Goal: Transaction & Acquisition: Purchase product/service

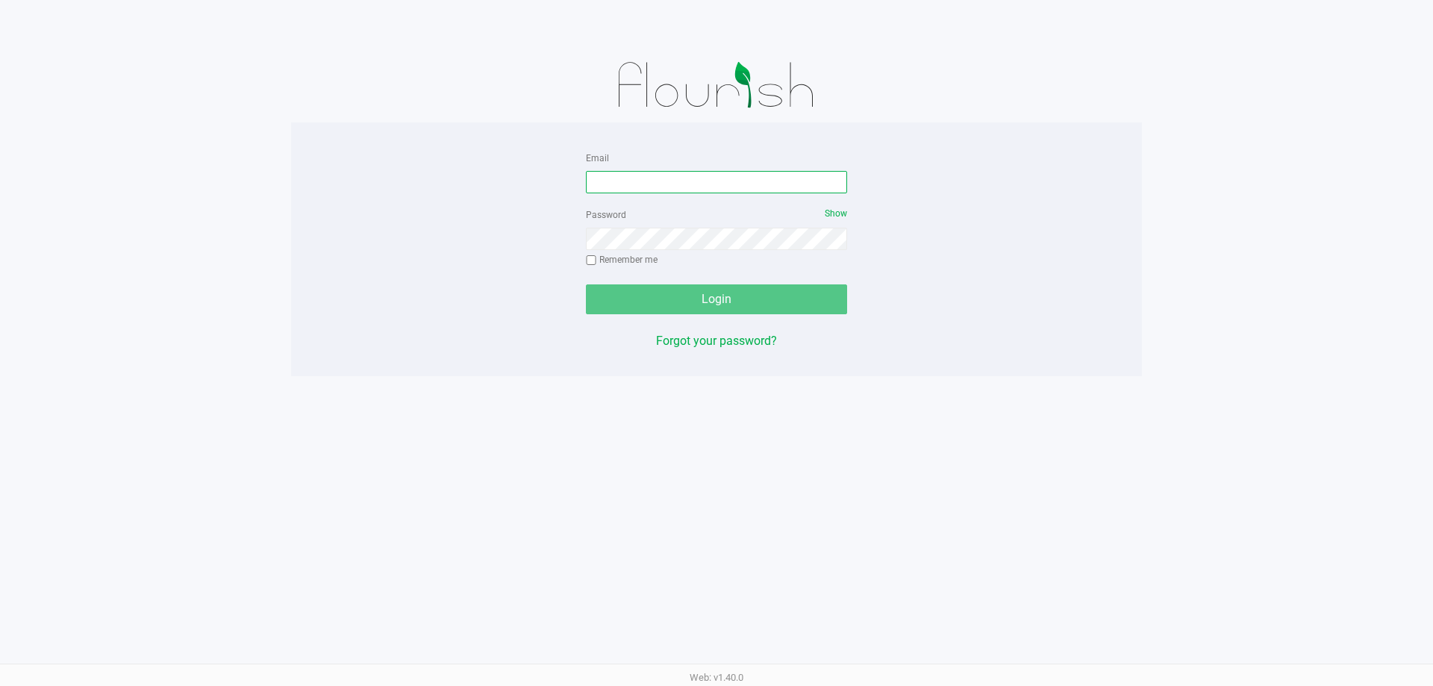
click at [638, 182] on input "Email" at bounding box center [716, 182] width 261 height 22
type input "jasullivan@Liveparallel.com"
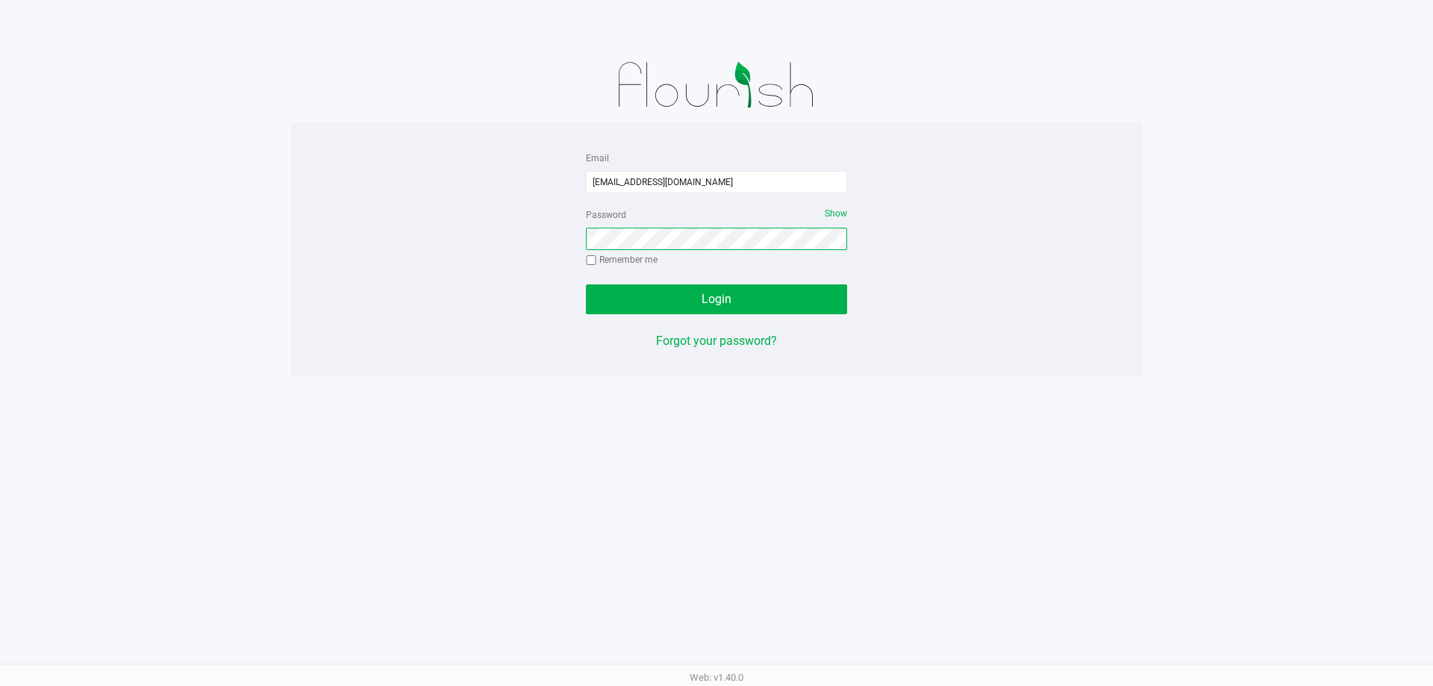
click at [586, 284] on button "Login" at bounding box center [716, 299] width 261 height 30
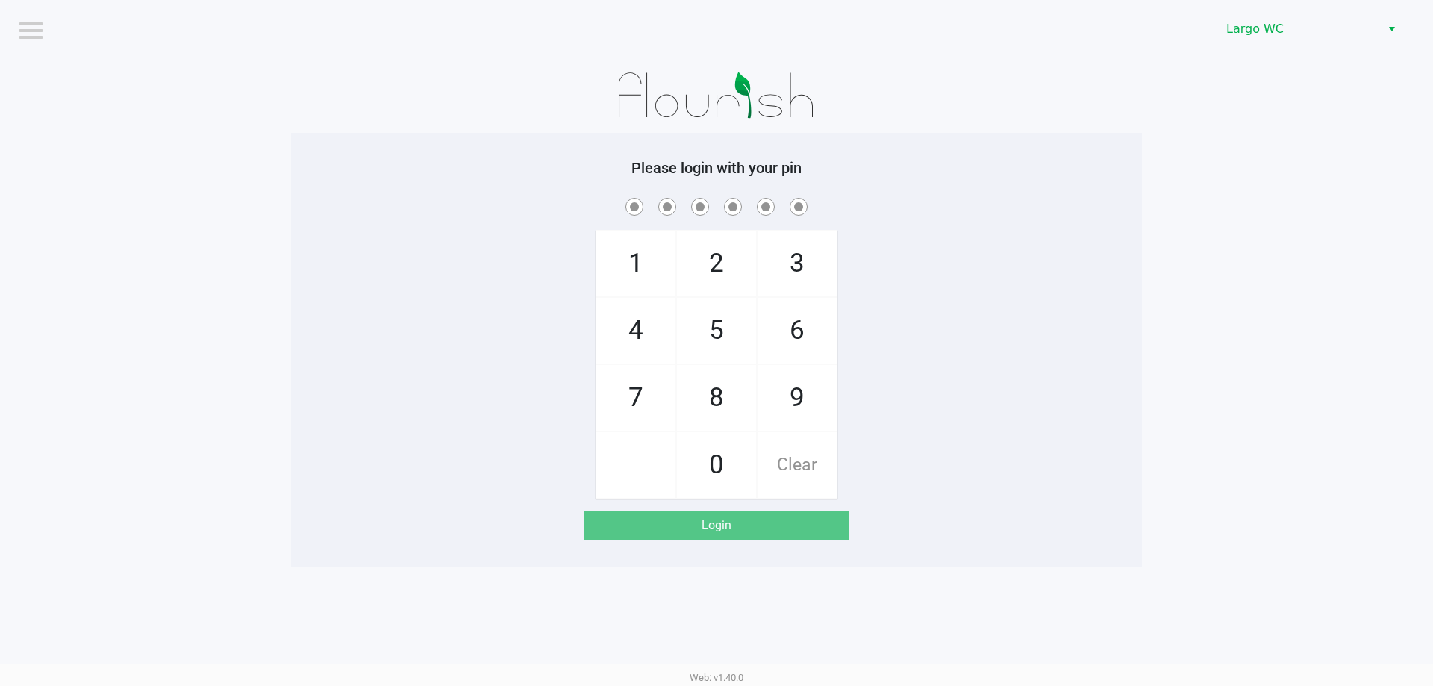
click at [460, 145] on div "Please login with your pin 1 4 7 2 5 8 0 3 6 9 Clear Login" at bounding box center [716, 350] width 851 height 434
checkbox input "true"
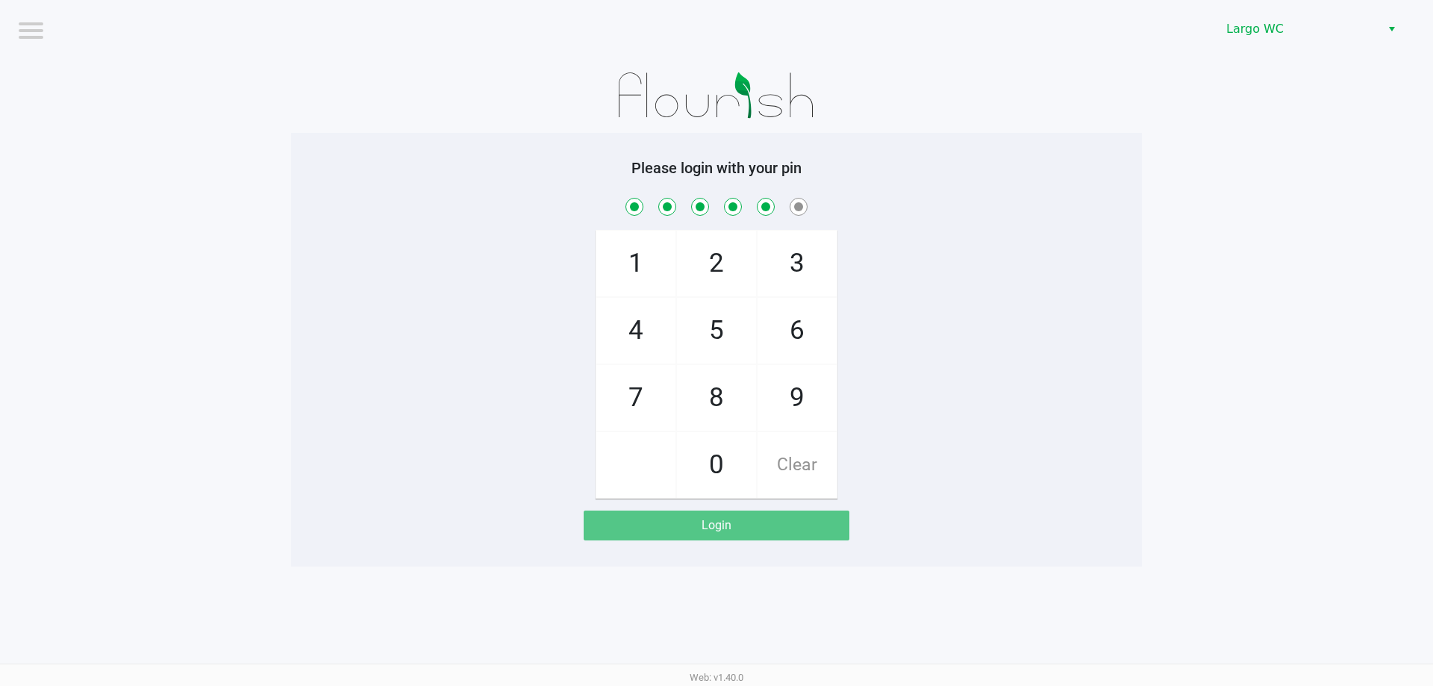
checkbox input "true"
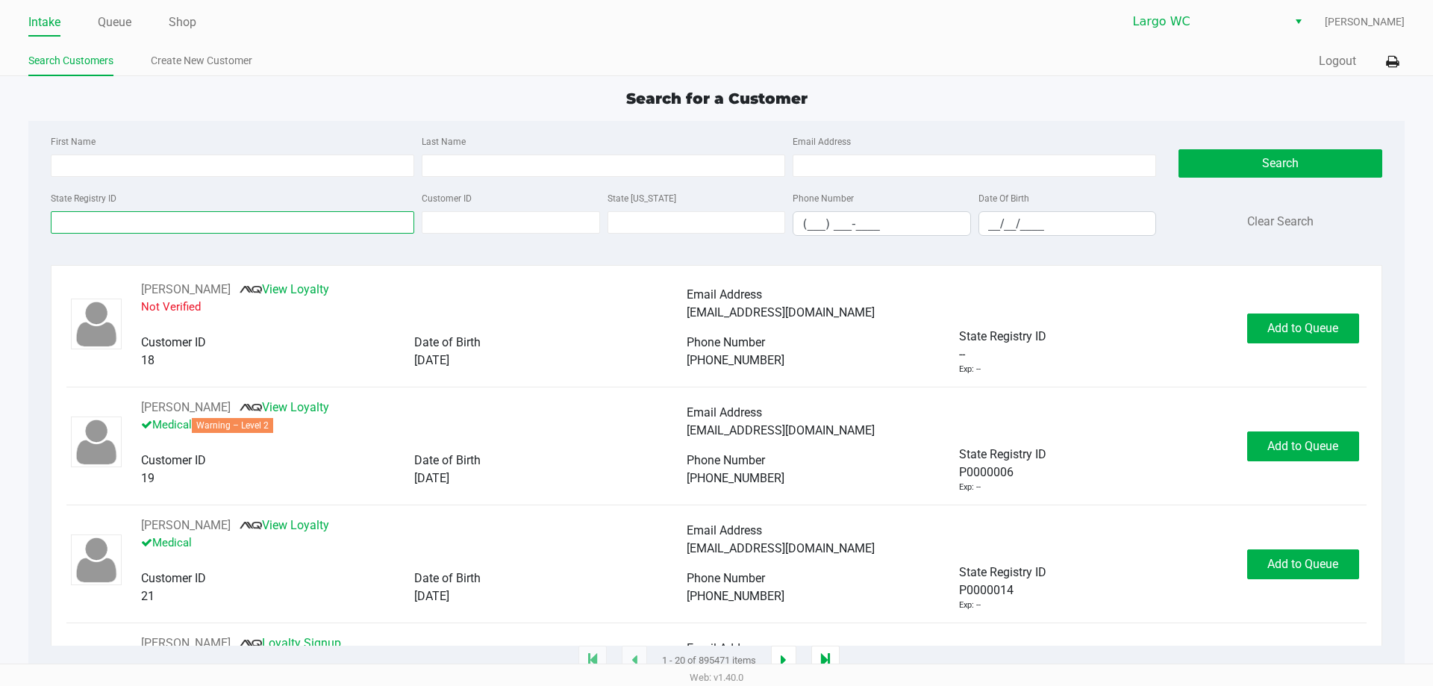
click at [158, 211] on input "State Registry ID" at bounding box center [233, 222] width 364 height 22
click at [138, 163] on input "First Name" at bounding box center [233, 166] width 364 height 22
type input "cyrus"
click at [224, 222] on input "State Registry ID" at bounding box center [233, 222] width 364 height 22
click at [464, 162] on input "Last Name" at bounding box center [604, 166] width 364 height 22
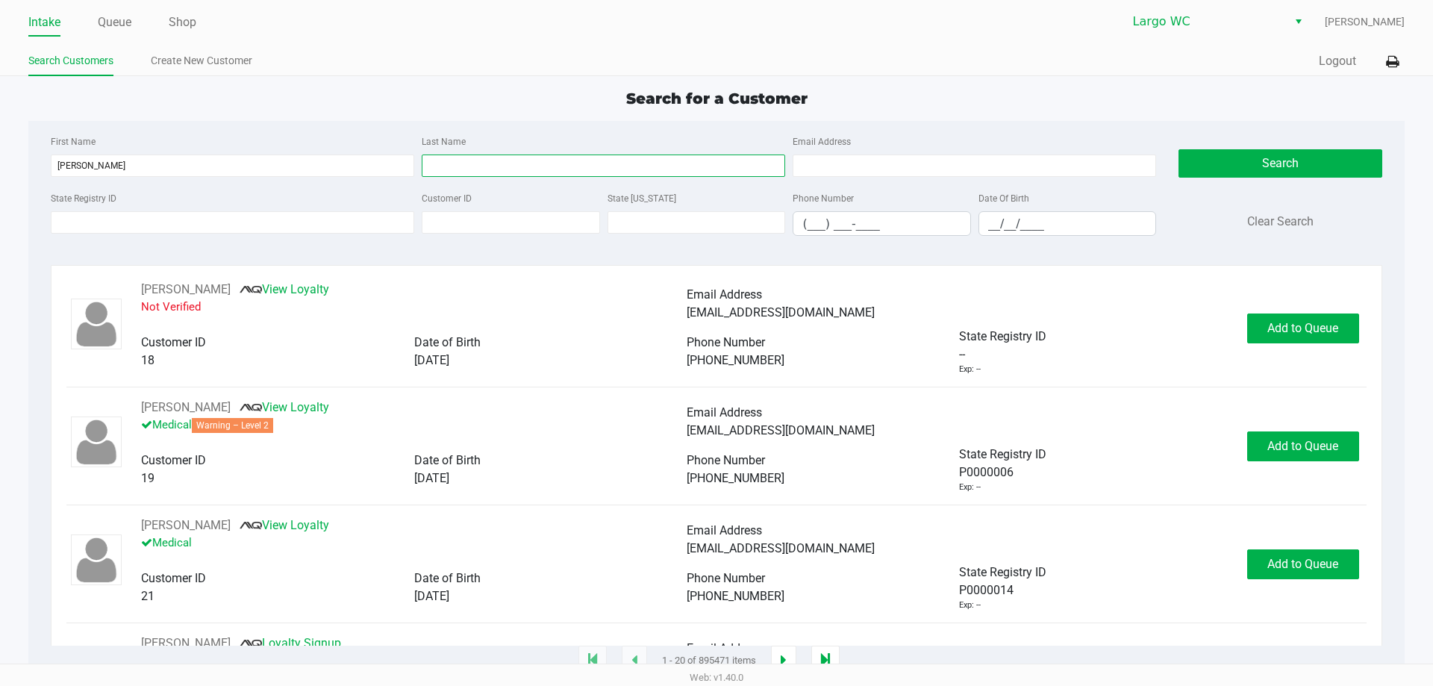
type input "f"
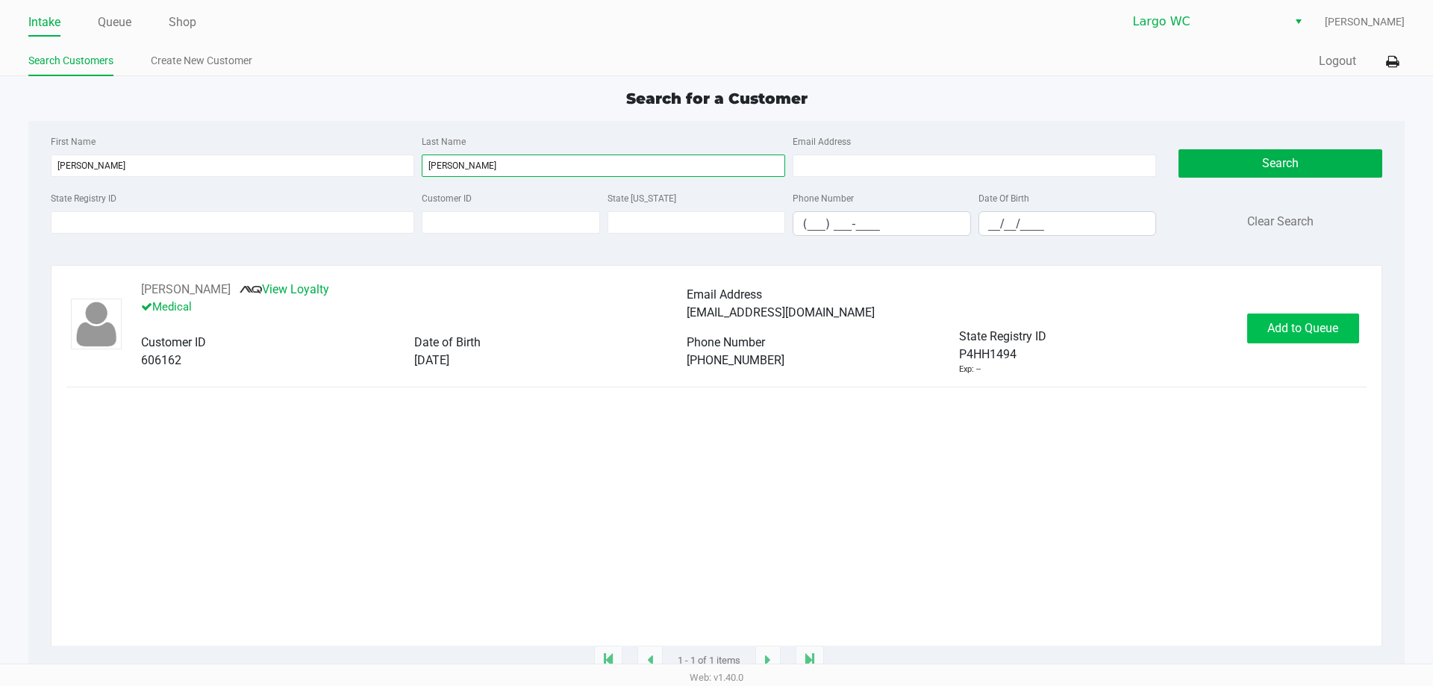
type input "harn"
click at [1290, 333] on span "Add to Queue" at bounding box center [1303, 328] width 71 height 14
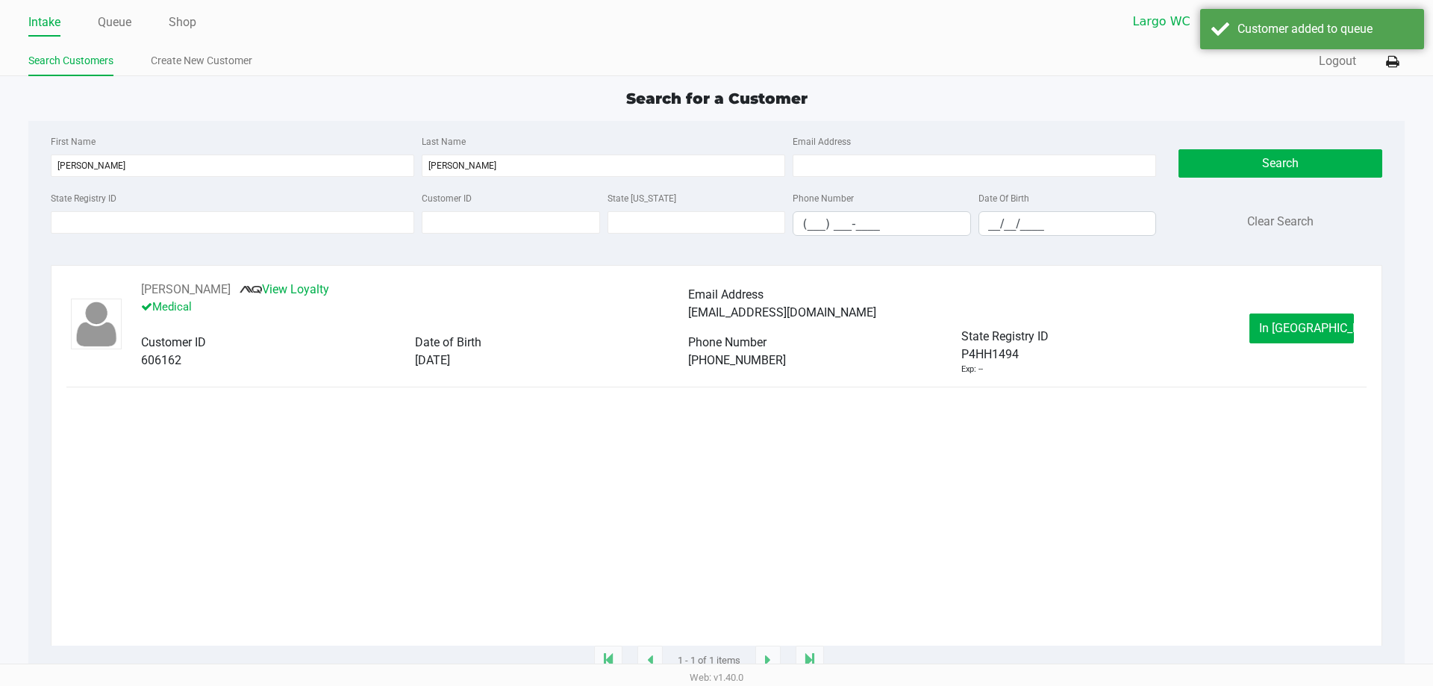
click at [1284, 332] on span "In Queue" at bounding box center [1321, 328] width 125 height 14
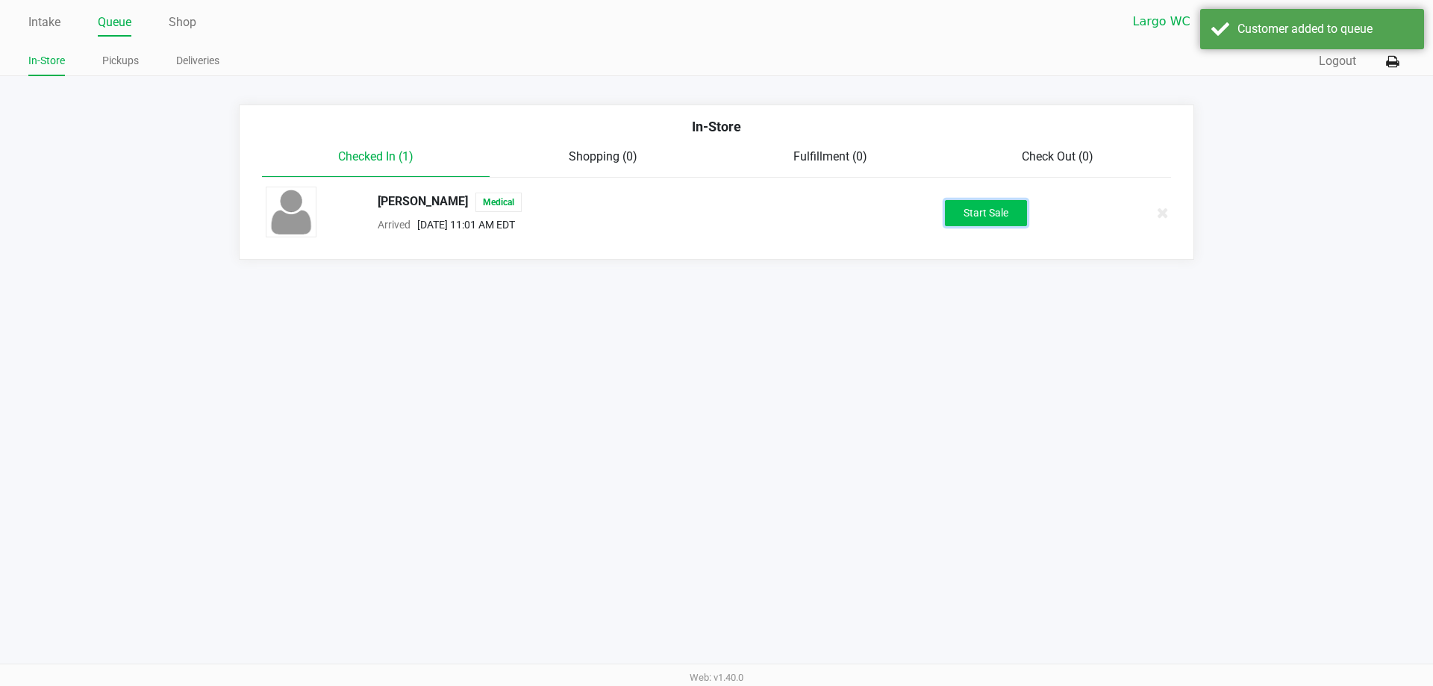
click at [969, 220] on button "Start Sale" at bounding box center [986, 213] width 82 height 26
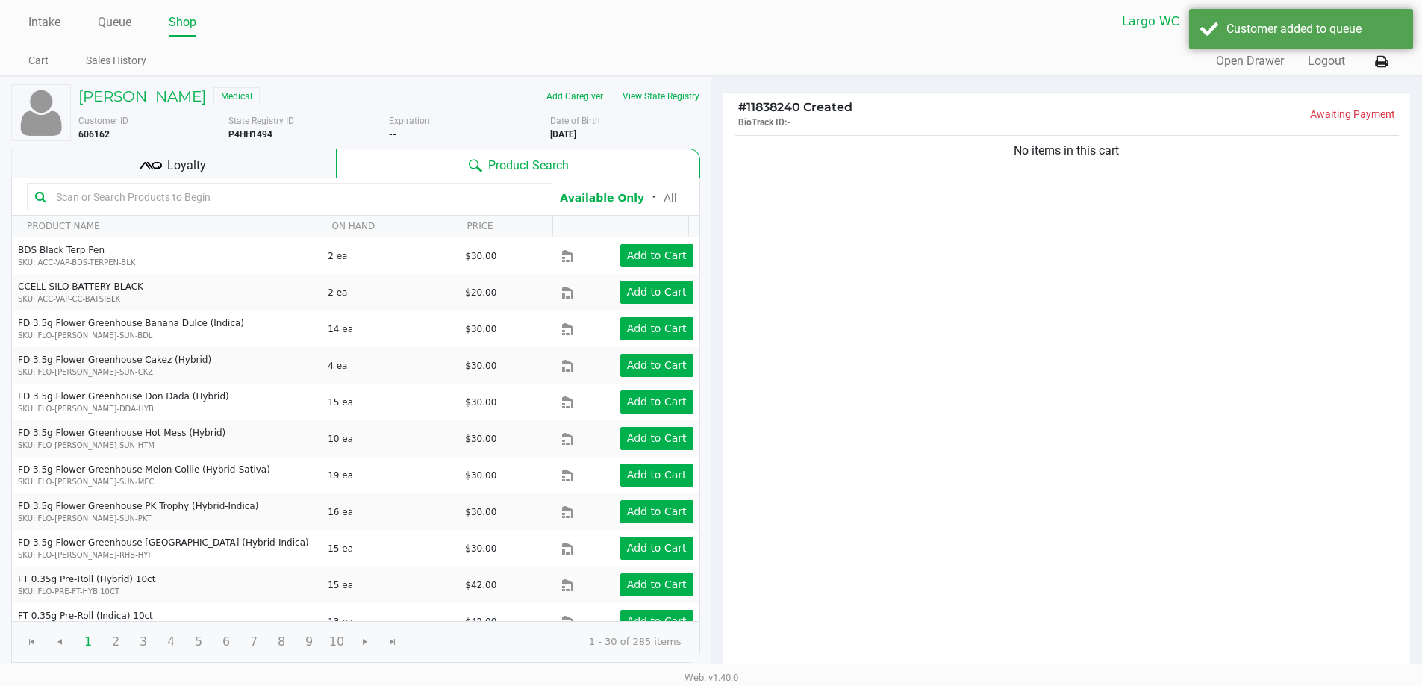
click at [179, 197] on input "text" at bounding box center [297, 197] width 494 height 22
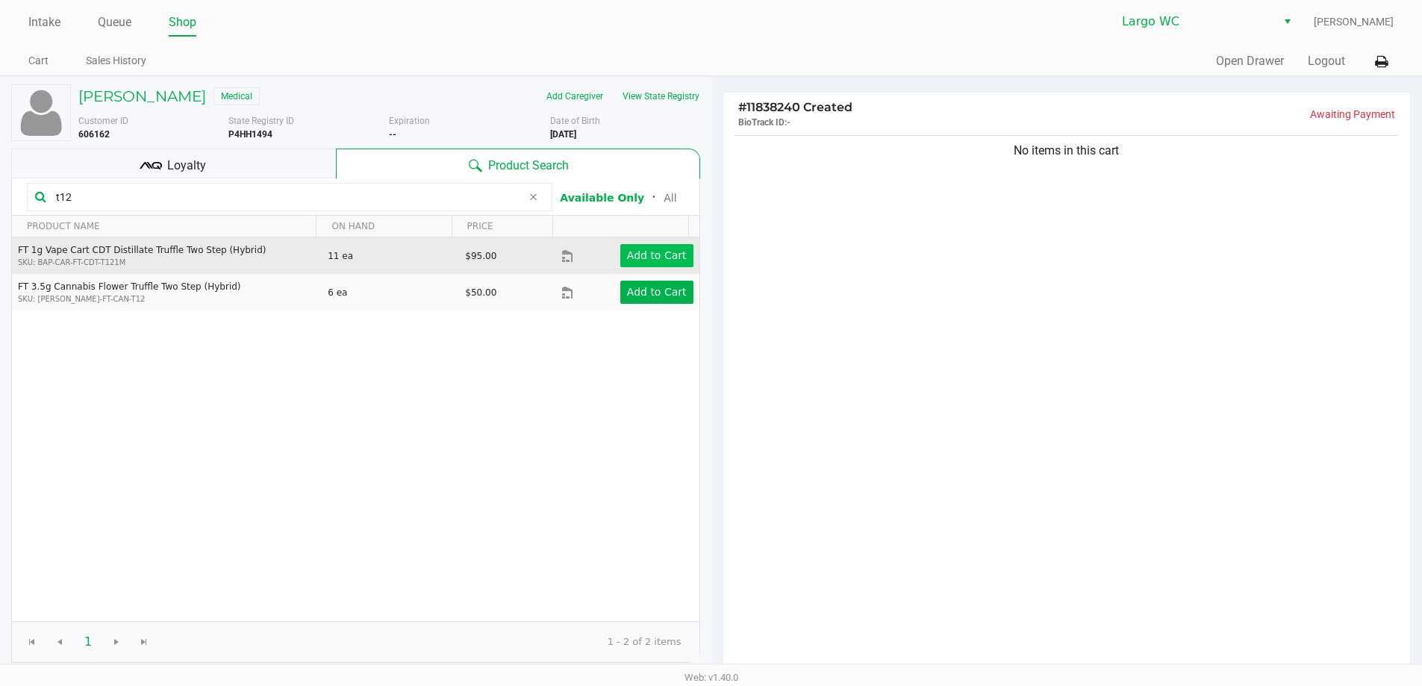
type input "t12"
click at [627, 259] on app-button-loader "Add to Cart" at bounding box center [657, 255] width 60 height 12
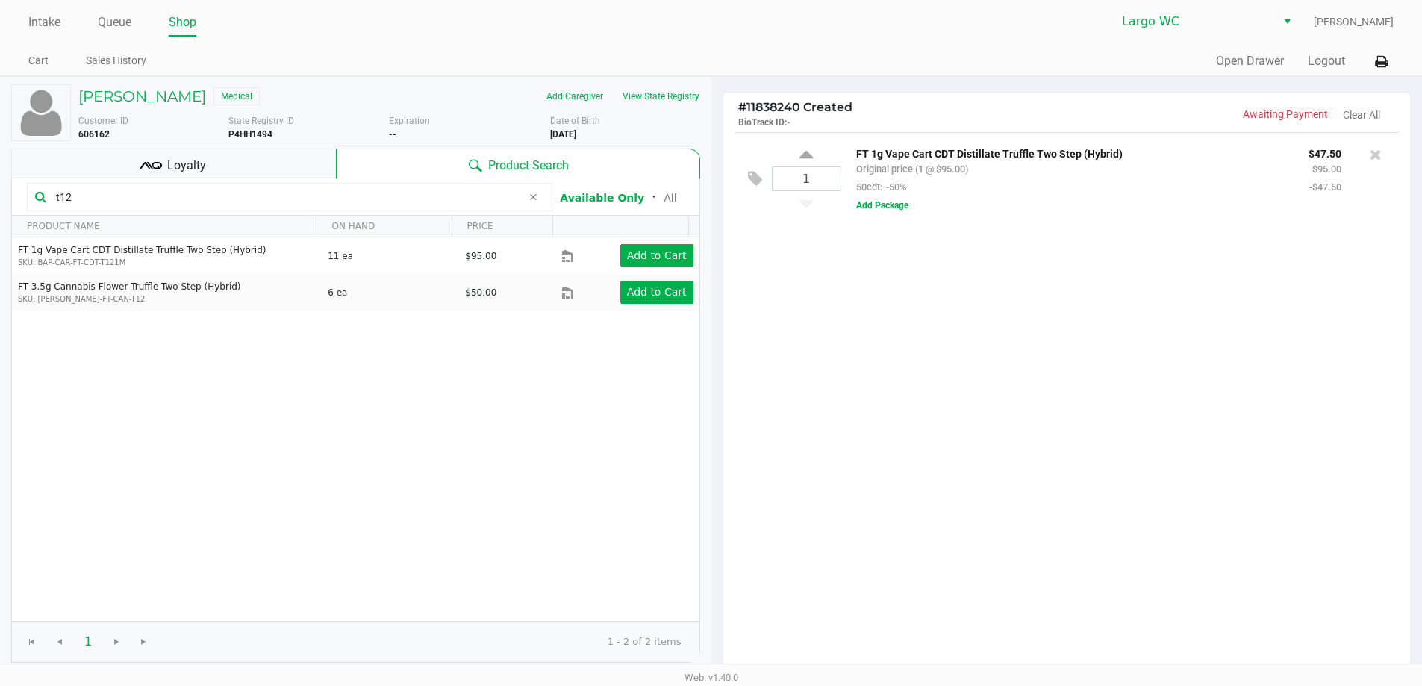
click at [216, 166] on div "Loyalty" at bounding box center [173, 164] width 325 height 30
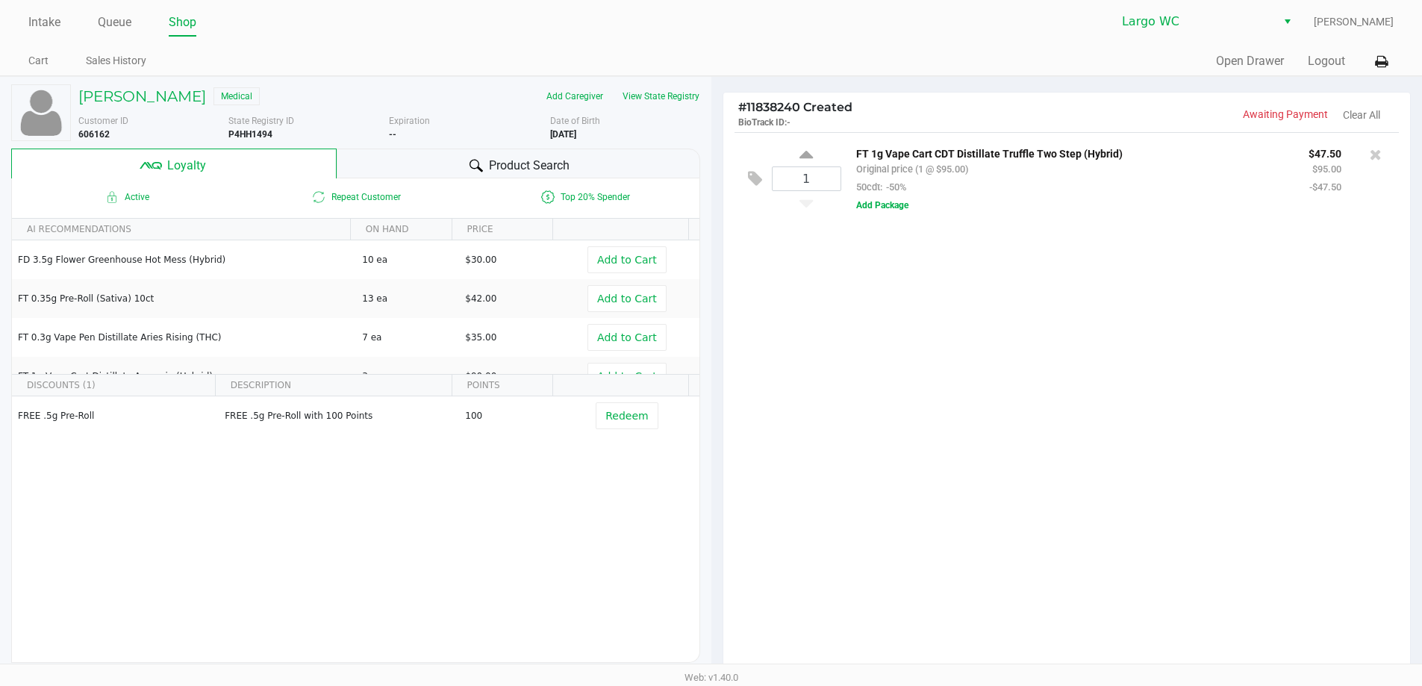
click at [520, 170] on span "Product Search" at bounding box center [529, 166] width 81 height 18
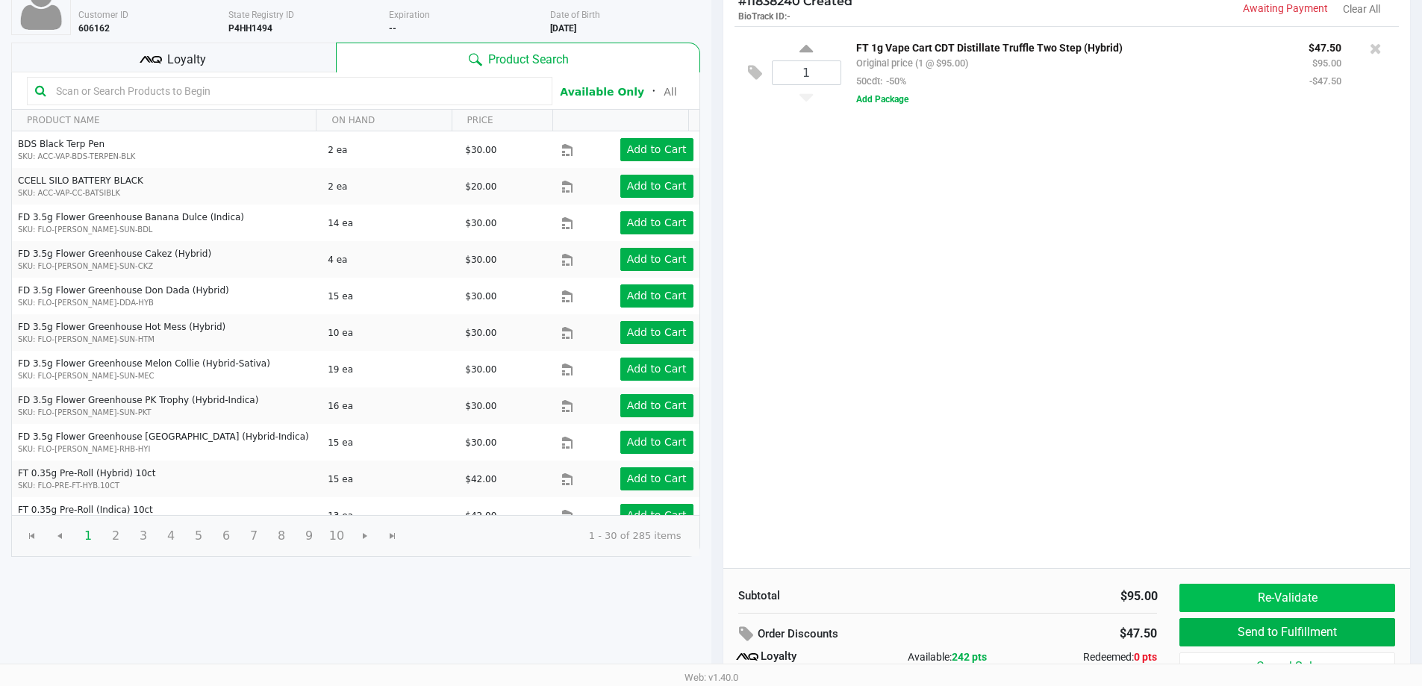
scroll to position [171, 0]
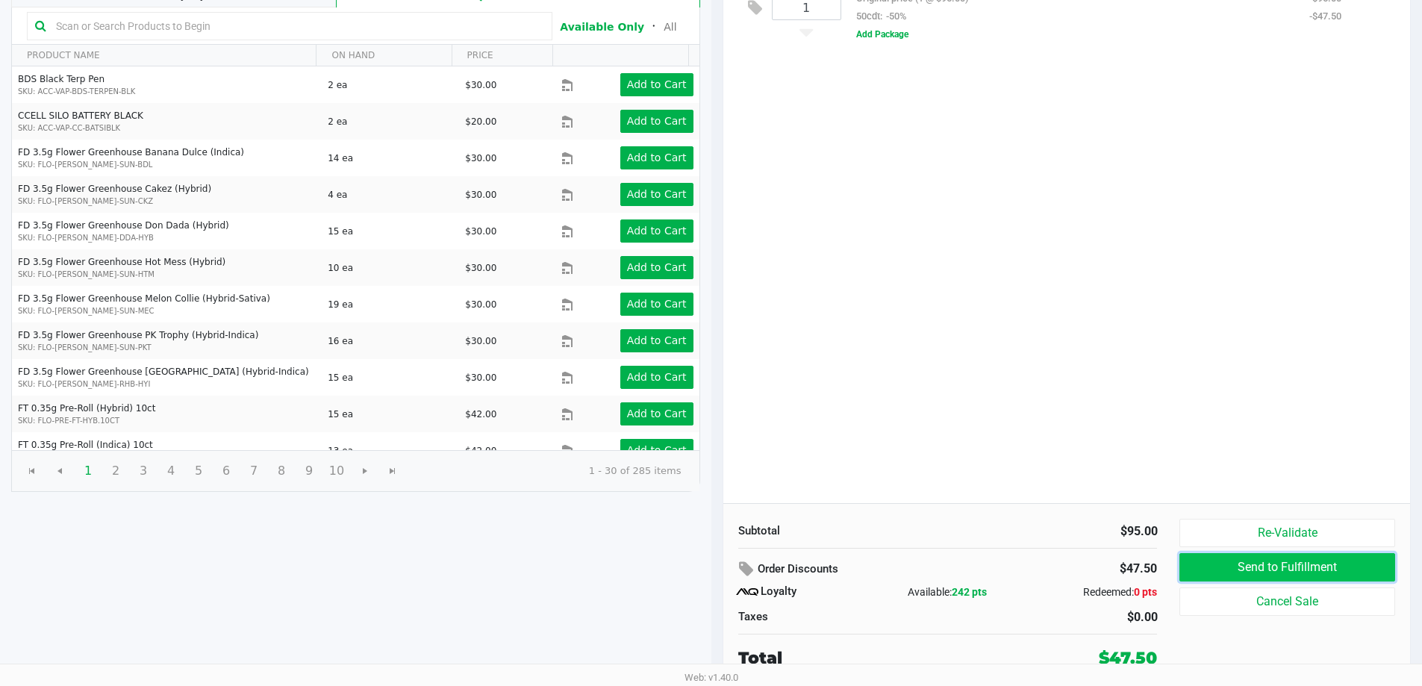
click at [1259, 564] on button "Send to Fulfillment" at bounding box center [1286, 567] width 215 height 28
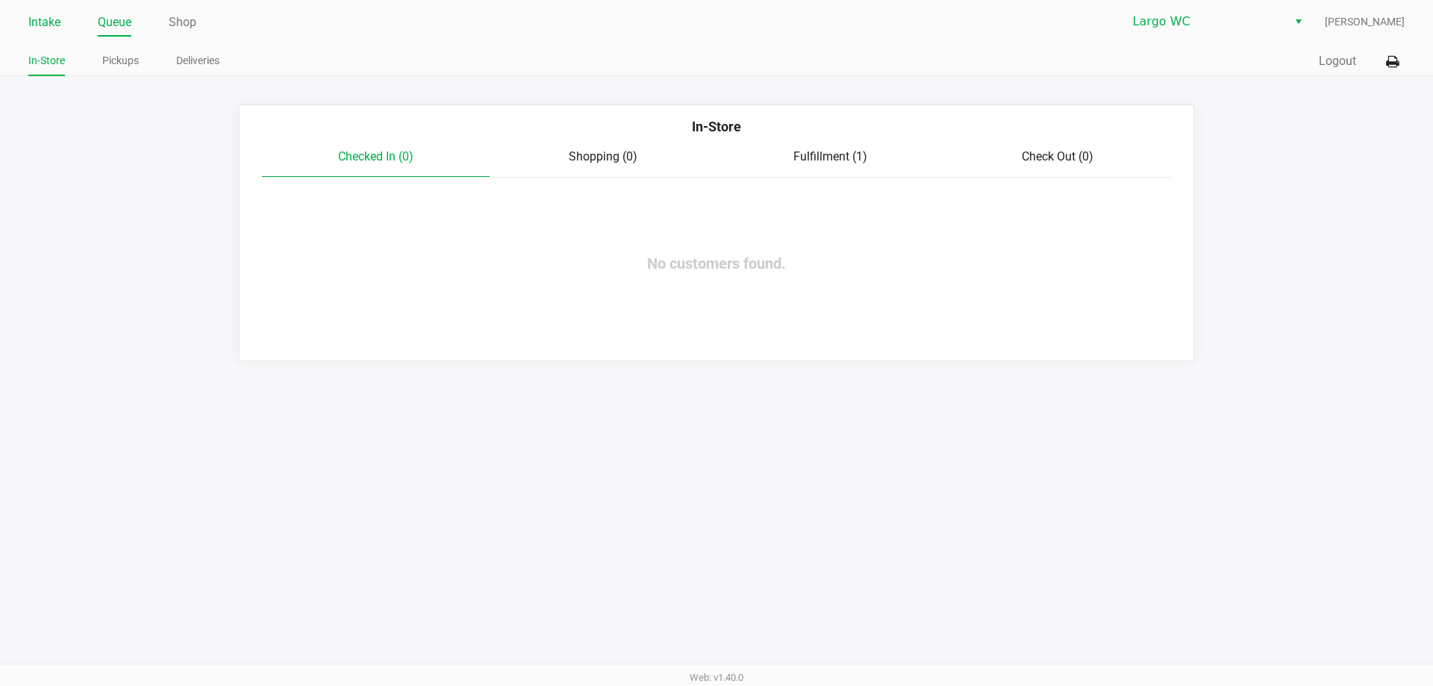
click at [37, 25] on link "Intake" at bounding box center [44, 22] width 32 height 21
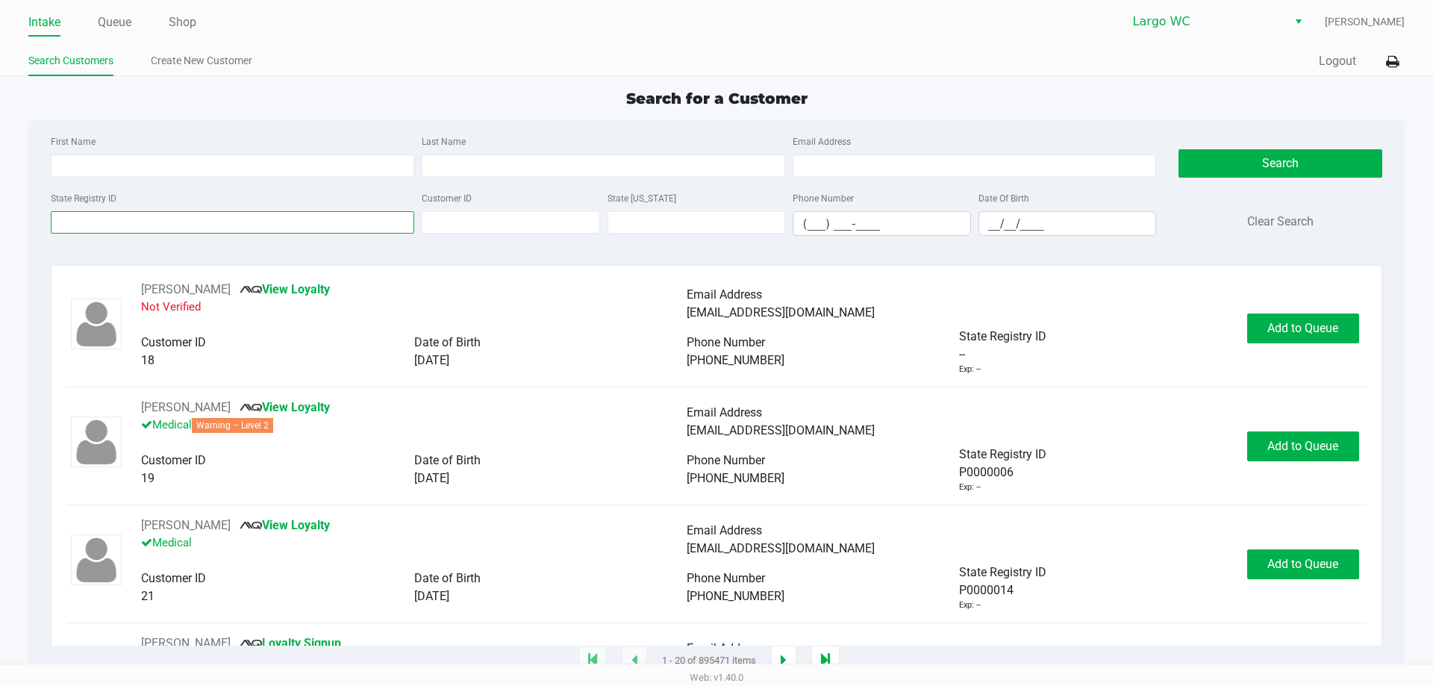
click at [105, 221] on input "State Registry ID" at bounding box center [233, 222] width 364 height 22
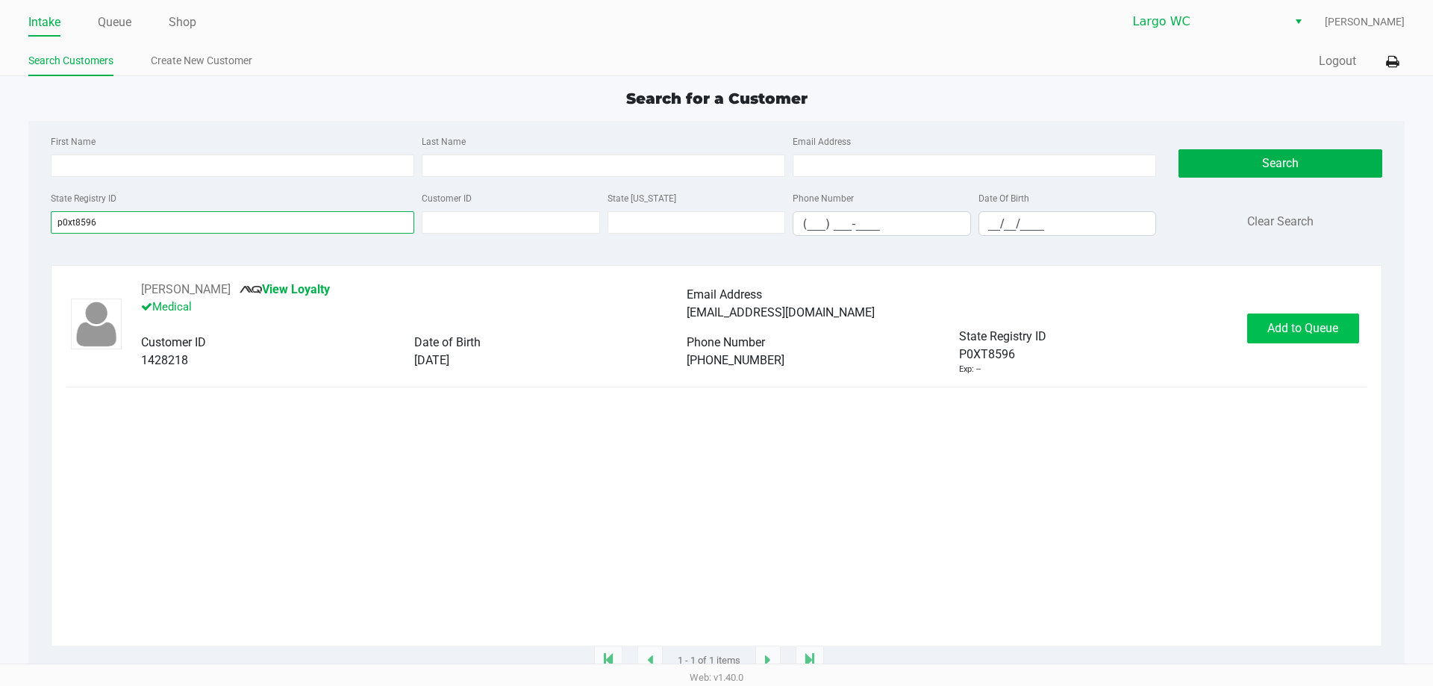
type input "p0xt8596"
click at [1268, 335] on span "Add to Queue" at bounding box center [1303, 328] width 71 height 14
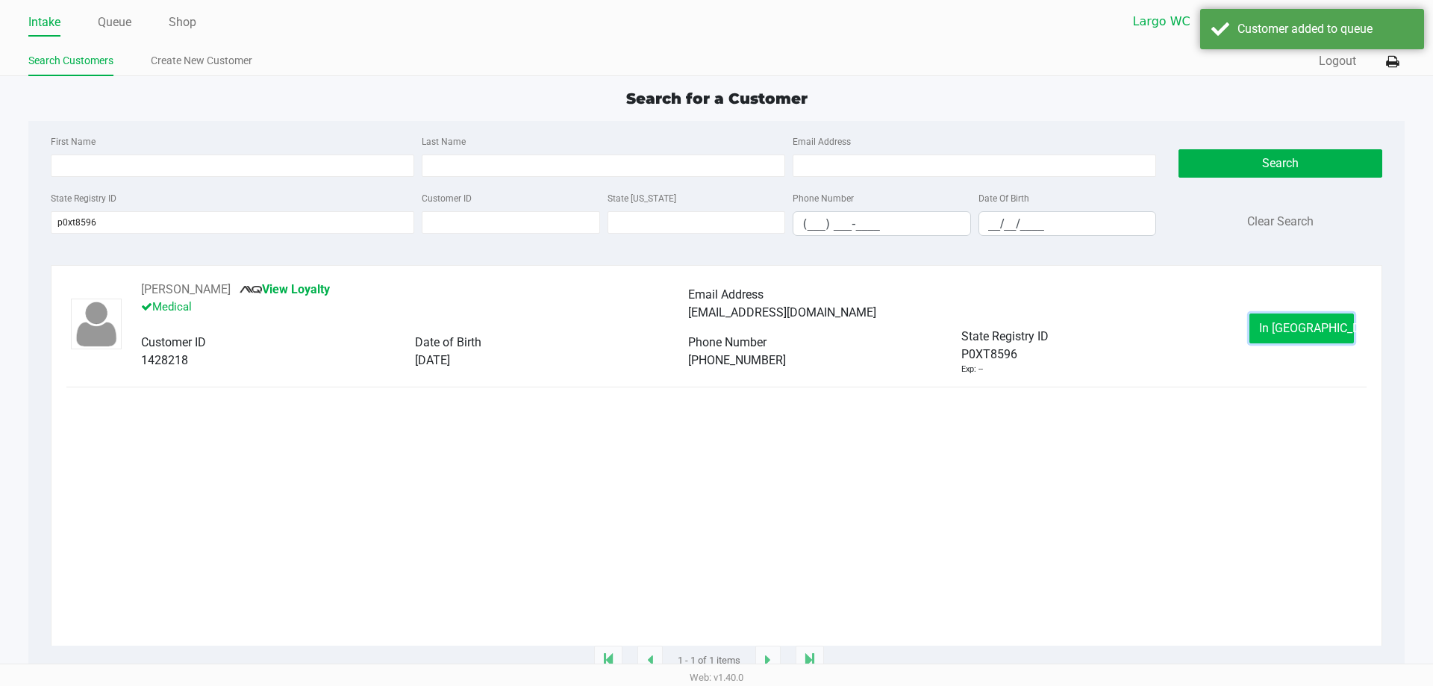
click at [1273, 331] on button "In Queue" at bounding box center [1302, 329] width 105 height 30
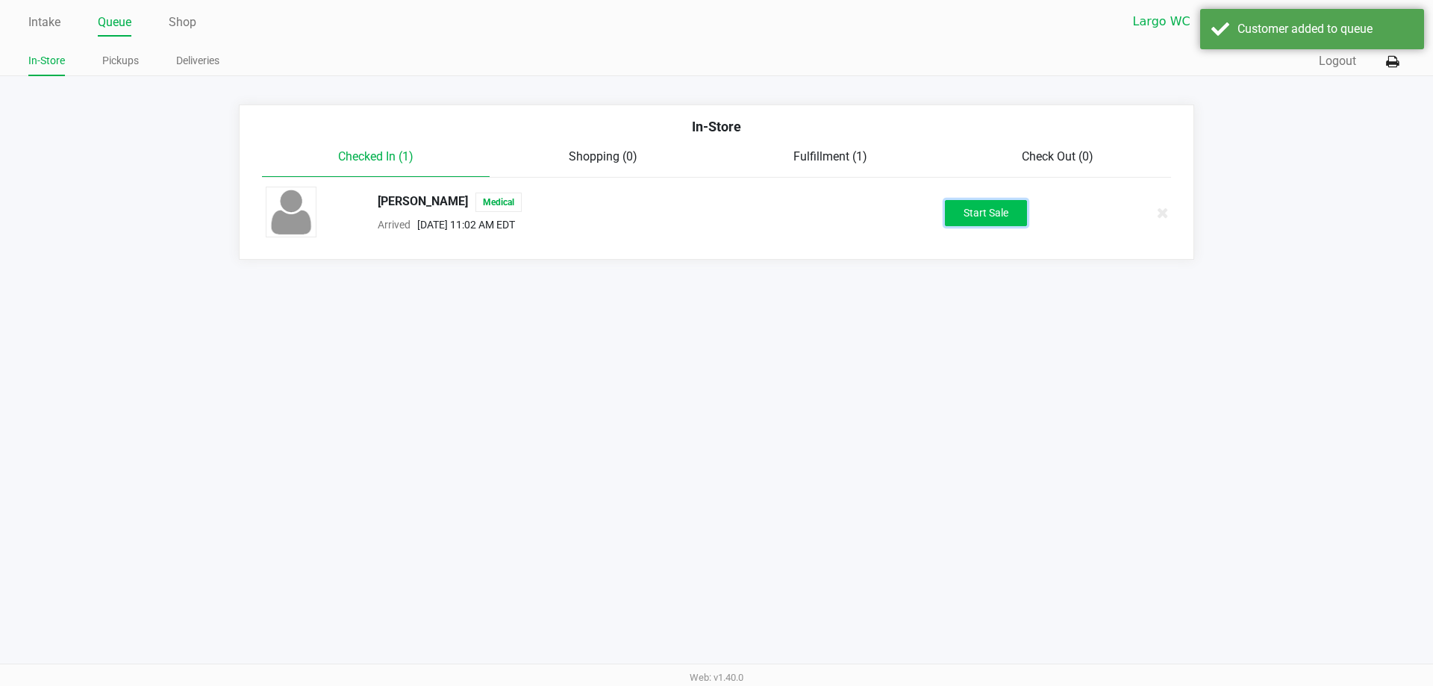
click at [977, 221] on button "Start Sale" at bounding box center [986, 213] width 82 height 26
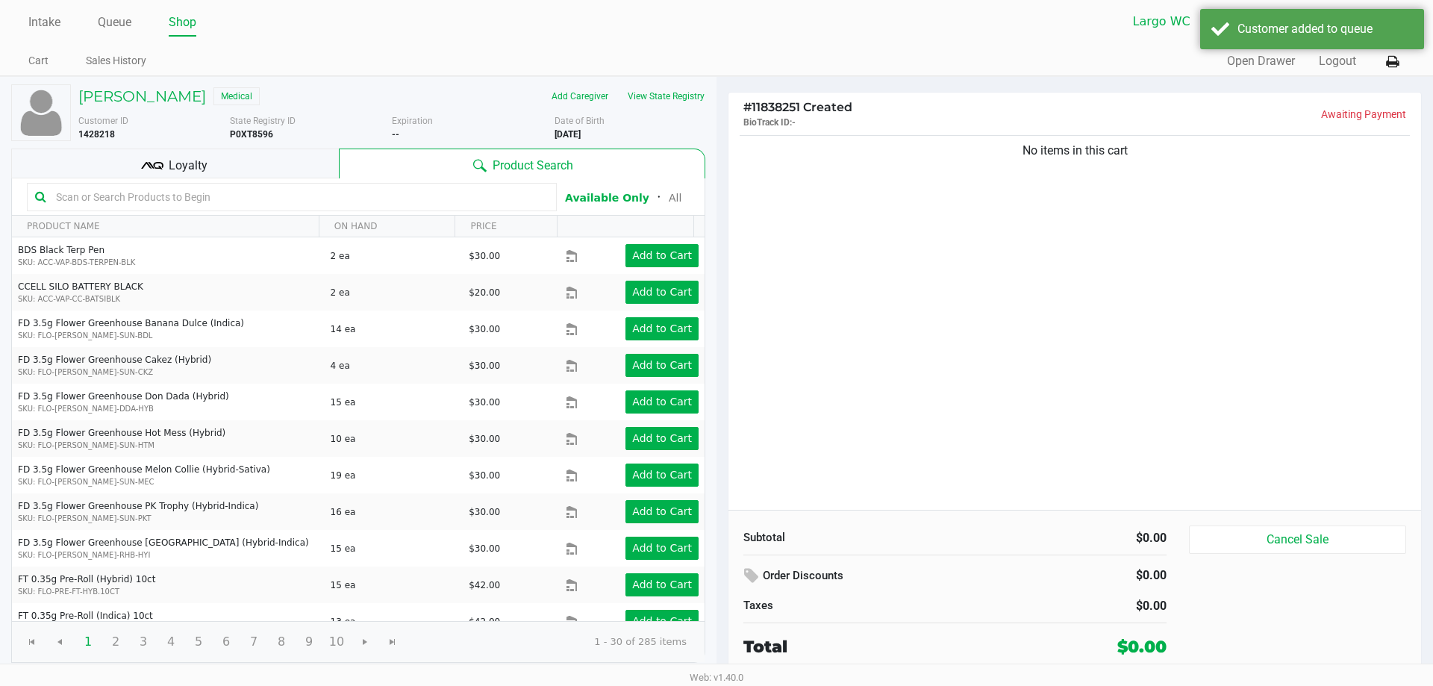
click at [288, 192] on input "text" at bounding box center [299, 197] width 499 height 22
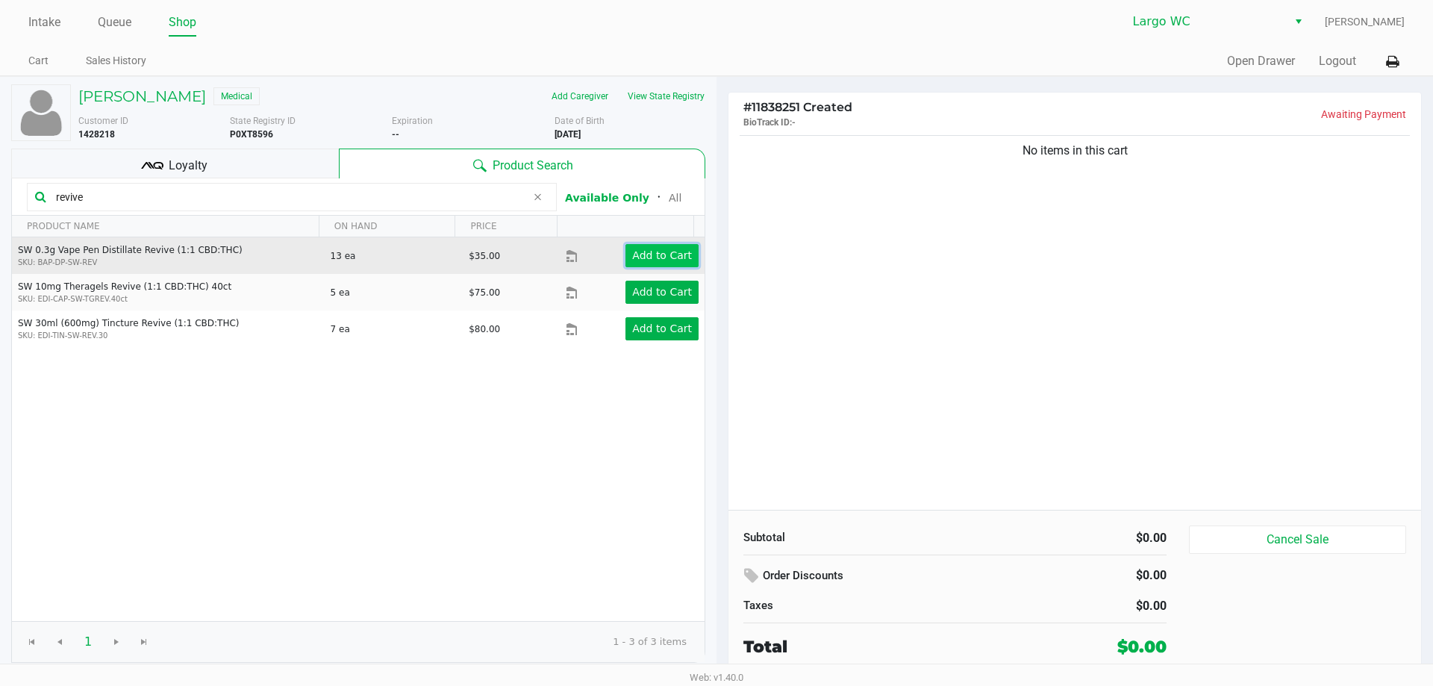
click at [632, 249] on app-button-loader "Add to Cart" at bounding box center [662, 255] width 60 height 12
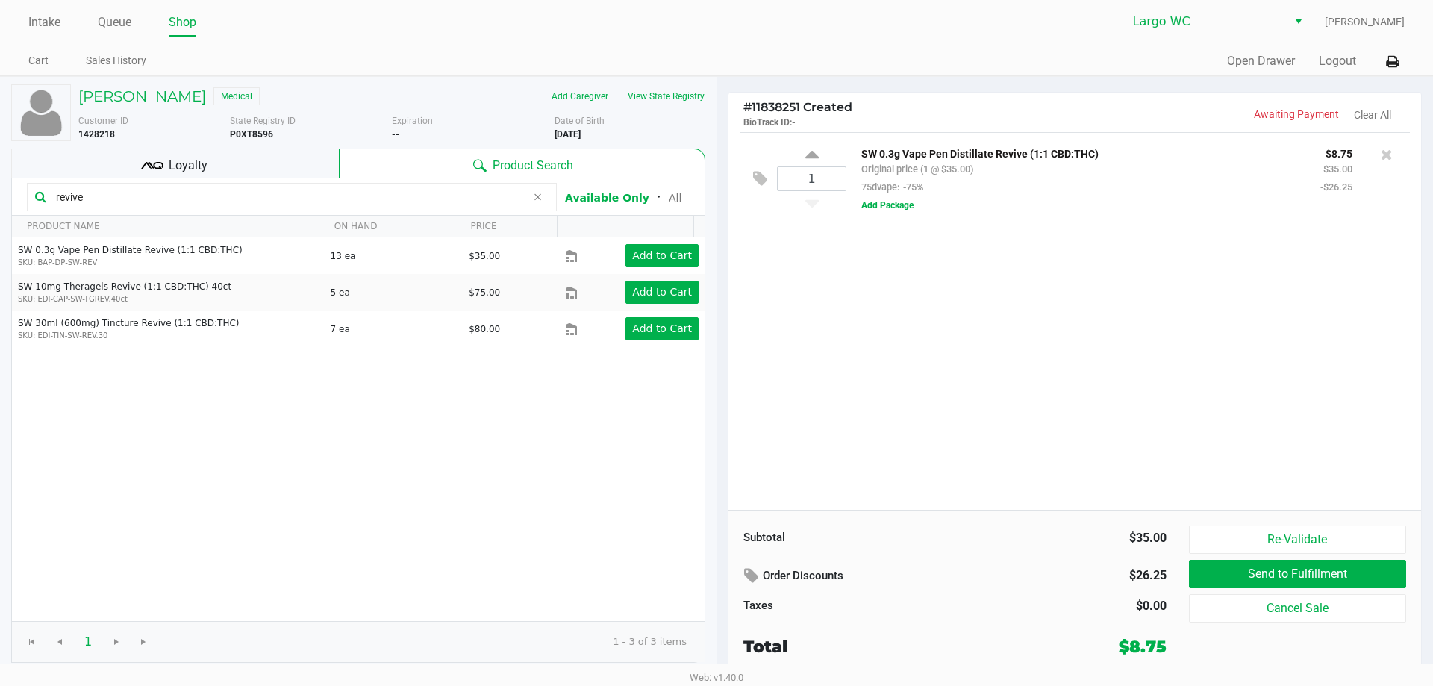
click at [100, 197] on input "revive" at bounding box center [288, 197] width 476 height 22
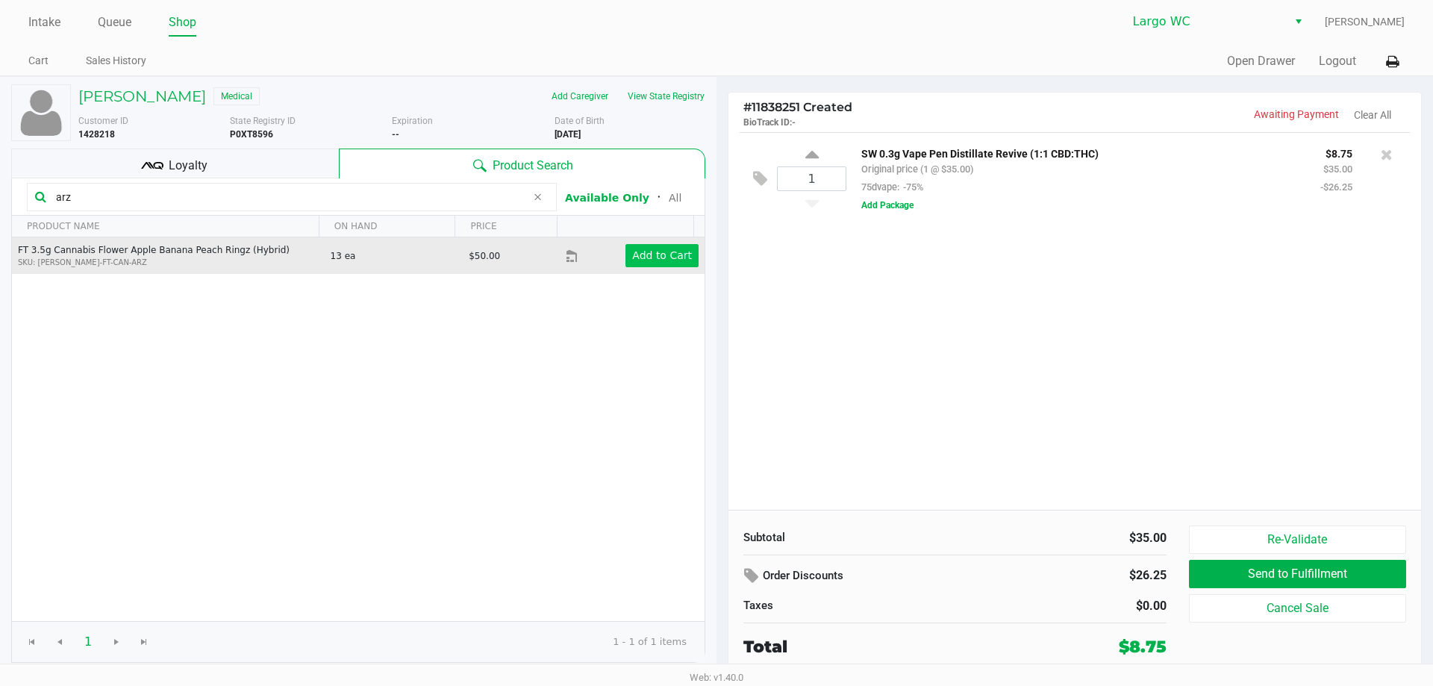
type input "arz"
click at [649, 255] on app-button-loader "Add to Cart" at bounding box center [662, 255] width 60 height 12
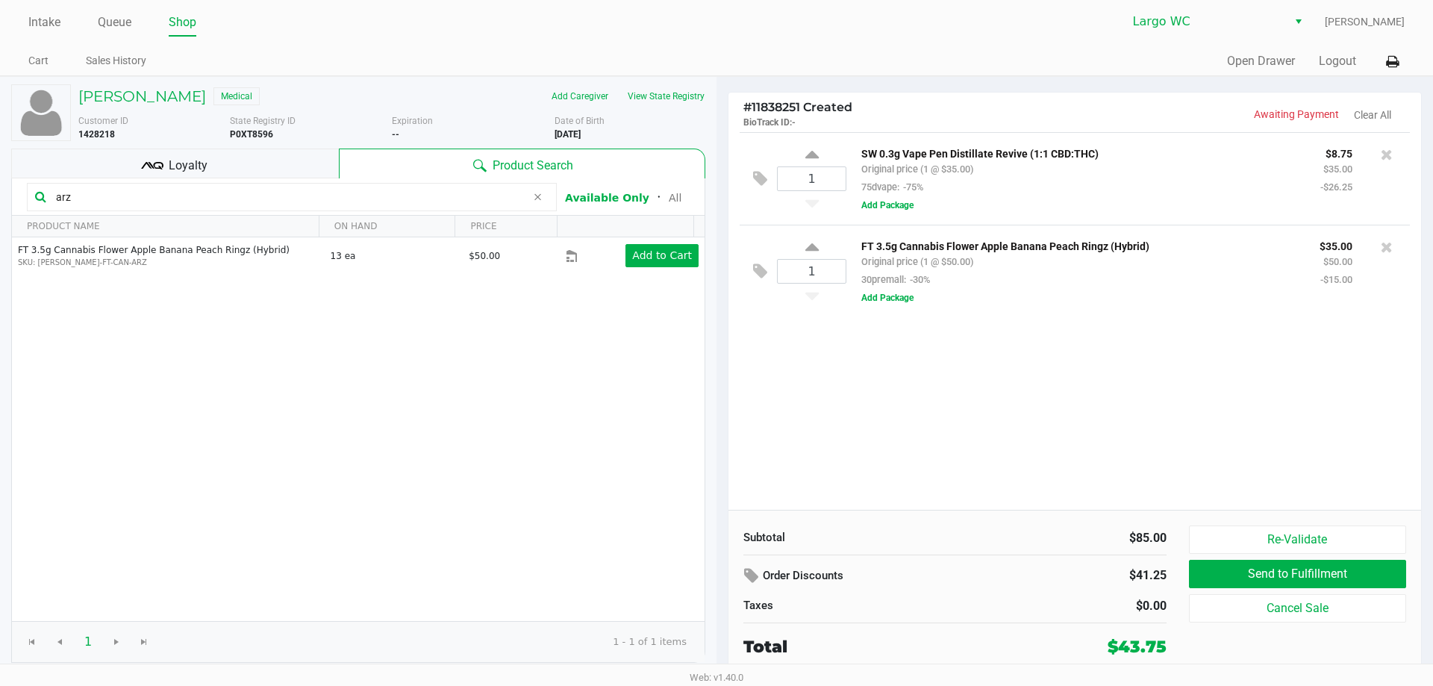
click at [215, 169] on div "Loyalty" at bounding box center [175, 164] width 328 height 30
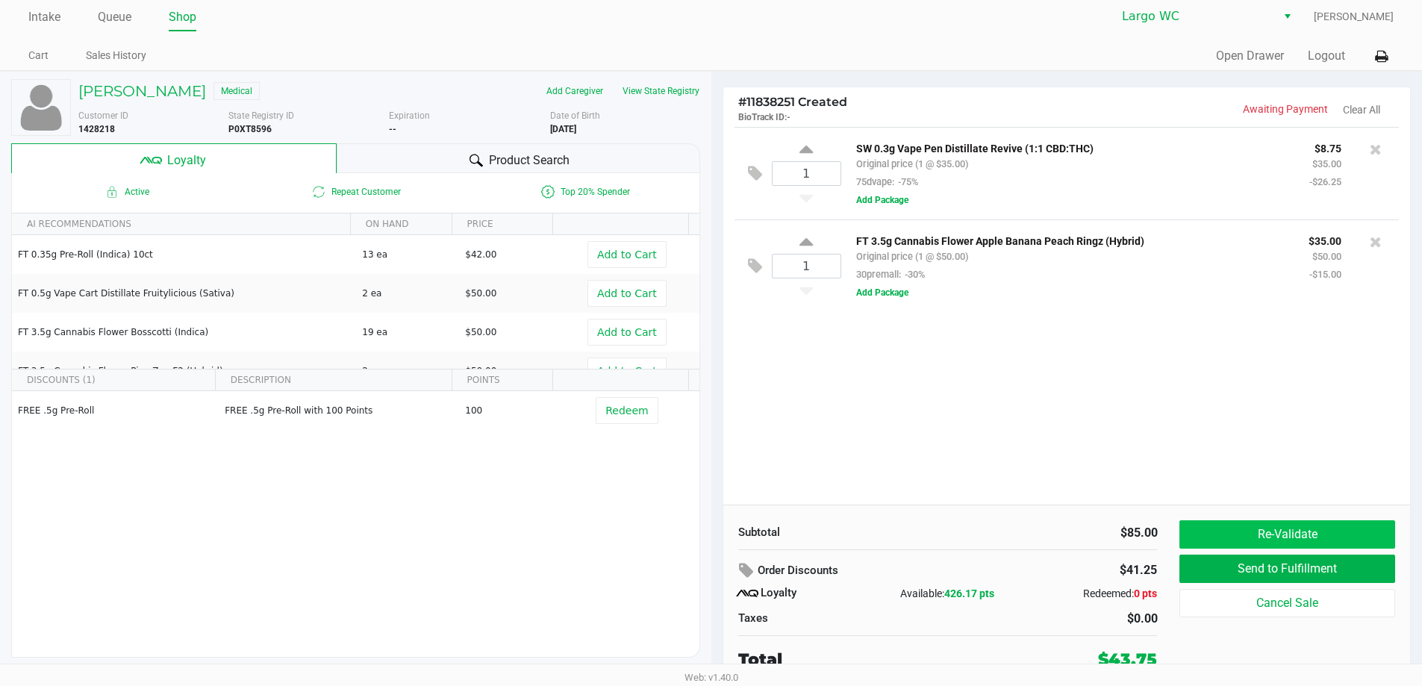
scroll to position [7, 0]
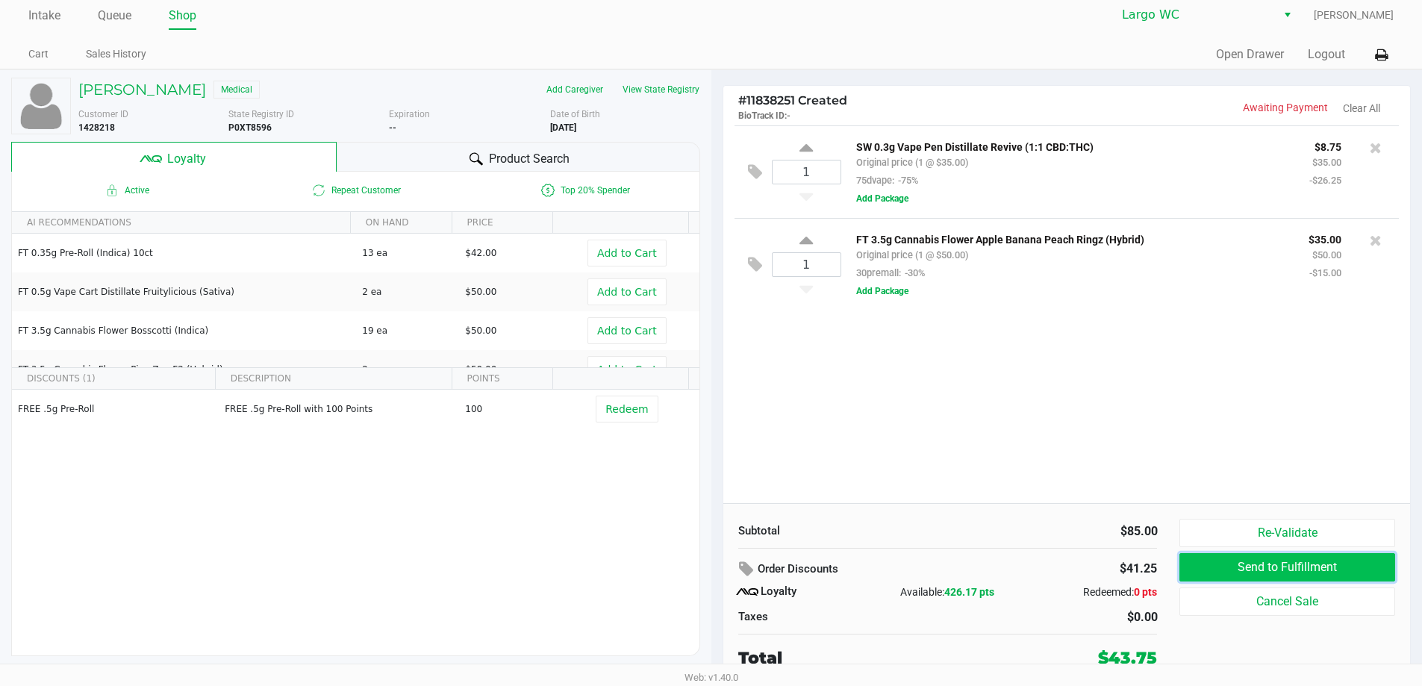
click at [1267, 555] on button "Send to Fulfillment" at bounding box center [1286, 567] width 215 height 28
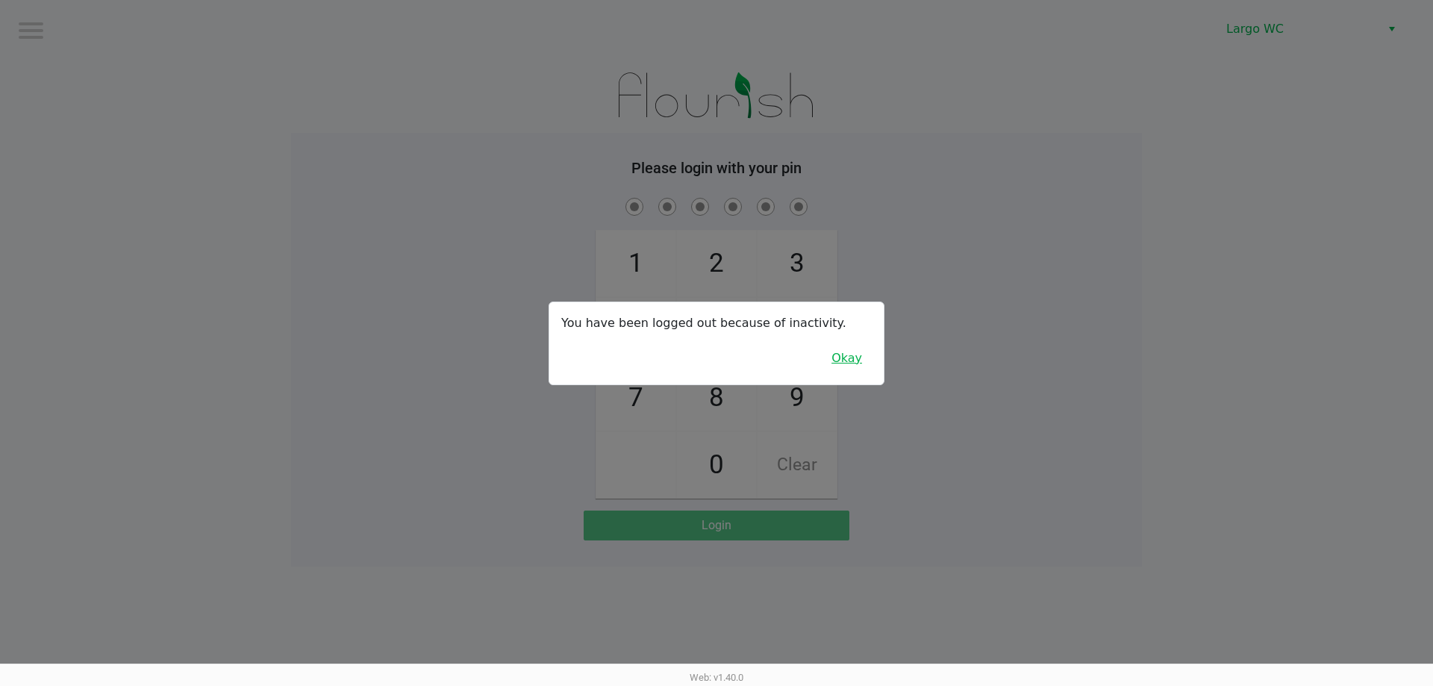
click at [860, 362] on button "Okay" at bounding box center [847, 358] width 50 height 28
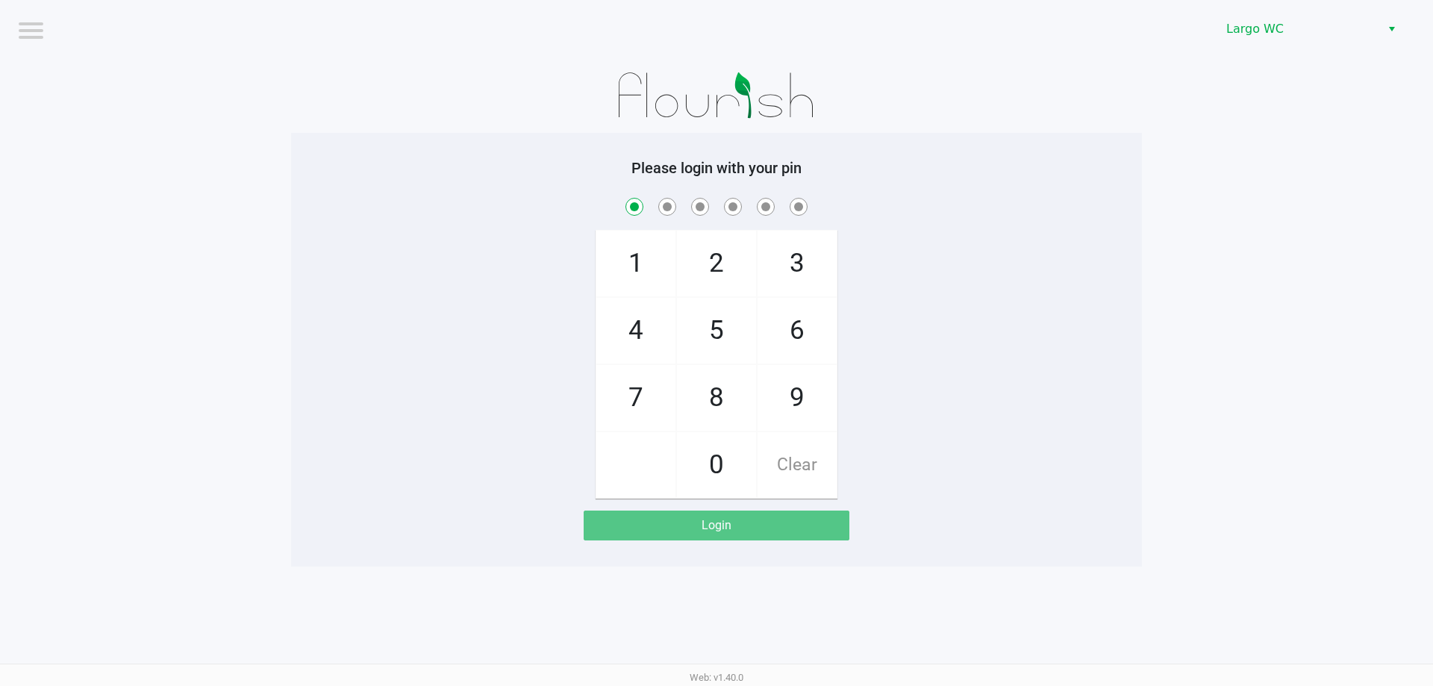
checkbox input "true"
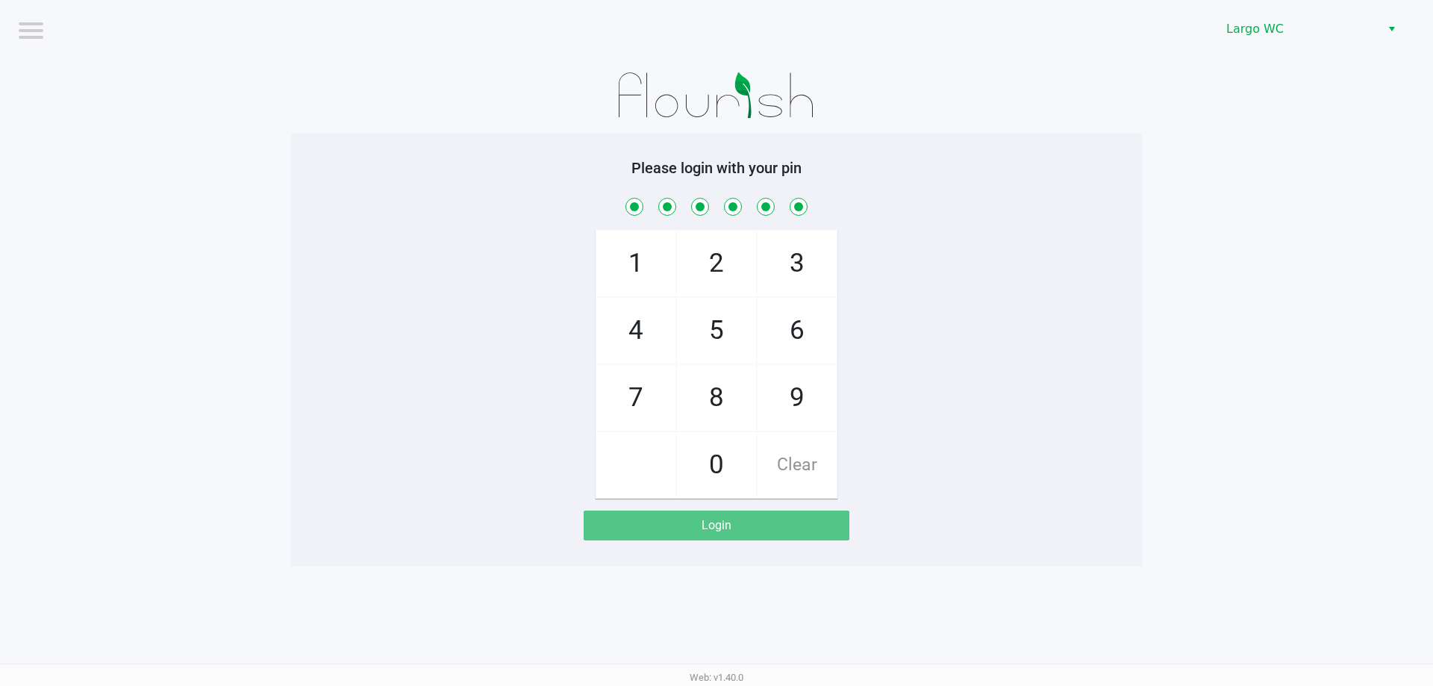
checkbox input "true"
checkbox input "false"
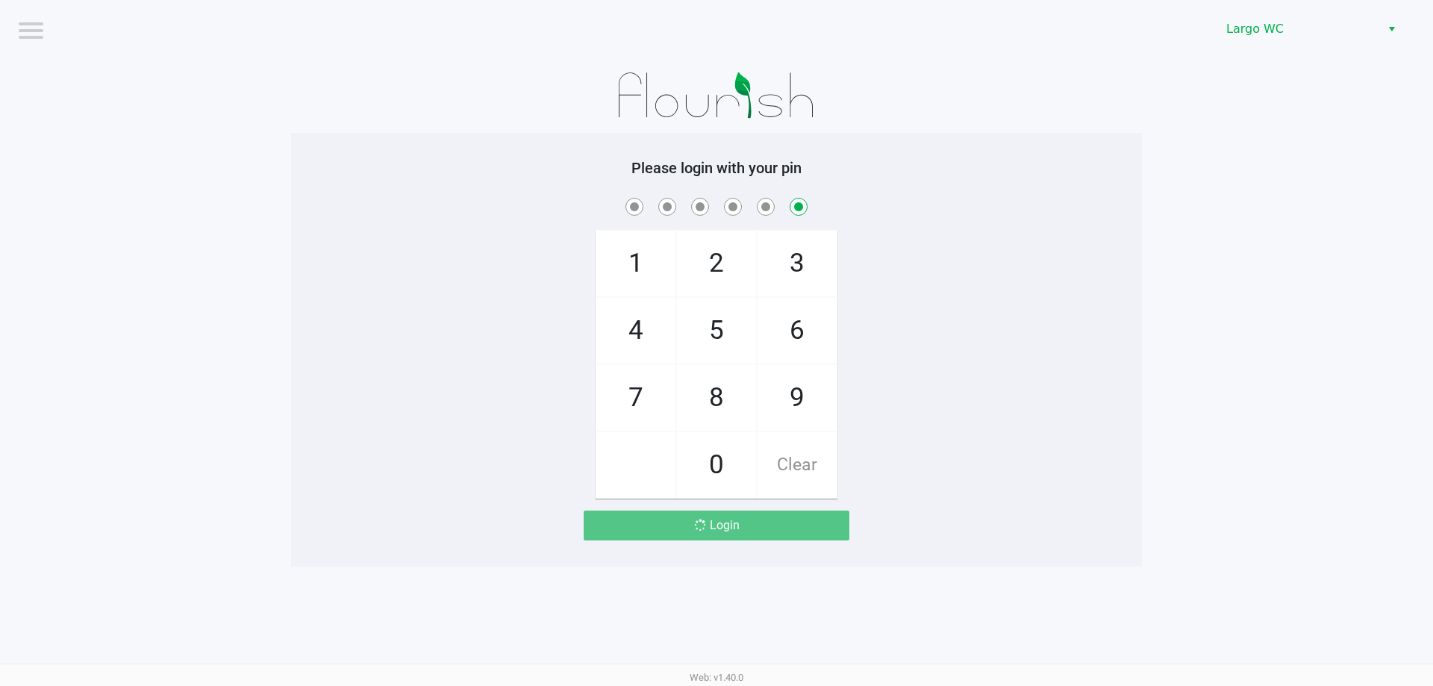
checkbox input "false"
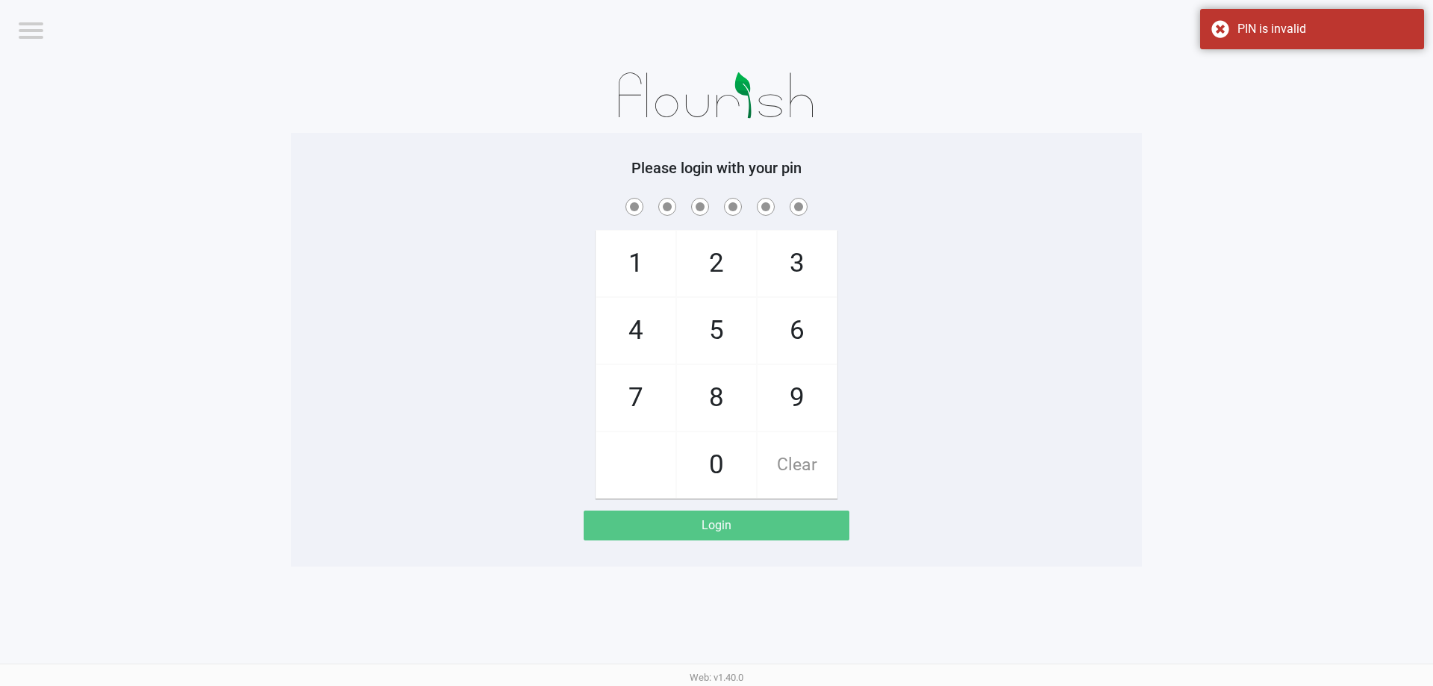
checkbox input "true"
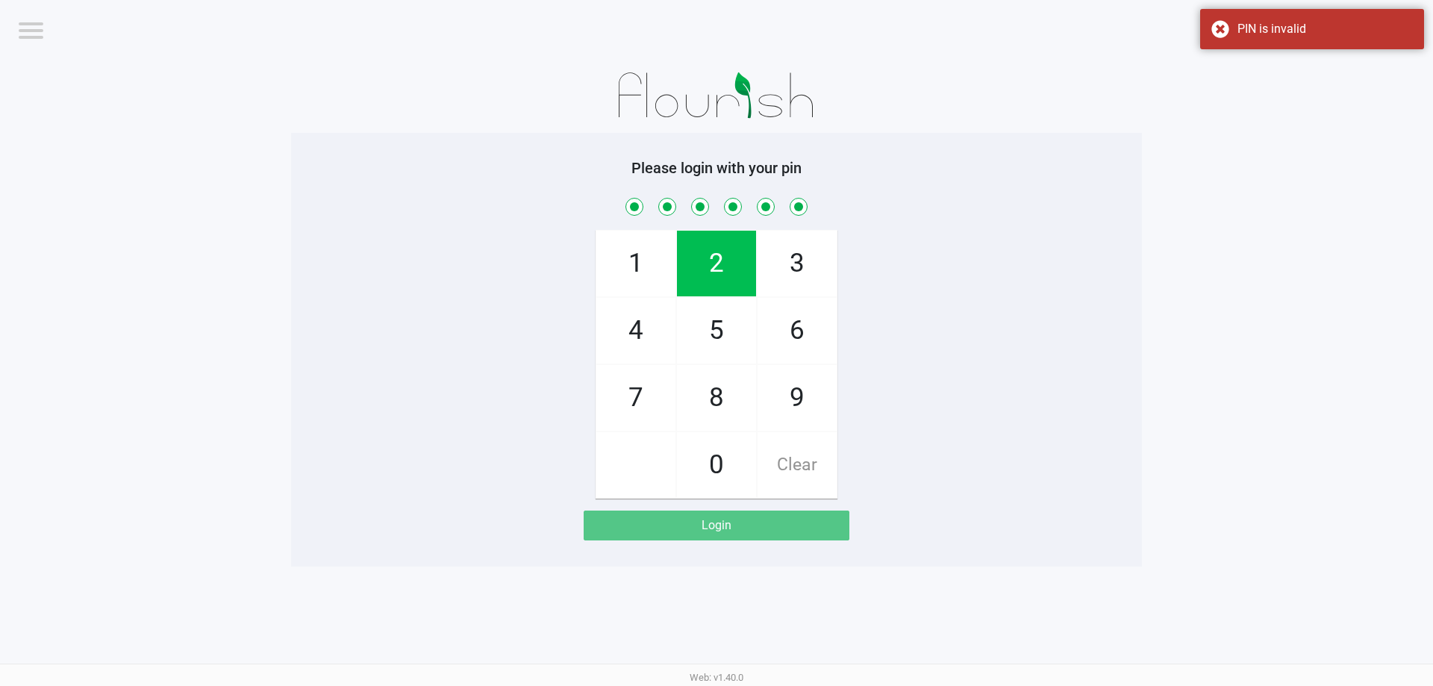
checkbox input "true"
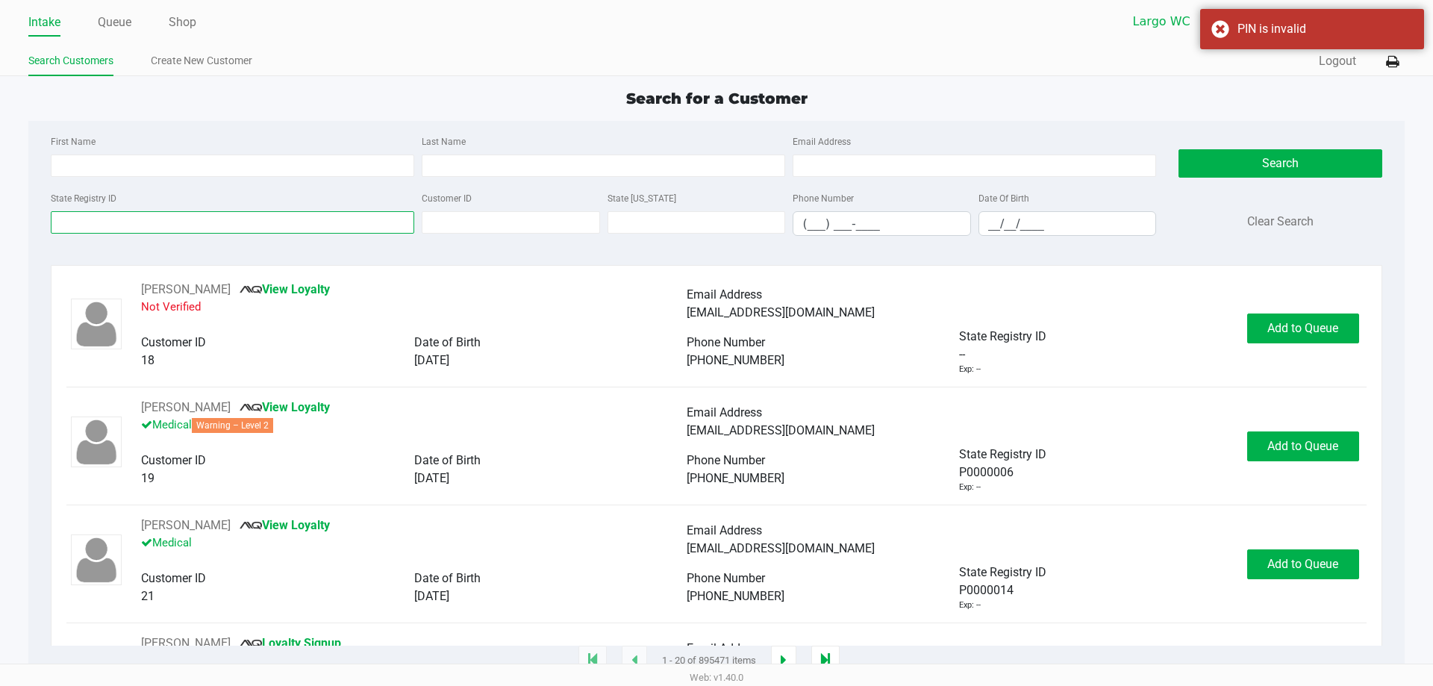
click at [132, 214] on input "State Registry ID" at bounding box center [233, 222] width 364 height 22
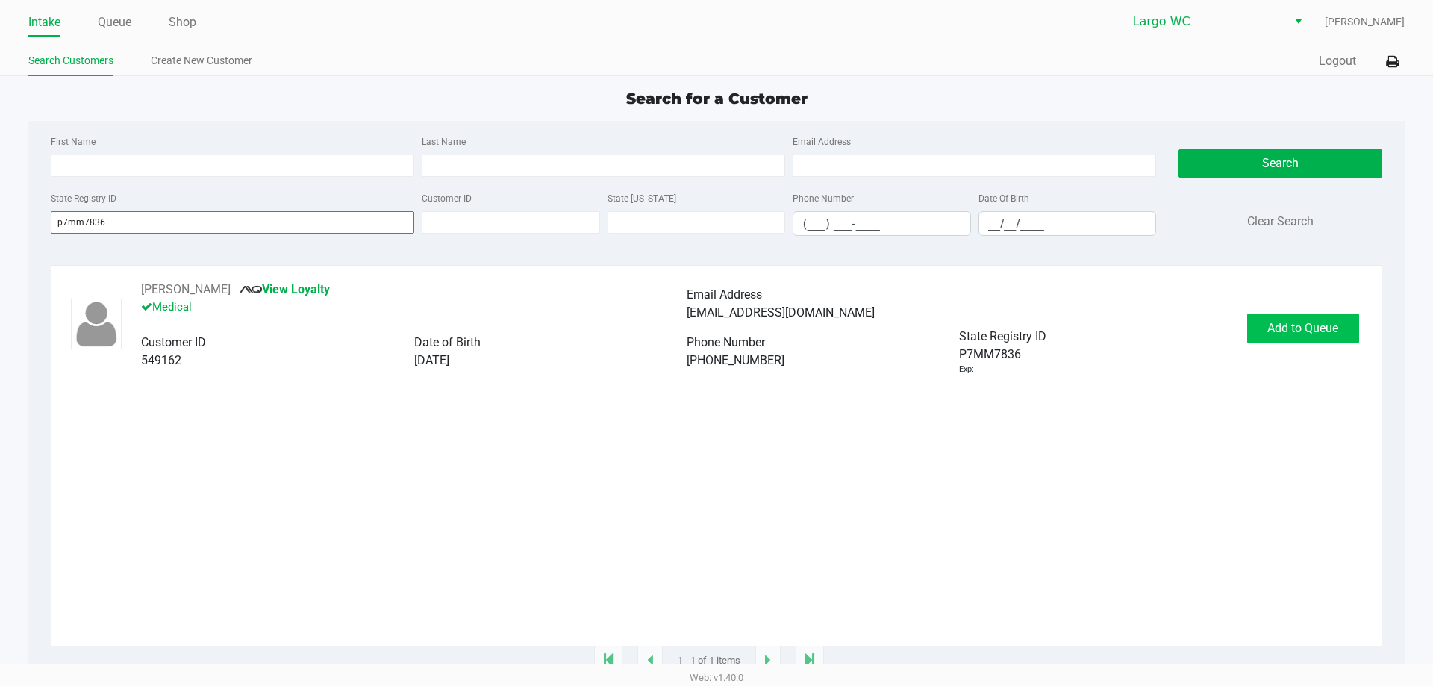
type input "p7mm7836"
click at [1327, 335] on span "Add to Queue" at bounding box center [1303, 328] width 71 height 14
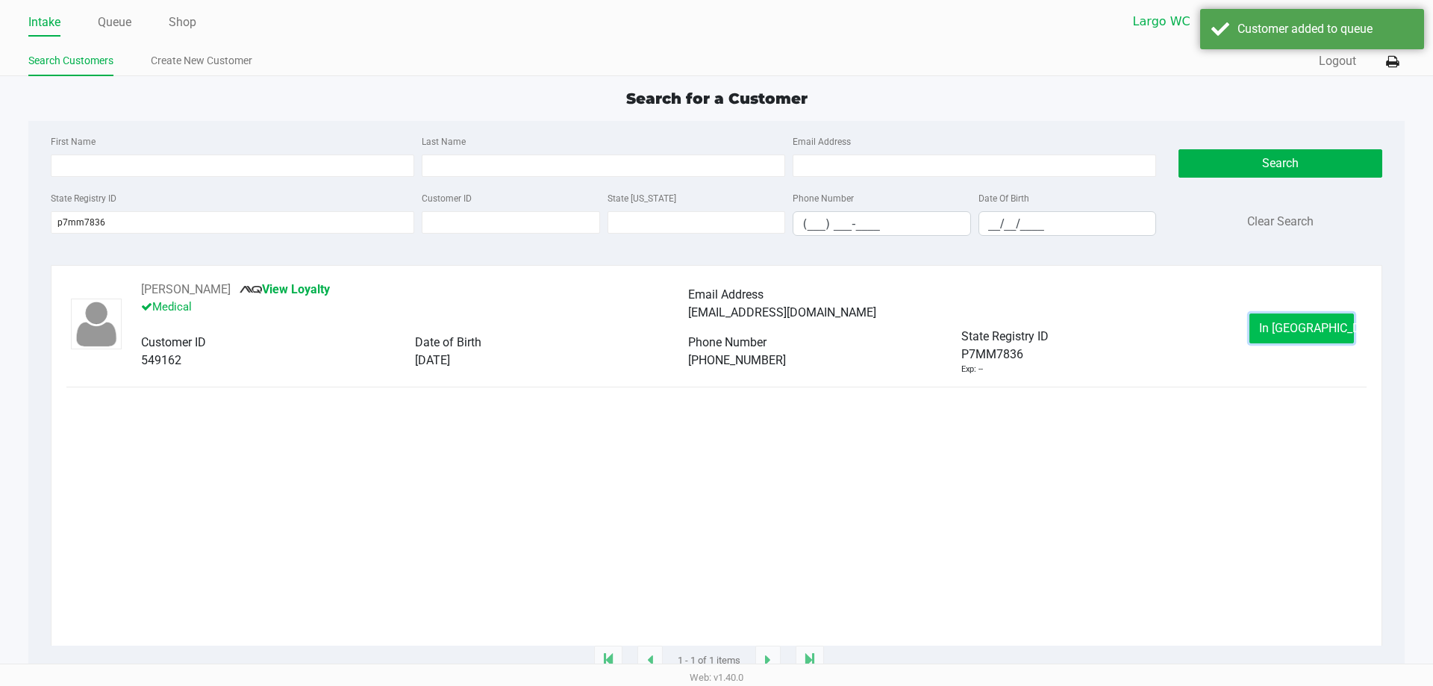
click at [1315, 337] on button "In Queue" at bounding box center [1302, 329] width 105 height 30
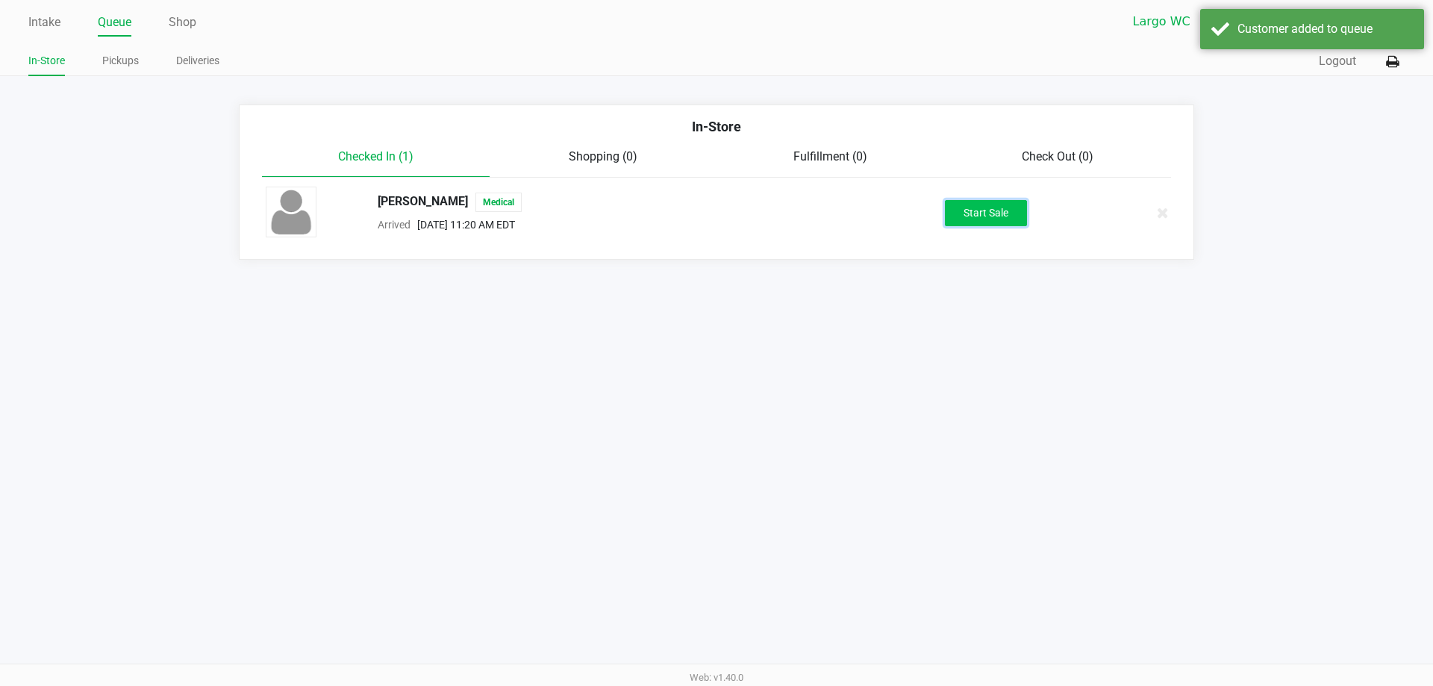
click at [958, 205] on button "Start Sale" at bounding box center [986, 213] width 82 height 26
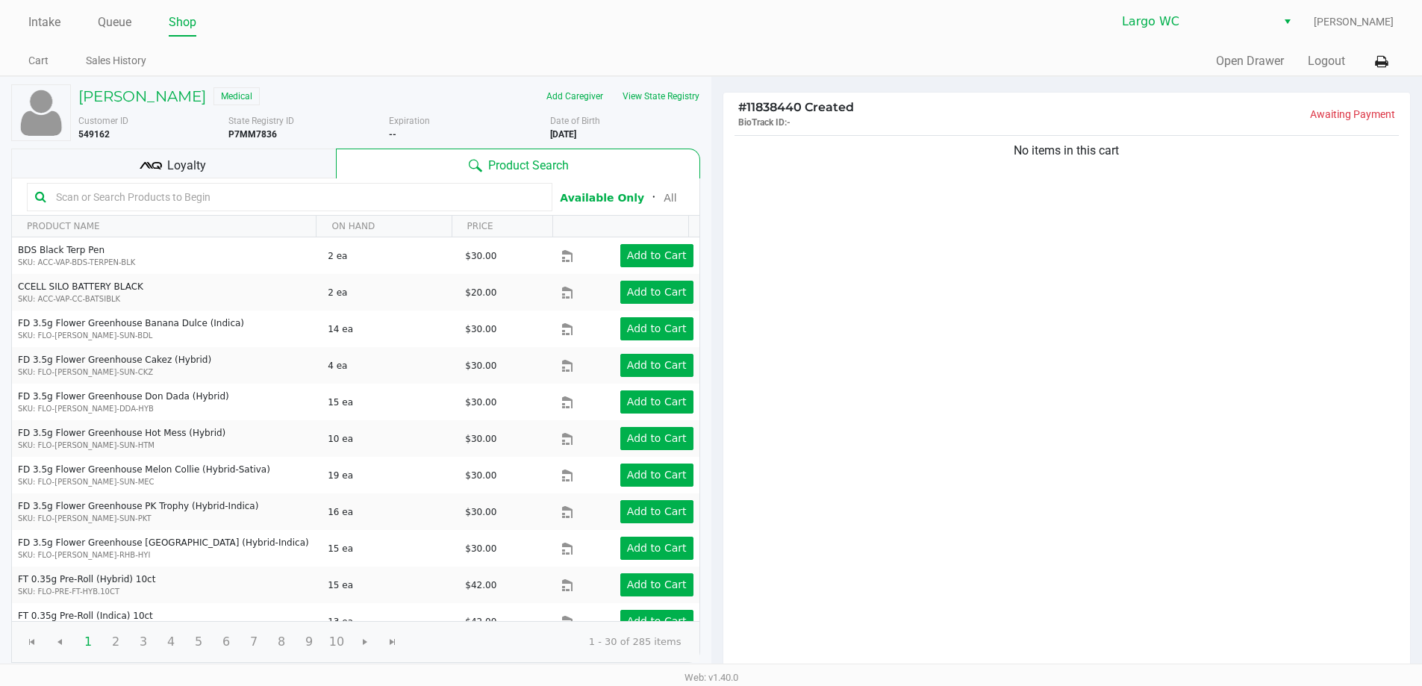
click at [191, 188] on input "text" at bounding box center [297, 197] width 494 height 22
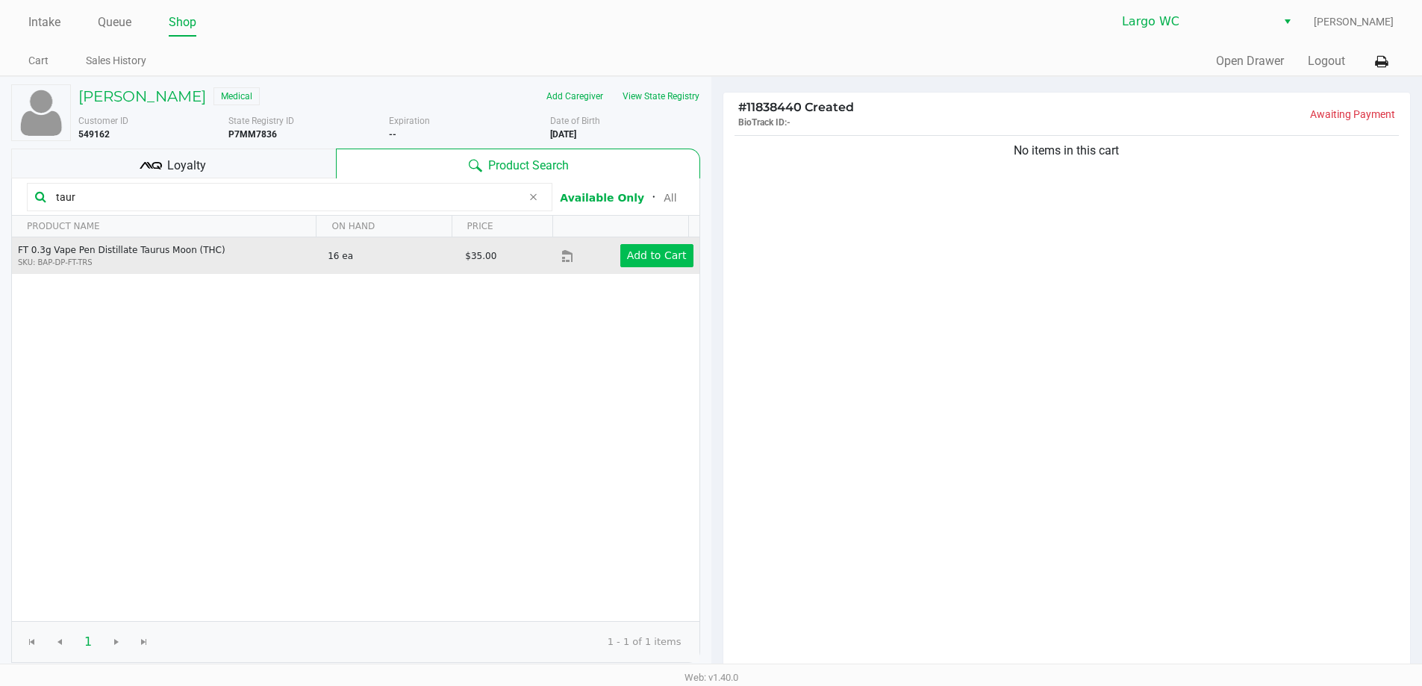
type input "taur"
click at [652, 251] on app-button-loader "Add to Cart" at bounding box center [657, 255] width 60 height 12
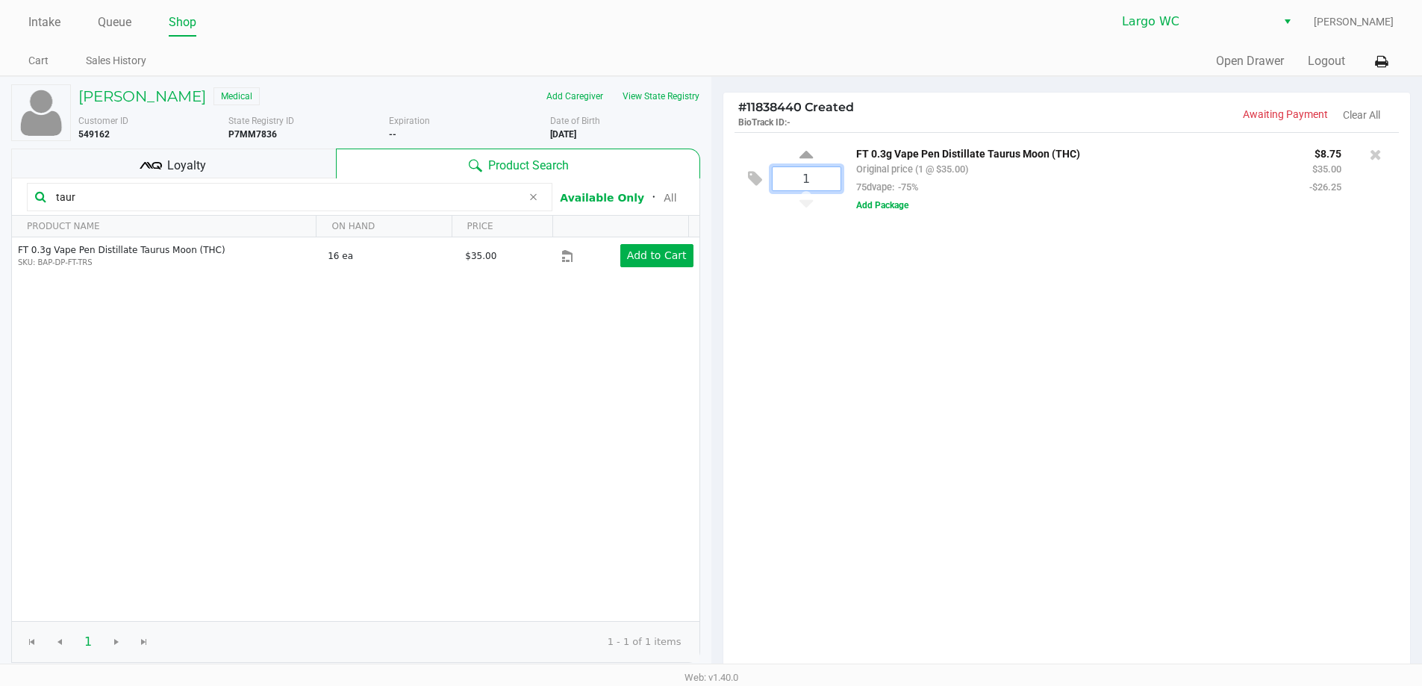
click at [816, 183] on input "1" at bounding box center [807, 178] width 68 height 23
type input "4"
click at [822, 311] on div "Loading DIANE PIWOWARCZYK Medical Add Caregiver View State Registry Customer ID…" at bounding box center [711, 457] width 1422 height 763
click at [234, 191] on input "taur" at bounding box center [286, 197] width 472 height 22
click at [239, 172] on div "Loyalty" at bounding box center [173, 164] width 325 height 30
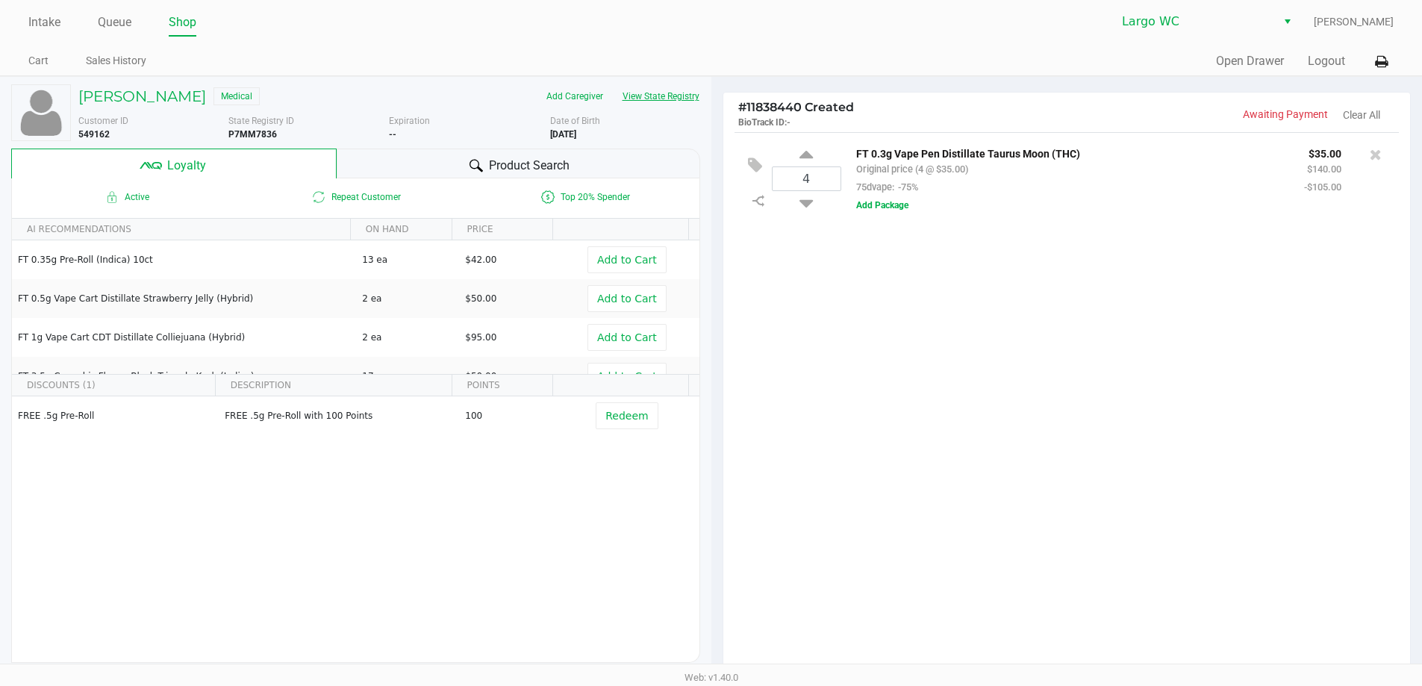
click at [626, 101] on button "View State Registry" at bounding box center [656, 96] width 87 height 24
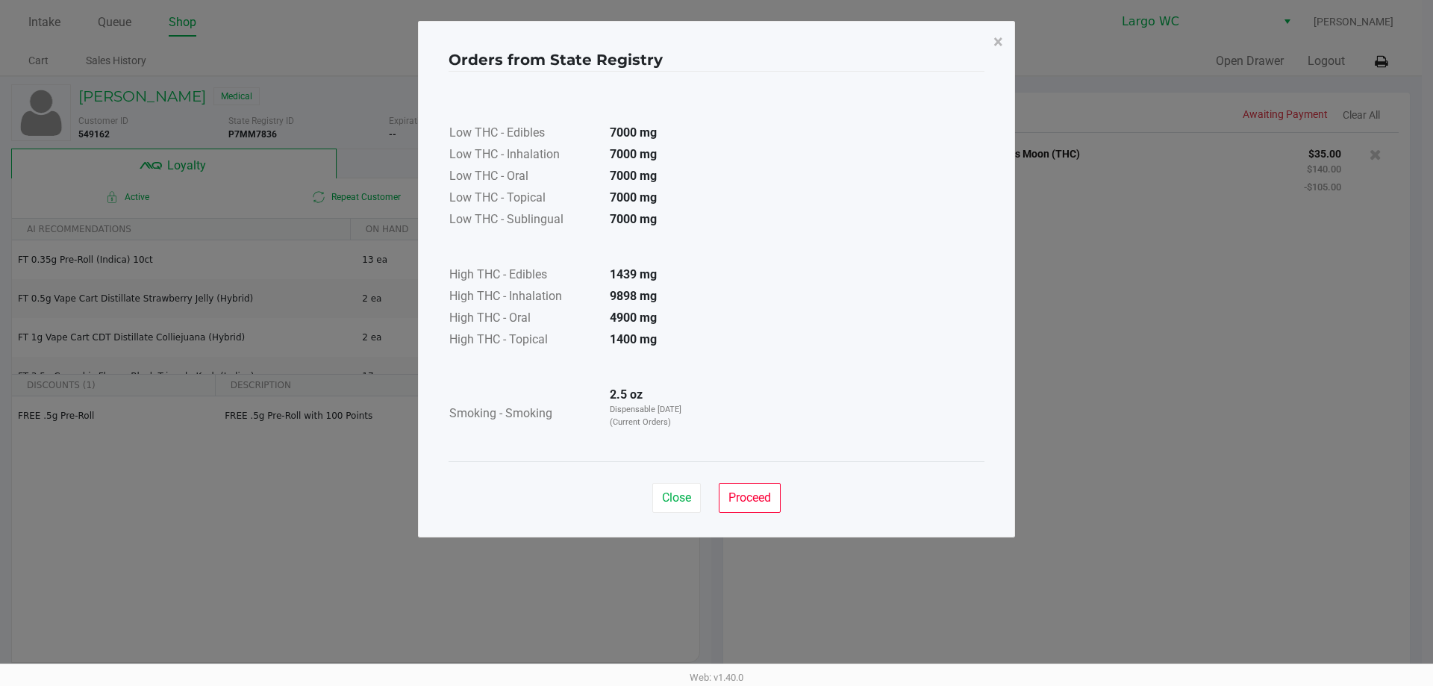
click at [775, 482] on div "Close Proceed" at bounding box center [717, 491] width 536 height 60
drag, startPoint x: 774, startPoint y: 491, endPoint x: 805, endPoint y: 490, distance: 30.6
click at [773, 492] on button "Proceed" at bounding box center [750, 498] width 62 height 30
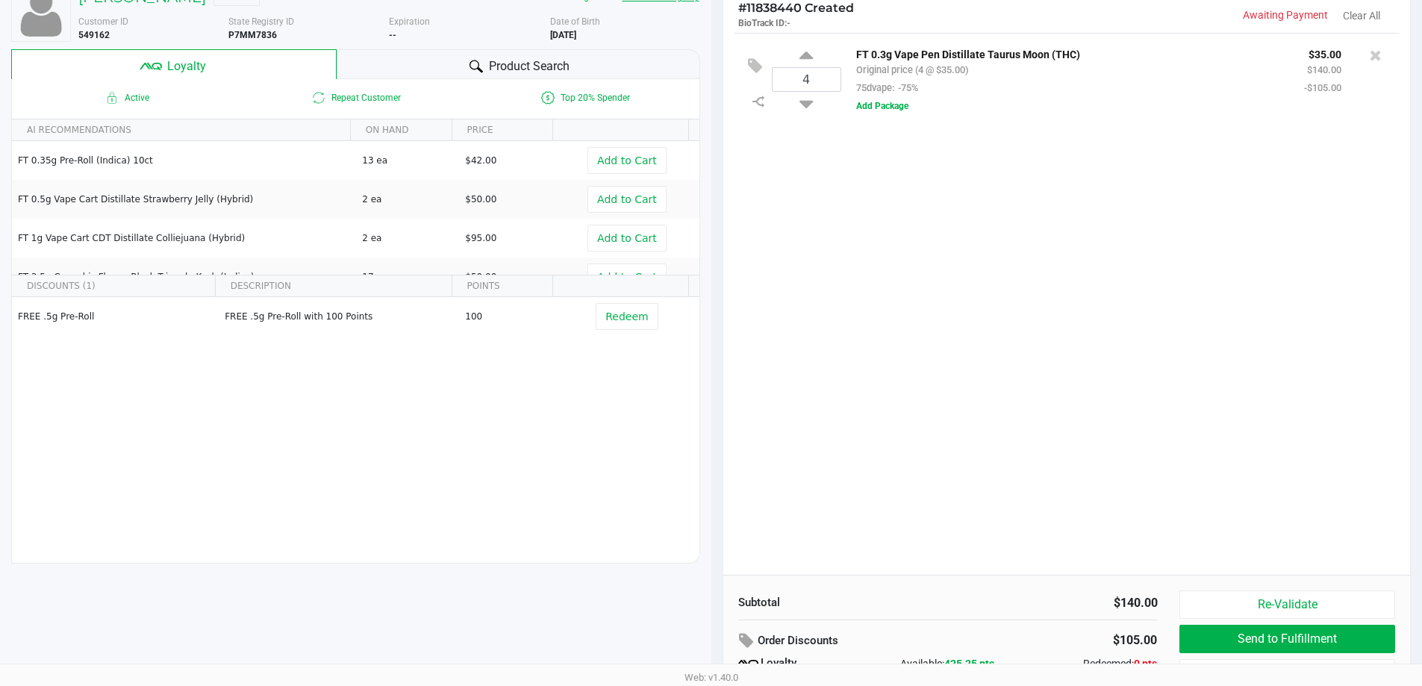
scroll to position [171, 0]
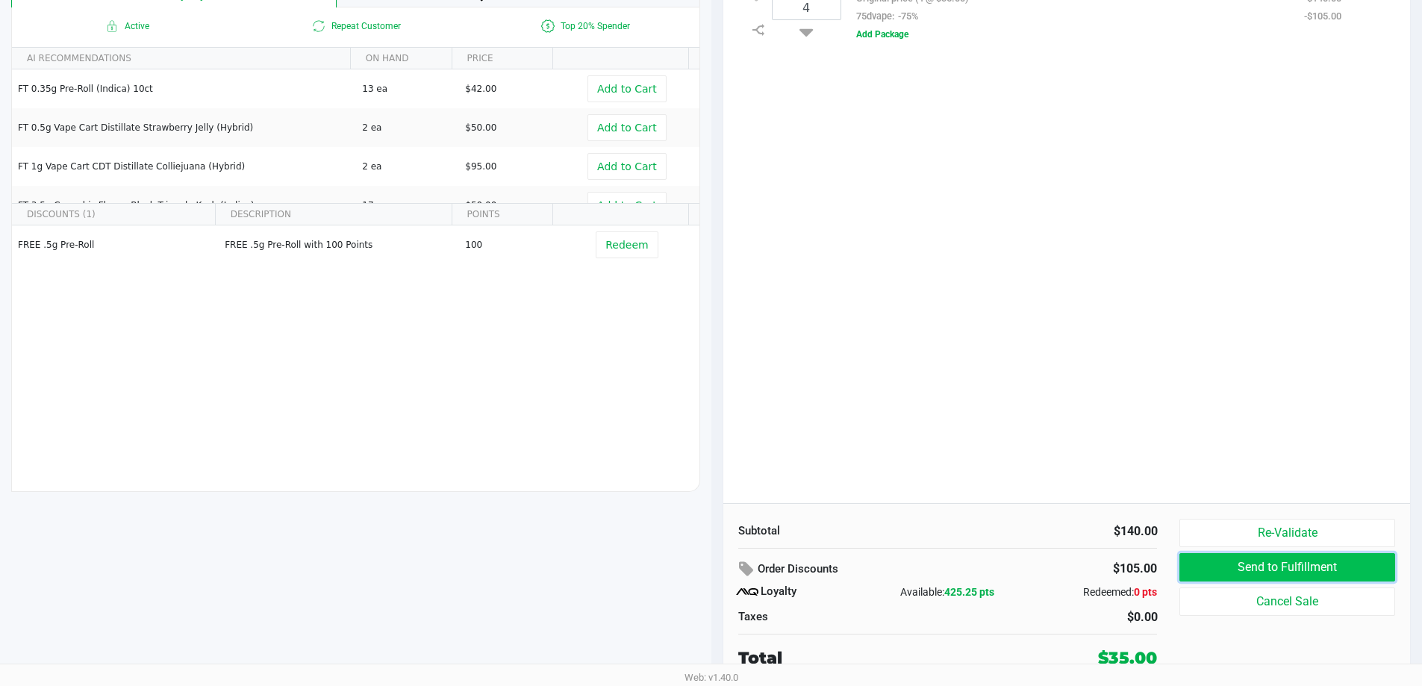
click at [1236, 566] on button "Send to Fulfillment" at bounding box center [1286, 567] width 215 height 28
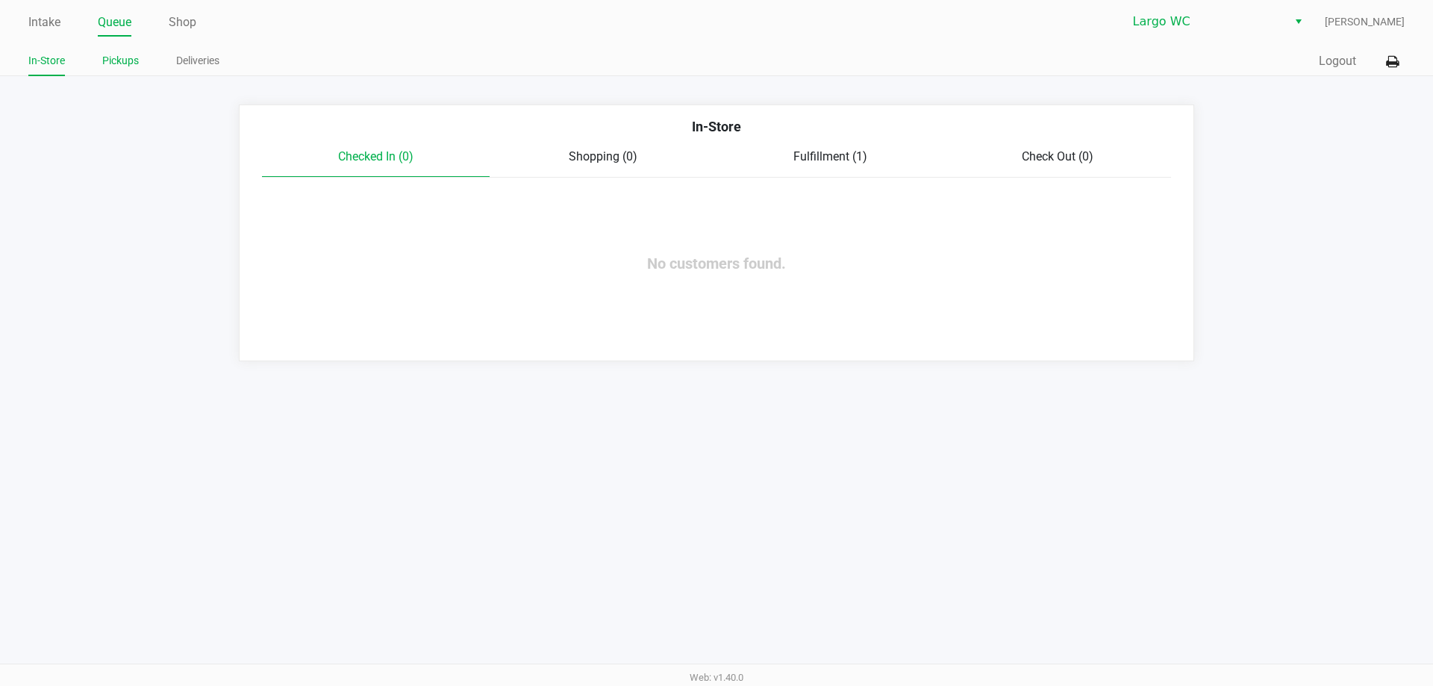
click at [113, 51] on li "Pickups" at bounding box center [120, 63] width 37 height 26
click at [116, 50] on li "Pickups" at bounding box center [120, 63] width 37 height 26
click at [117, 56] on link "Pickups" at bounding box center [120, 61] width 37 height 19
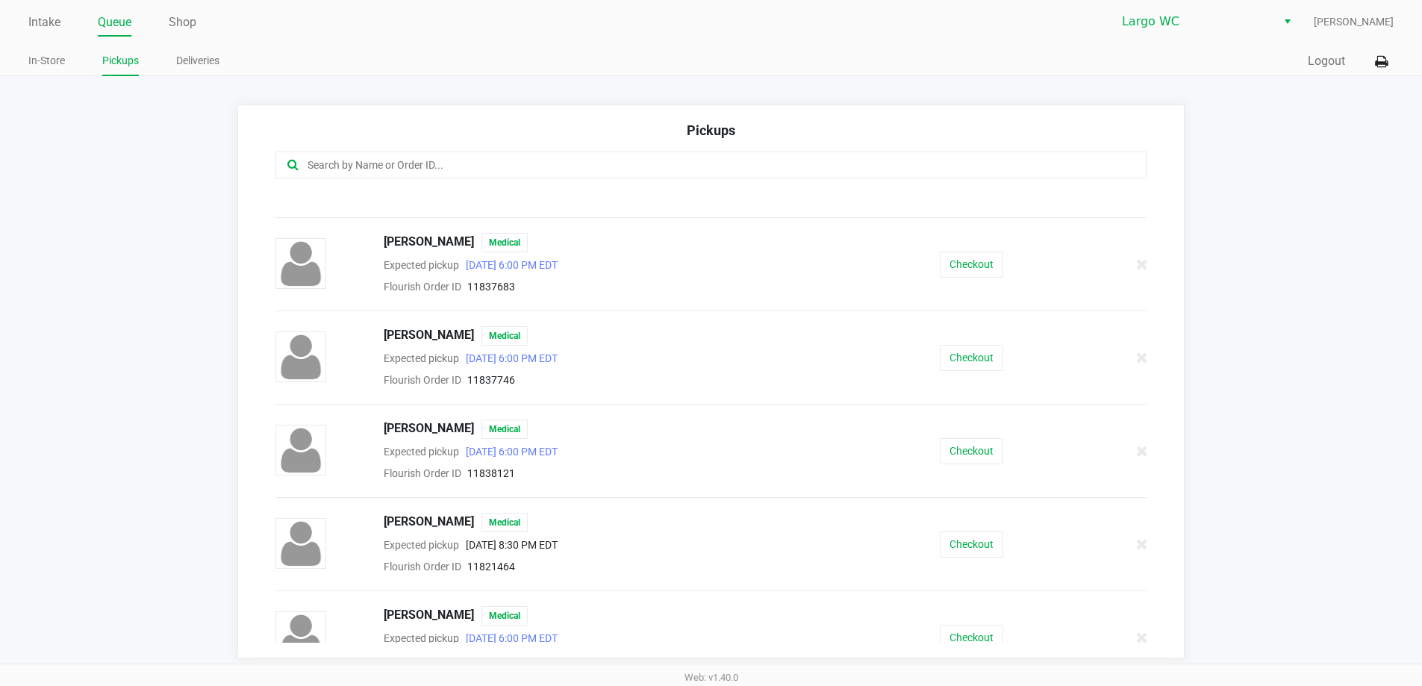
scroll to position [597, 0]
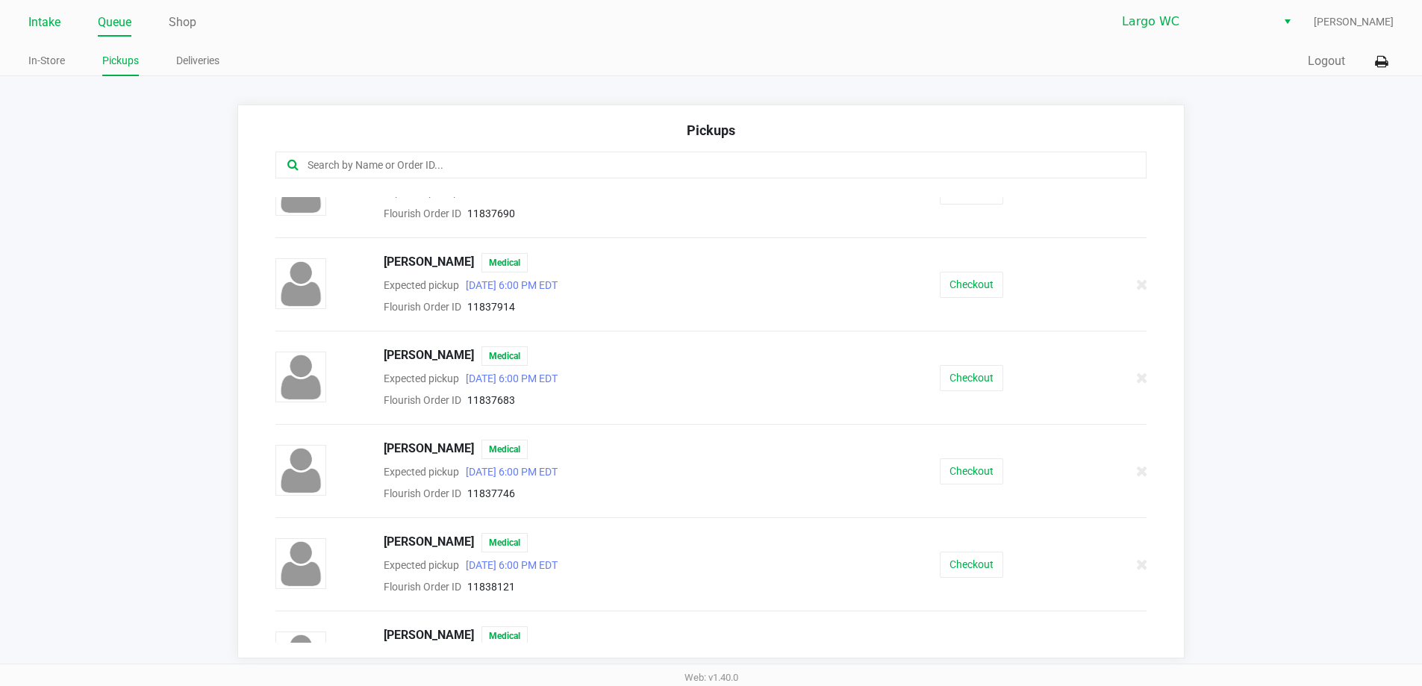
click at [42, 19] on link "Intake" at bounding box center [44, 22] width 32 height 21
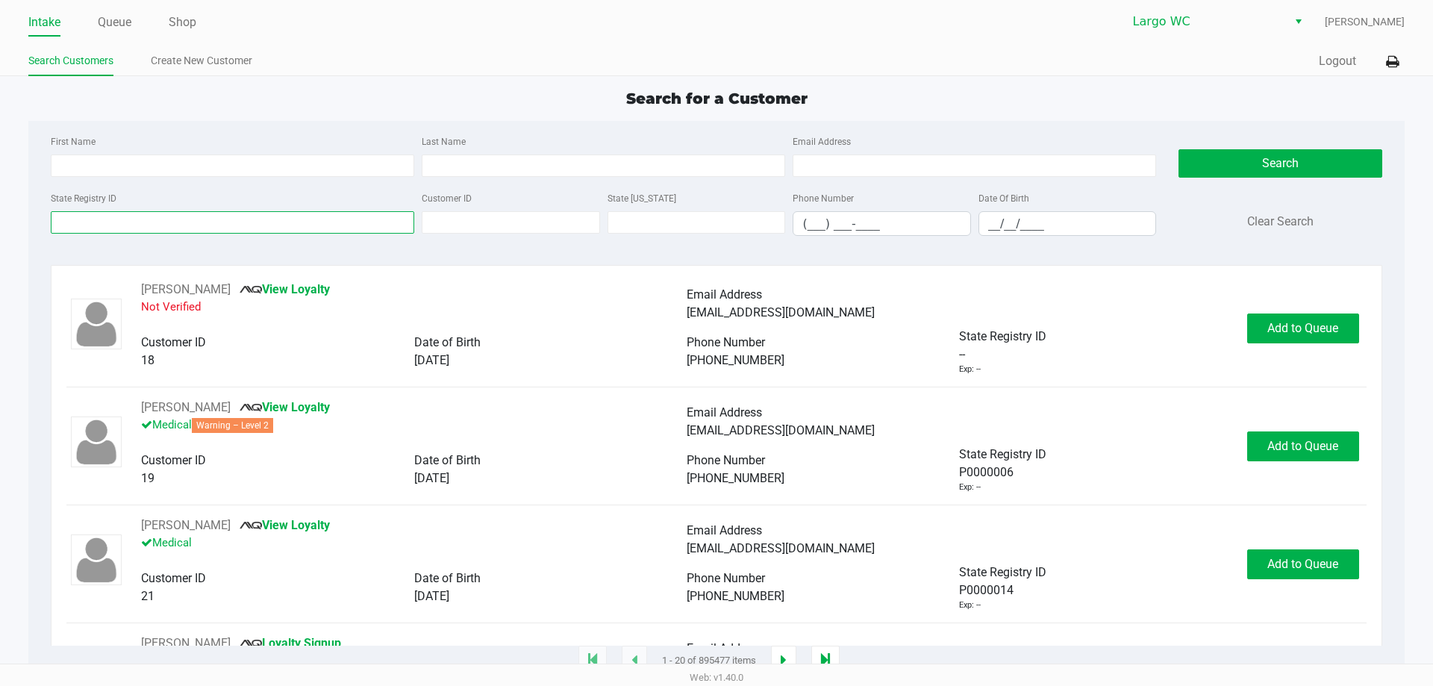
click at [228, 229] on input "State Registry ID" at bounding box center [233, 222] width 364 height 22
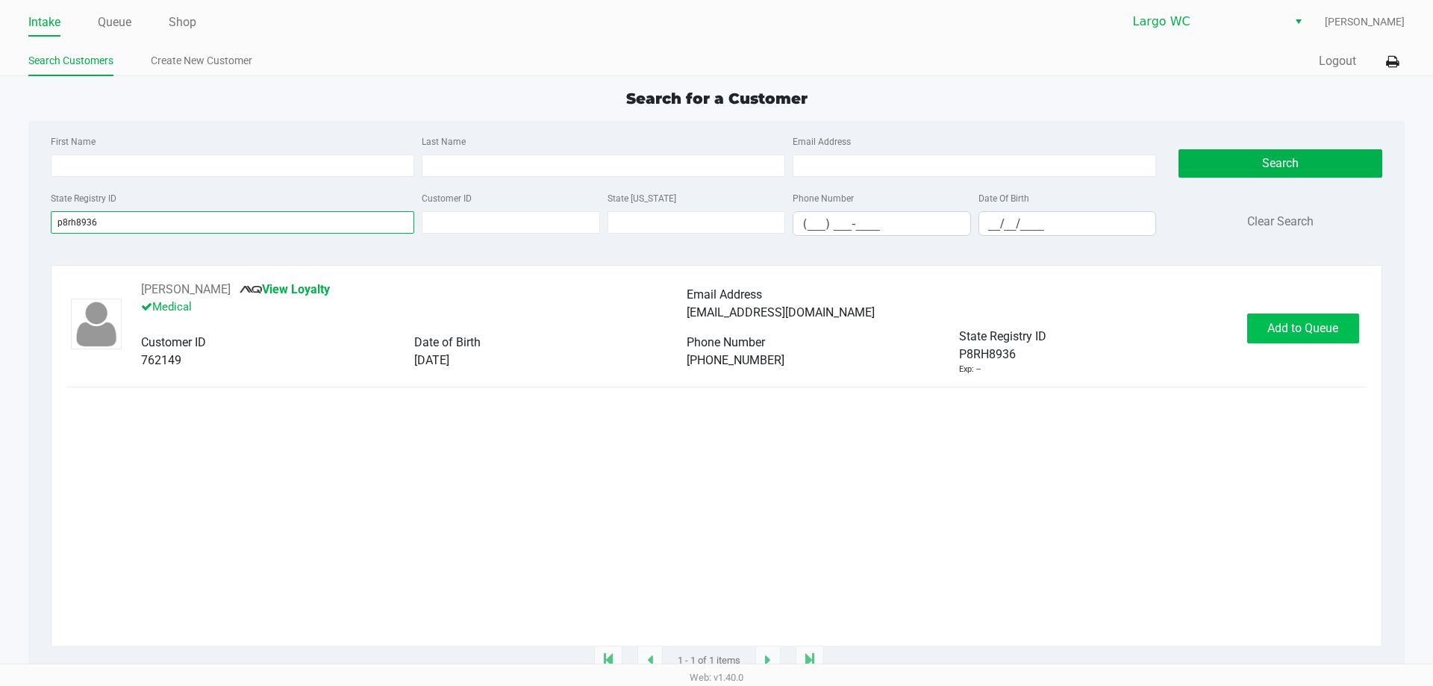
type input "p8rh8936"
click at [1274, 335] on span "Add to Queue" at bounding box center [1303, 328] width 71 height 14
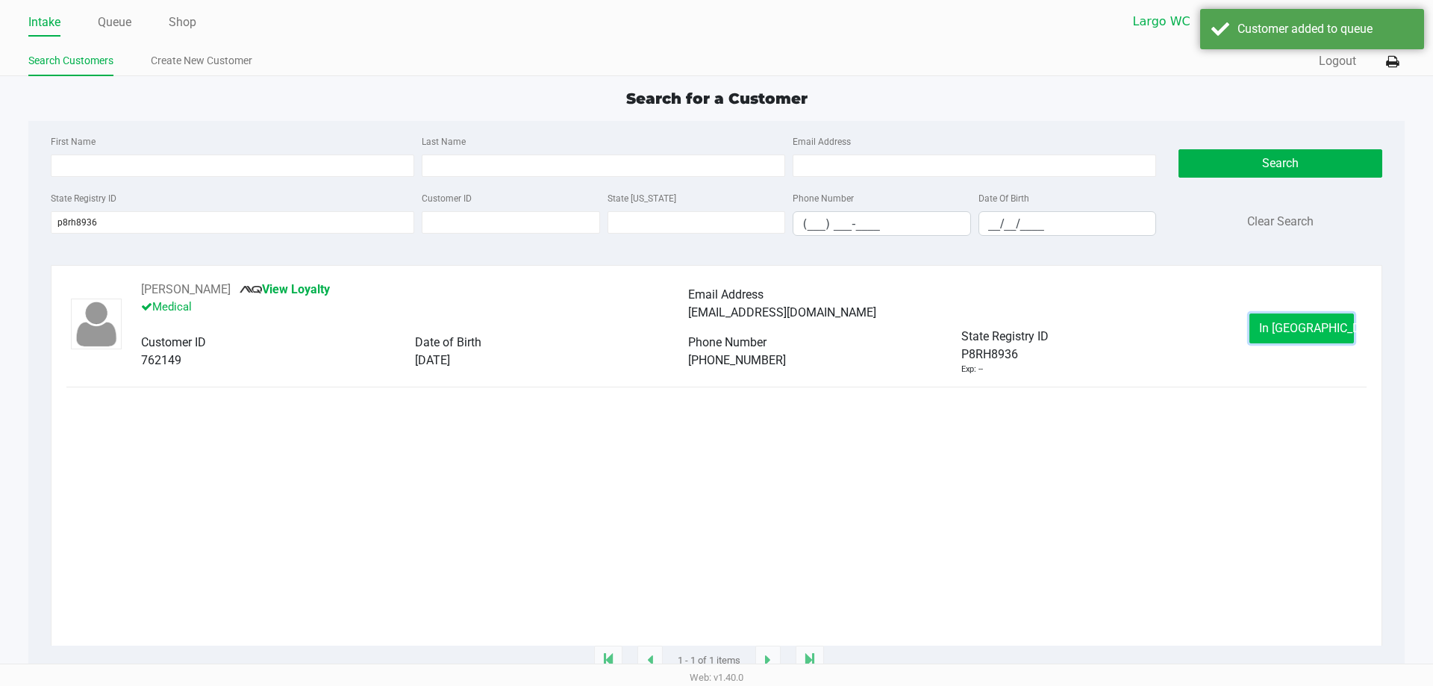
click at [1271, 334] on button "In Queue" at bounding box center [1302, 329] width 105 height 30
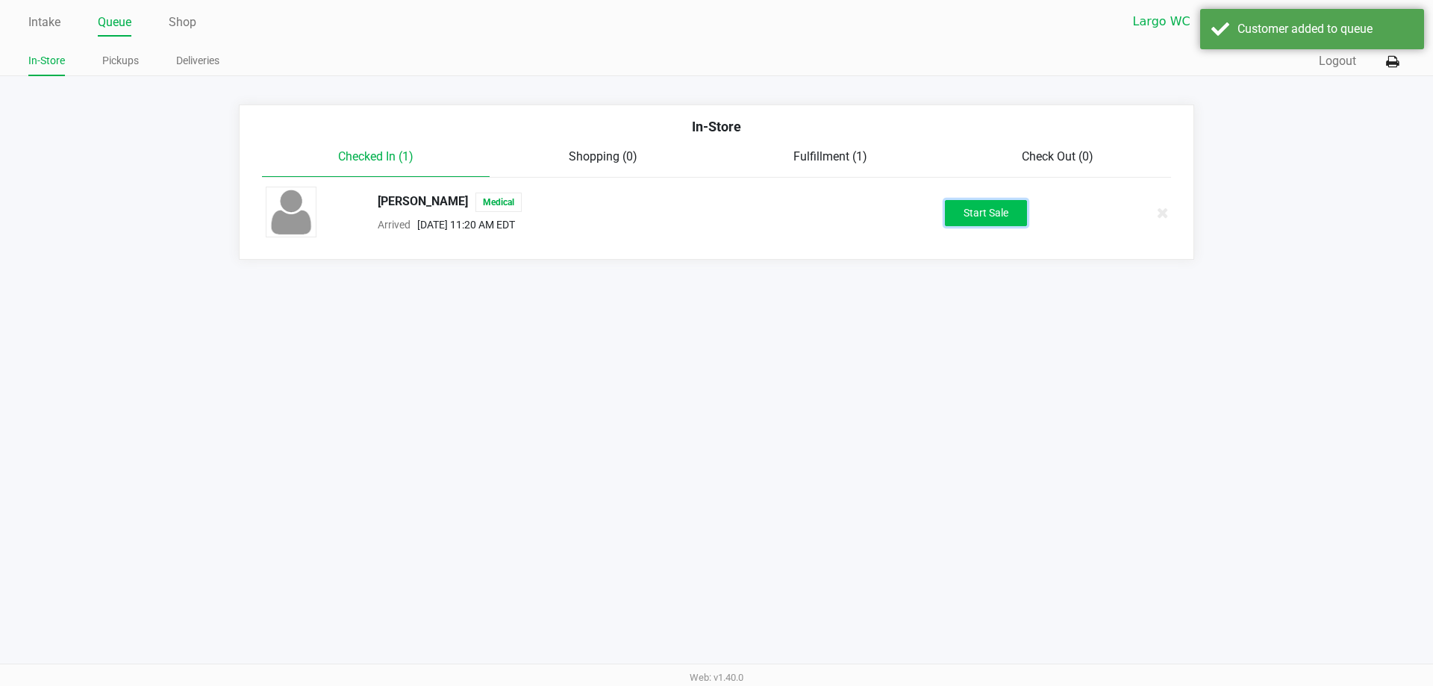
click at [966, 212] on button "Start Sale" at bounding box center [986, 213] width 82 height 26
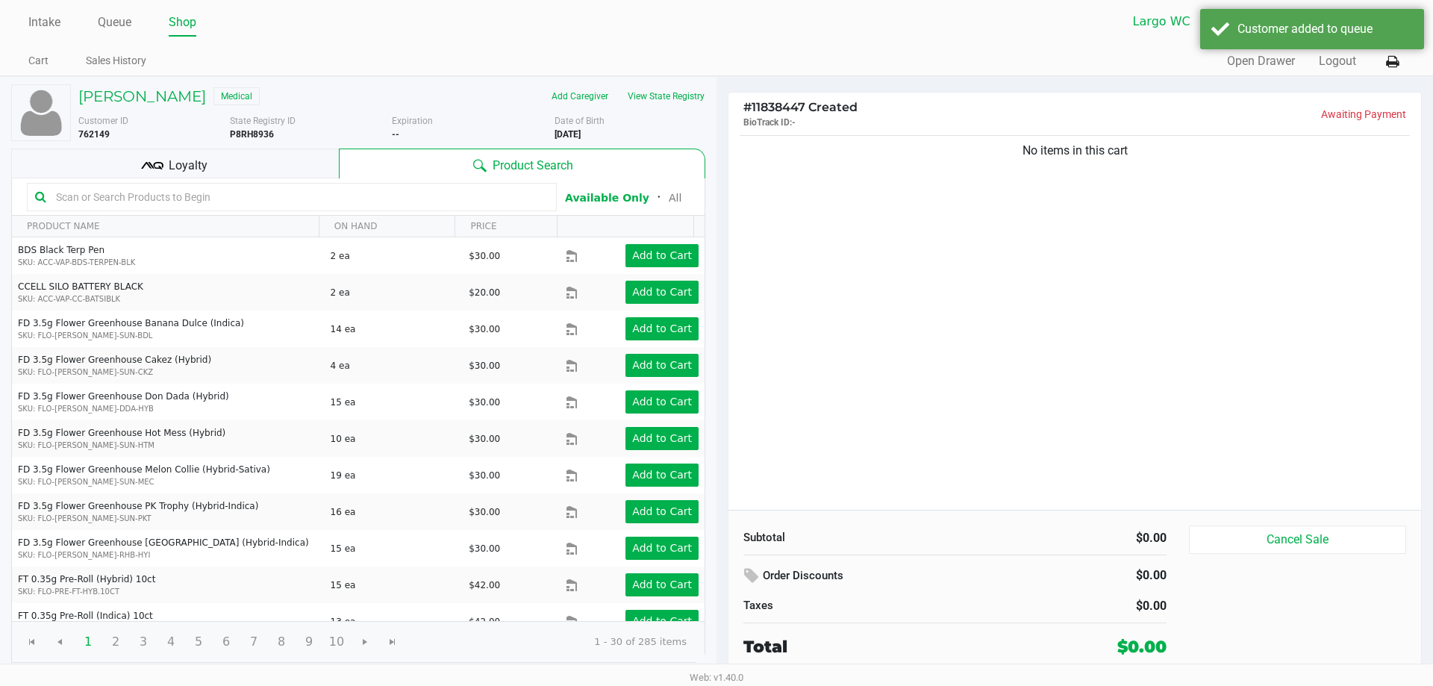
click at [125, 175] on div "Loyalty" at bounding box center [175, 164] width 328 height 30
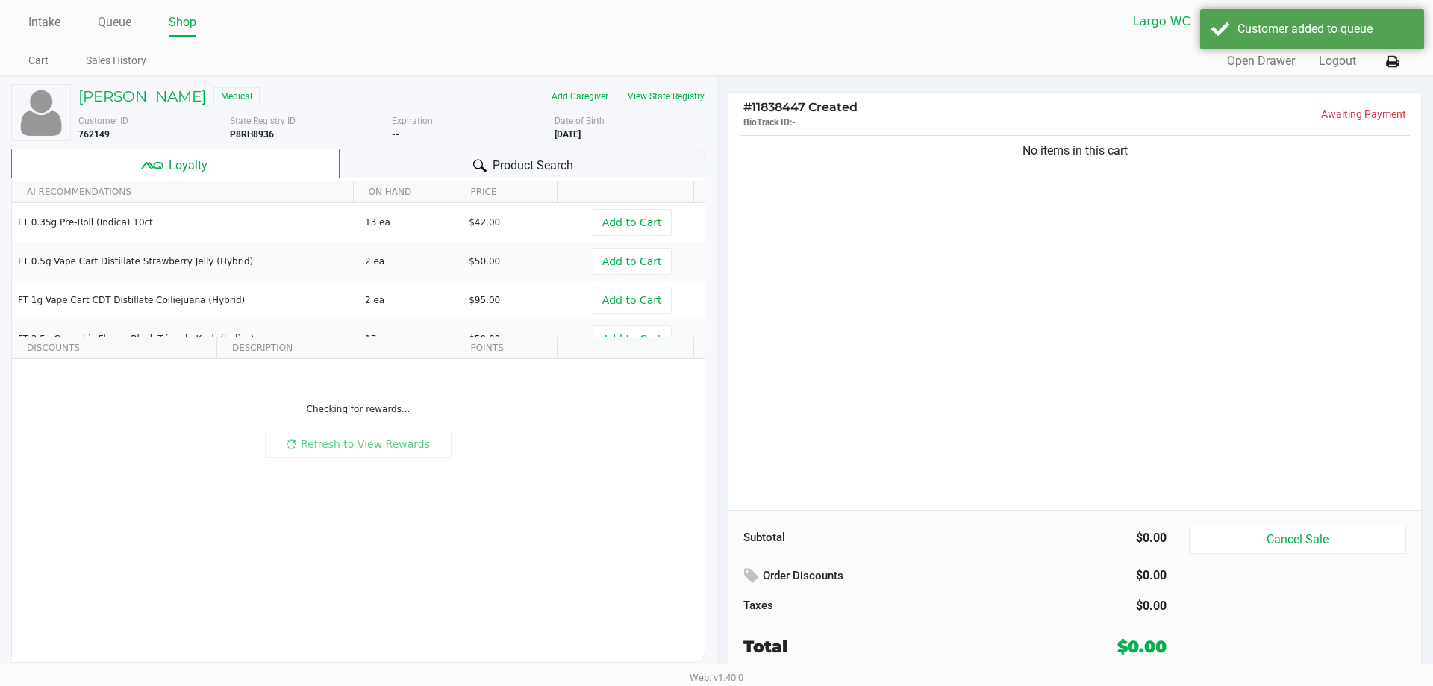
click at [457, 160] on div "Product Search" at bounding box center [523, 164] width 367 height 30
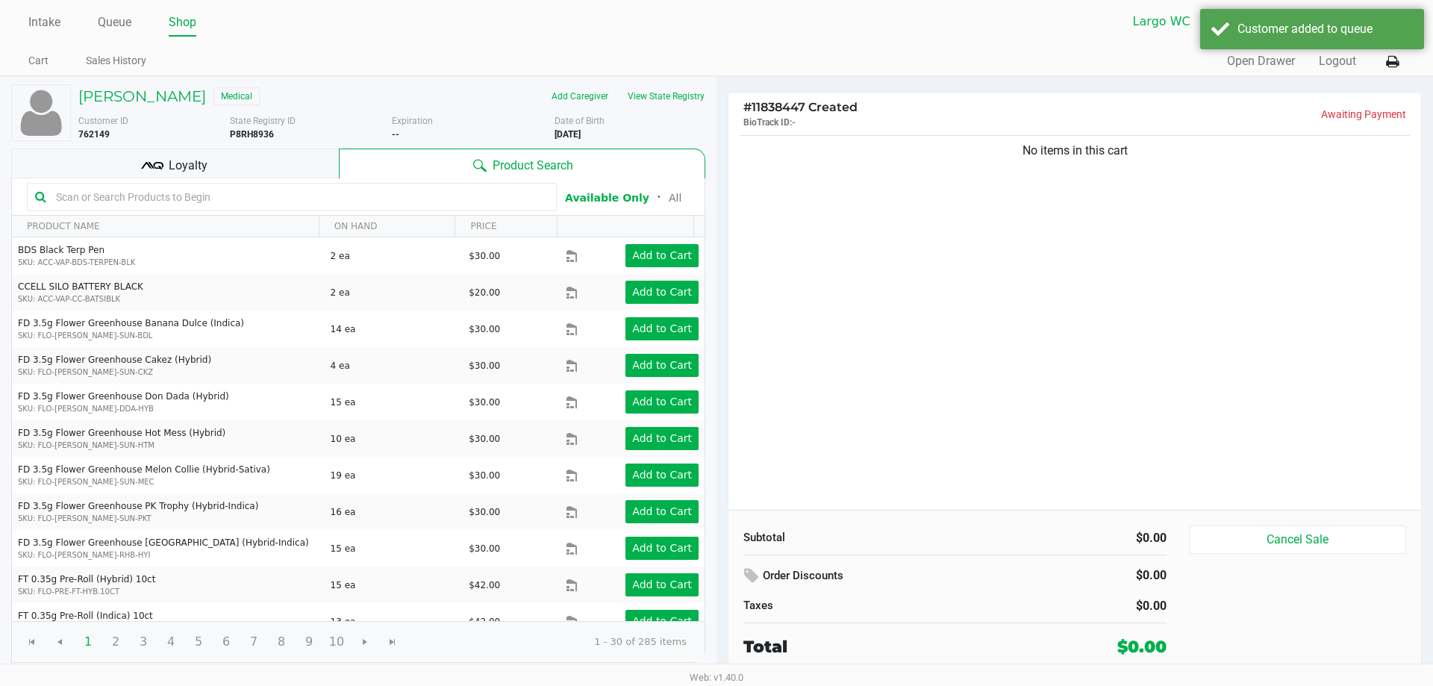
drag, startPoint x: 259, startPoint y: 187, endPoint x: 271, endPoint y: 173, distance: 18.0
click at [258, 187] on input "text" at bounding box center [299, 197] width 499 height 22
click at [289, 152] on div "Loyalty" at bounding box center [175, 164] width 328 height 30
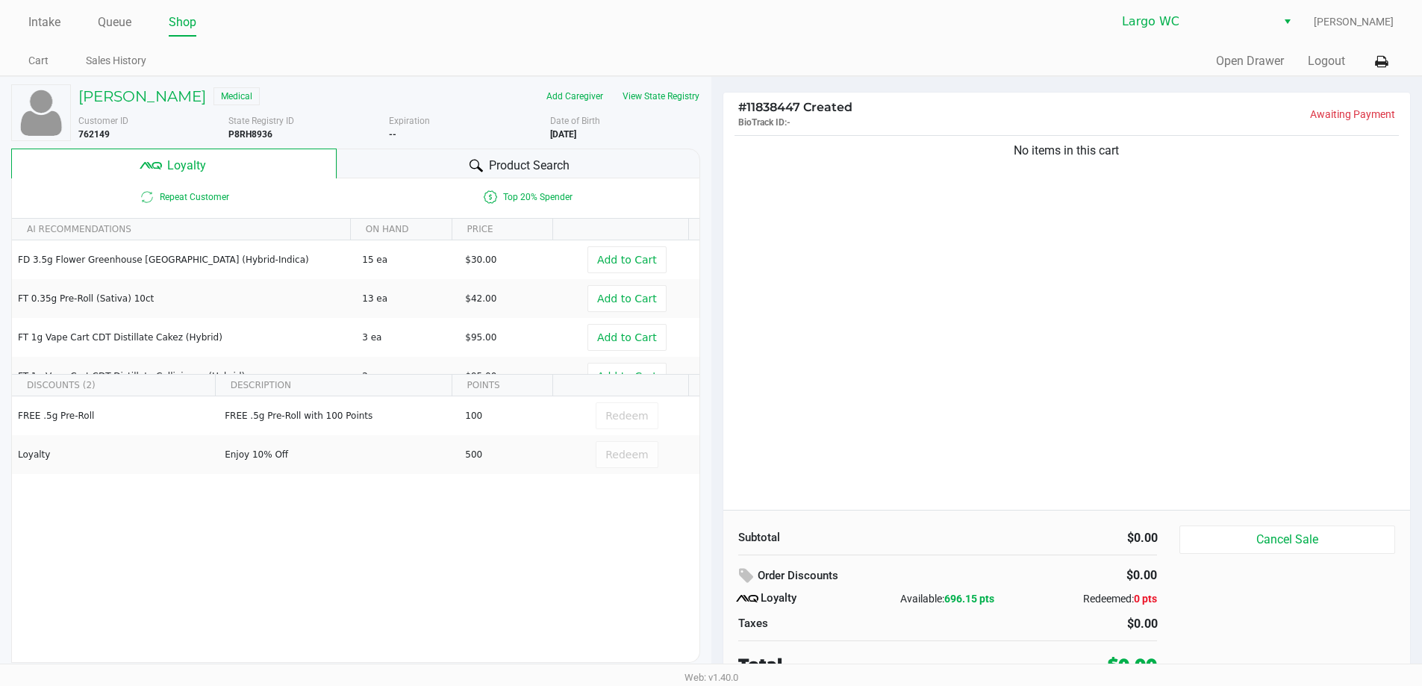
click at [495, 168] on span "Product Search" at bounding box center [529, 166] width 81 height 18
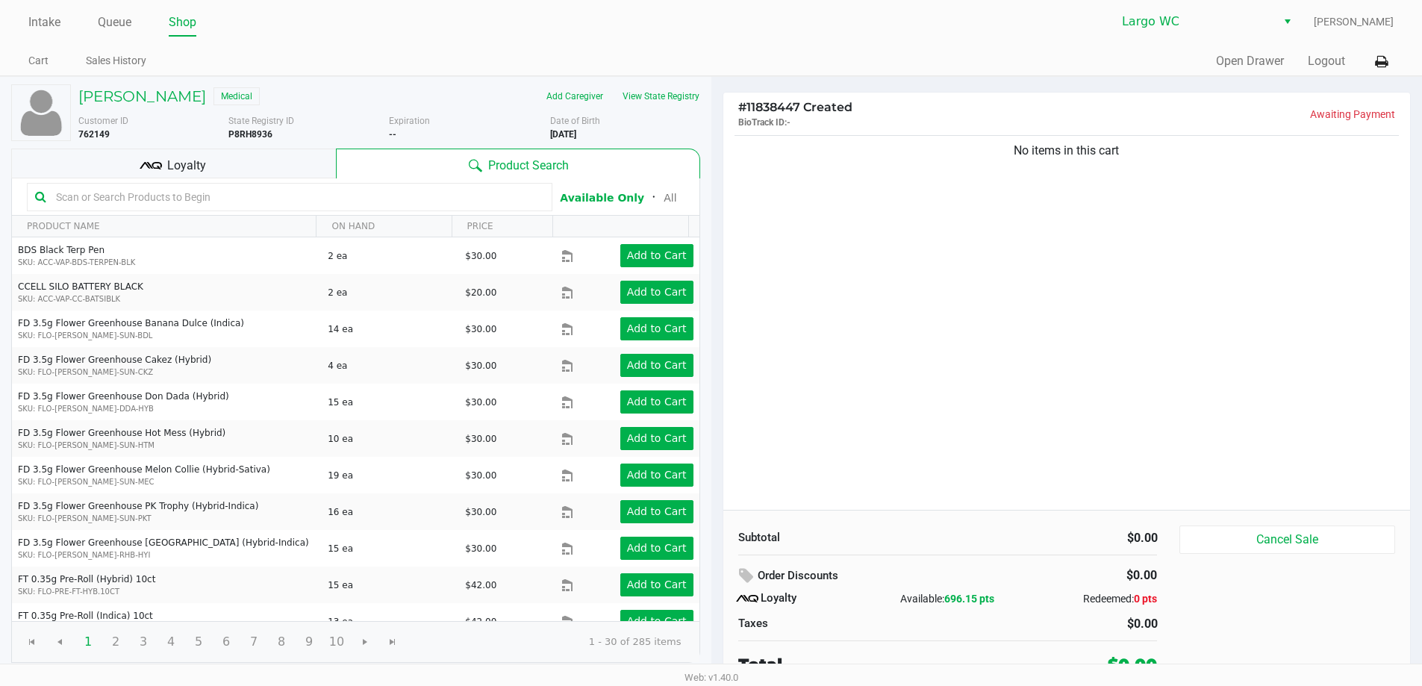
click at [277, 203] on input "text" at bounding box center [297, 197] width 494 height 22
type input "0"
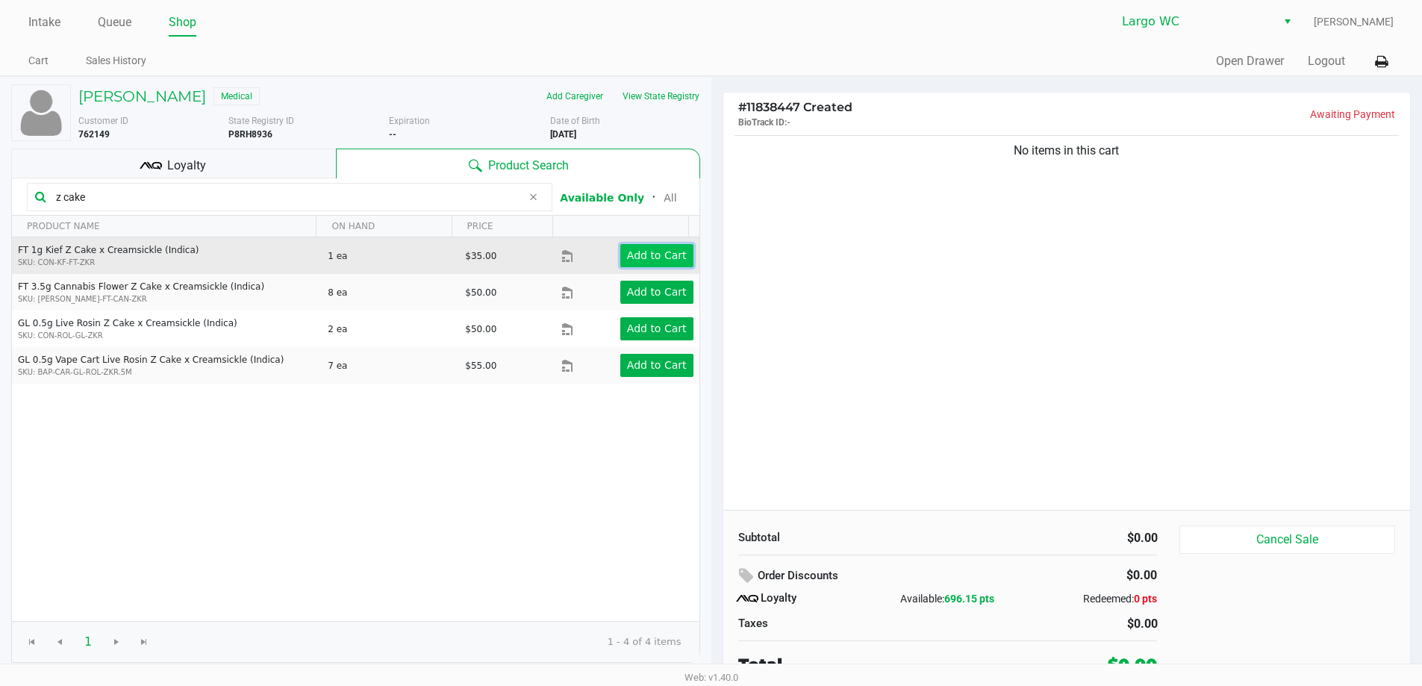
click at [628, 251] on app-button-loader "Add to Cart" at bounding box center [657, 255] width 60 height 12
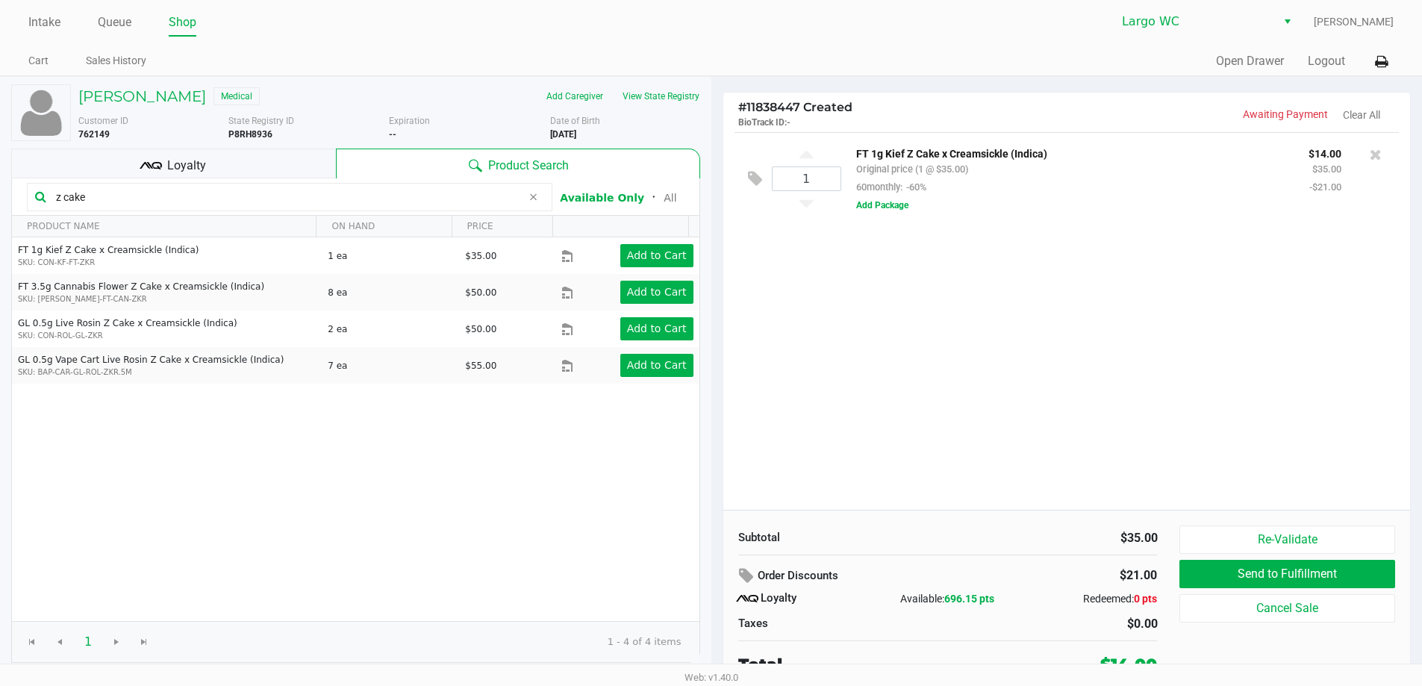
click at [163, 196] on input "z cake" at bounding box center [286, 197] width 472 height 22
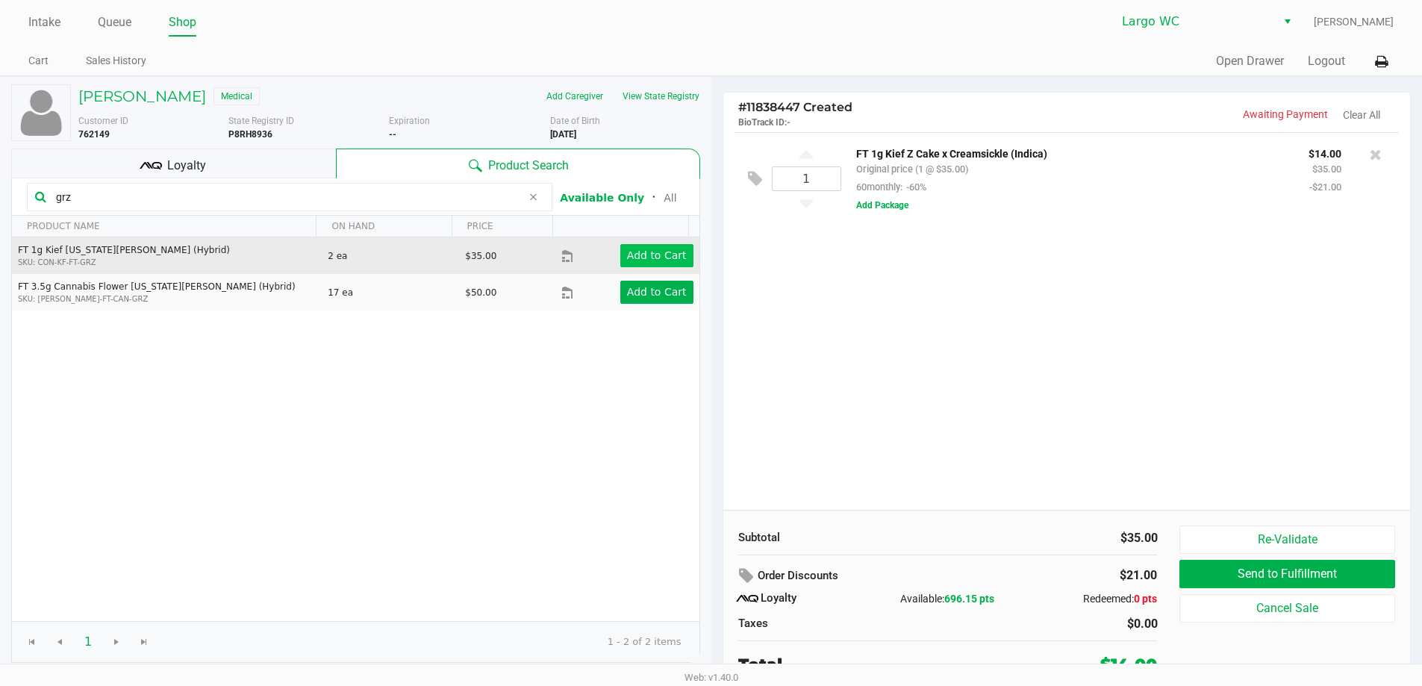
type input "grz"
click at [655, 264] on button "Add to Cart" at bounding box center [656, 255] width 73 height 23
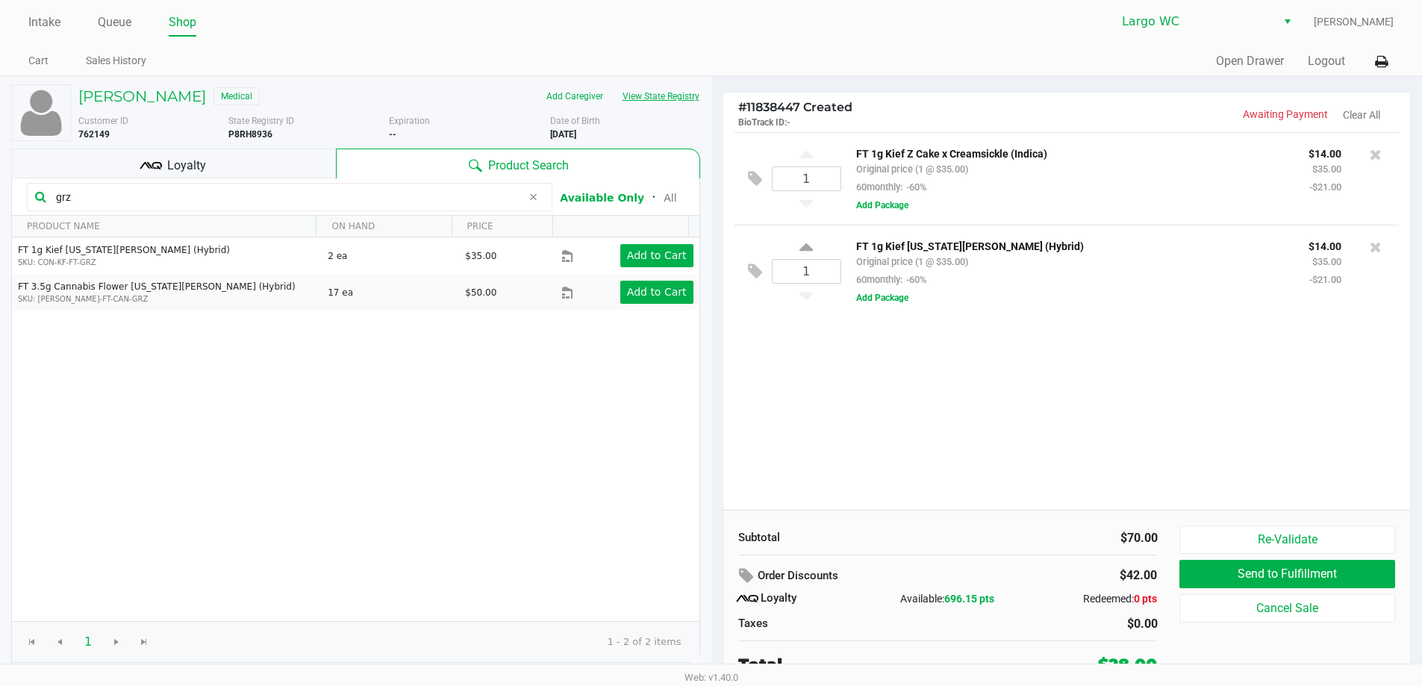
click at [634, 102] on button "View State Registry" at bounding box center [656, 96] width 87 height 24
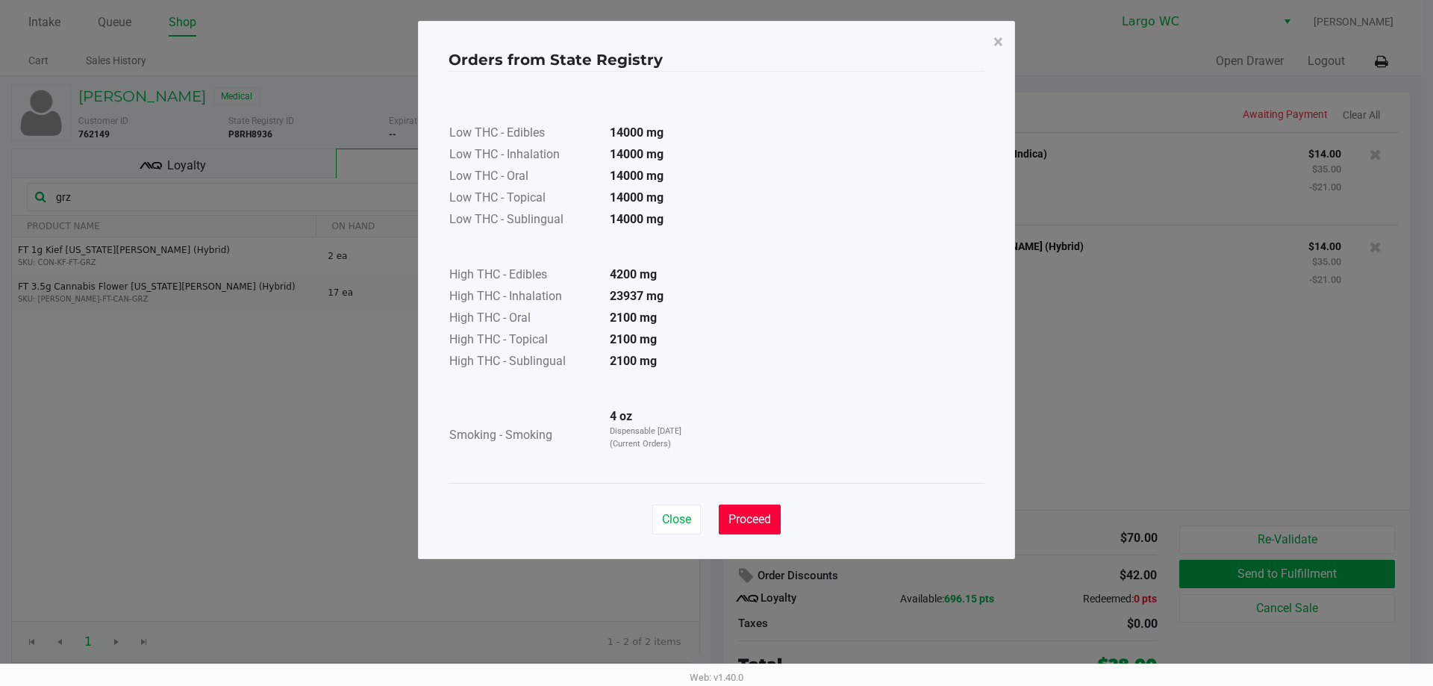
click at [734, 522] on span "Proceed" at bounding box center [750, 519] width 43 height 14
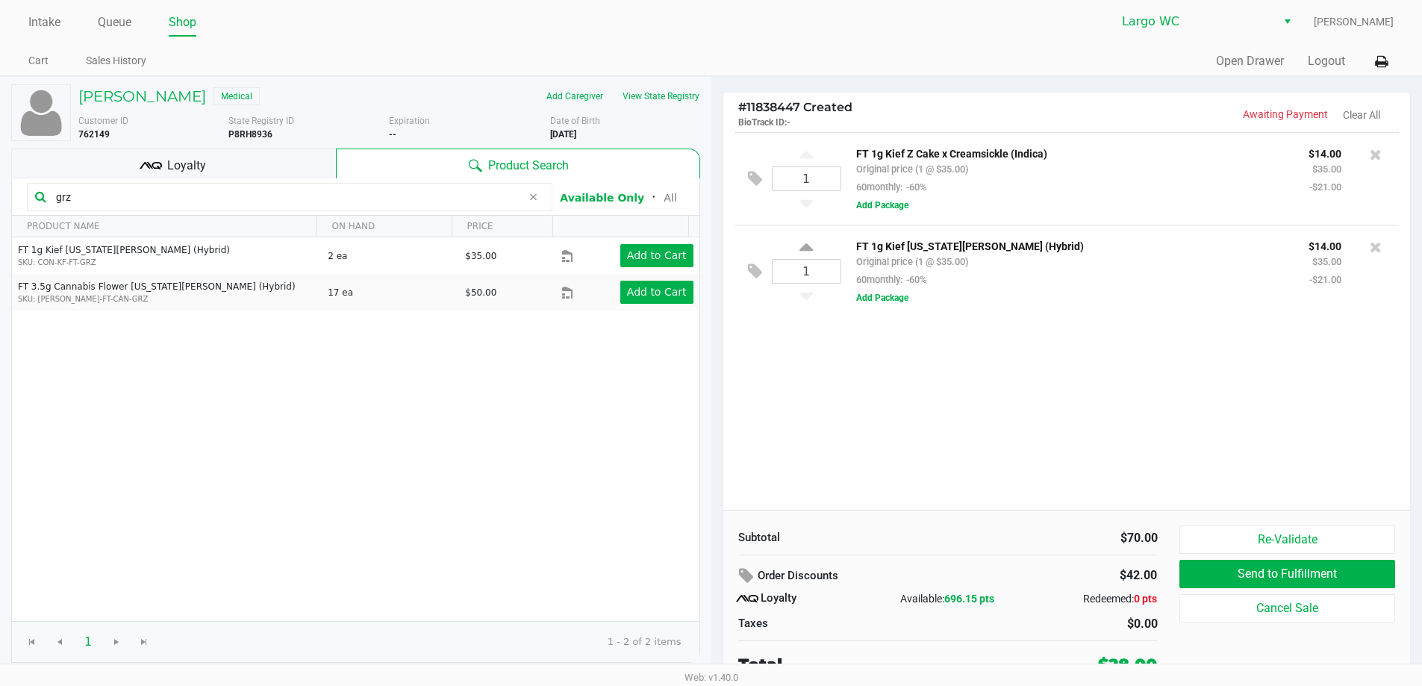
click at [357, 186] on input "grz" at bounding box center [286, 197] width 472 height 22
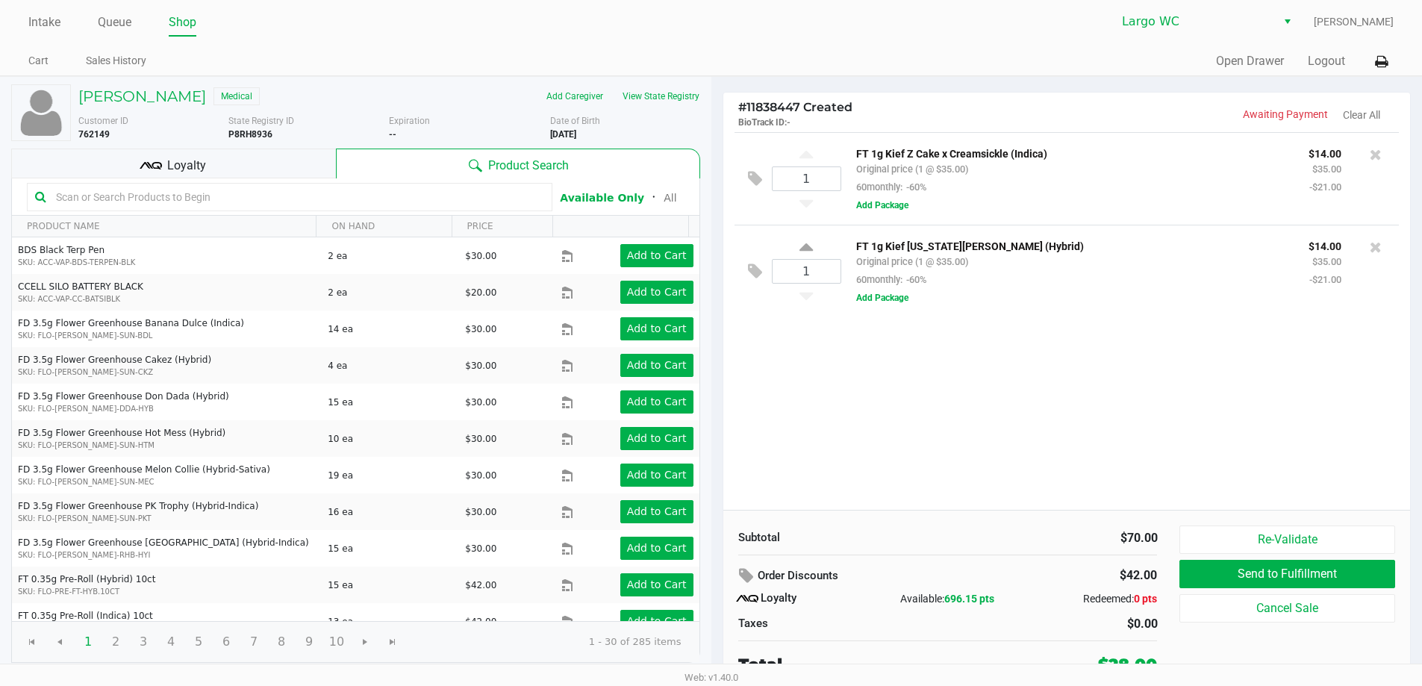
drag, startPoint x: 208, startPoint y: 204, endPoint x: 211, endPoint y: 191, distance: 13.0
click at [211, 191] on input "text" at bounding box center [297, 197] width 494 height 22
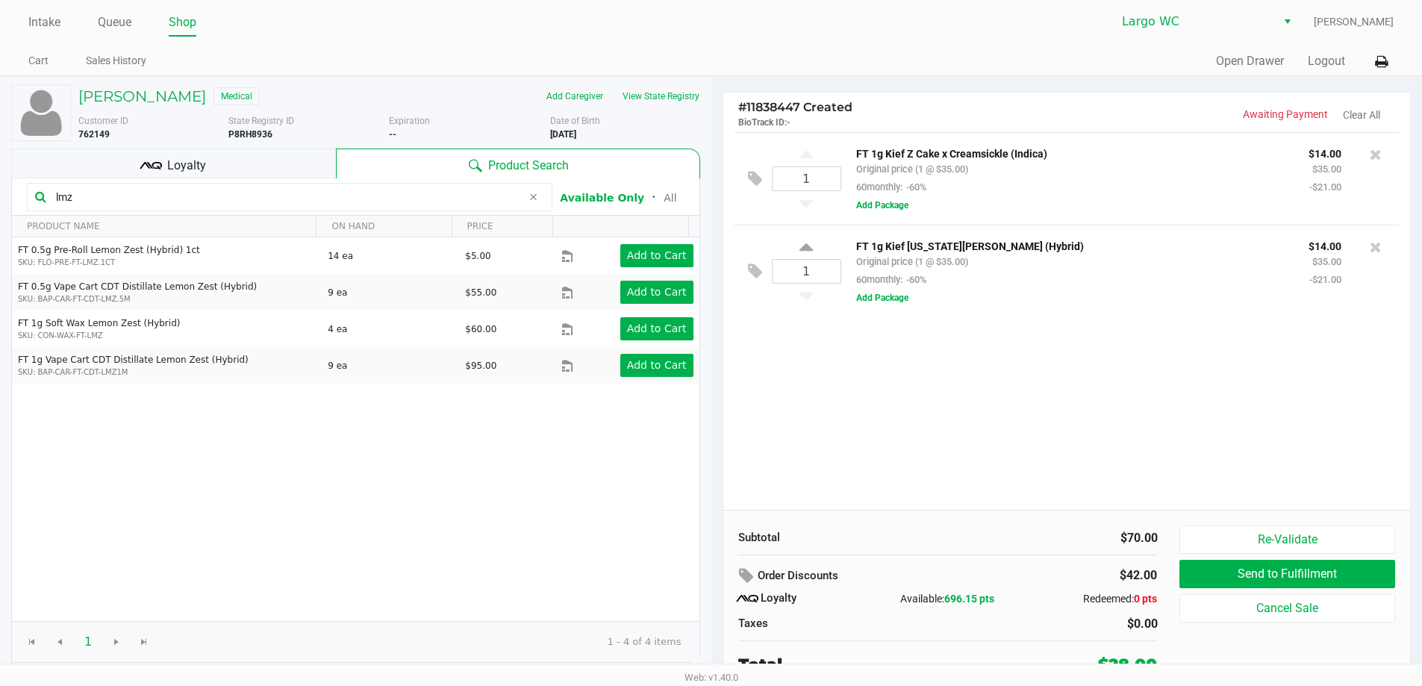
click at [160, 187] on input "lmz" at bounding box center [286, 197] width 472 height 22
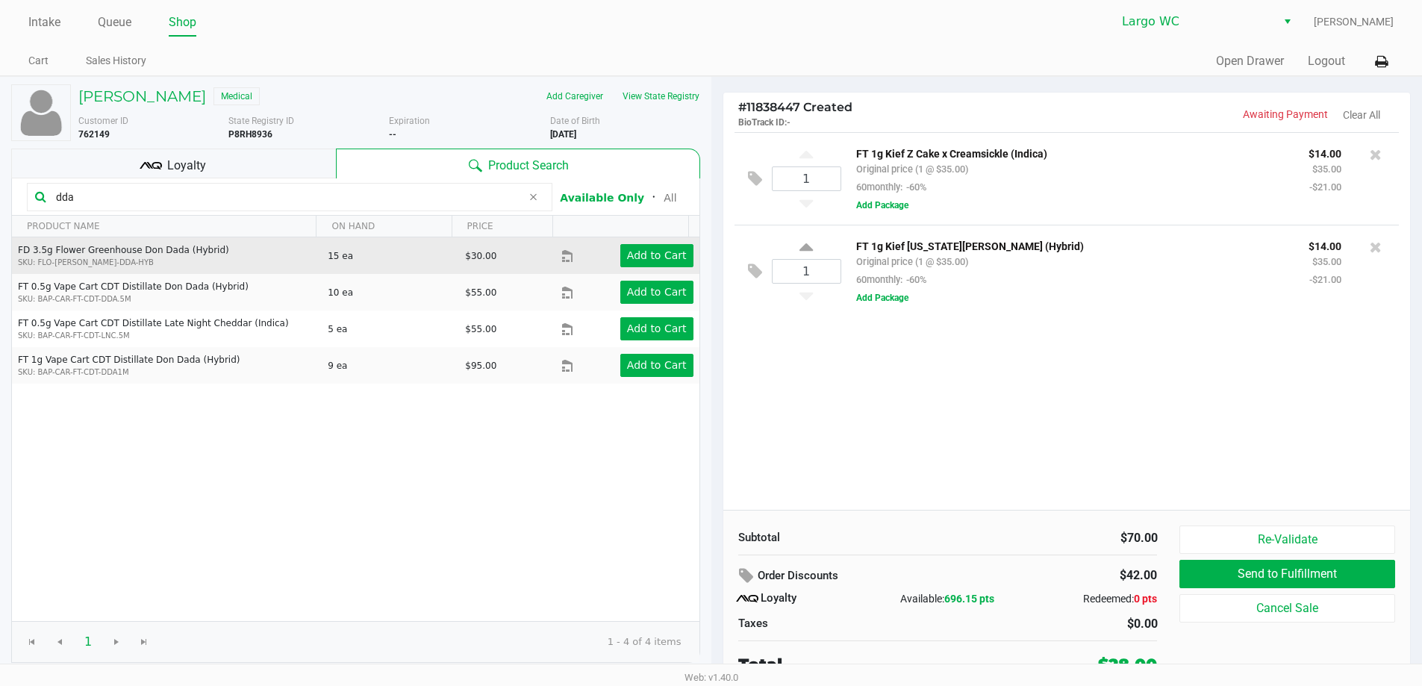
type input "dda"
click at [666, 240] on td "Add to Cart" at bounding box center [629, 255] width 137 height 37
click at [659, 246] on button "Add to Cart" at bounding box center [656, 255] width 73 height 23
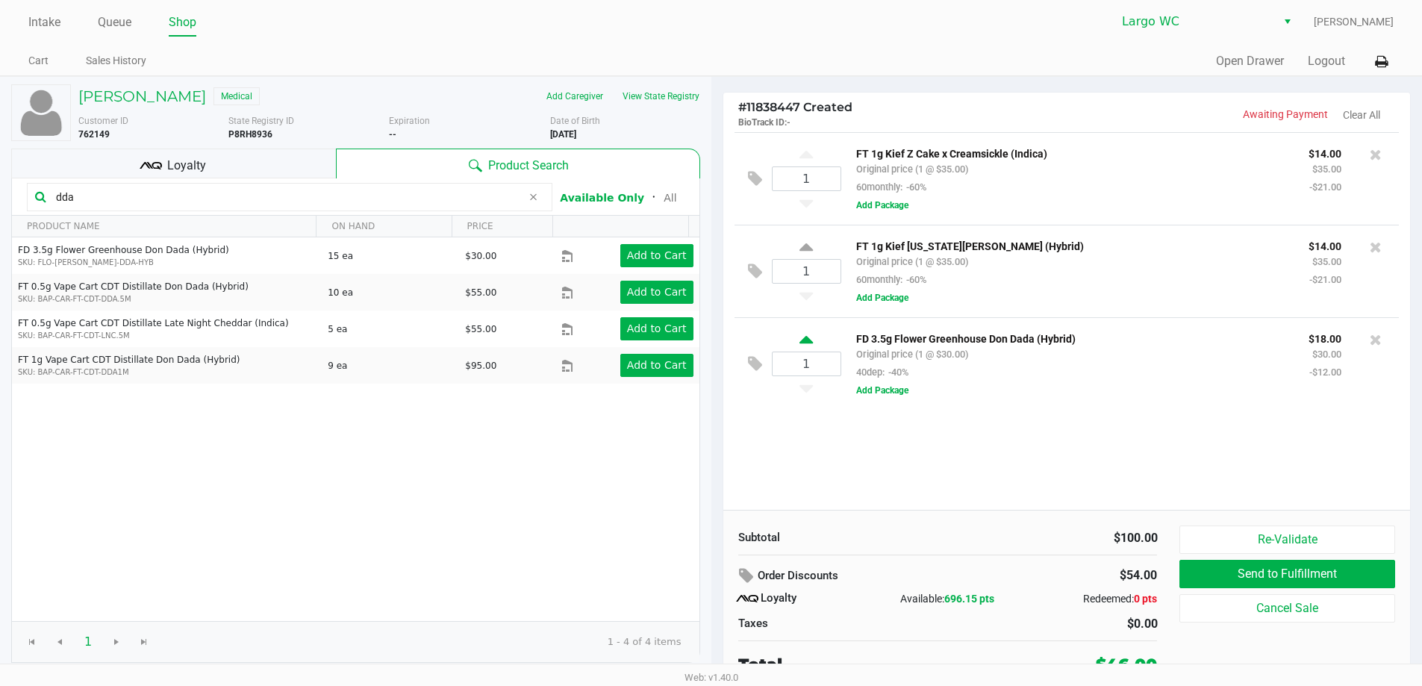
click at [810, 337] on icon at bounding box center [805, 342] width 13 height 19
type input "2"
click at [294, 172] on div "Loyalty" at bounding box center [173, 164] width 325 height 30
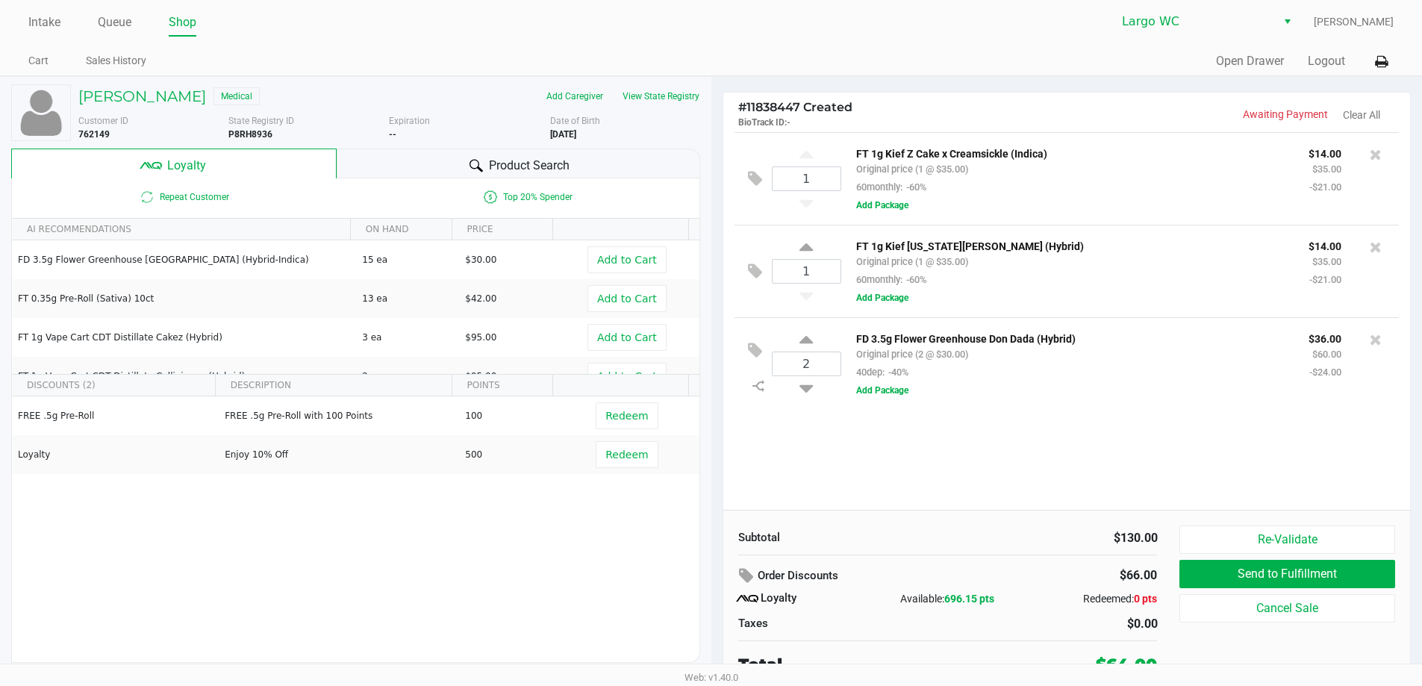
click at [407, 163] on div "Product Search" at bounding box center [519, 164] width 364 height 30
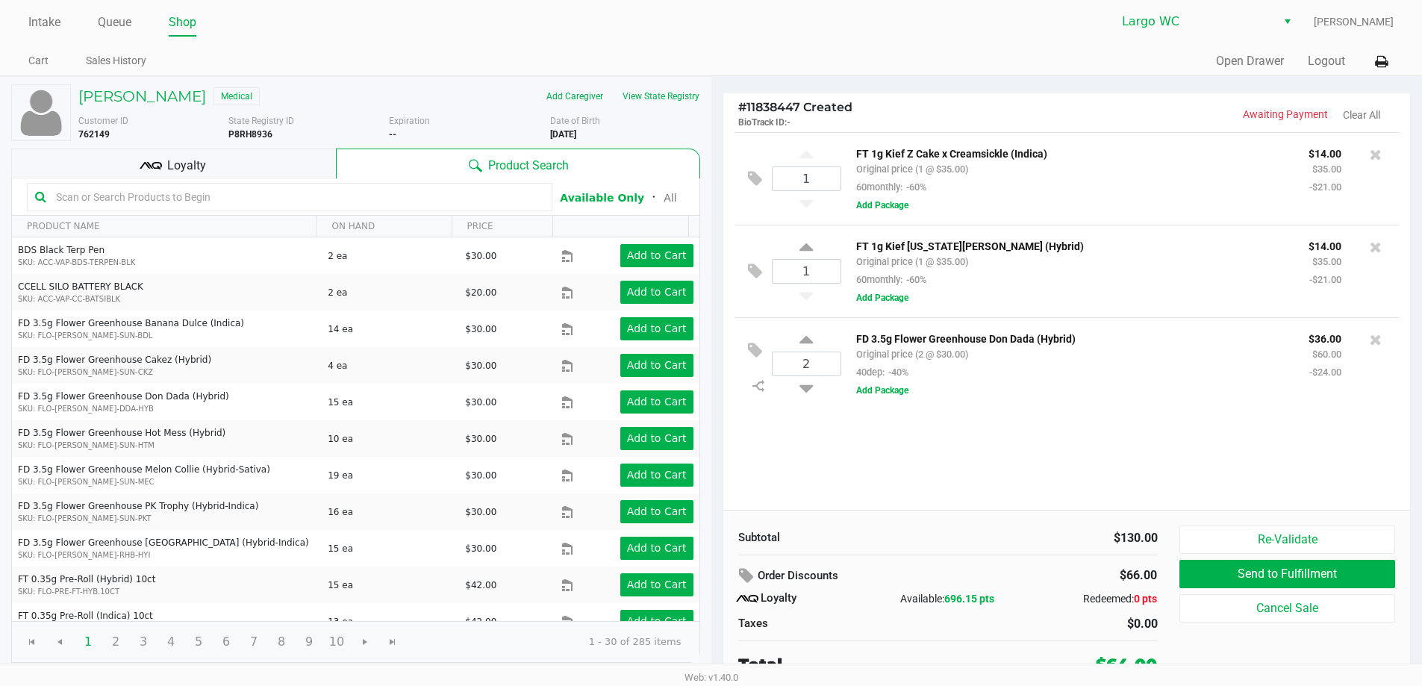
click at [296, 175] on div "Loyalty" at bounding box center [173, 164] width 325 height 30
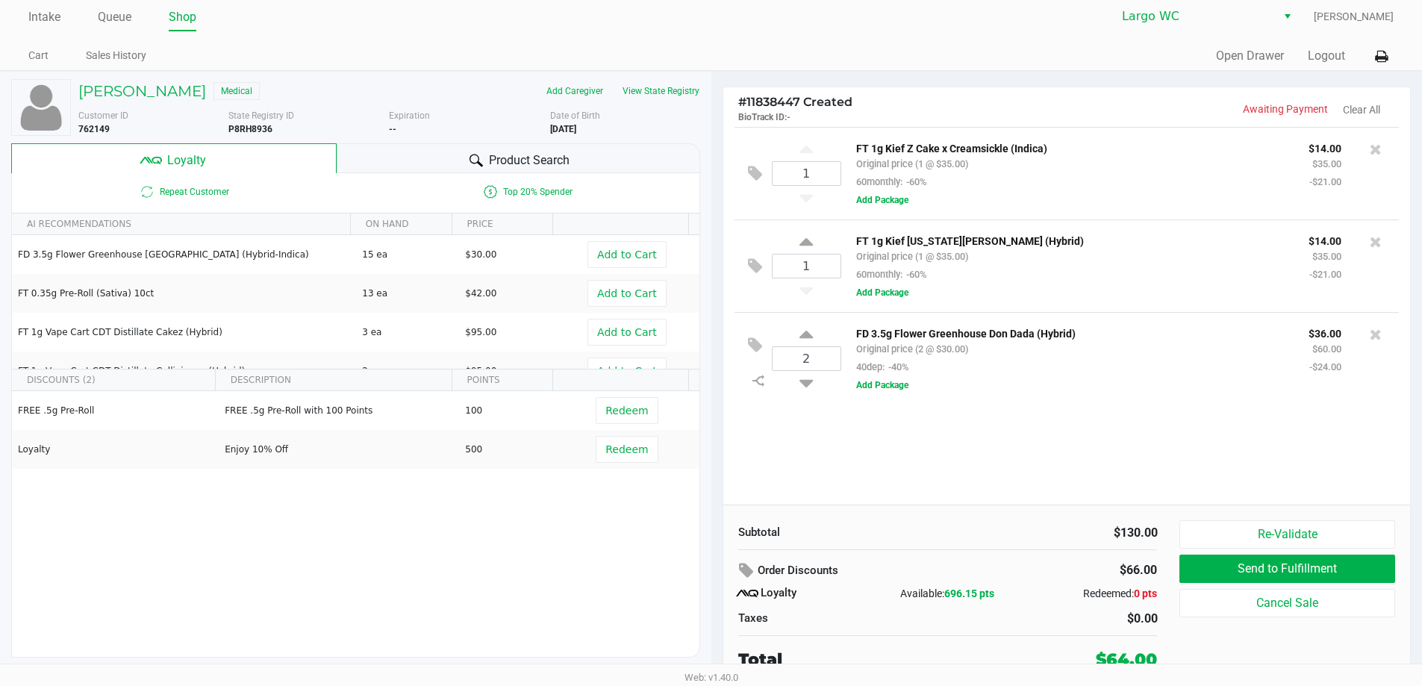
scroll to position [7, 0]
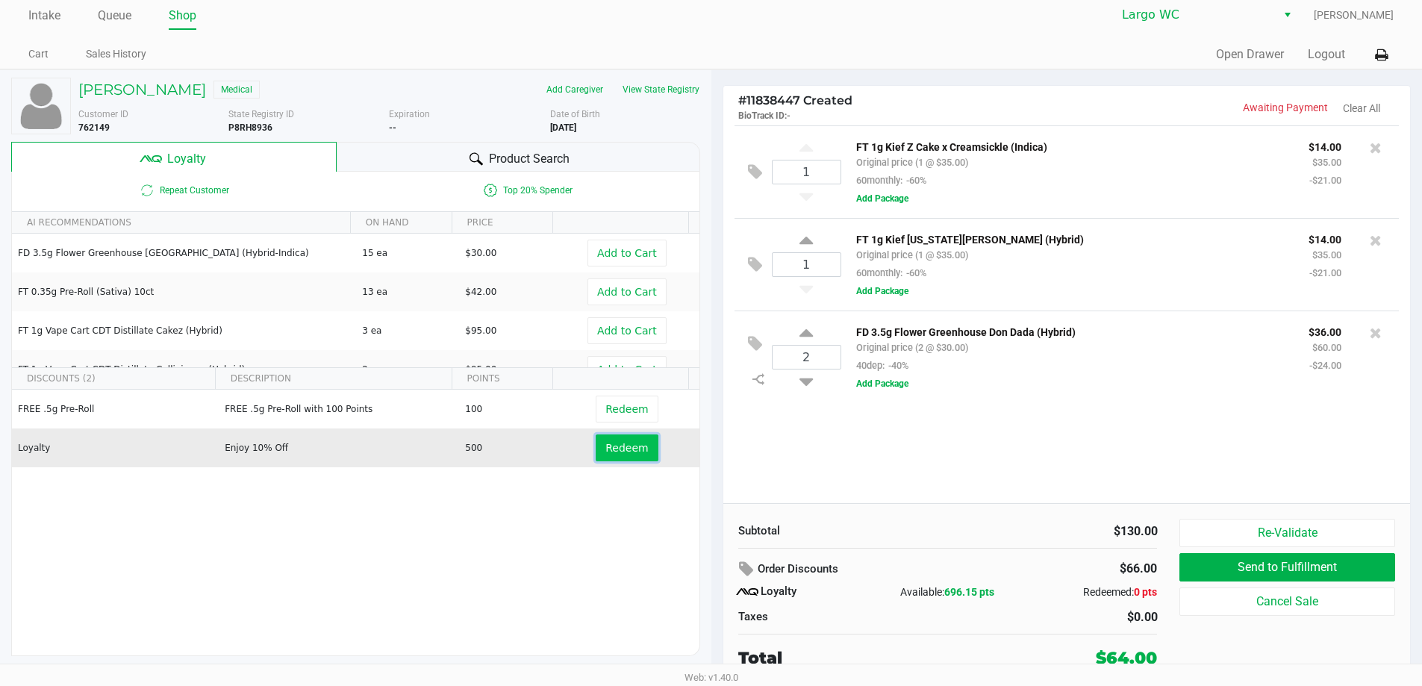
click at [626, 440] on button "Redeem" at bounding box center [627, 447] width 62 height 27
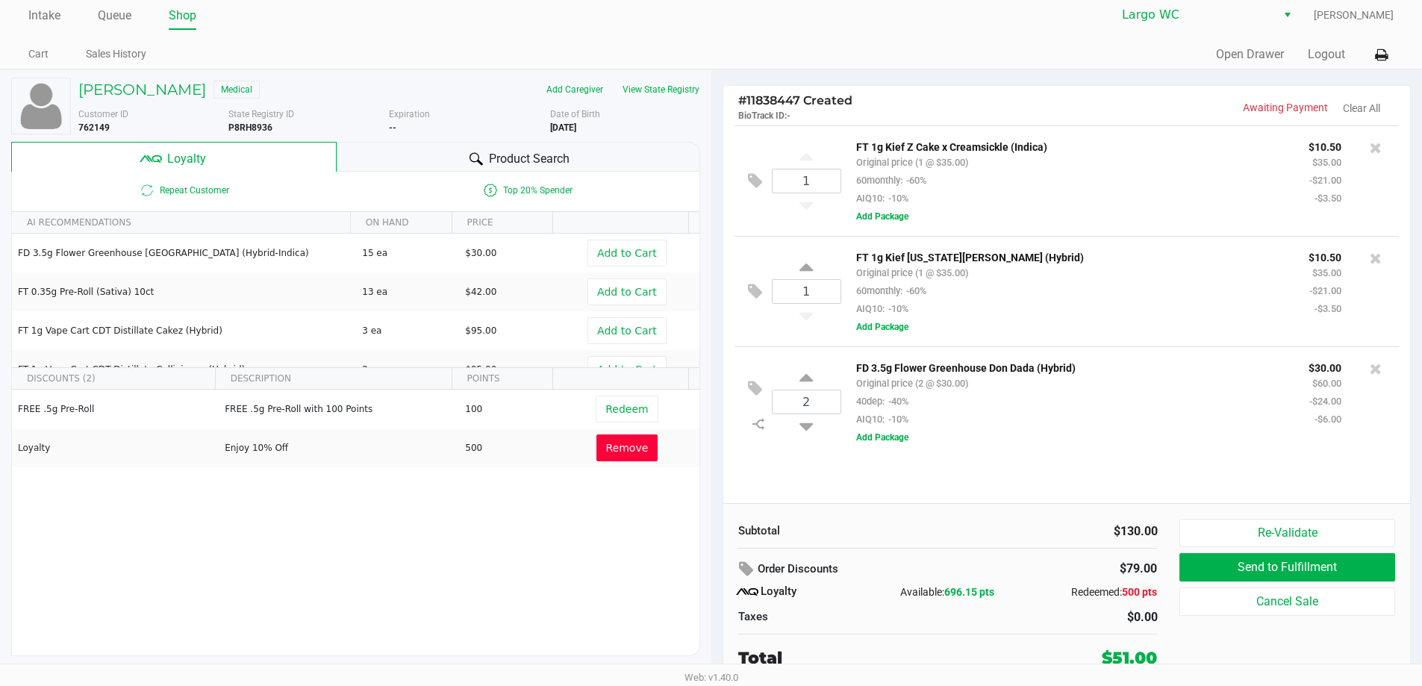
click at [632, 444] on span "Remove" at bounding box center [627, 448] width 43 height 12
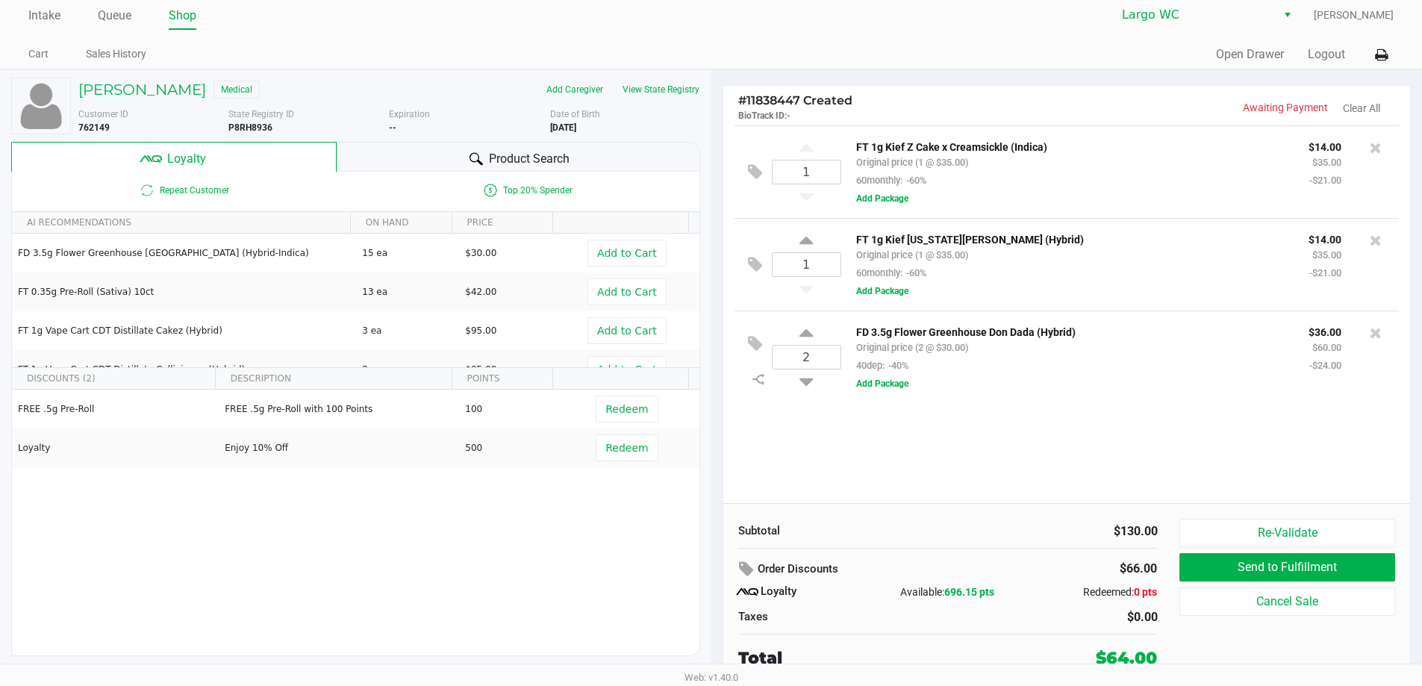
click at [440, 144] on div "Product Search" at bounding box center [519, 157] width 364 height 30
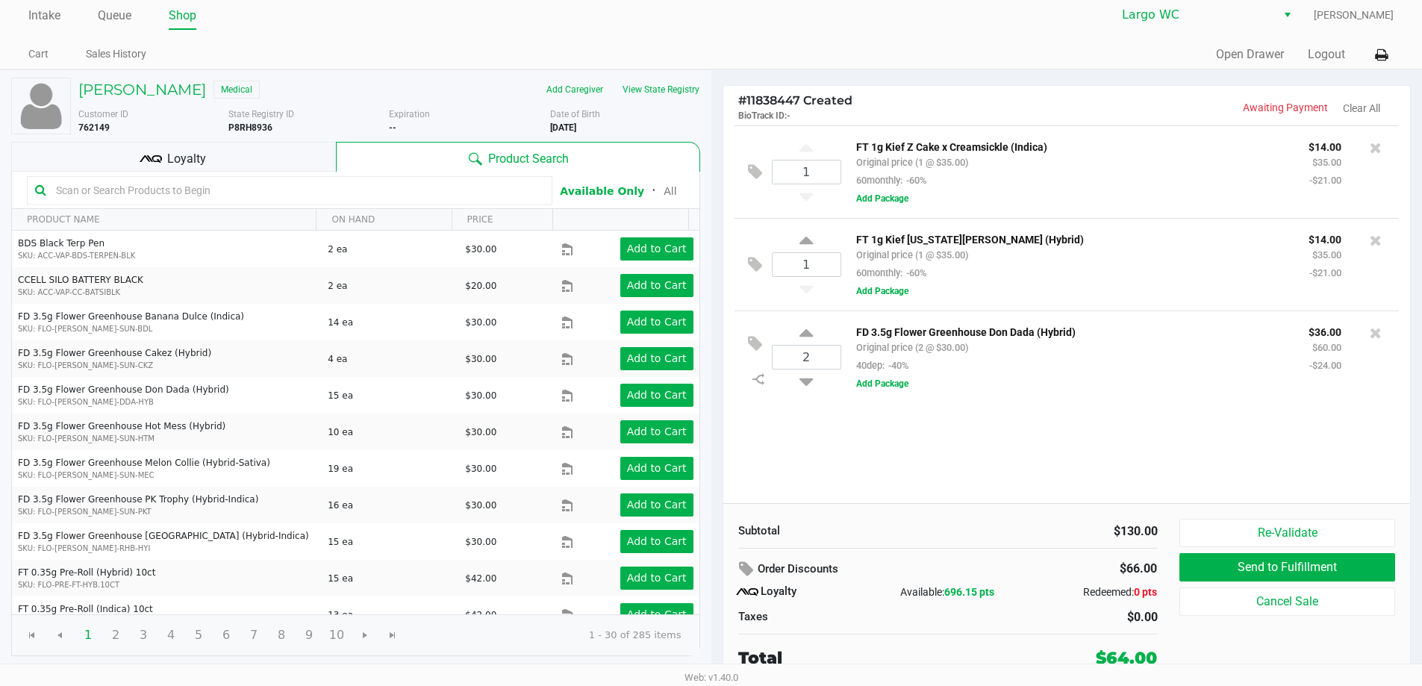
click at [318, 168] on div "Loyalty" at bounding box center [173, 157] width 325 height 30
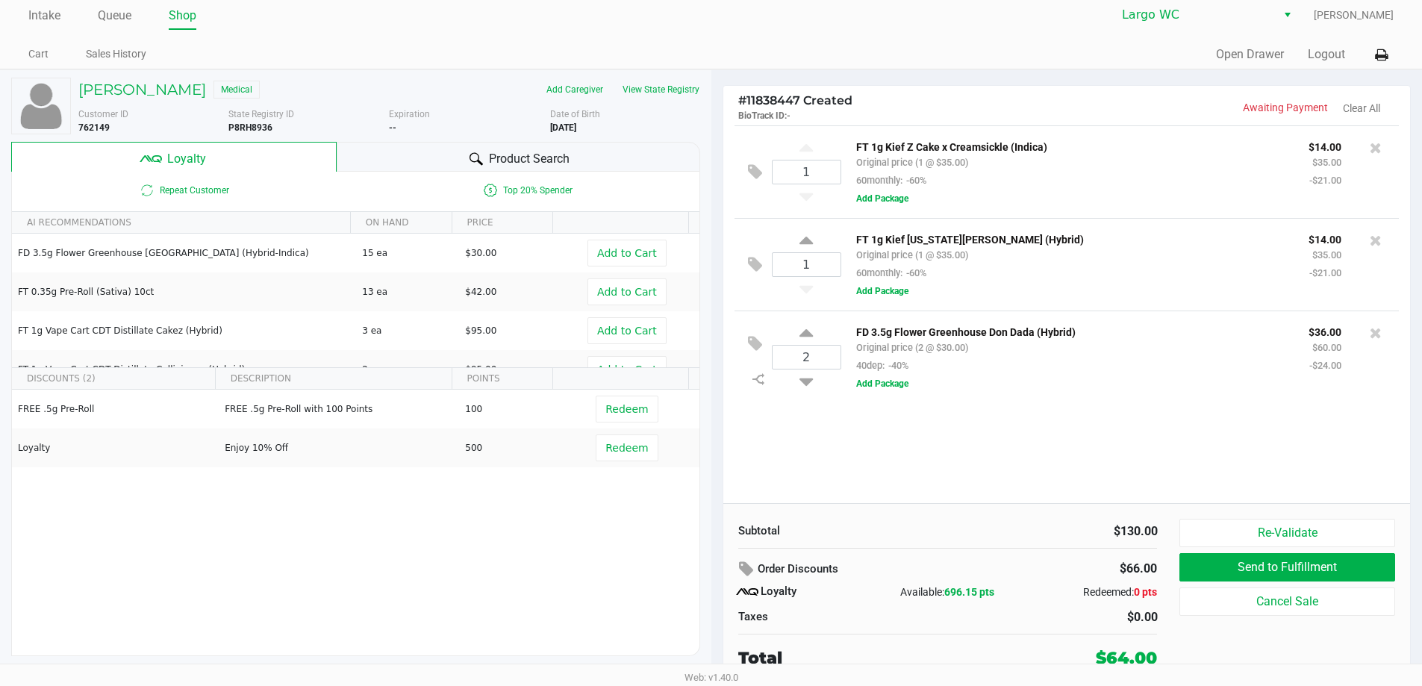
click at [569, 161] on span "Product Search" at bounding box center [529, 159] width 81 height 18
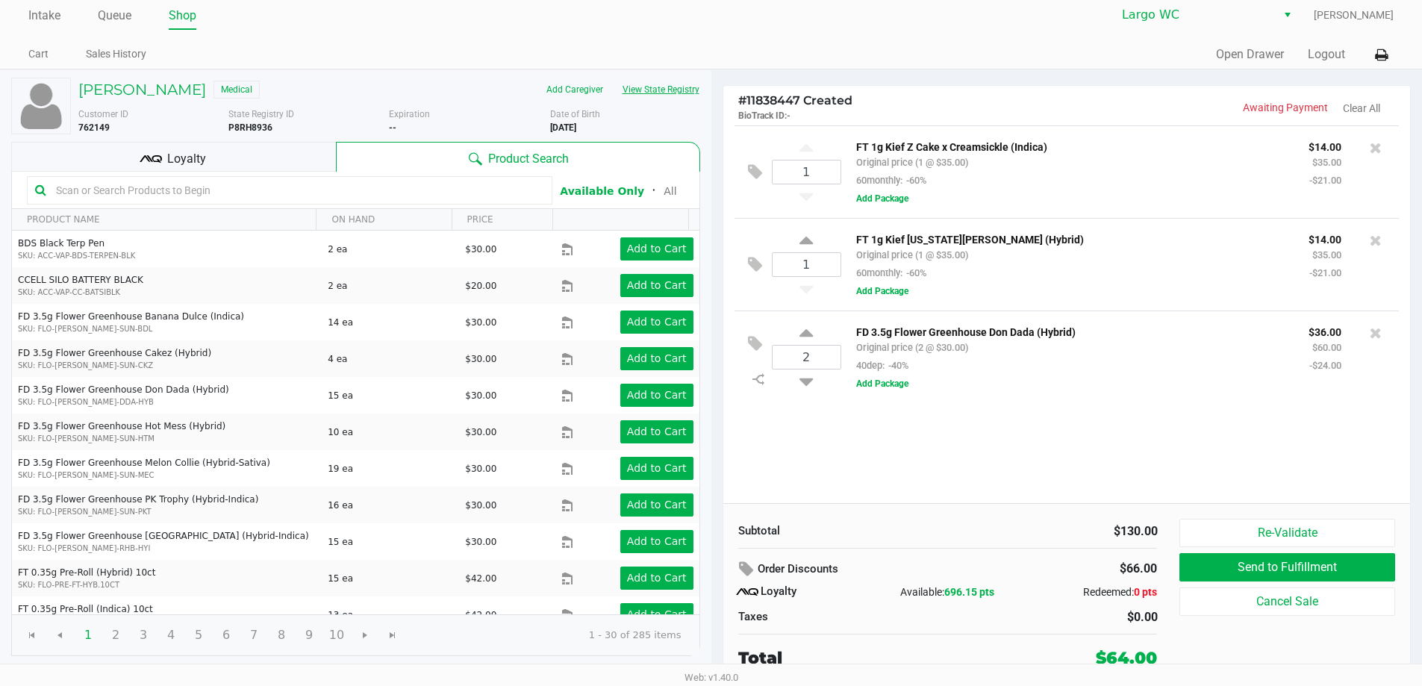
click at [646, 103] on div "Customer ID 762149 State Registry ID P8RH8936 Expiration -- More Date of Birth …" at bounding box center [389, 118] width 644 height 33
click at [652, 99] on button "View State Registry" at bounding box center [656, 90] width 87 height 24
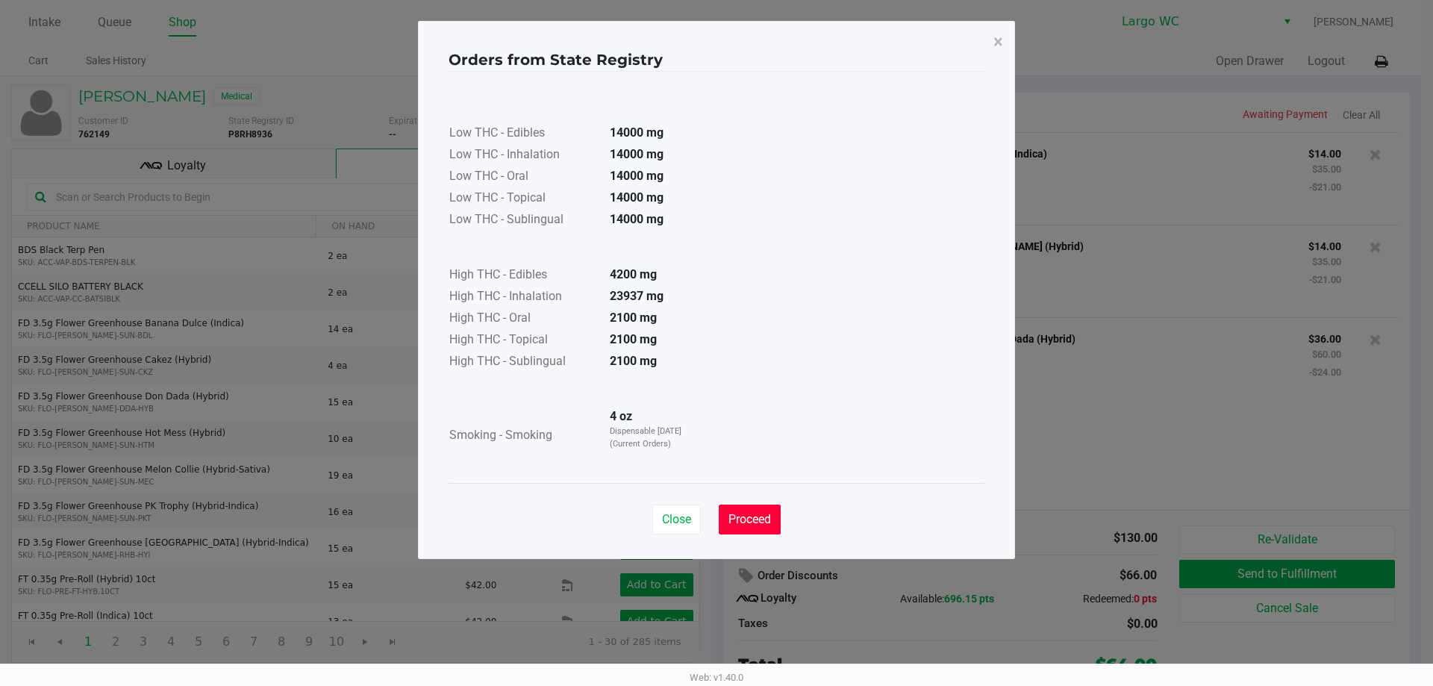
click at [761, 522] on span "Proceed" at bounding box center [750, 519] width 43 height 14
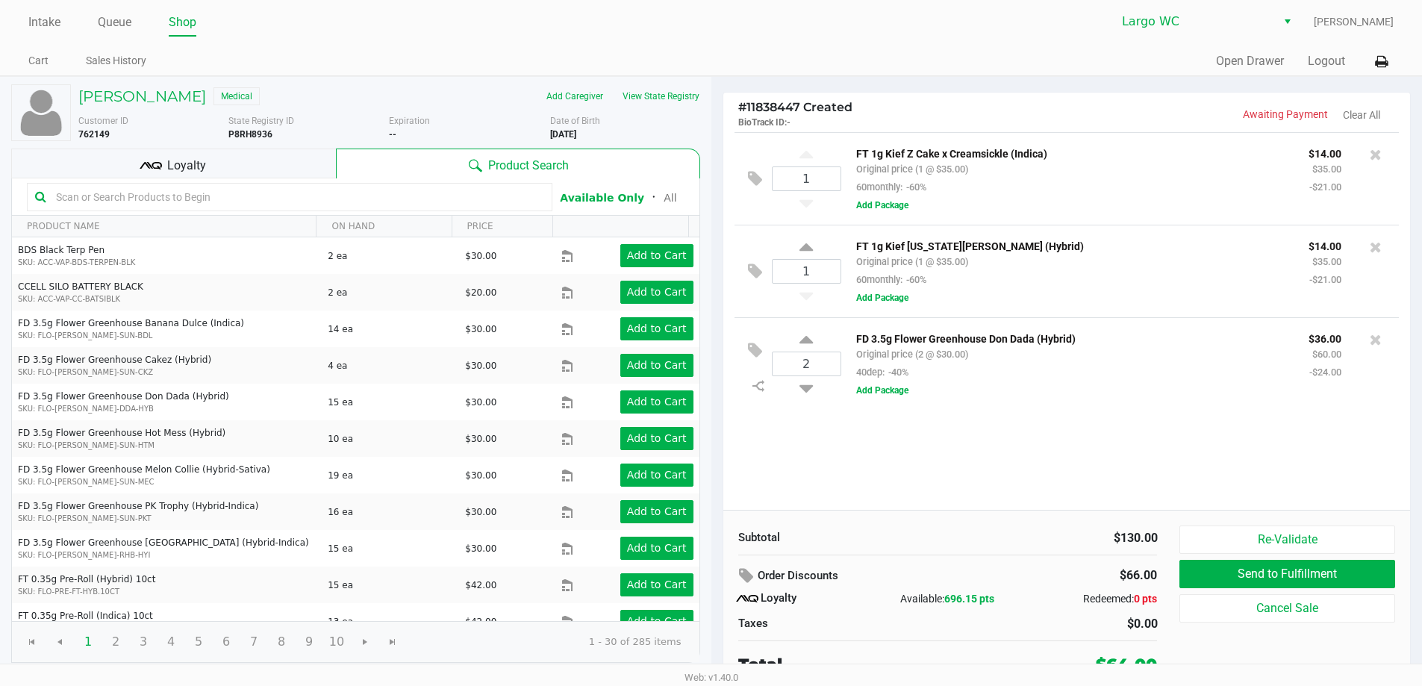
click at [182, 163] on span "Loyalty" at bounding box center [186, 166] width 39 height 18
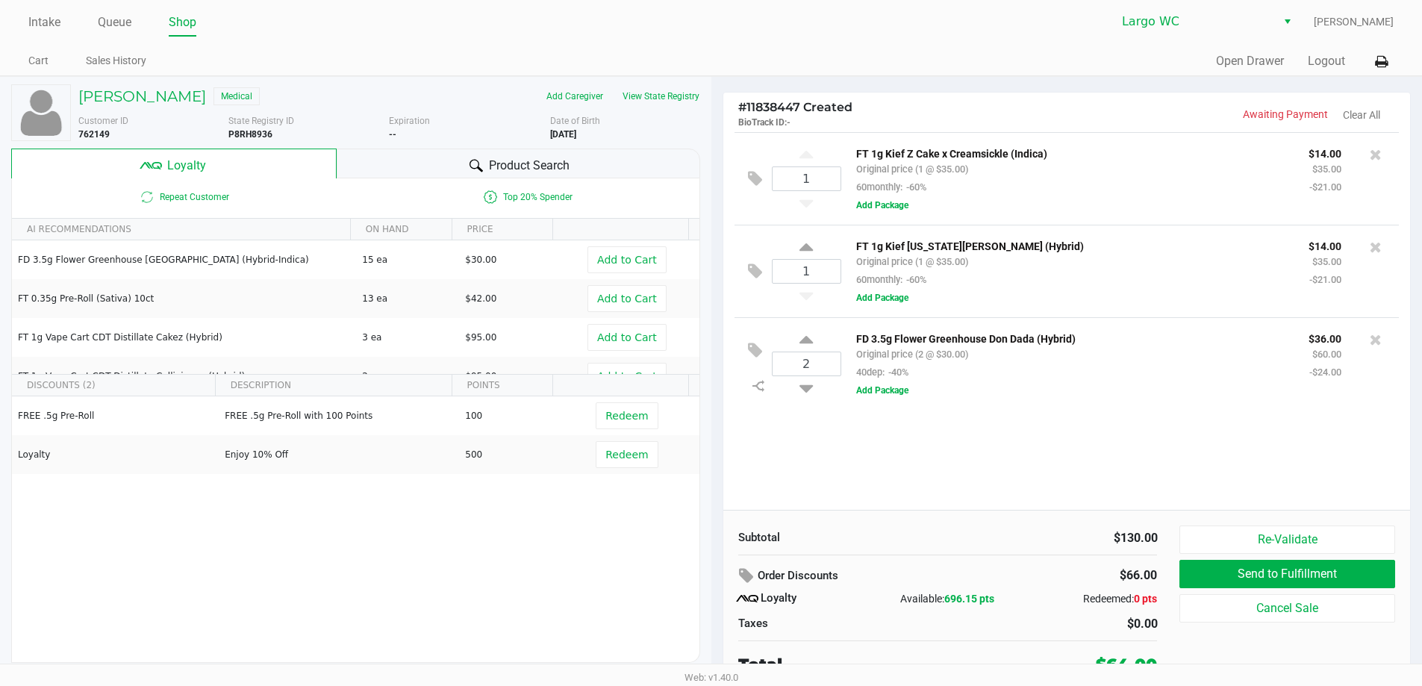
click at [409, 146] on div "Michelle Robinson Medical Add Caregiver View State Registry Customer ID 762149 …" at bounding box center [355, 373] width 689 height 593
click at [431, 152] on div "Product Search" at bounding box center [519, 164] width 364 height 30
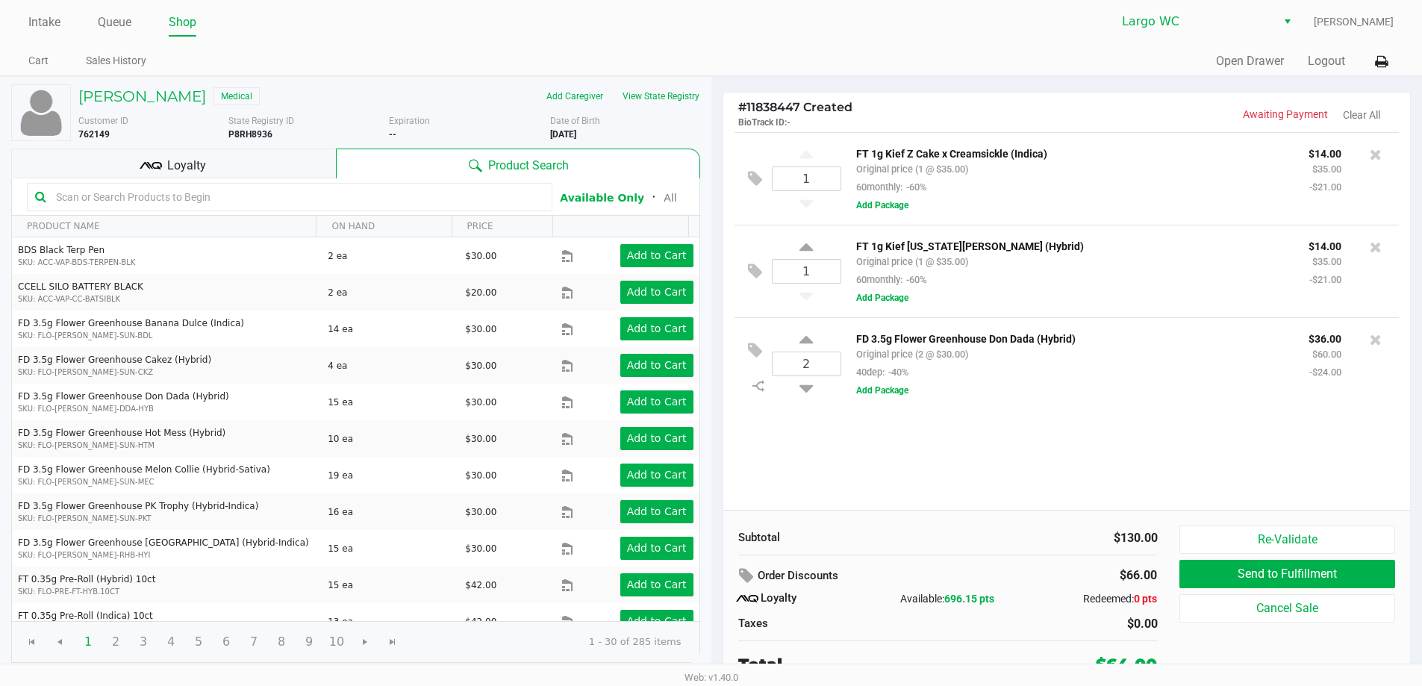
click at [181, 163] on span "Loyalty" at bounding box center [186, 166] width 39 height 18
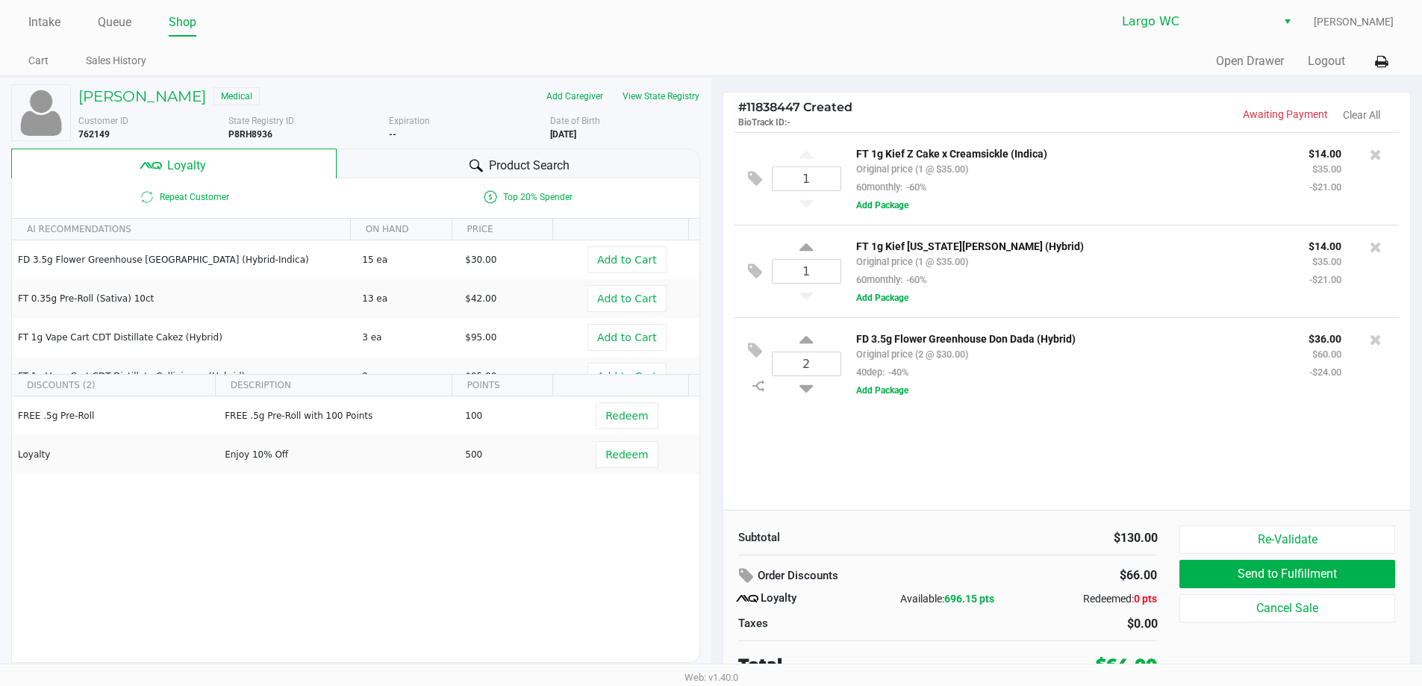
click at [381, 161] on div "Product Search" at bounding box center [519, 164] width 364 height 30
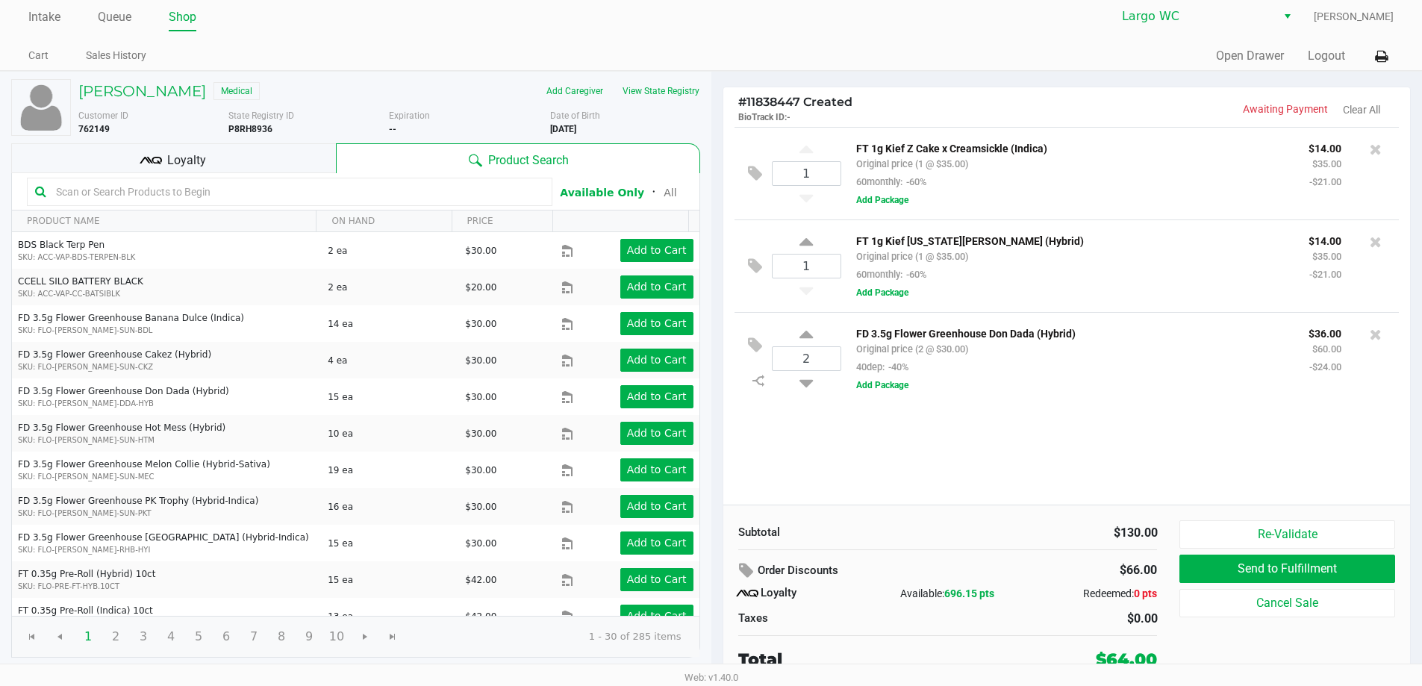
scroll to position [7, 0]
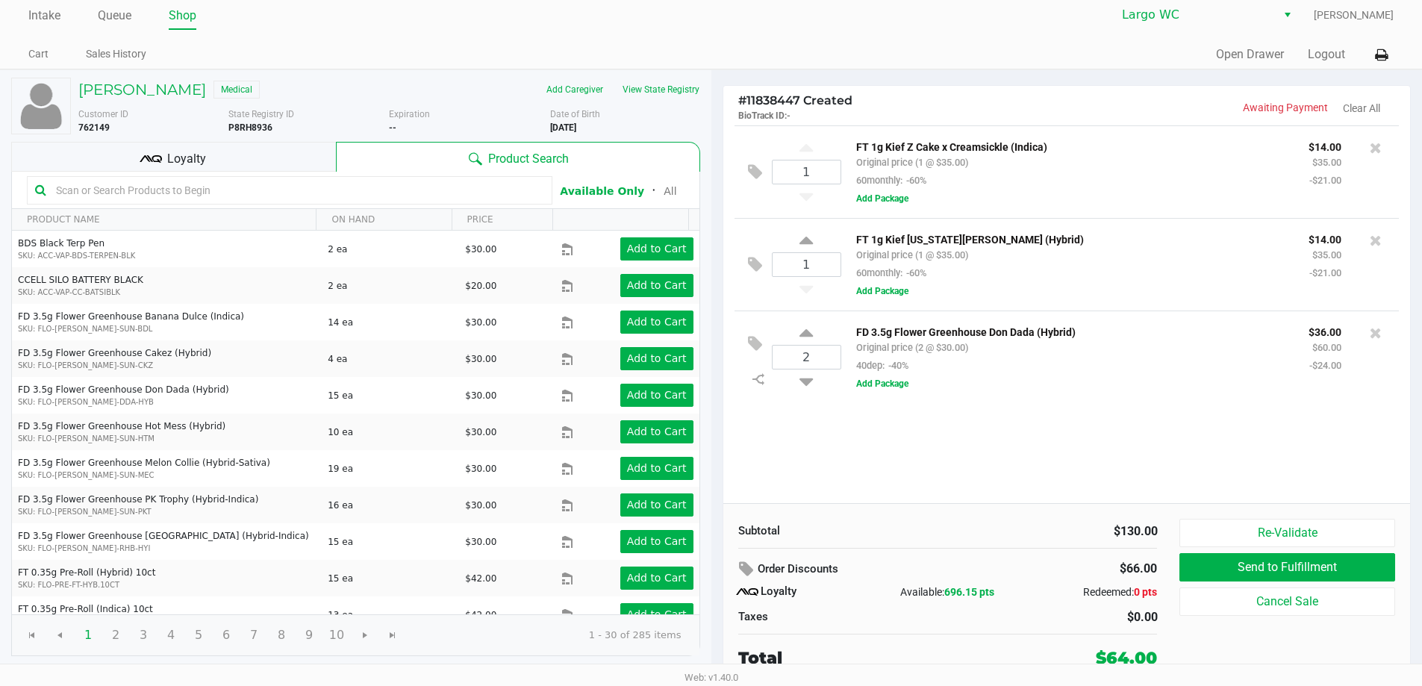
click at [240, 153] on div "Loyalty" at bounding box center [173, 157] width 325 height 30
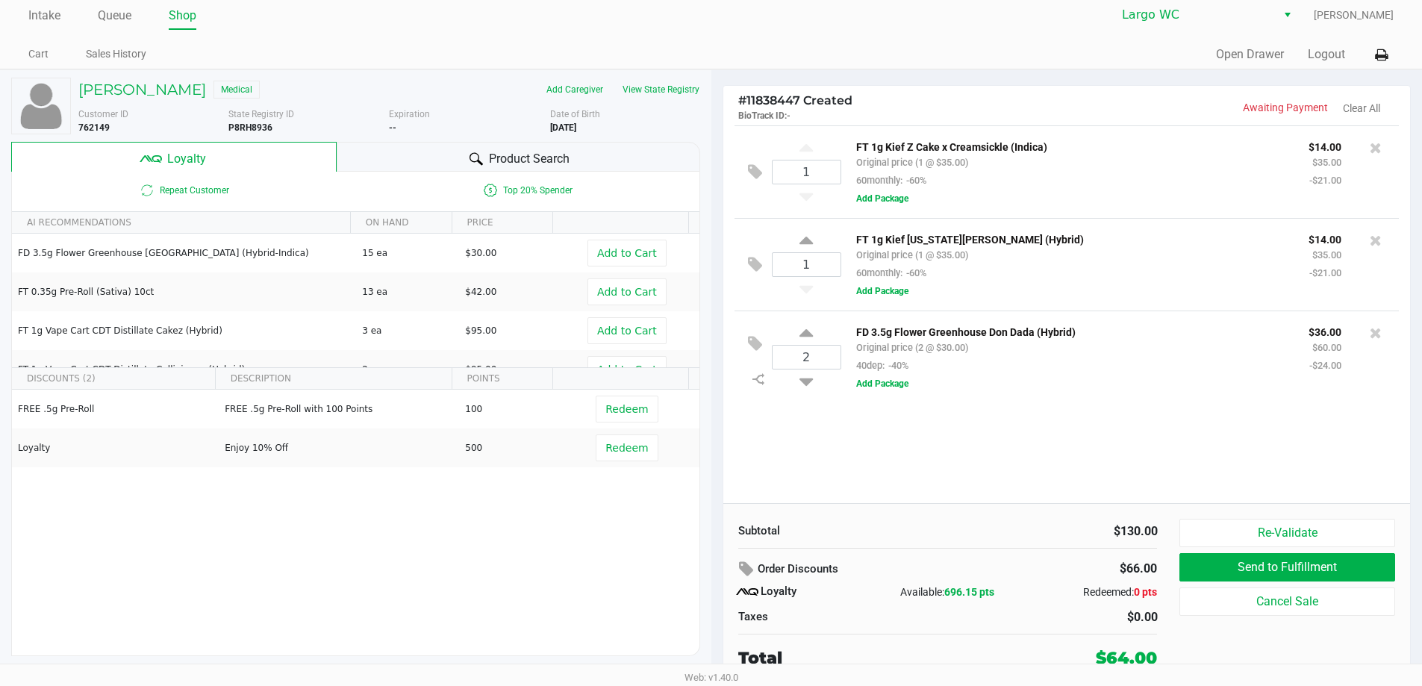
click at [576, 140] on div "Michelle Robinson Medical Add Caregiver View State Registry Customer ID 762149 …" at bounding box center [355, 366] width 689 height 593
click at [537, 150] on span "Product Search" at bounding box center [529, 159] width 81 height 18
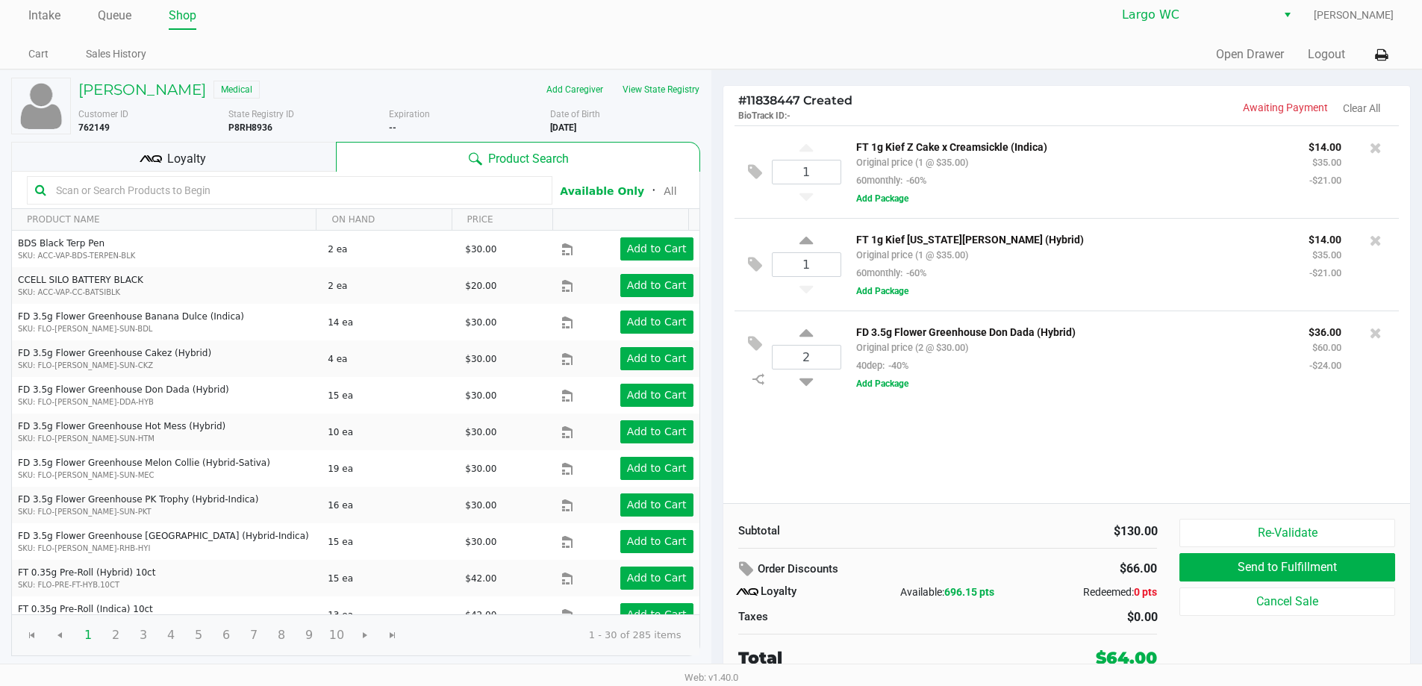
drag, startPoint x: 293, startPoint y: 163, endPoint x: 343, endPoint y: 154, distance: 50.8
click at [294, 162] on div "Loyalty" at bounding box center [173, 157] width 325 height 30
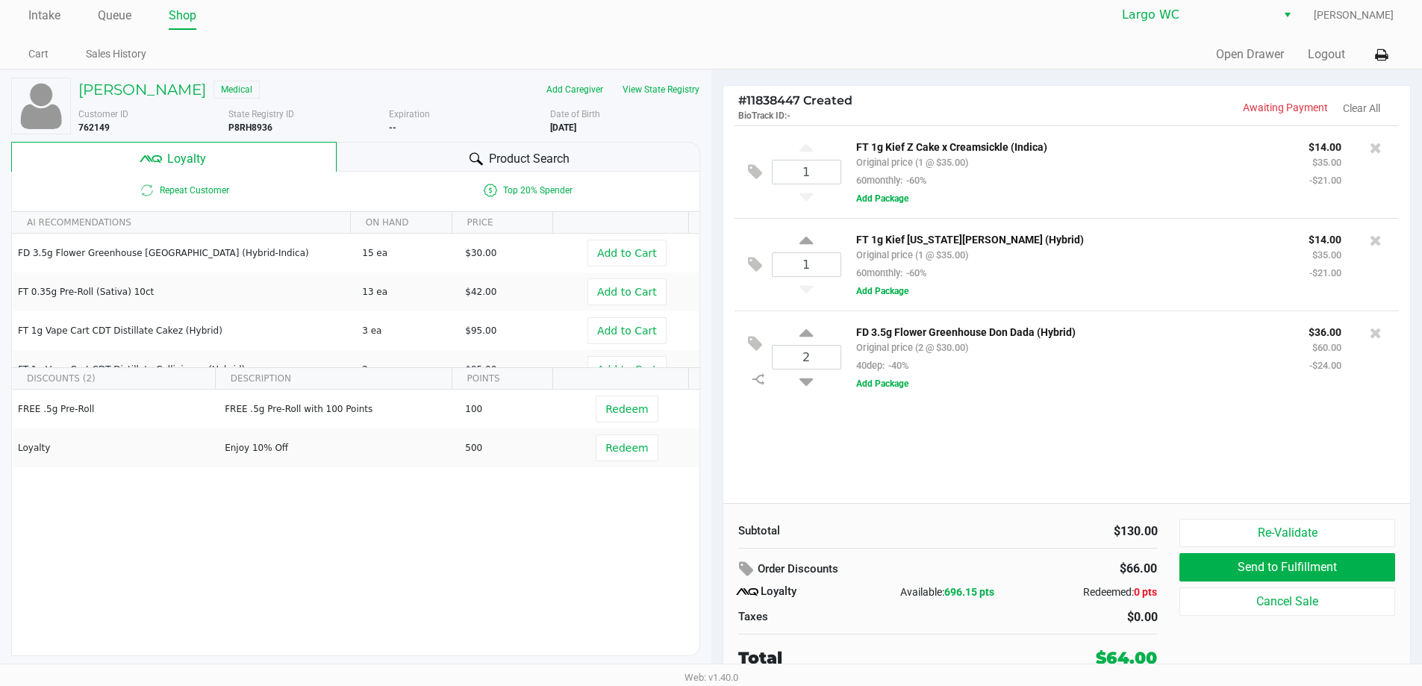
click at [403, 152] on div "Product Search" at bounding box center [519, 157] width 364 height 30
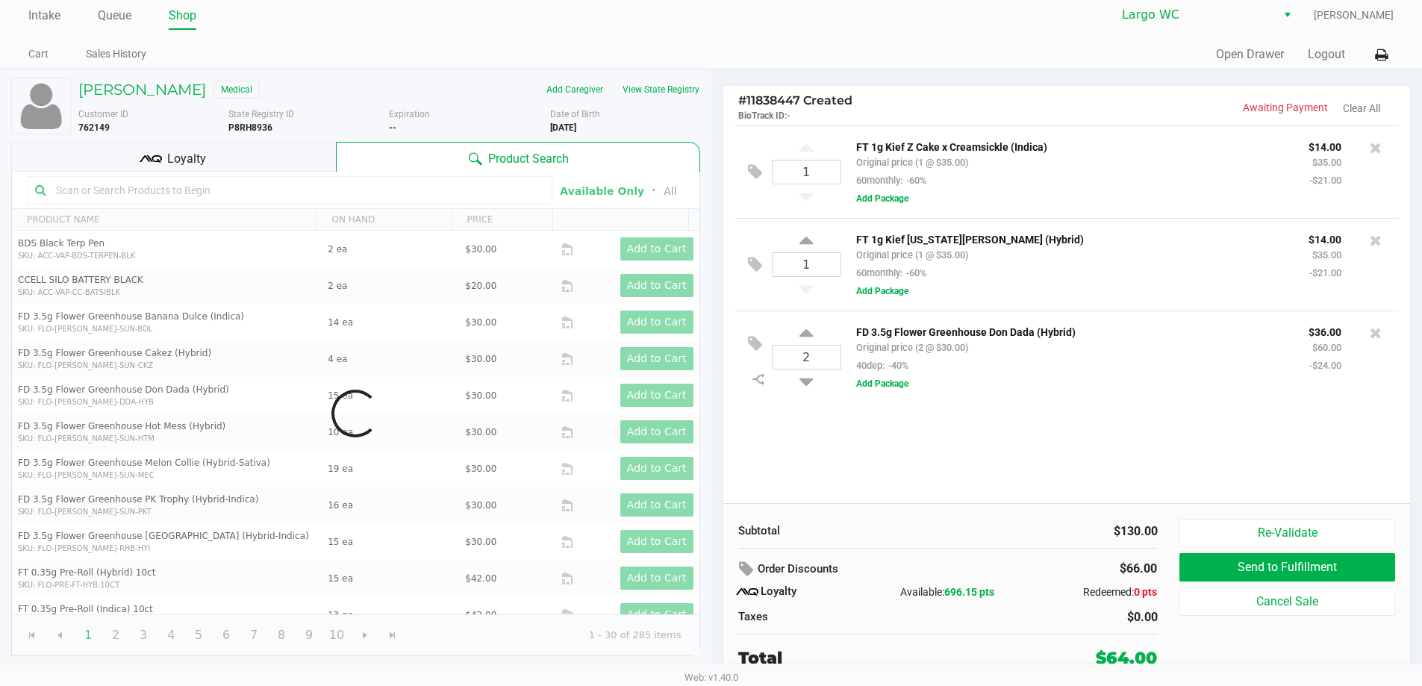
click at [293, 167] on div "Loyalty" at bounding box center [173, 157] width 325 height 30
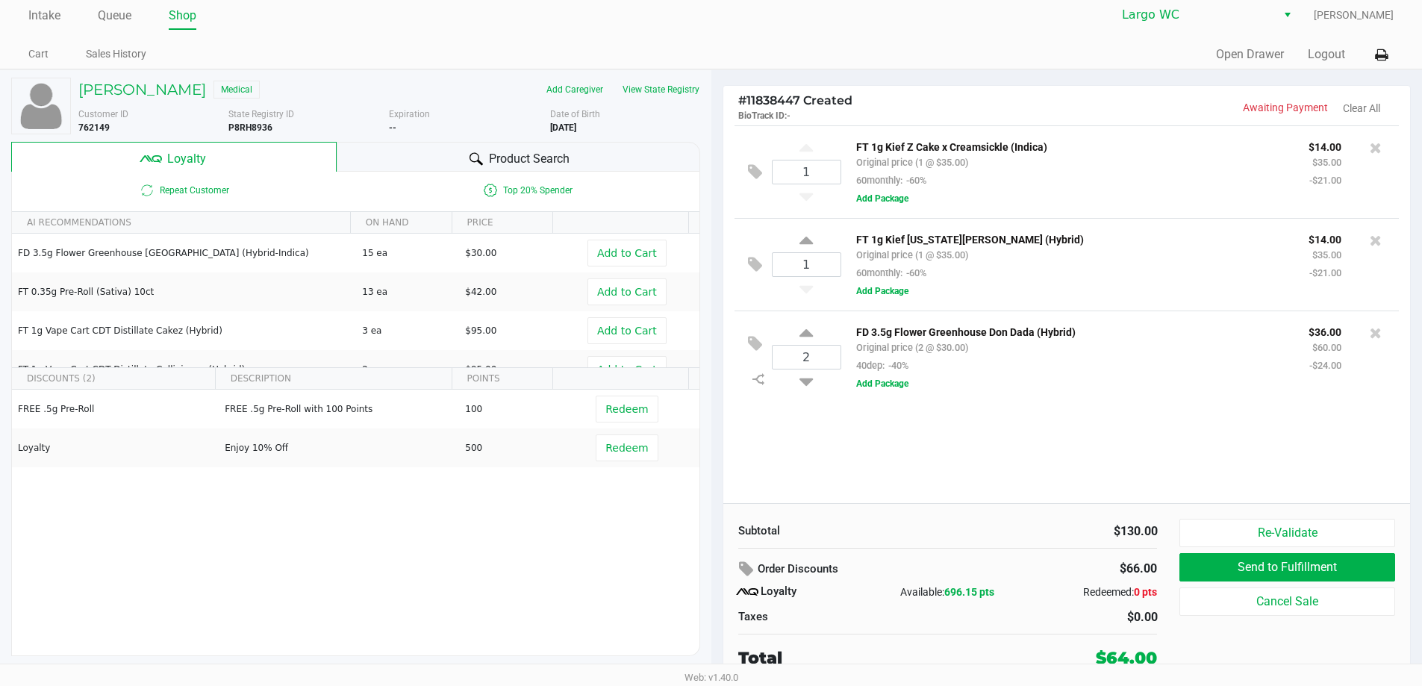
click at [472, 158] on icon at bounding box center [476, 158] width 13 height 13
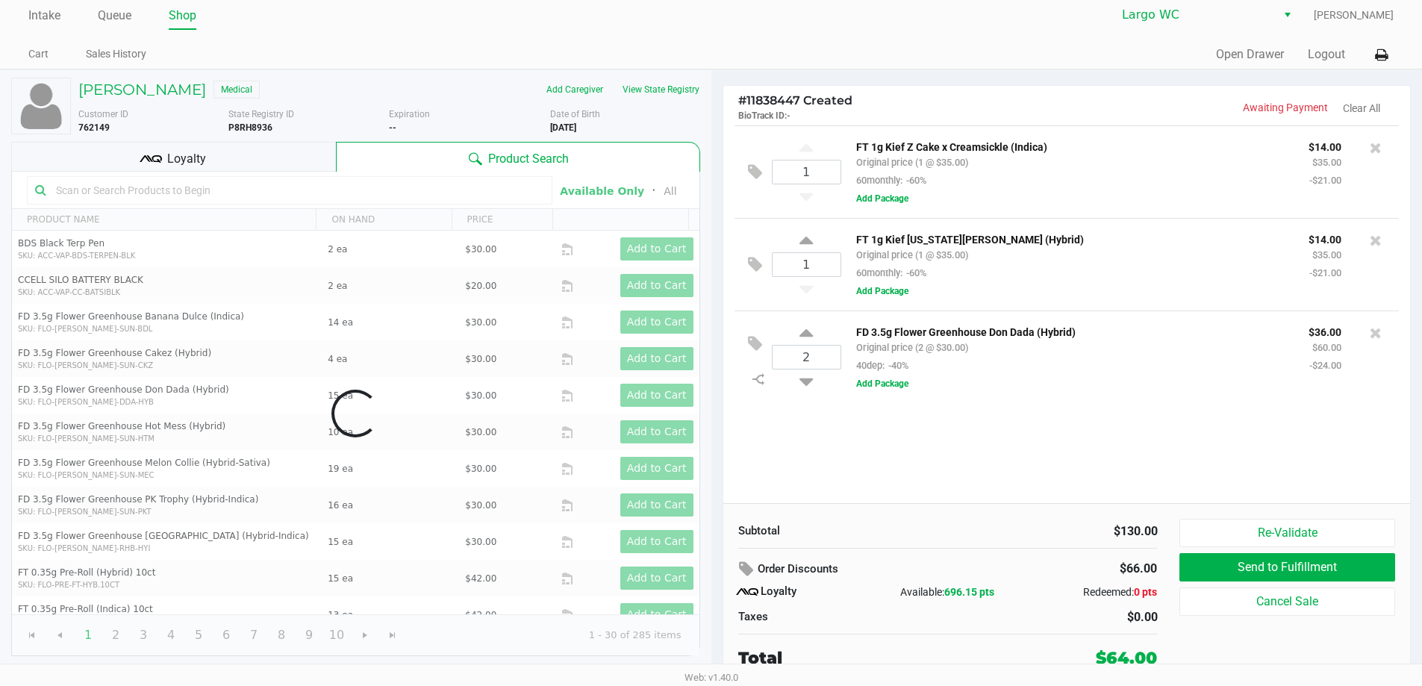
click at [313, 152] on div "Loyalty" at bounding box center [173, 157] width 325 height 30
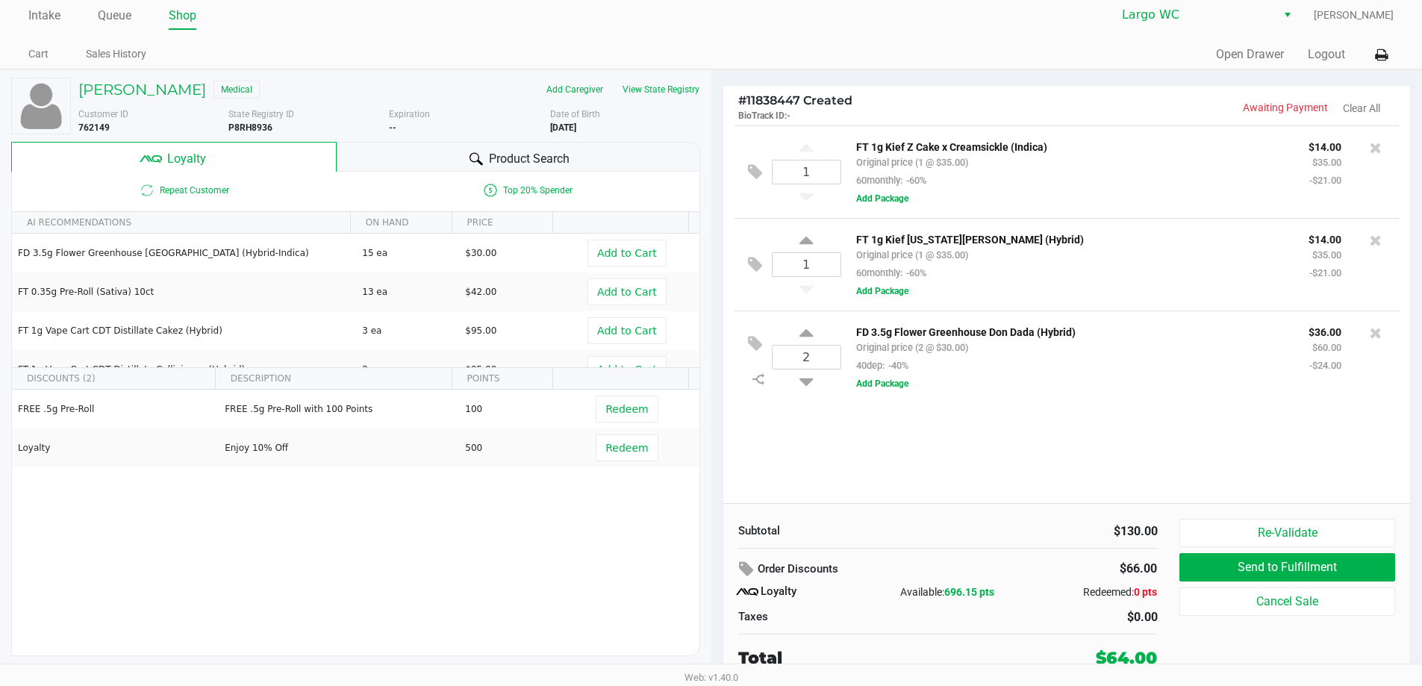
click at [564, 152] on span "Product Search" at bounding box center [529, 159] width 81 height 18
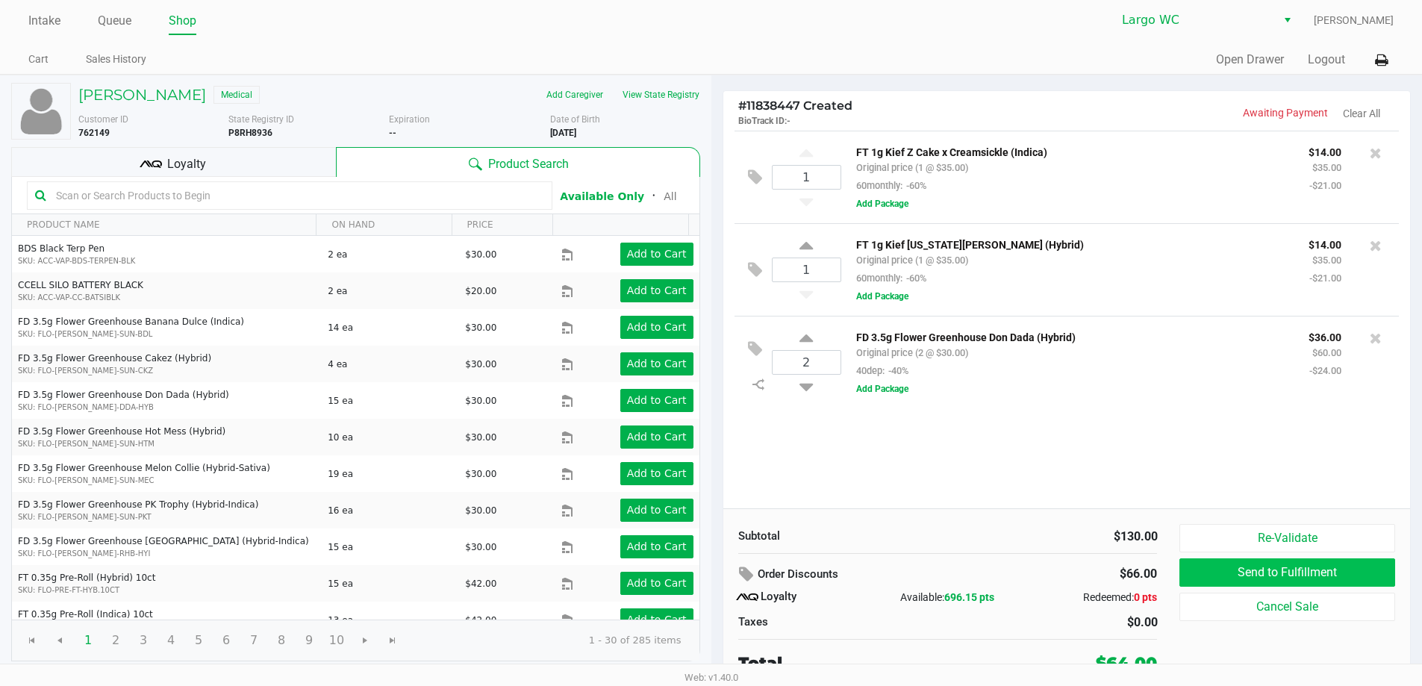
scroll to position [0, 0]
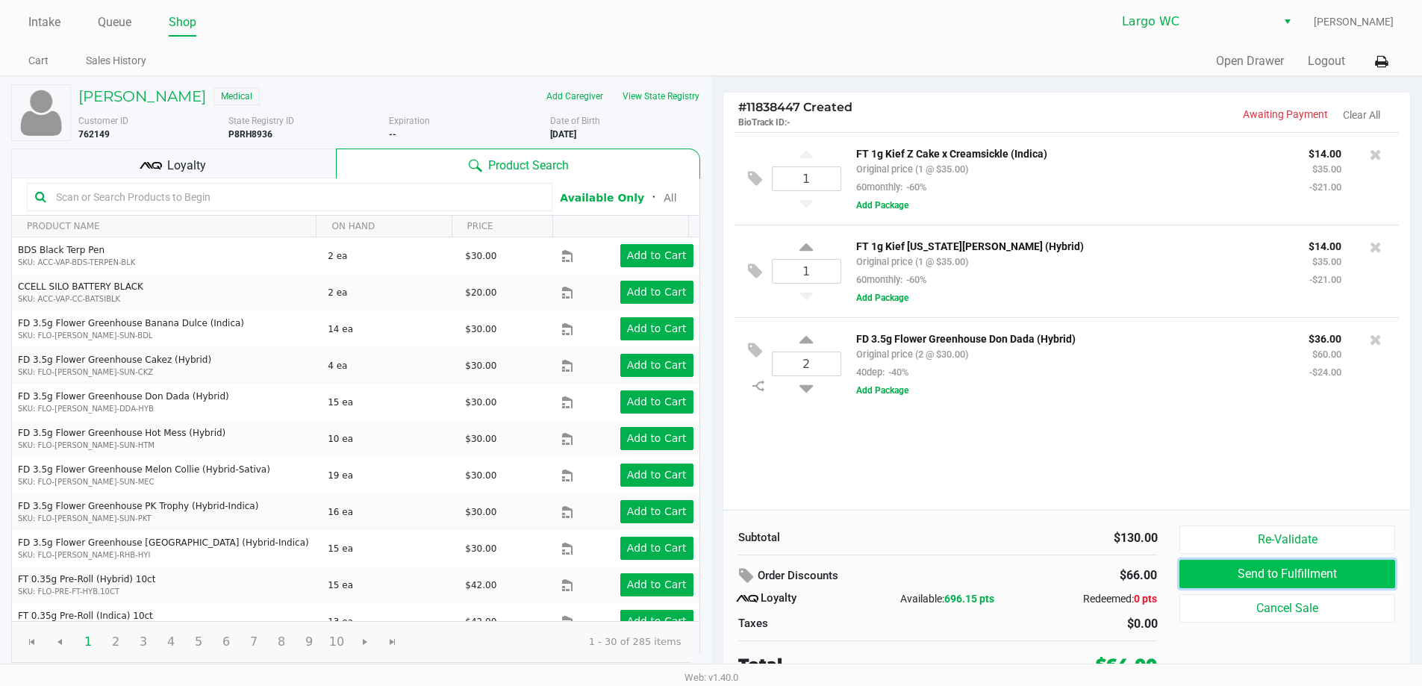
click at [1220, 570] on button "Send to Fulfillment" at bounding box center [1286, 574] width 215 height 28
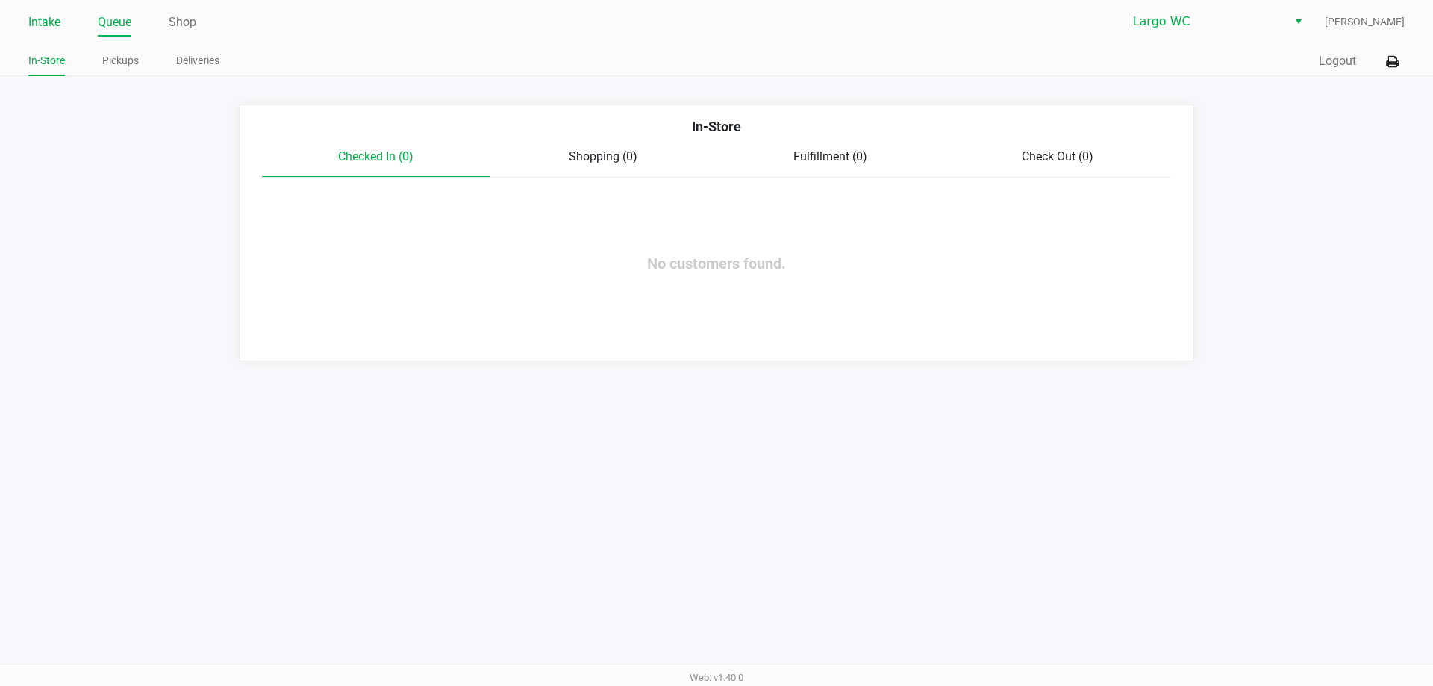
drag, startPoint x: 45, startPoint y: 35, endPoint x: 55, endPoint y: 20, distance: 18.2
click at [53, 26] on li "Intake" at bounding box center [44, 23] width 32 height 26
click at [55, 20] on link "Intake" at bounding box center [44, 22] width 32 height 21
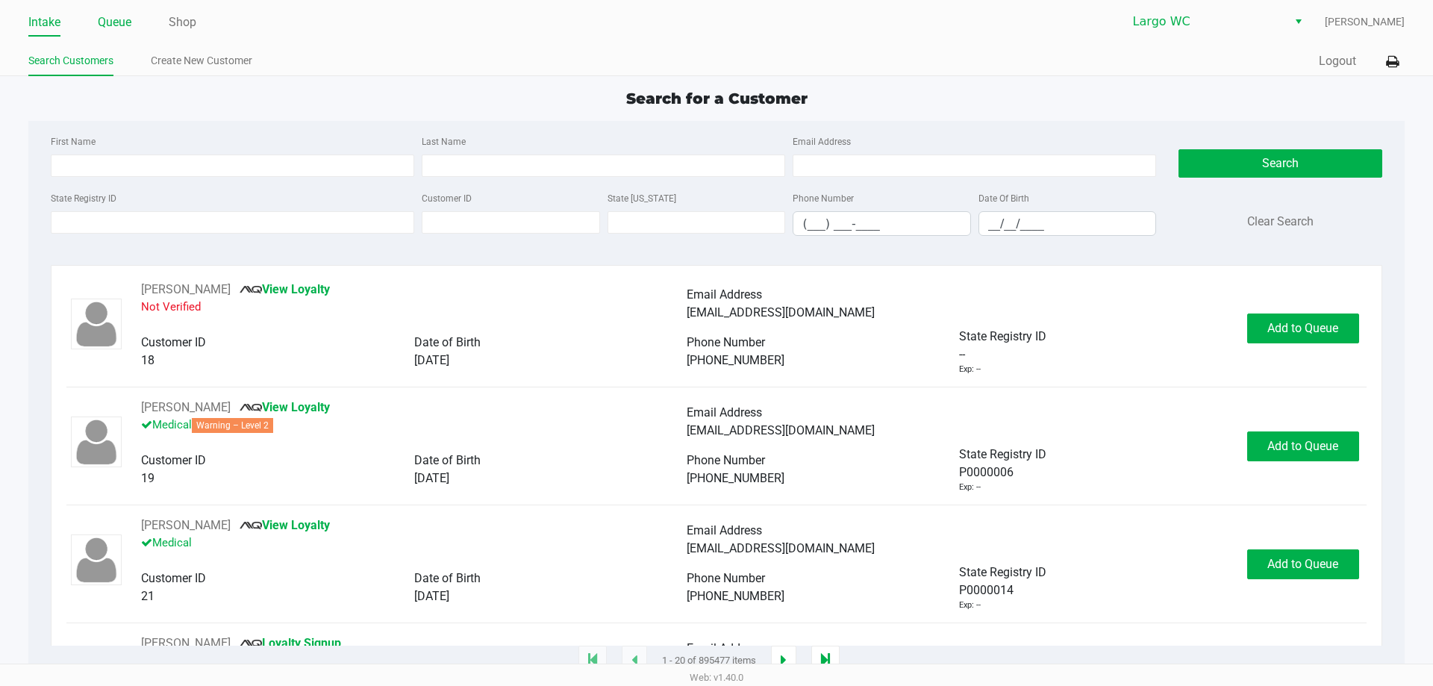
click at [114, 22] on link "Queue" at bounding box center [115, 22] width 34 height 21
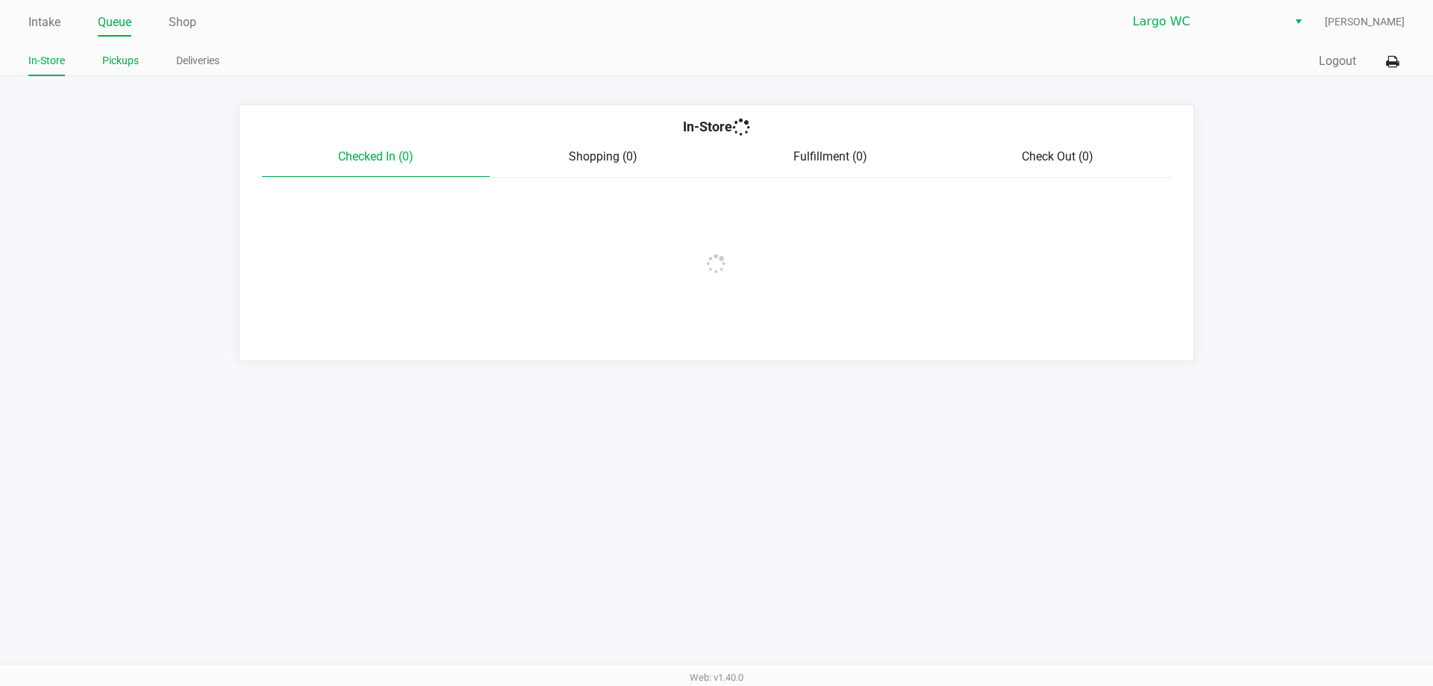
click at [127, 66] on link "Pickups" at bounding box center [120, 61] width 37 height 19
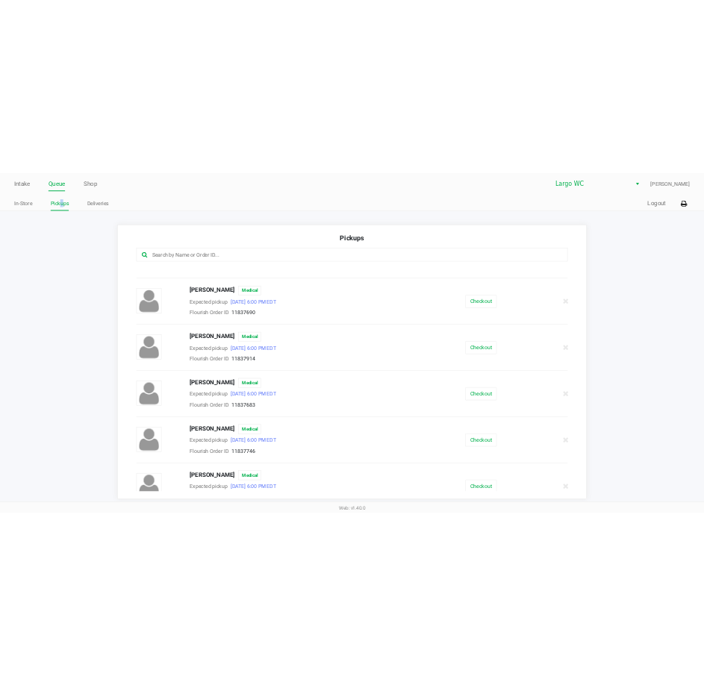
scroll to position [448, 0]
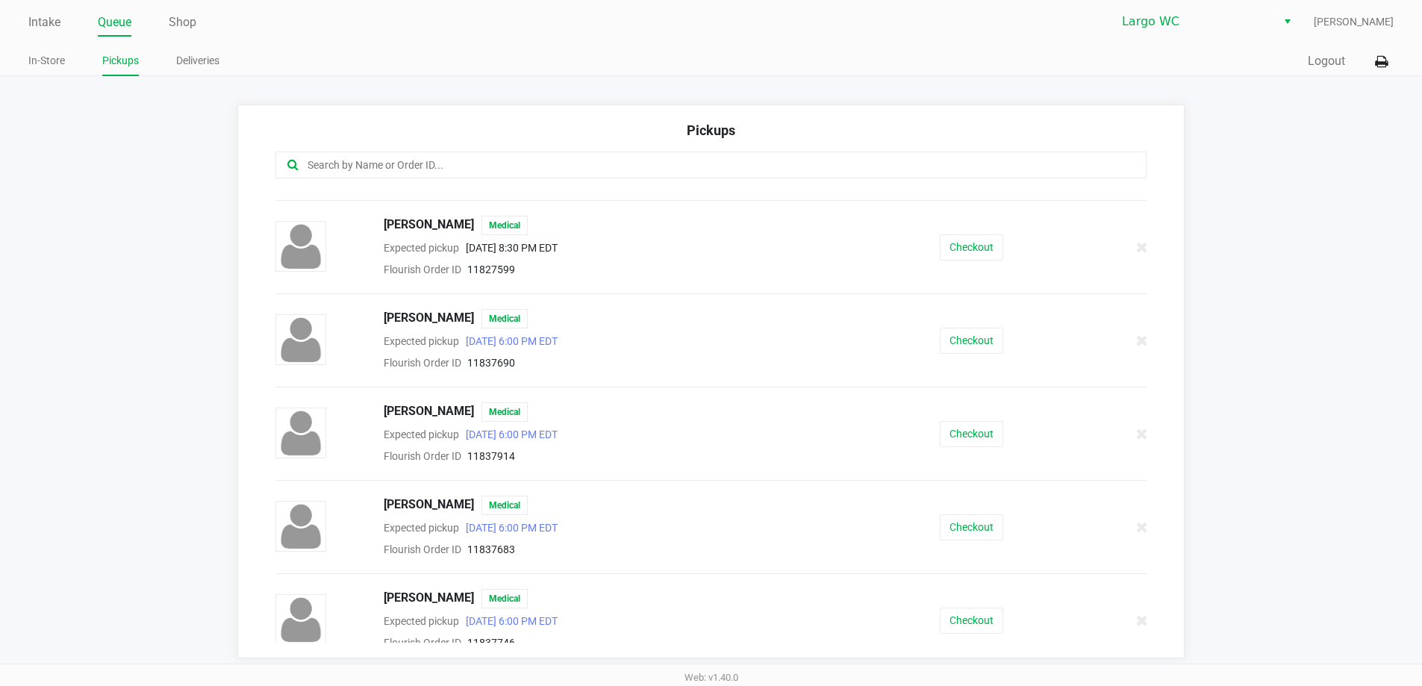
click at [961, 358] on div "Kevin Rose Medical Expected pickup Aug 24, 2025 6:00 PM EDT Flourish Order ID 1…" at bounding box center [711, 340] width 894 height 63
click at [961, 352] on button "Checkout" at bounding box center [971, 341] width 63 height 26
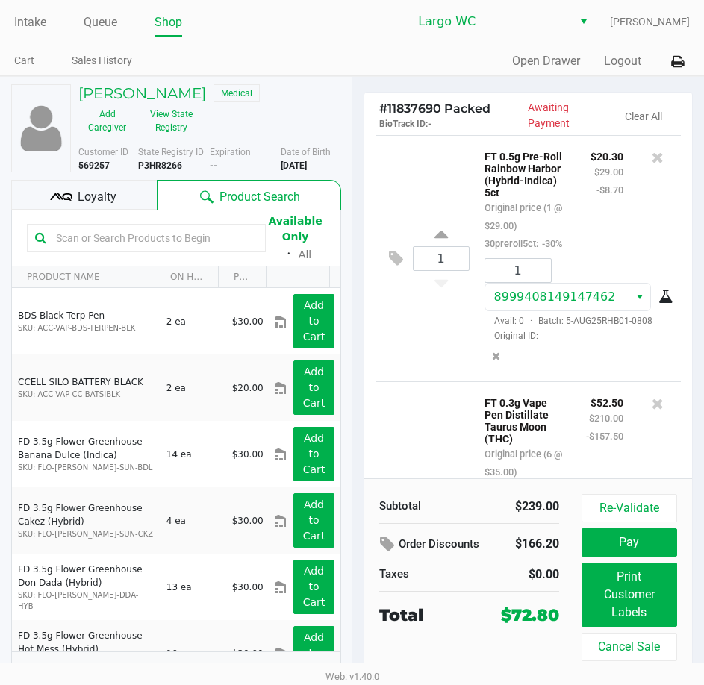
click at [111, 184] on div "Loyalty" at bounding box center [84, 195] width 146 height 30
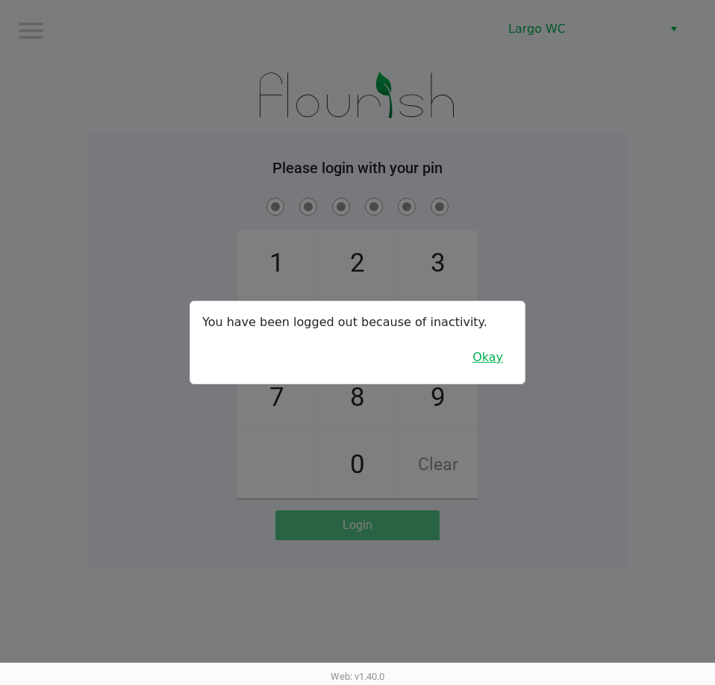
click at [484, 360] on button "Okay" at bounding box center [488, 357] width 50 height 28
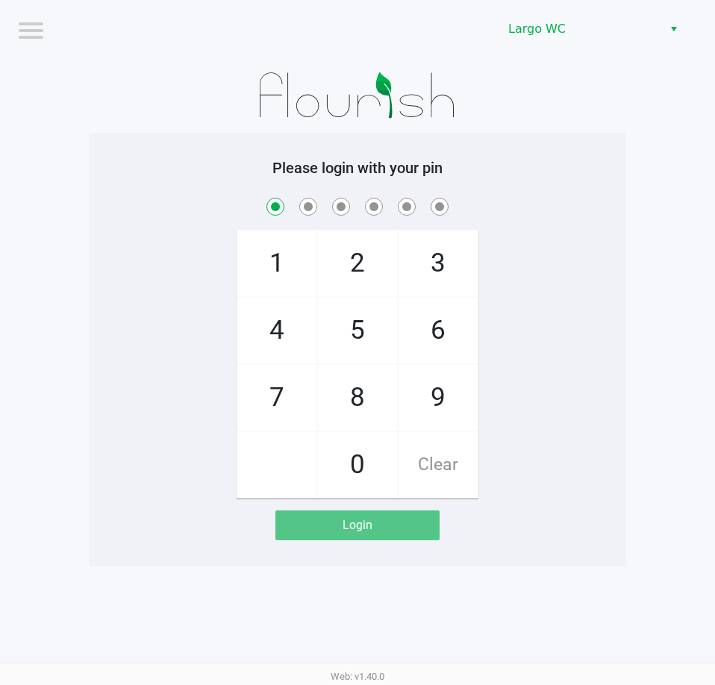
checkbox input "true"
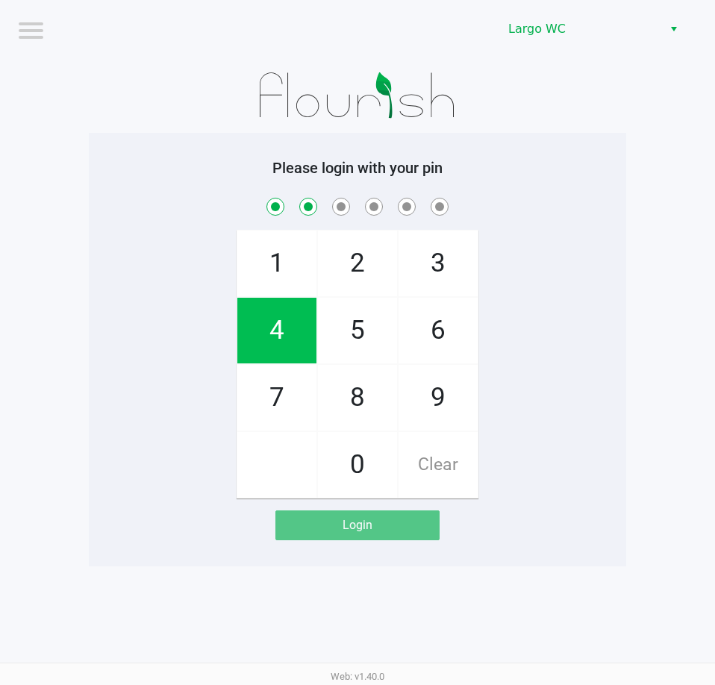
checkbox input "true"
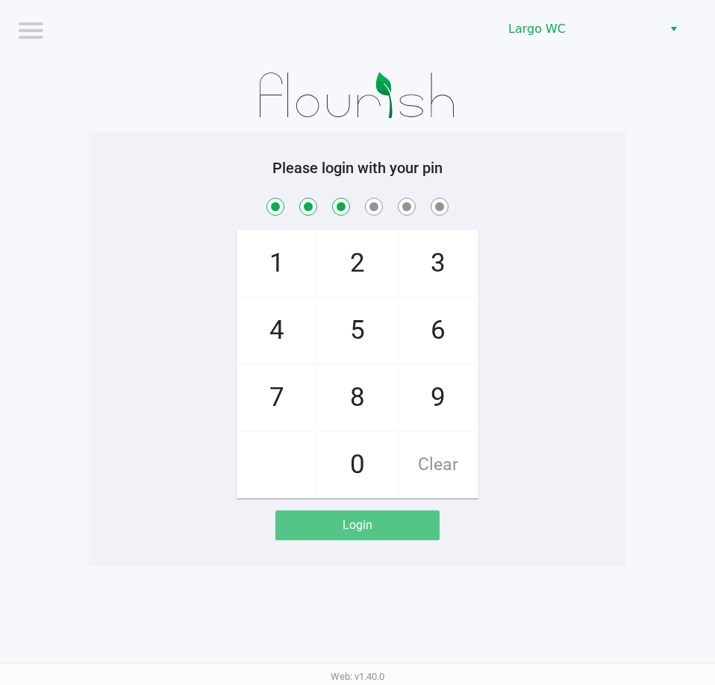
checkbox input "true"
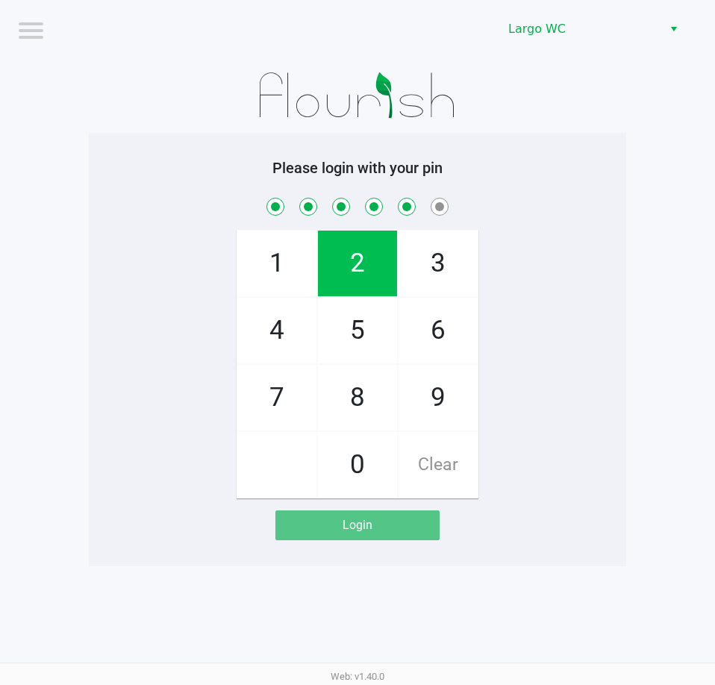
checkbox input "true"
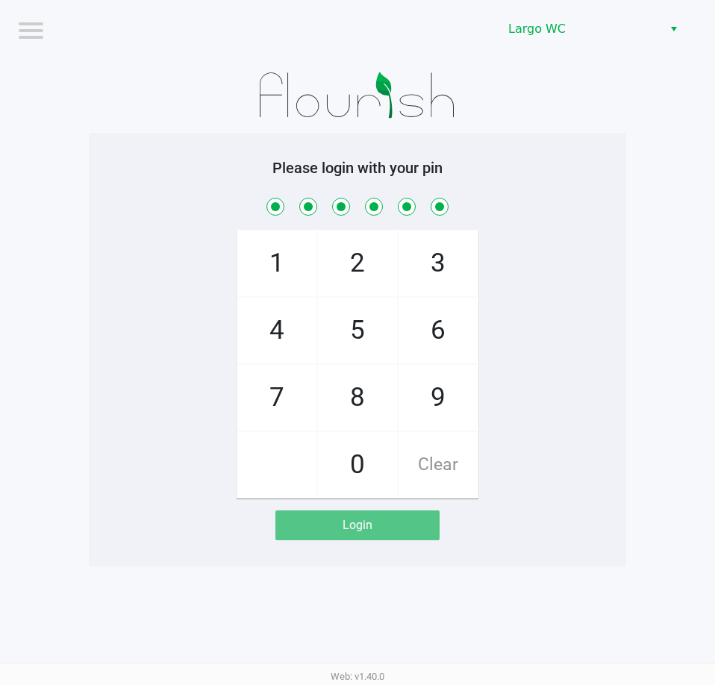
checkbox input "true"
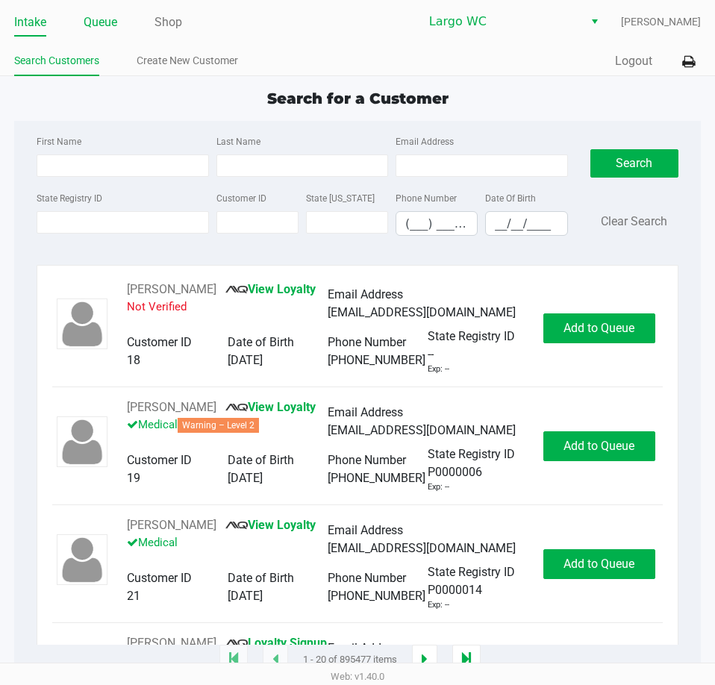
click at [113, 28] on link "Queue" at bounding box center [101, 22] width 34 height 21
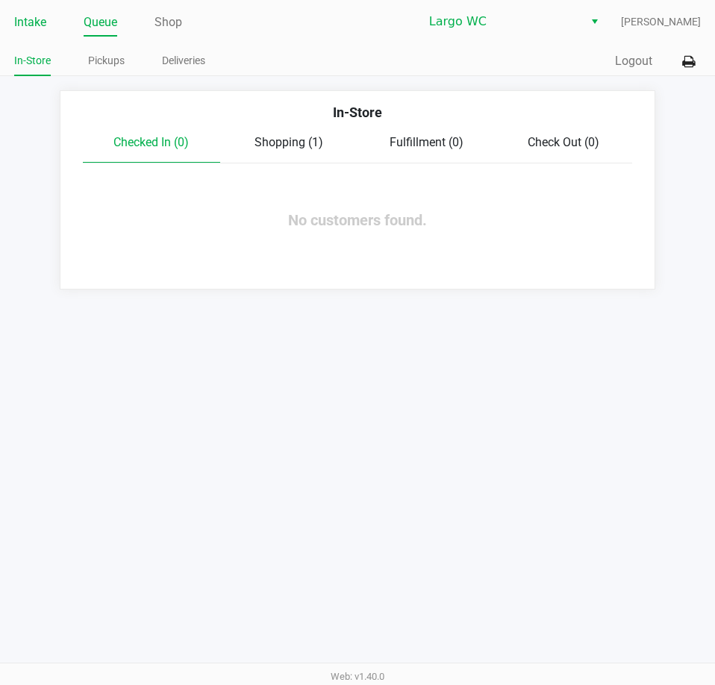
click at [36, 23] on link "Intake" at bounding box center [30, 22] width 32 height 21
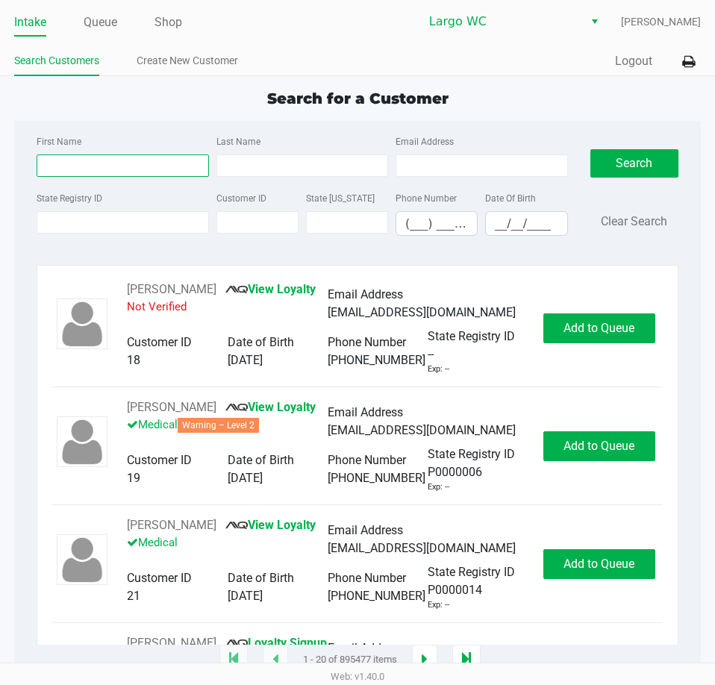
click at [106, 179] on div "First Name Last Name Email Address" at bounding box center [302, 160] width 538 height 57
click at [106, 172] on input "First Name" at bounding box center [123, 166] width 172 height 22
type input "robin"
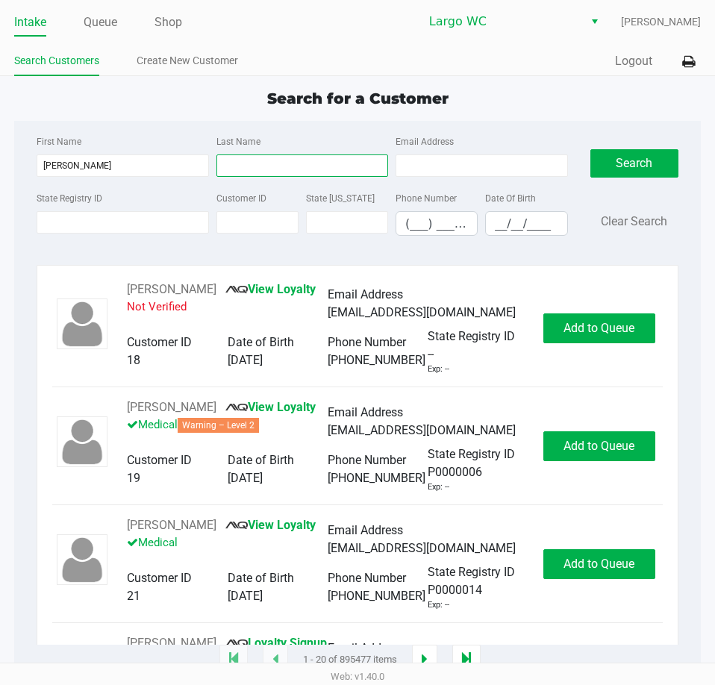
click at [300, 174] on input "Last Name" at bounding box center [302, 166] width 172 height 22
type input "lee"
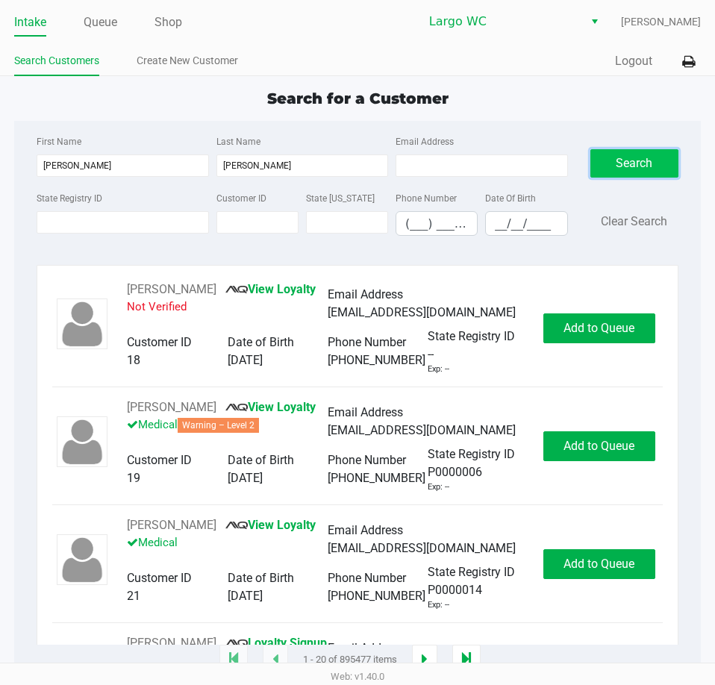
drag, startPoint x: 595, startPoint y: 177, endPoint x: 608, endPoint y: 162, distance: 19.6
click at [601, 169] on button "Search" at bounding box center [634, 163] width 88 height 28
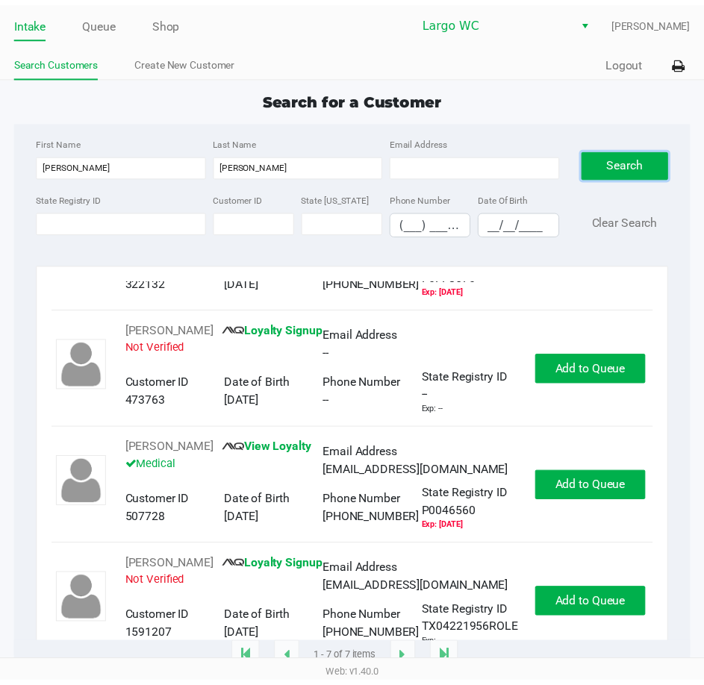
scroll to position [448, 0]
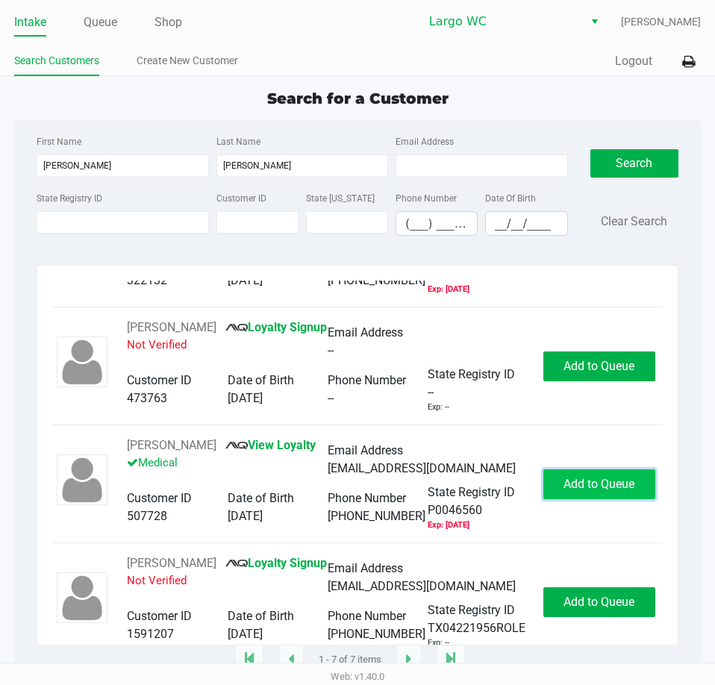
click at [594, 477] on span "Add to Queue" at bounding box center [599, 484] width 71 height 14
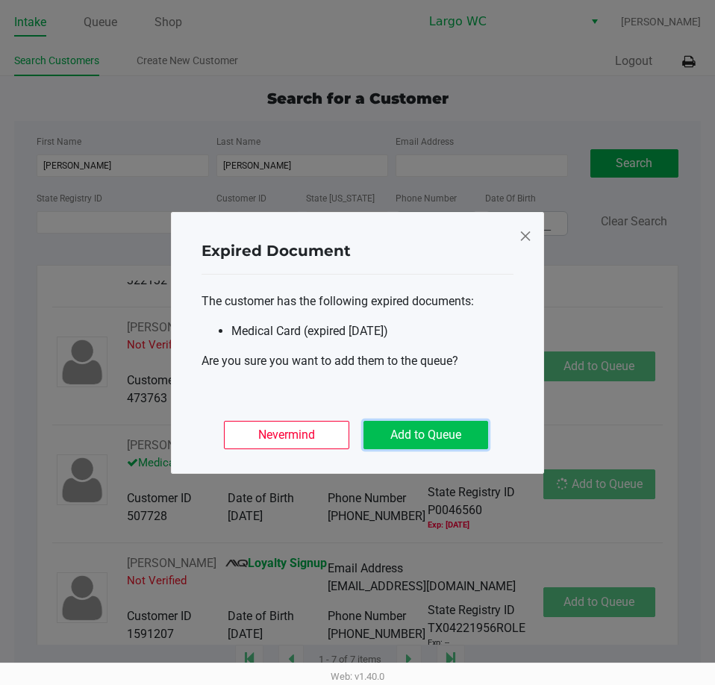
click at [418, 444] on button "Add to Queue" at bounding box center [426, 435] width 125 height 28
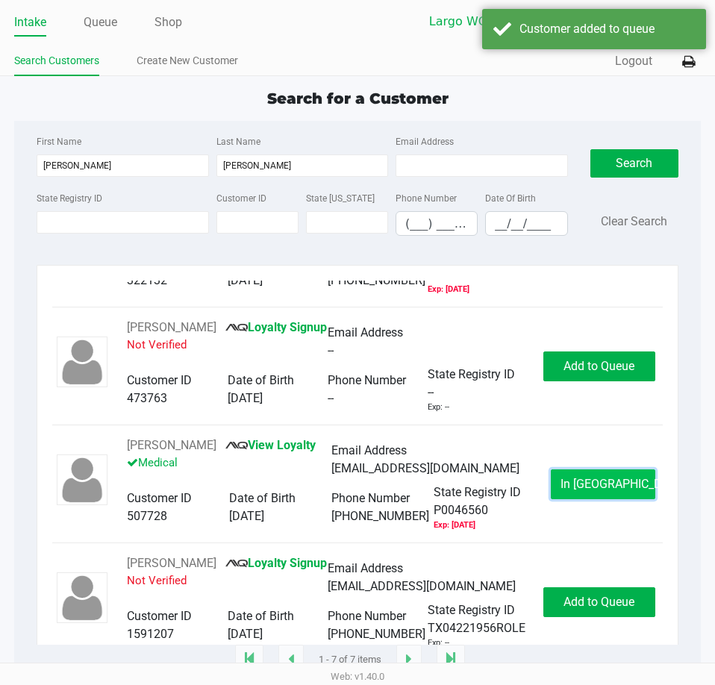
click at [554, 470] on button "In Queue" at bounding box center [603, 485] width 105 height 30
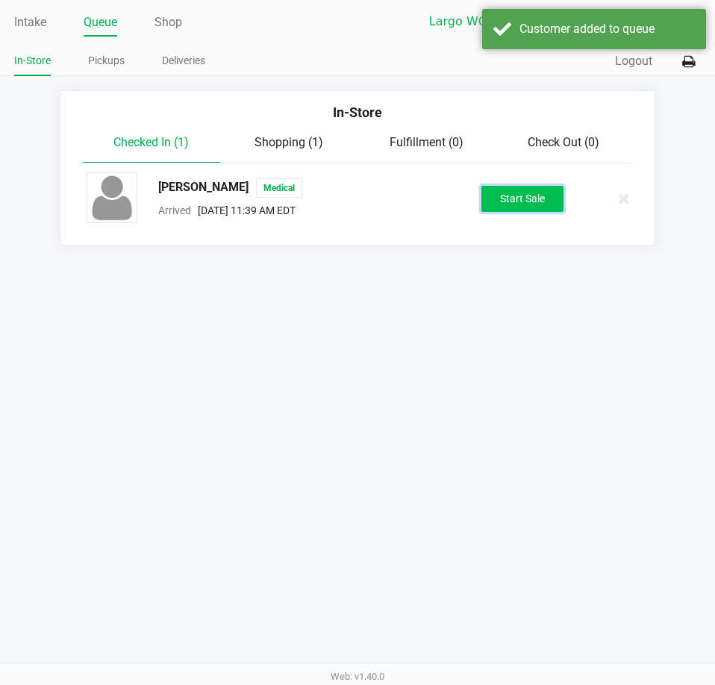
click at [489, 190] on button "Start Sale" at bounding box center [522, 199] width 82 height 26
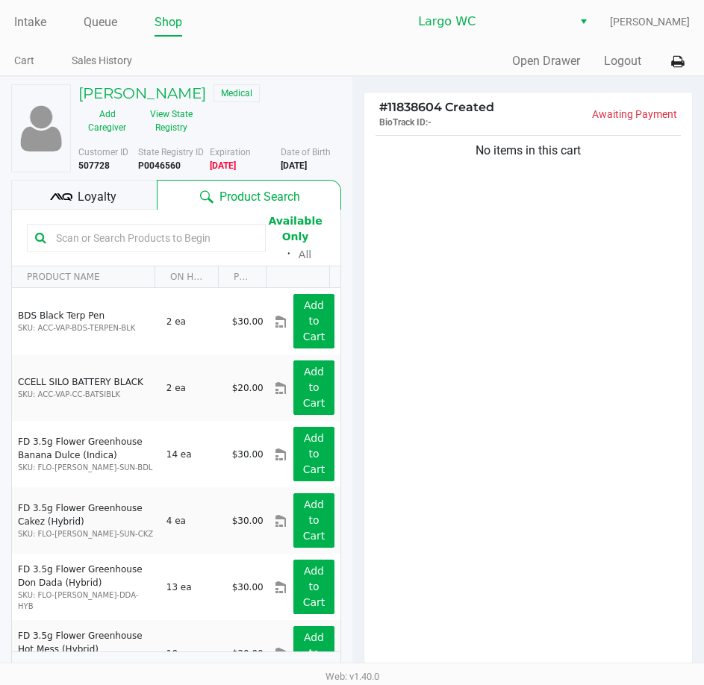
click at [67, 180] on div "Loyalty" at bounding box center [84, 195] width 146 height 30
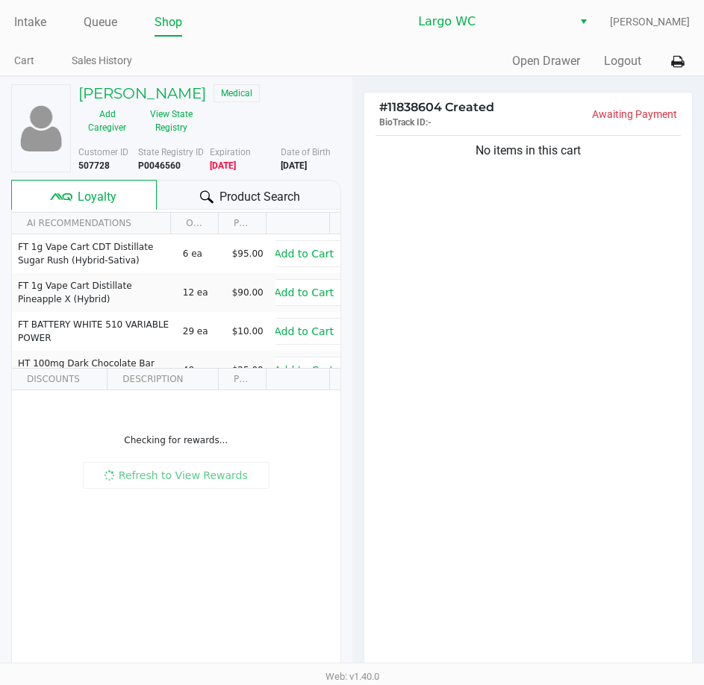
click at [205, 185] on div "Product Search" at bounding box center [249, 195] width 184 height 30
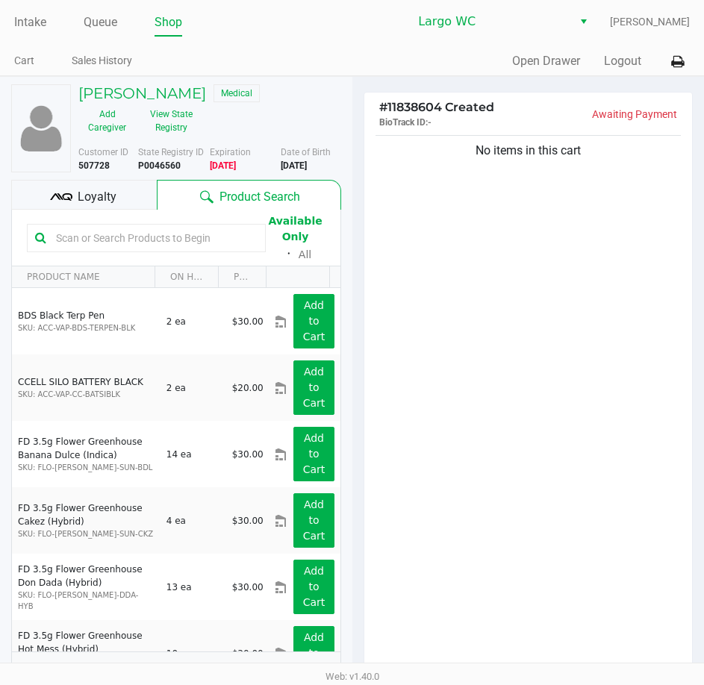
click at [122, 208] on div "Loyalty" at bounding box center [84, 195] width 146 height 30
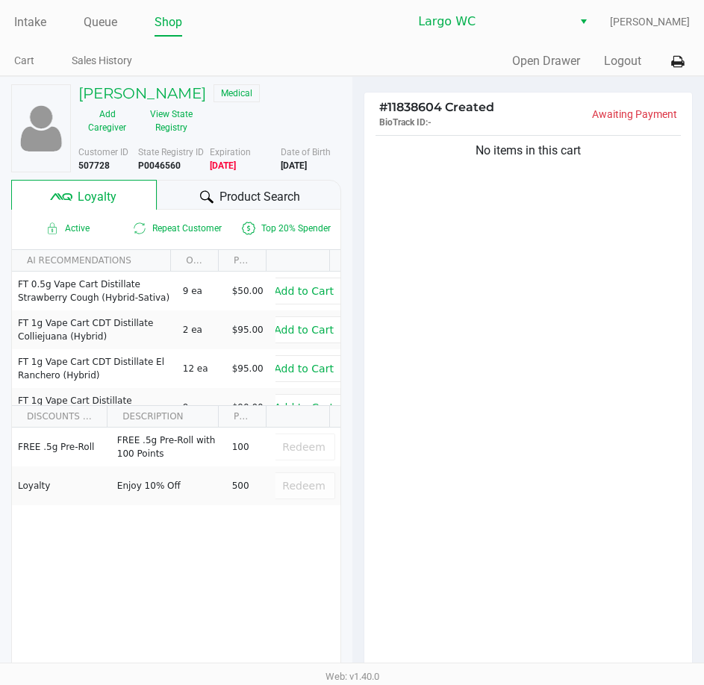
click at [211, 213] on div "Robin Lee II Medical Add Caregiver View State Registry Customer ID 507728 State…" at bounding box center [176, 389] width 330 height 624
click at [222, 196] on span "Product Search" at bounding box center [259, 197] width 81 height 18
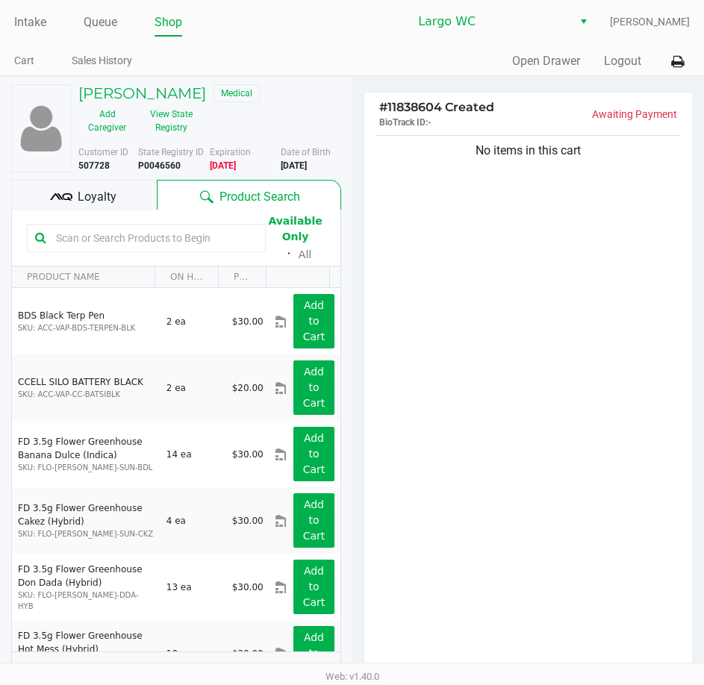
click at [155, 249] on div at bounding box center [146, 238] width 239 height 28
click at [154, 244] on input "text" at bounding box center [154, 238] width 208 height 22
click at [196, 236] on input "text" at bounding box center [154, 238] width 208 height 22
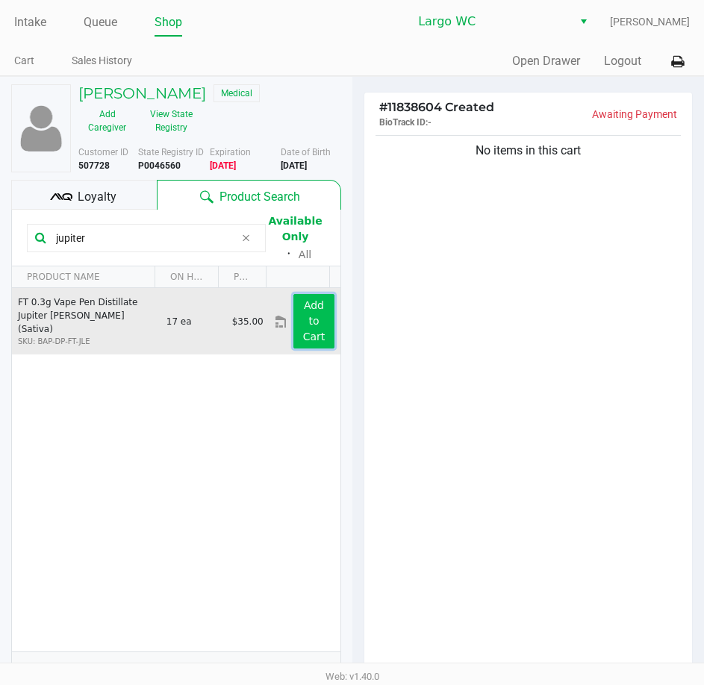
click at [305, 323] on app-button-loader "Add to Cart" at bounding box center [314, 320] width 22 height 43
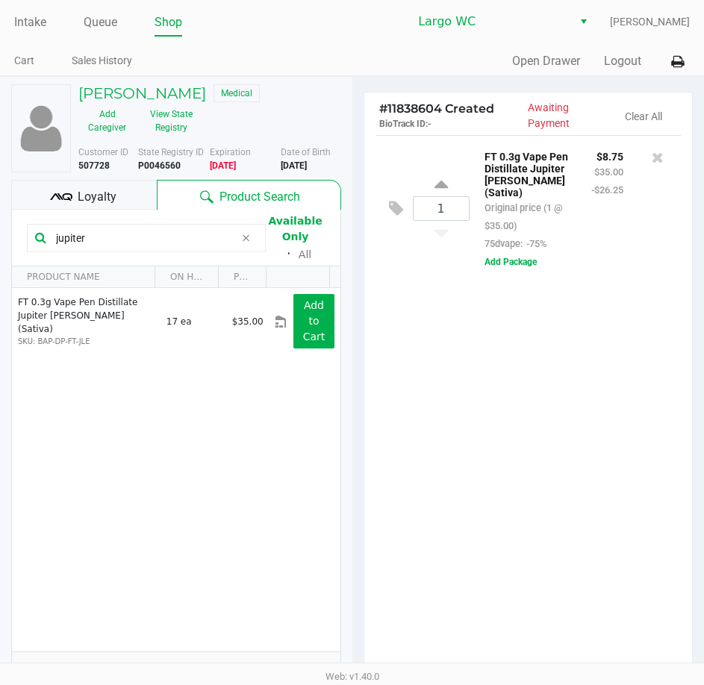
click at [158, 237] on input "jupiter" at bounding box center [142, 238] width 185 height 22
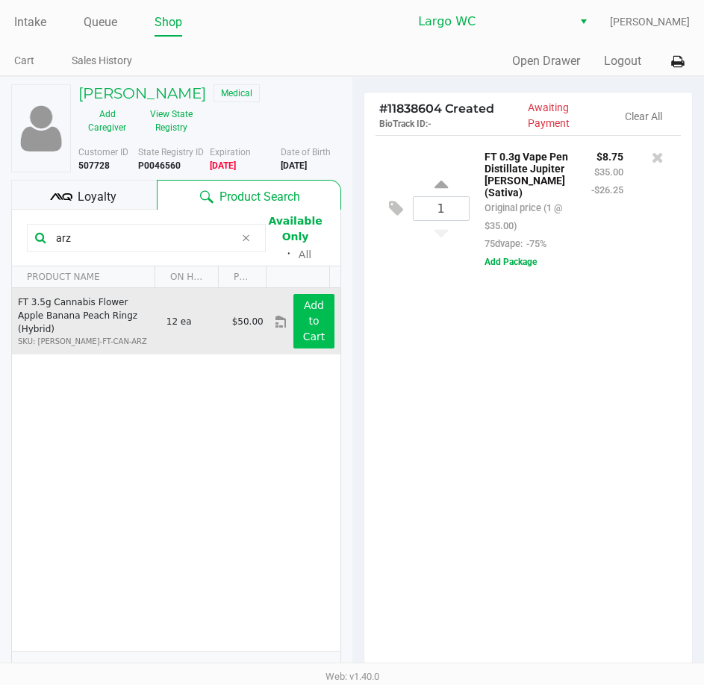
type input "arz"
click at [311, 319] on button "Add to Cart" at bounding box center [313, 321] width 40 height 54
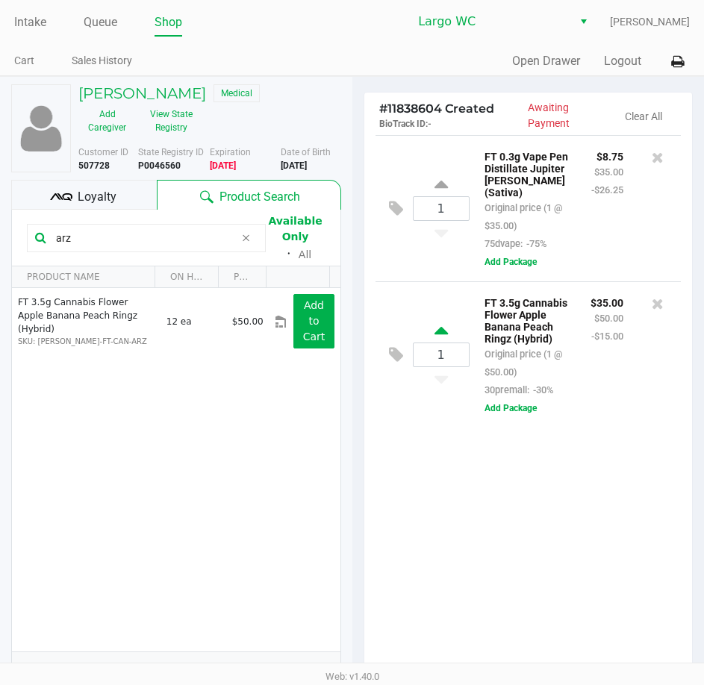
click at [434, 324] on div "1" at bounding box center [441, 355] width 57 height 62
click at [434, 324] on icon at bounding box center [440, 333] width 13 height 19
type input "2"
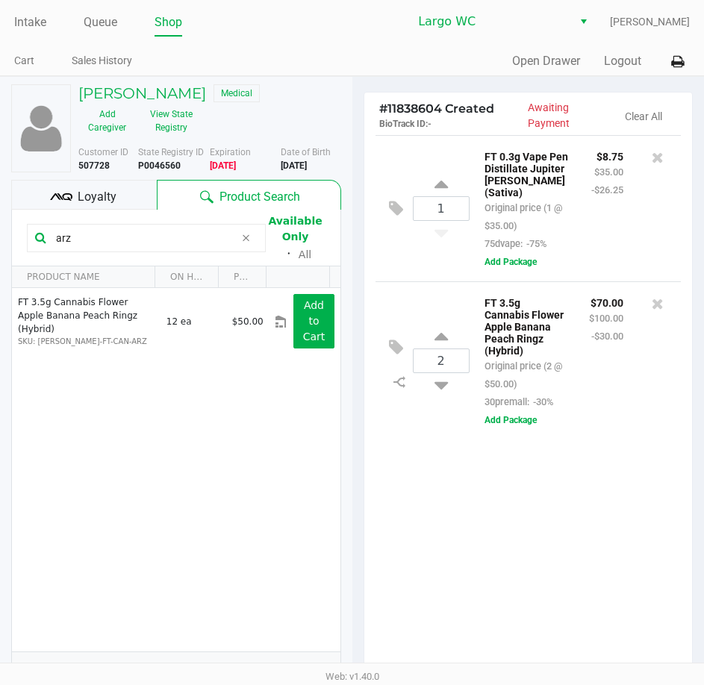
click at [128, 196] on div "Loyalty" at bounding box center [84, 195] width 146 height 30
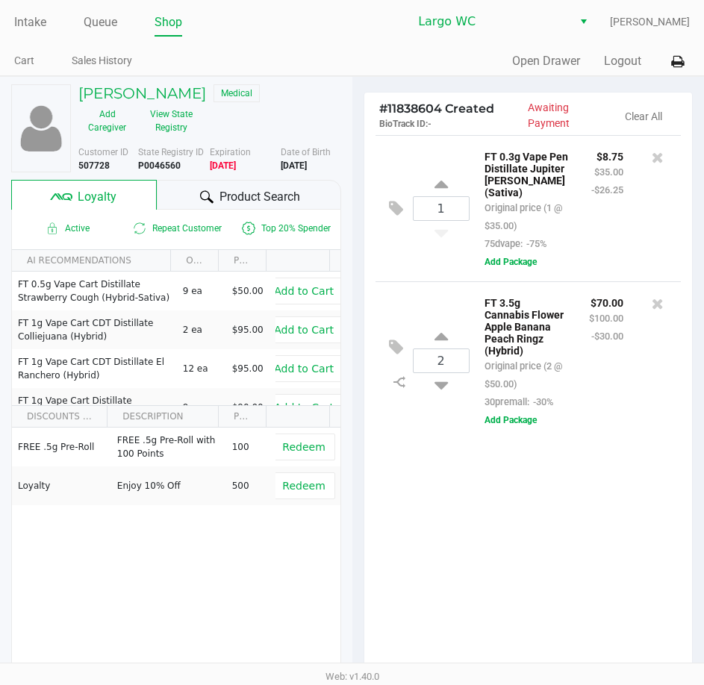
click at [228, 190] on span "Product Search" at bounding box center [259, 197] width 81 height 18
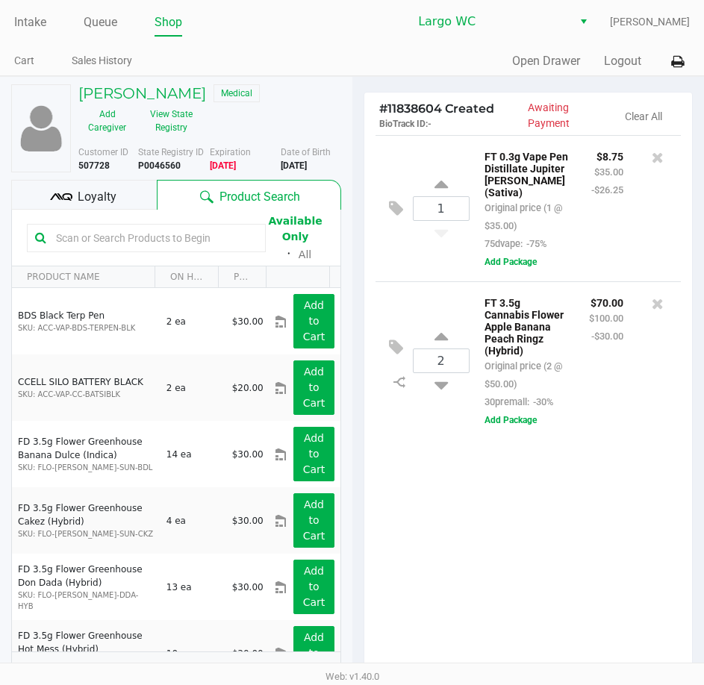
click at [102, 199] on span "Loyalty" at bounding box center [97, 197] width 39 height 18
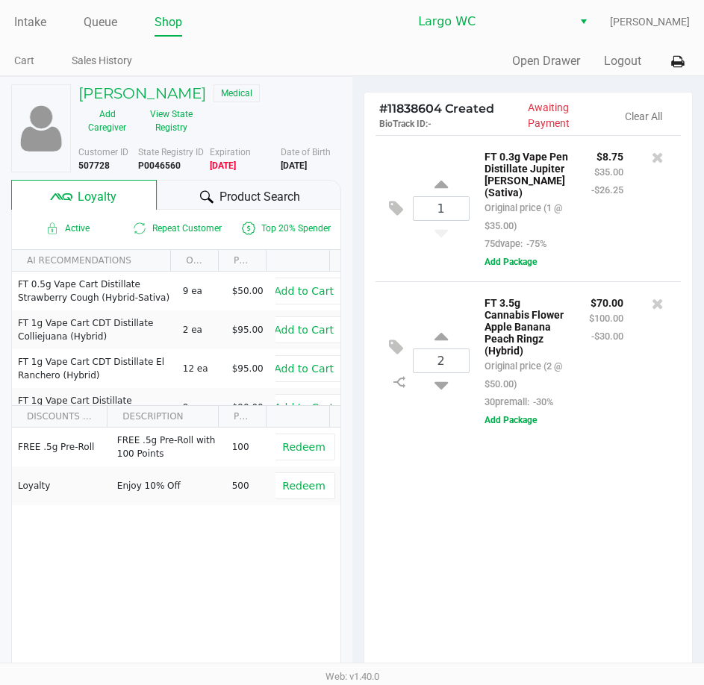
click at [314, 198] on div "Product Search" at bounding box center [249, 195] width 184 height 30
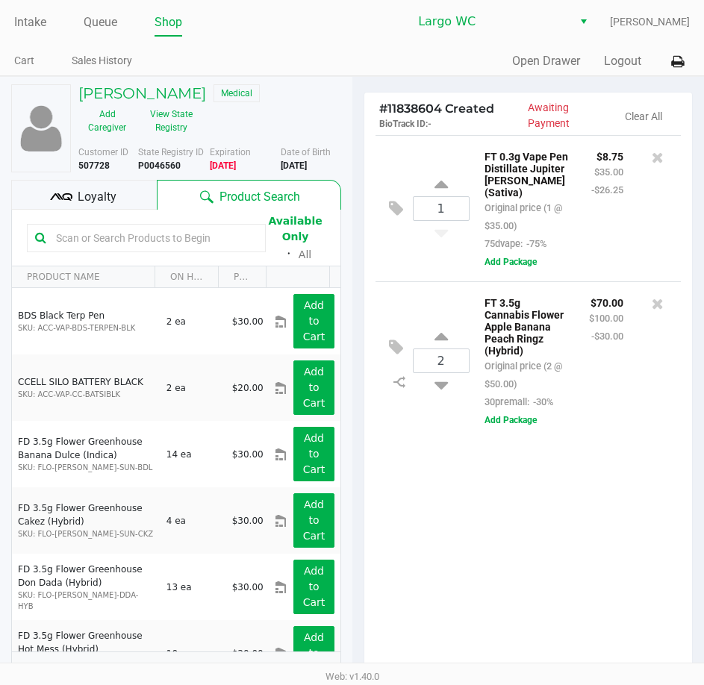
click at [130, 190] on div "Loyalty" at bounding box center [84, 195] width 146 height 30
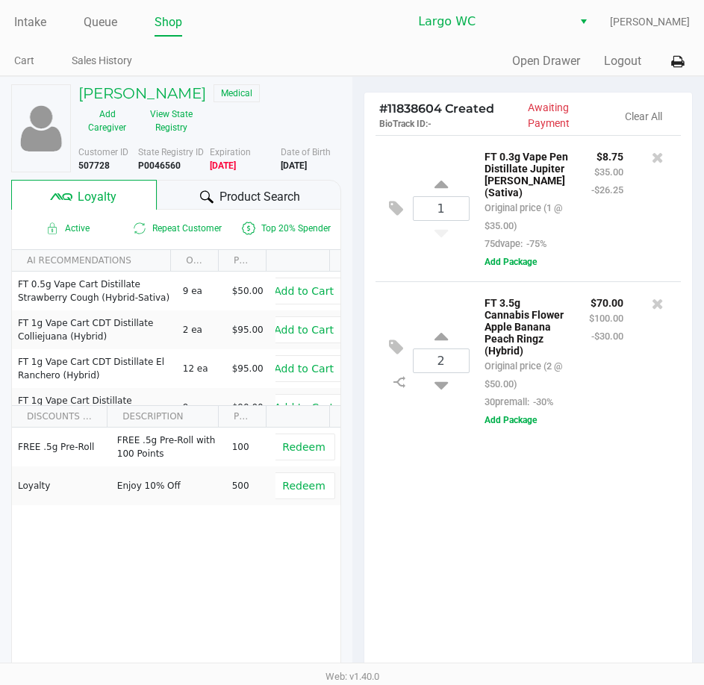
click at [217, 196] on div "Product Search" at bounding box center [249, 195] width 184 height 30
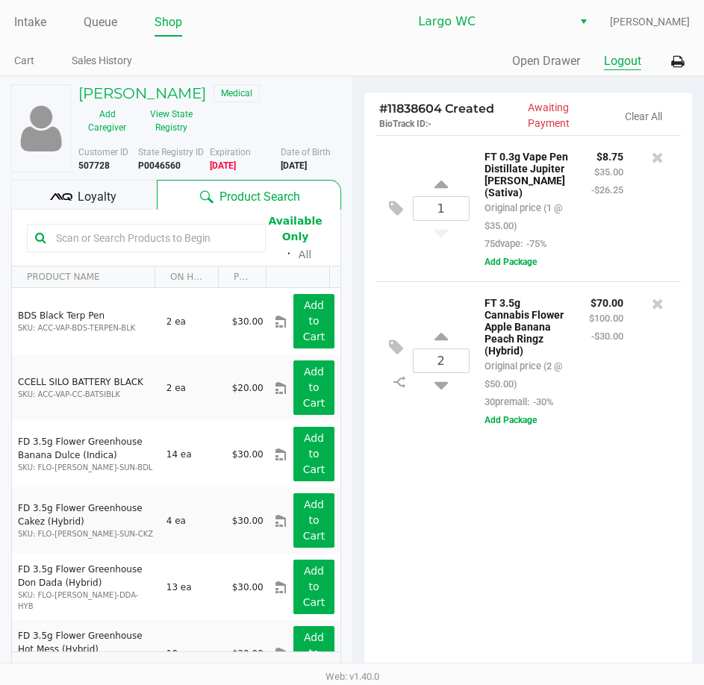
click at [634, 60] on button "Logout" at bounding box center [622, 61] width 37 height 18
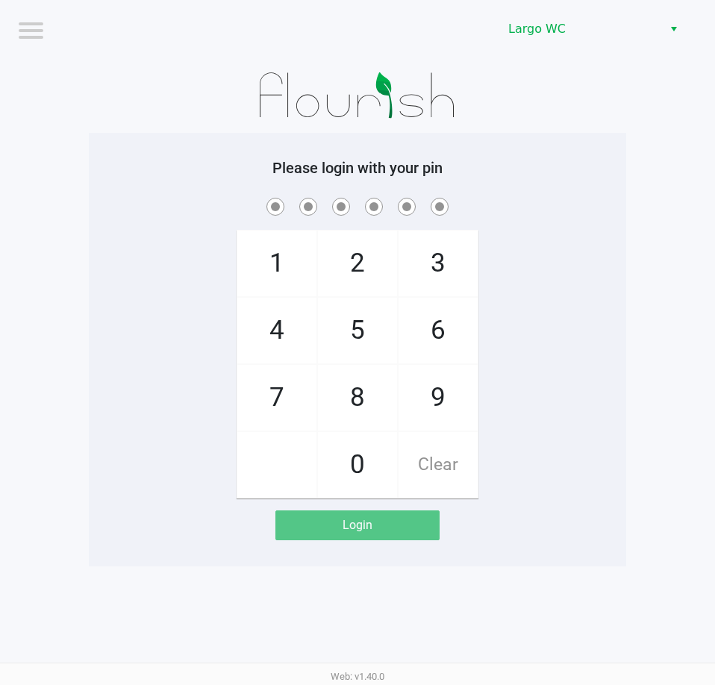
drag, startPoint x: 243, startPoint y: 325, endPoint x: 333, endPoint y: 284, distance: 99.2
click at [252, 321] on span "4" at bounding box center [276, 331] width 79 height 66
checkbox input "true"
click at [347, 271] on span "2" at bounding box center [357, 264] width 79 height 66
checkbox input "true"
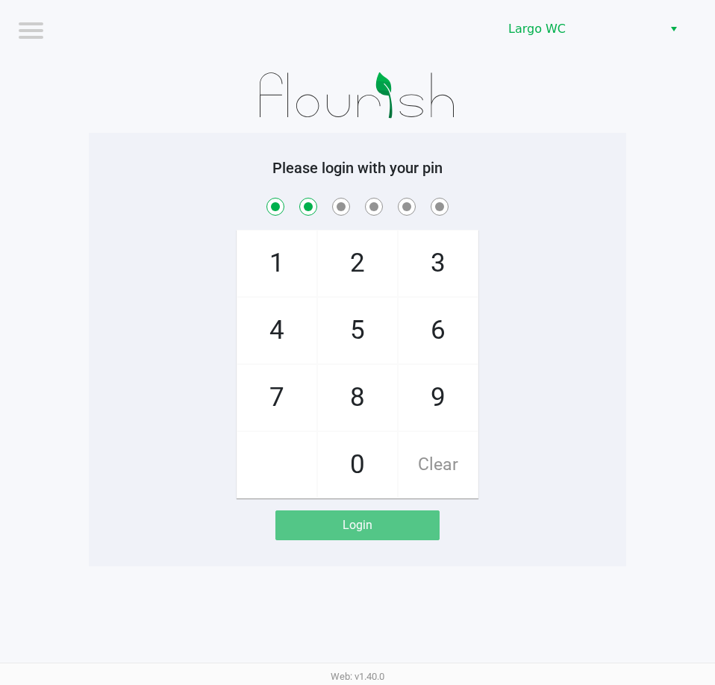
drag, startPoint x: 424, startPoint y: 259, endPoint x: 358, endPoint y: 266, distance: 66.8
click at [422, 259] on span "3" at bounding box center [438, 264] width 79 height 66
checkbox input "true"
click at [358, 266] on span "2" at bounding box center [357, 264] width 79 height 66
checkbox input "true"
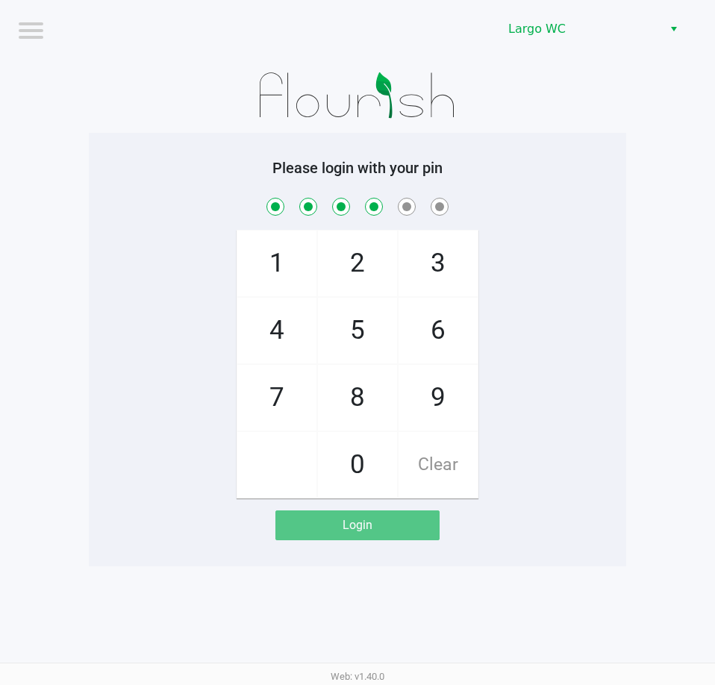
click at [358, 266] on span "2" at bounding box center [357, 264] width 79 height 66
checkbox input "true"
click at [348, 467] on span "0" at bounding box center [357, 465] width 79 height 66
checkbox input "true"
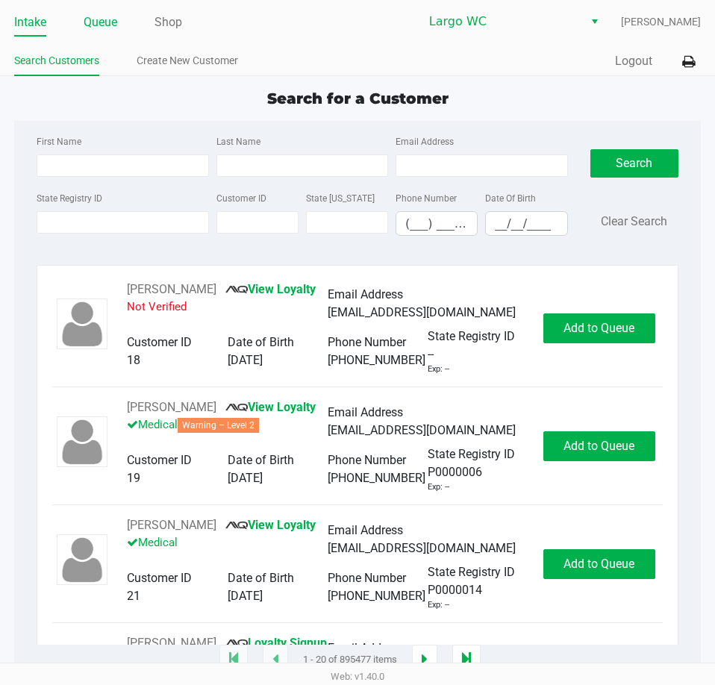
click at [100, 24] on link "Queue" at bounding box center [101, 22] width 34 height 21
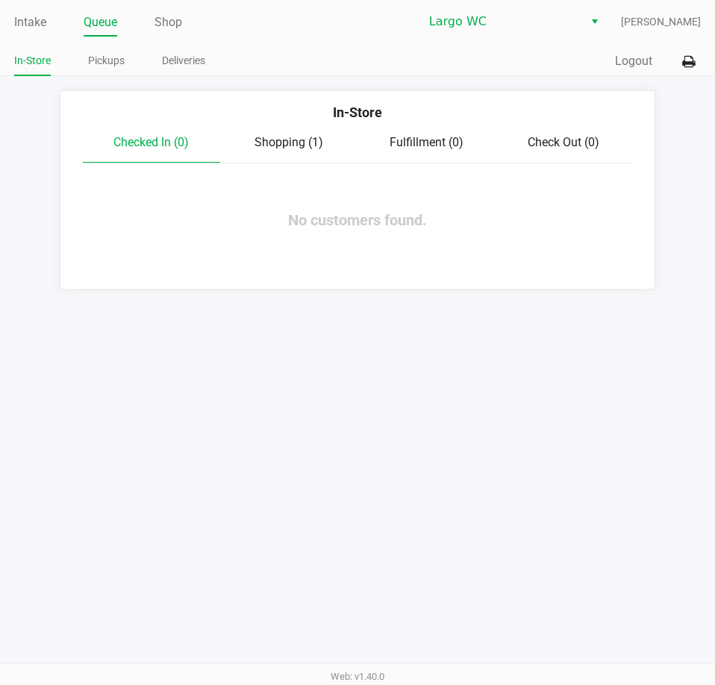
click at [269, 149] on span "Shopping (1)" at bounding box center [289, 142] width 69 height 14
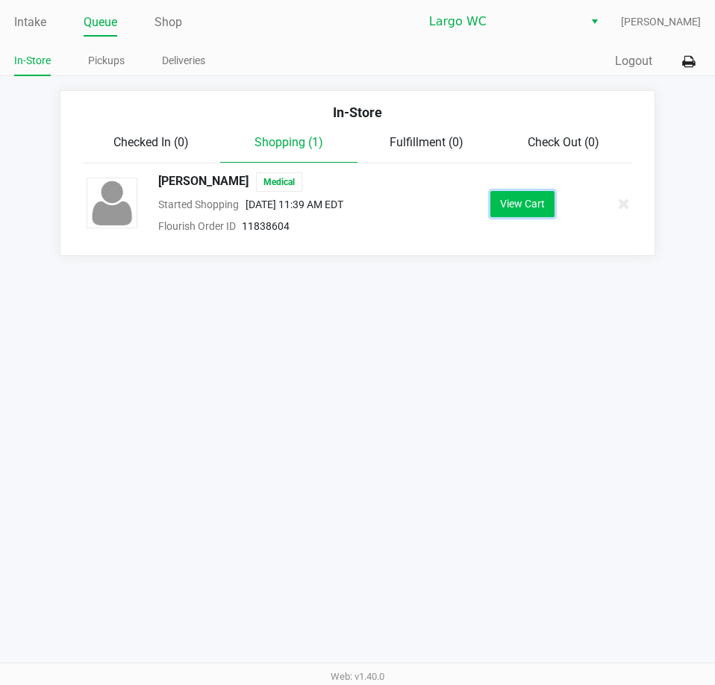
click at [546, 202] on button "View Cart" at bounding box center [522, 204] width 64 height 26
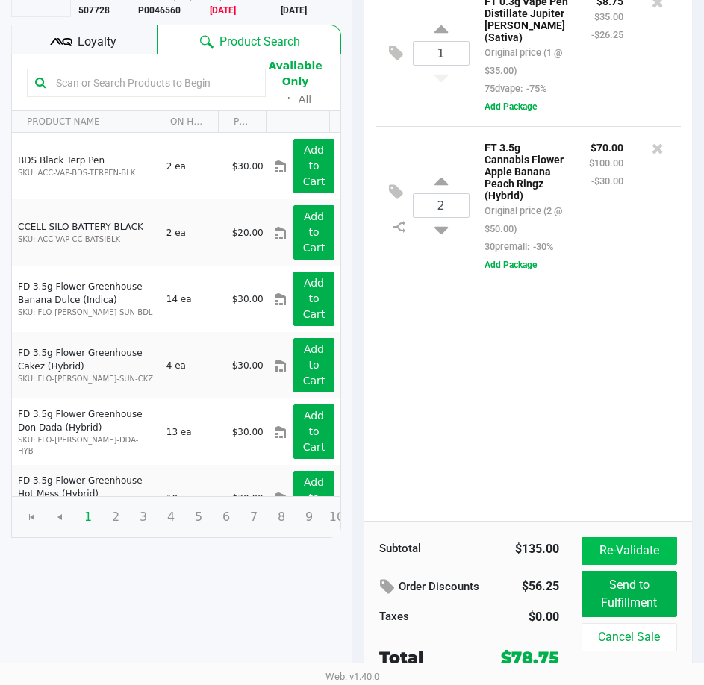
scroll to position [156, 0]
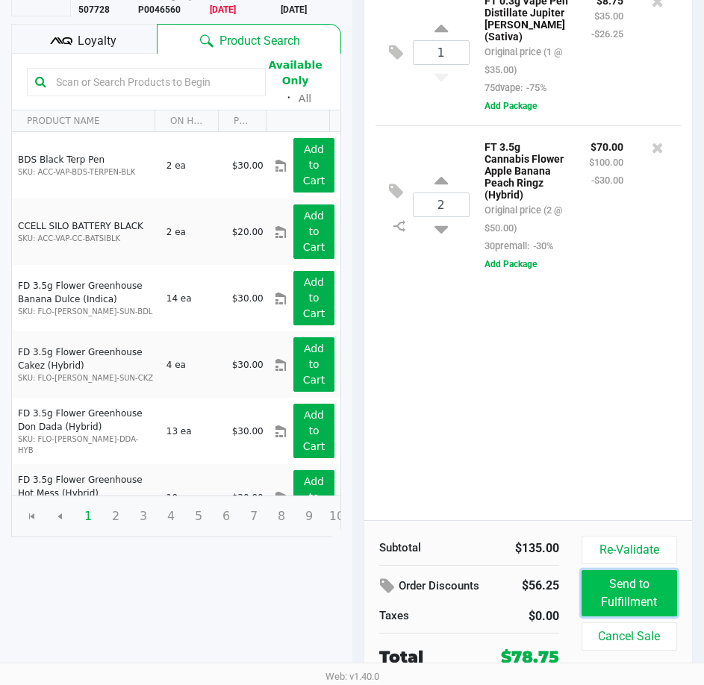
click at [623, 587] on button "Send to Fulfillment" at bounding box center [630, 593] width 96 height 46
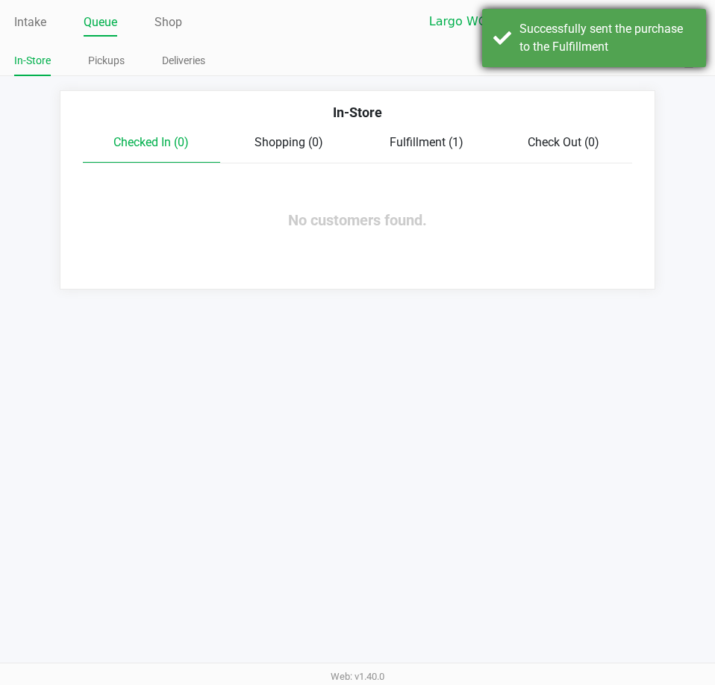
drag, startPoint x: 597, startPoint y: 52, endPoint x: 620, endPoint y: 75, distance: 32.2
click at [597, 54] on div "Successfully sent the purchase to the Fulfillment" at bounding box center [607, 38] width 175 height 36
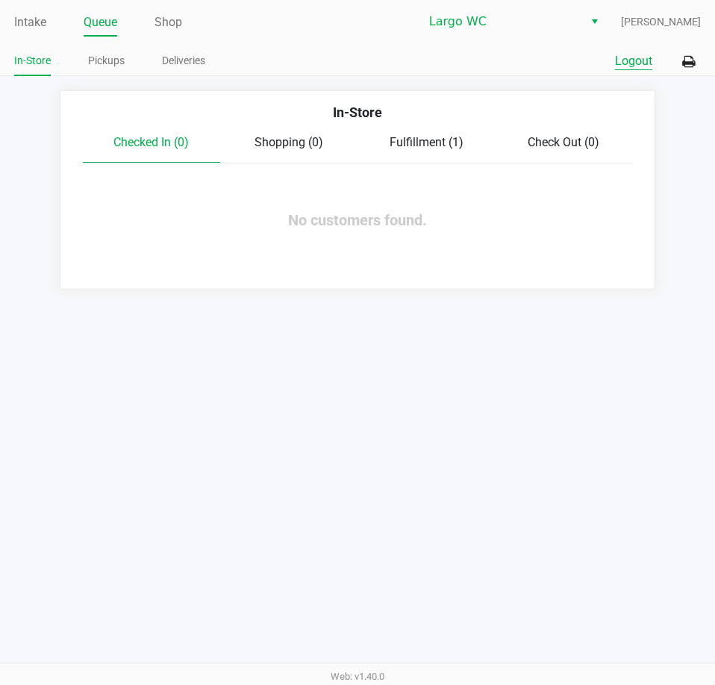
click at [643, 62] on button "Logout" at bounding box center [633, 61] width 37 height 18
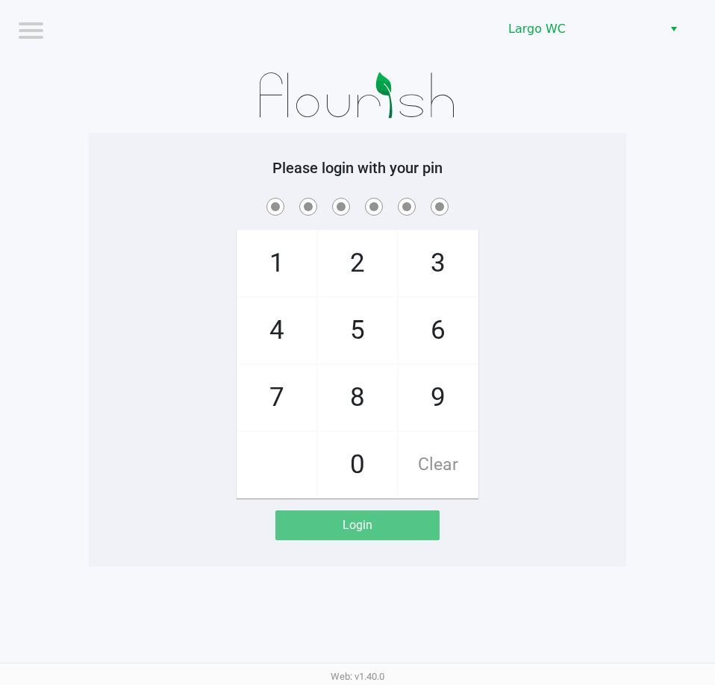
click at [275, 329] on span "4" at bounding box center [276, 331] width 79 height 66
checkbox input "true"
drag, startPoint x: 346, startPoint y: 264, endPoint x: 438, endPoint y: 261, distance: 91.9
click at [350, 263] on span "2" at bounding box center [357, 264] width 79 height 66
checkbox input "true"
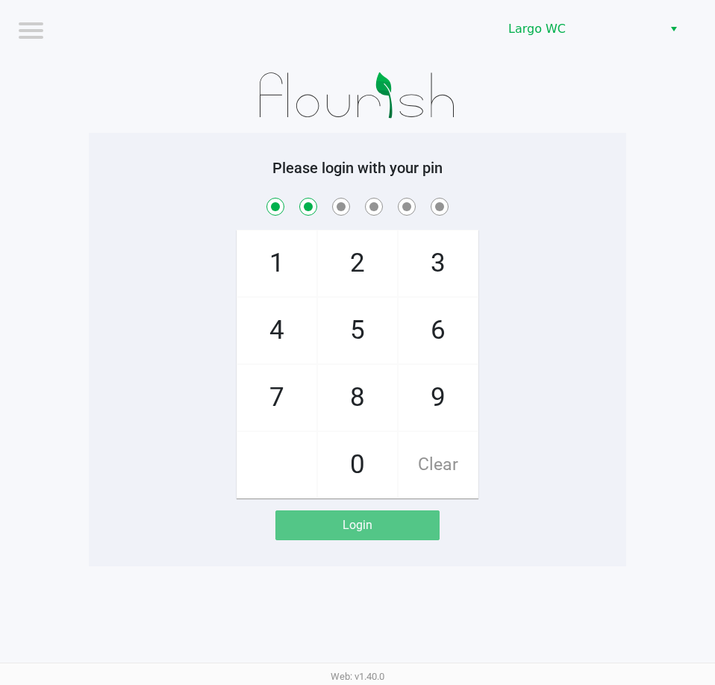
click at [450, 259] on span "3" at bounding box center [438, 264] width 79 height 66
checkbox input "true"
click at [383, 265] on span "2" at bounding box center [357, 264] width 79 height 66
checkbox input "true"
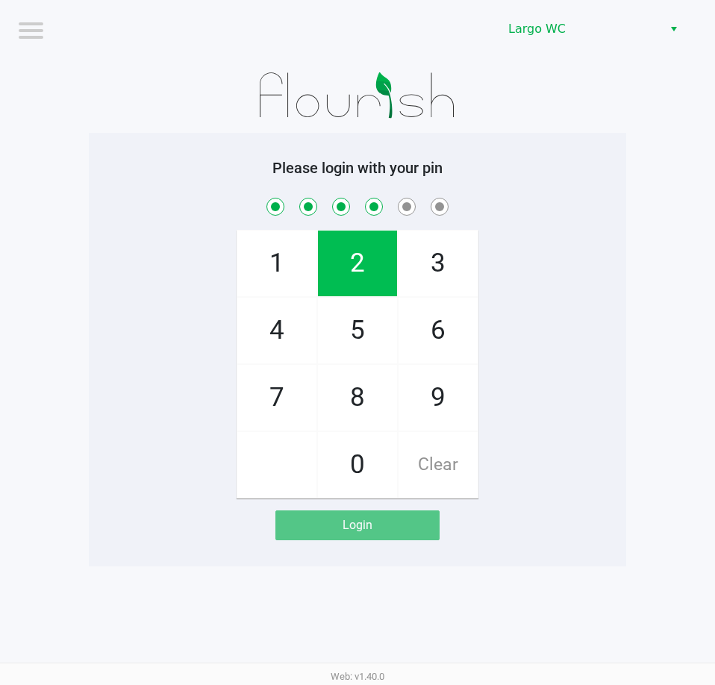
click at [384, 266] on span "2" at bounding box center [357, 264] width 79 height 66
checkbox input "true"
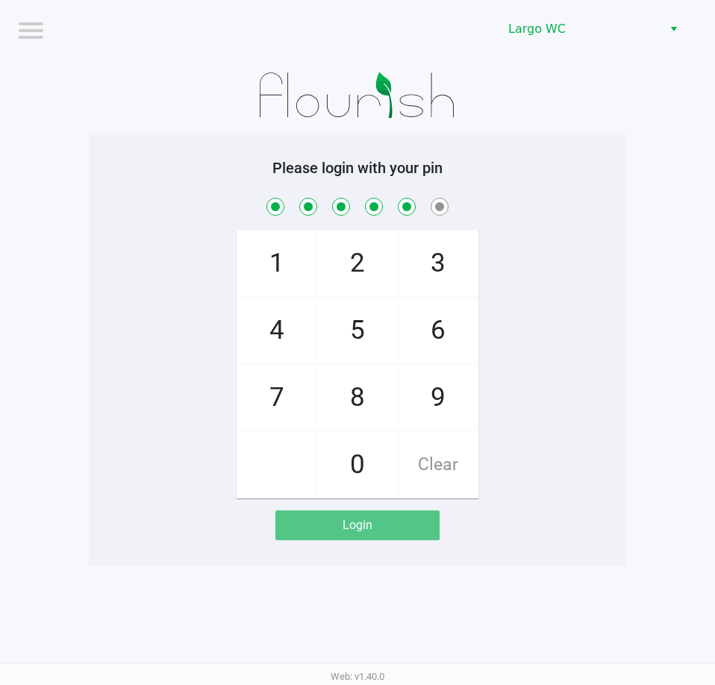
drag, startPoint x: 378, startPoint y: 453, endPoint x: 544, endPoint y: 480, distance: 168.6
click at [377, 453] on span "0" at bounding box center [357, 465] width 79 height 66
checkbox input "true"
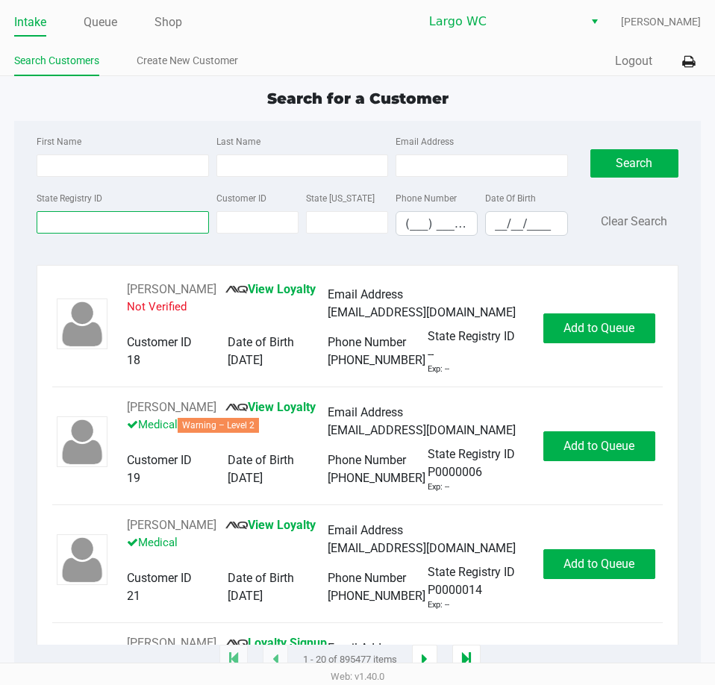
drag, startPoint x: 87, startPoint y: 232, endPoint x: 89, endPoint y: 224, distance: 8.3
click at [89, 224] on input "State Registry ID" at bounding box center [123, 222] width 172 height 22
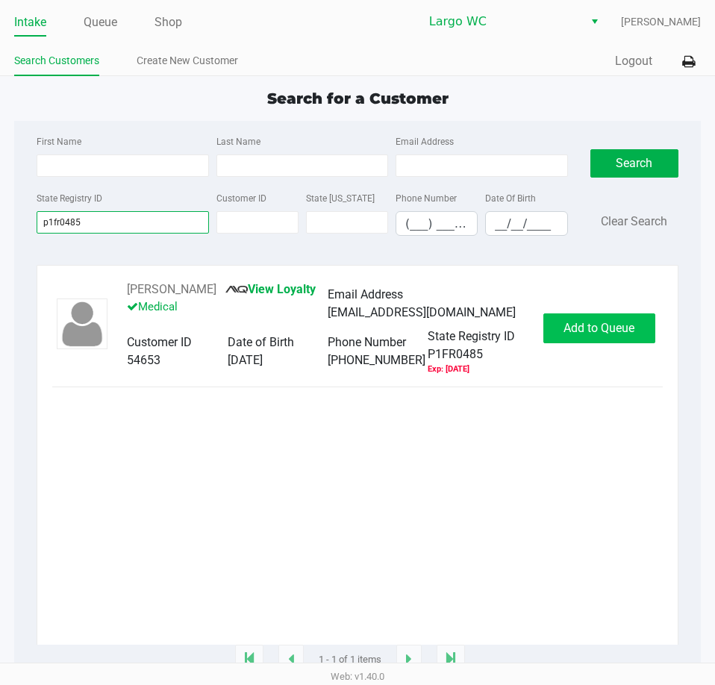
type input "p1fr0485"
click at [573, 328] on span "Add to Queue" at bounding box center [599, 328] width 71 height 14
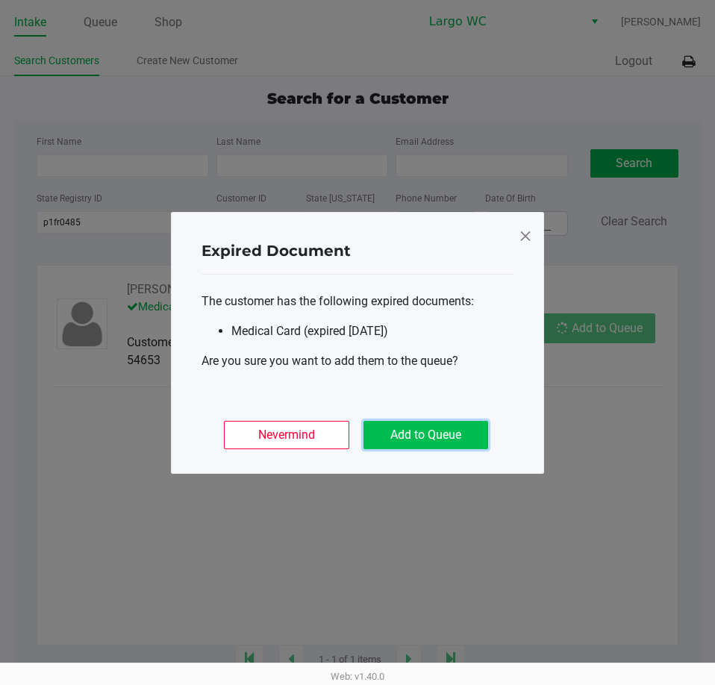
click at [408, 435] on button "Add to Queue" at bounding box center [426, 435] width 125 height 28
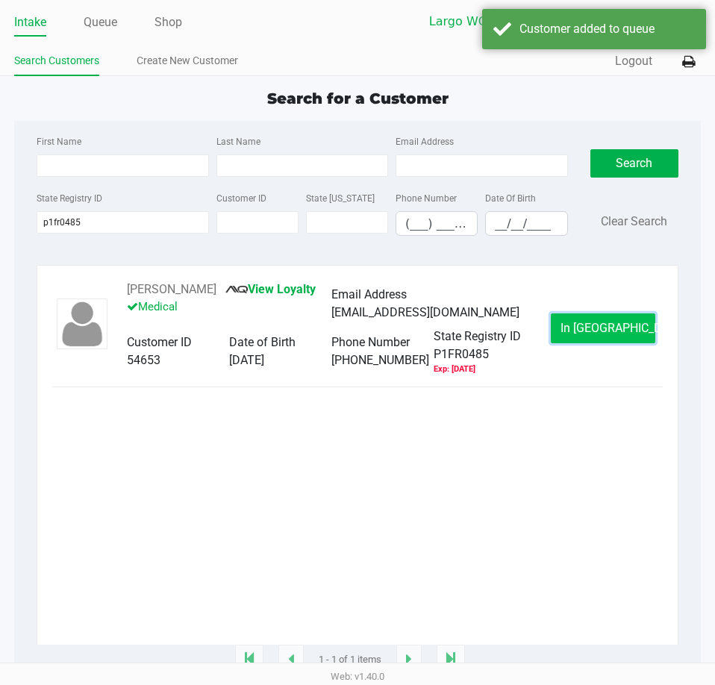
click at [591, 335] on span "In Queue" at bounding box center [623, 328] width 125 height 14
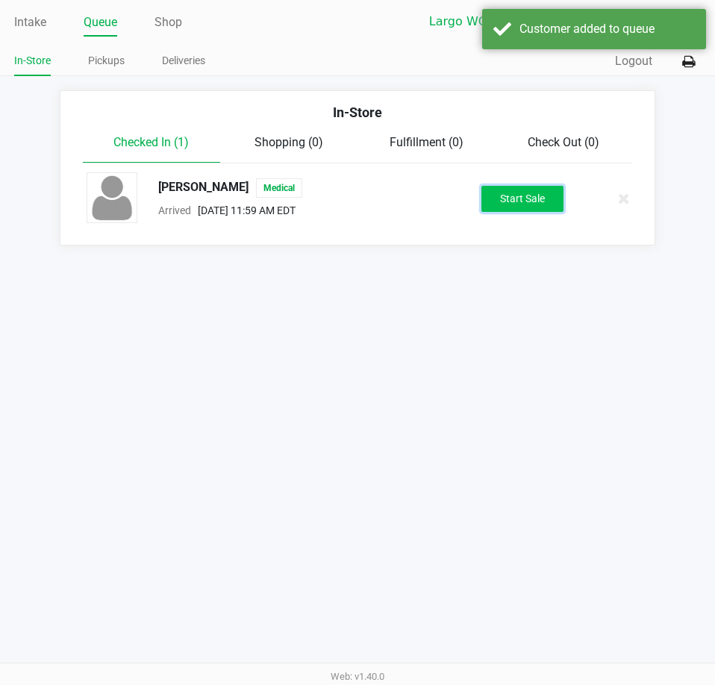
click at [483, 204] on button "Start Sale" at bounding box center [522, 199] width 82 height 26
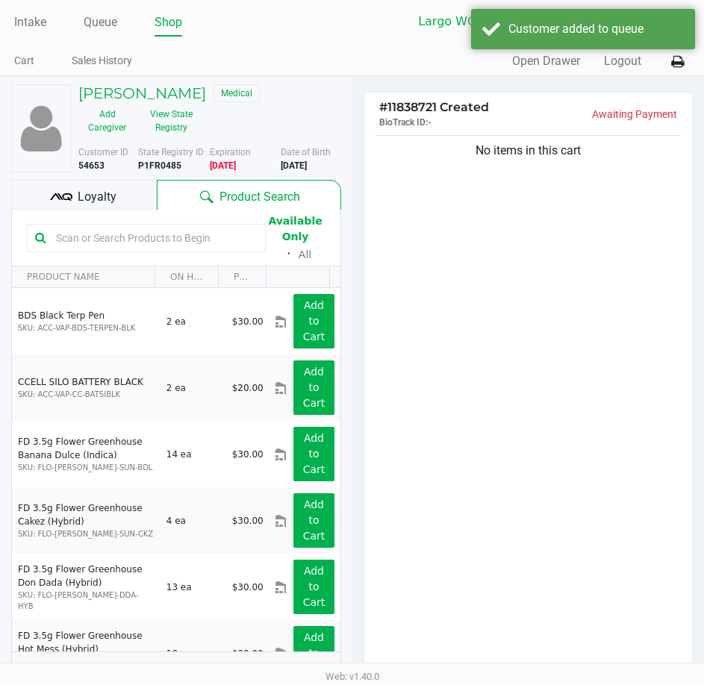
click at [167, 247] on input "text" at bounding box center [154, 238] width 208 height 22
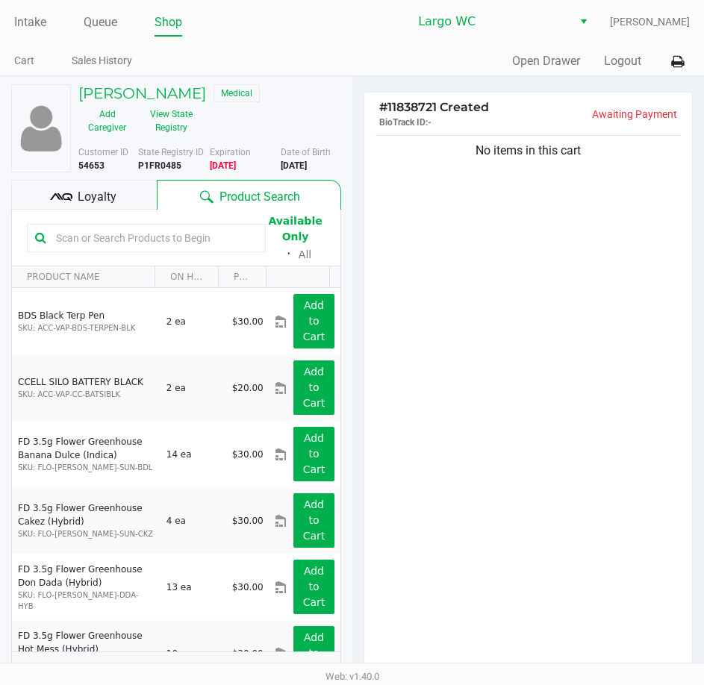
type input "s"
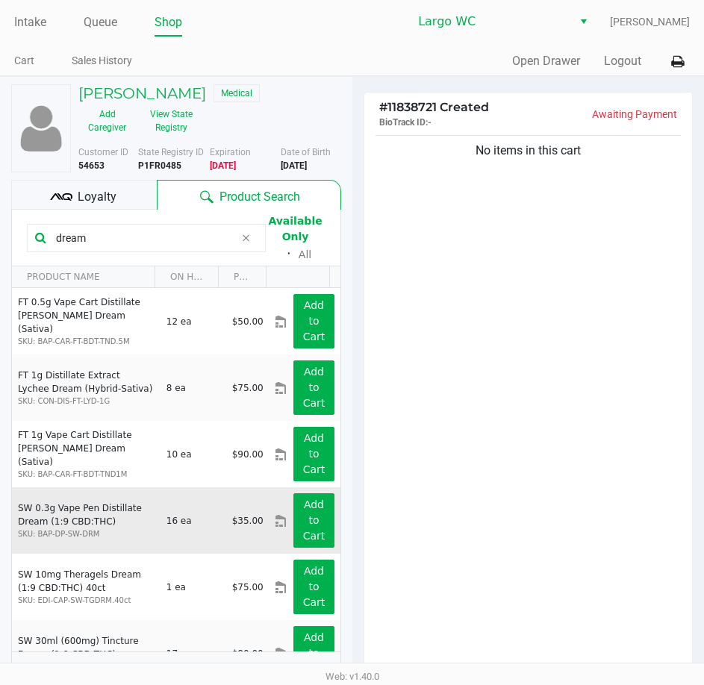
type input "dream"
click at [322, 504] on div "Add to Cart" at bounding box center [313, 520] width 63 height 54
click at [314, 508] on button "Add to Cart" at bounding box center [313, 520] width 40 height 54
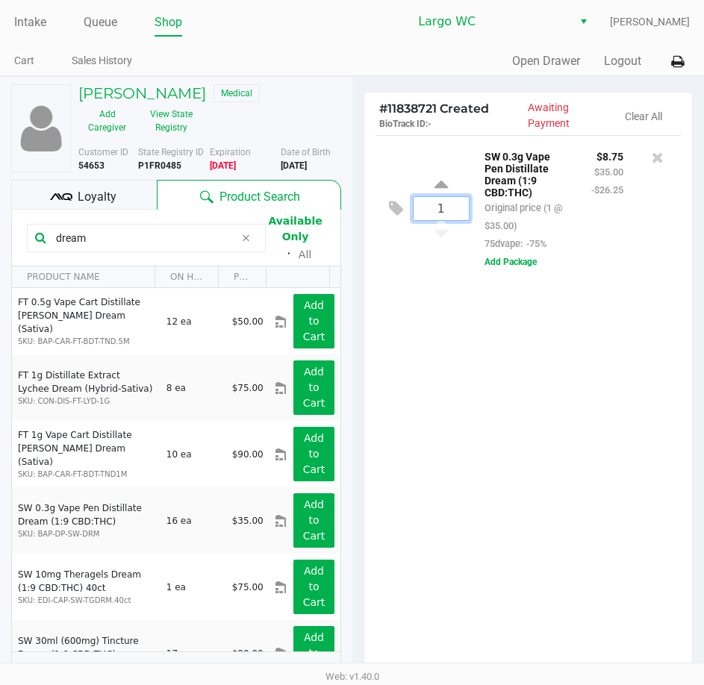
click at [448, 216] on input "1" at bounding box center [441, 208] width 55 height 23
type input "3"
click at [438, 347] on div "KAYTE CLIFFORD Medical Add Caregiver View State Registry Customer ID 54653 Stat…" at bounding box center [352, 458] width 704 height 765
click at [137, 96] on h5 "KAYTE CLIFFORD" at bounding box center [142, 93] width 128 height 18
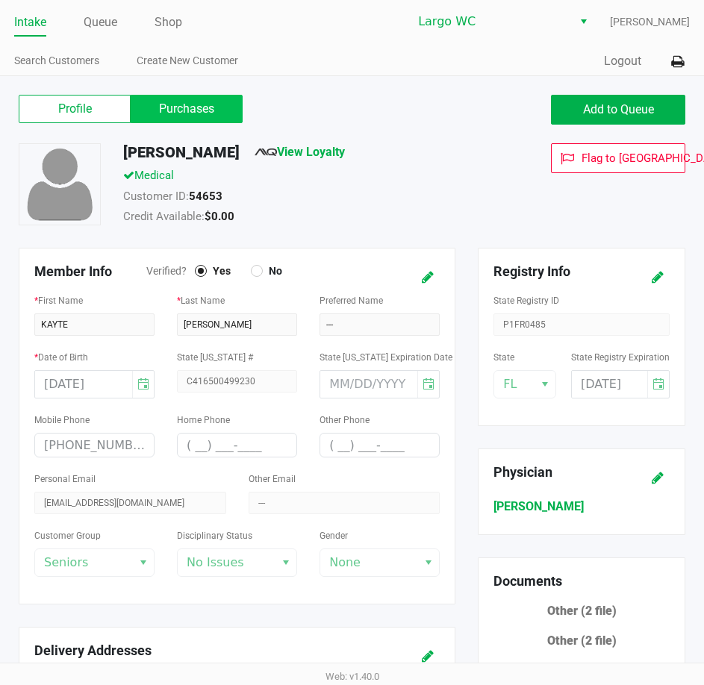
click at [169, 117] on label "Purchases" at bounding box center [187, 109] width 112 height 28
click at [0, 0] on 1 "Purchases" at bounding box center [0, 0] width 0 height 0
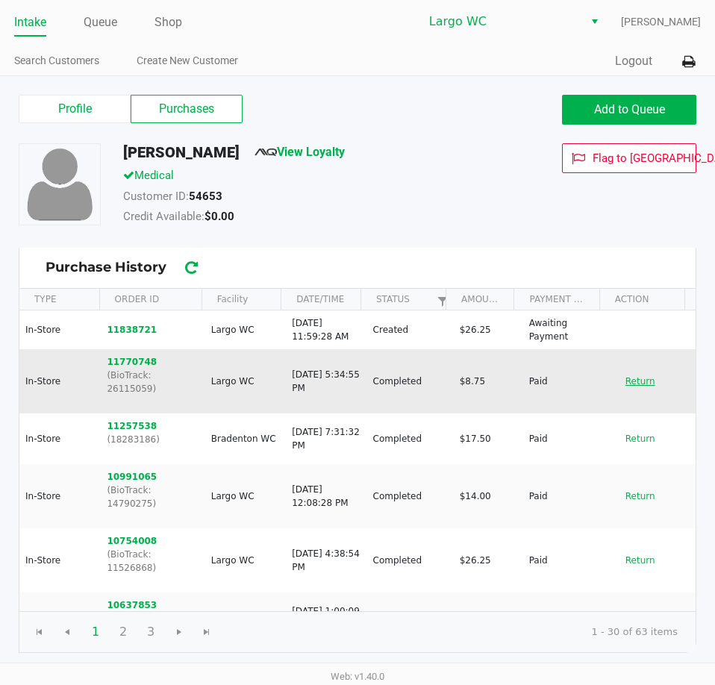
click at [630, 381] on button "Return" at bounding box center [640, 382] width 49 height 24
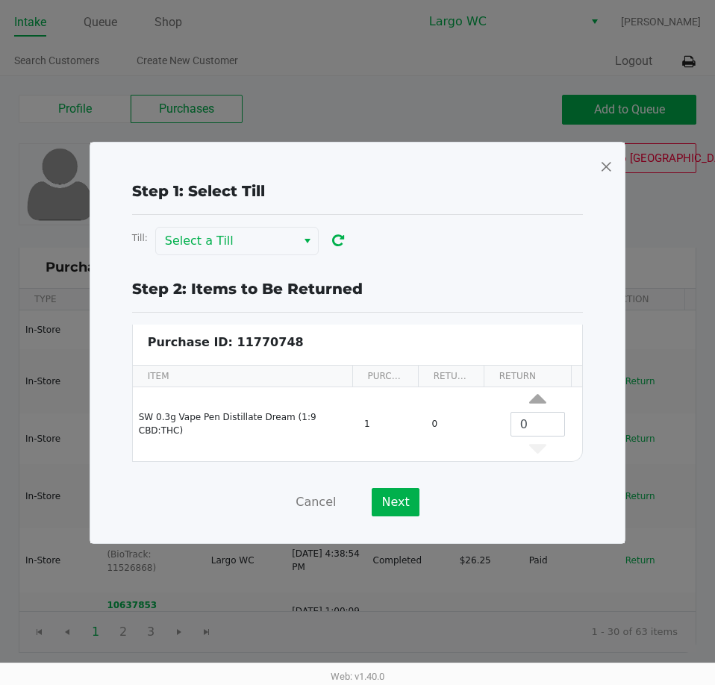
click at [600, 172] on span at bounding box center [605, 167] width 13 height 24
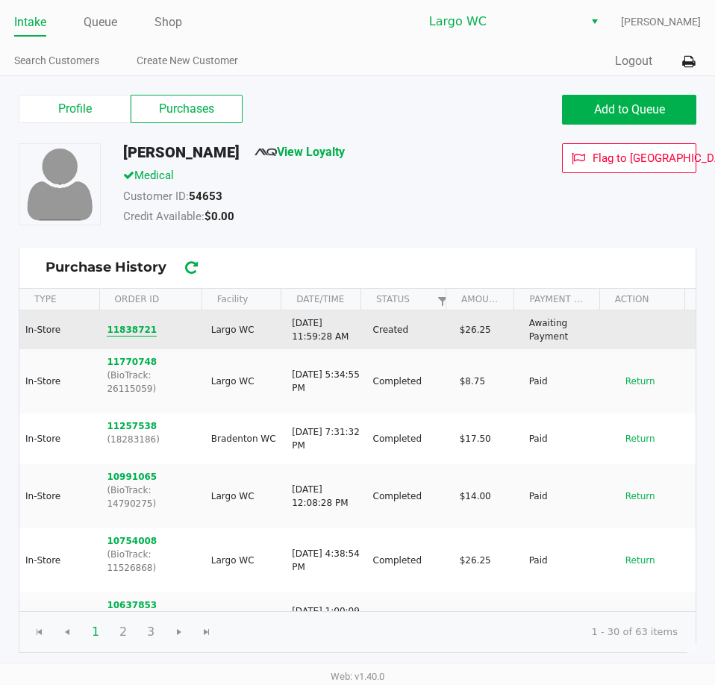
click at [141, 334] on button "11838721" at bounding box center [132, 329] width 50 height 13
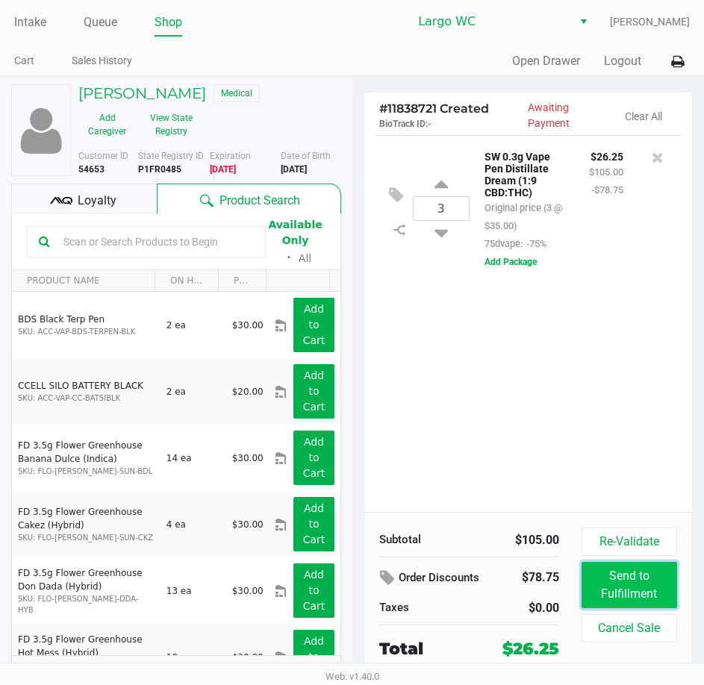
click at [647, 590] on button "Send to Fulfillment" at bounding box center [630, 585] width 96 height 46
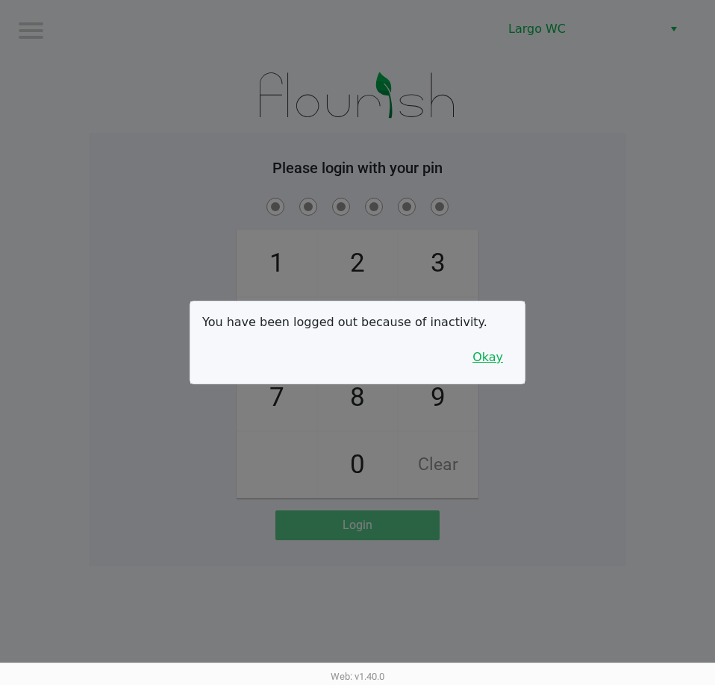
click at [493, 367] on button "Okay" at bounding box center [488, 357] width 50 height 28
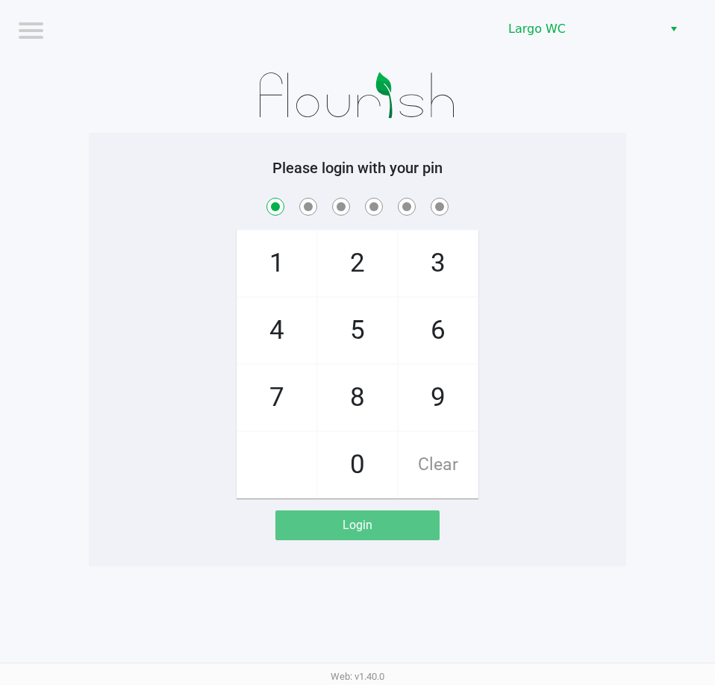
checkbox input "true"
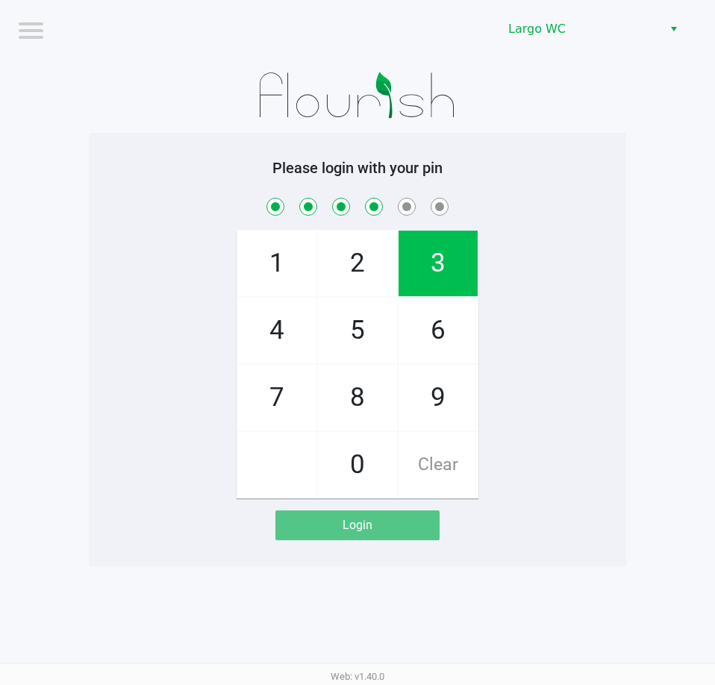
checkbox input "true"
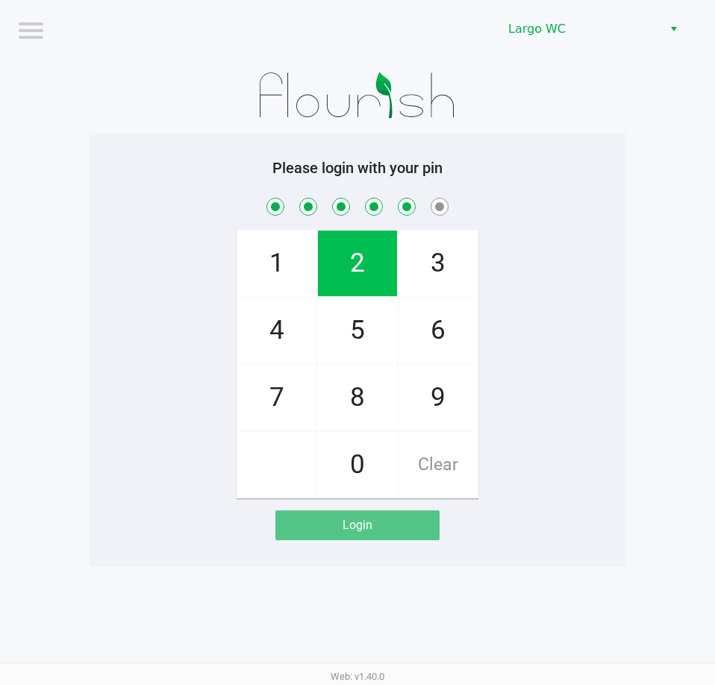
checkbox input "true"
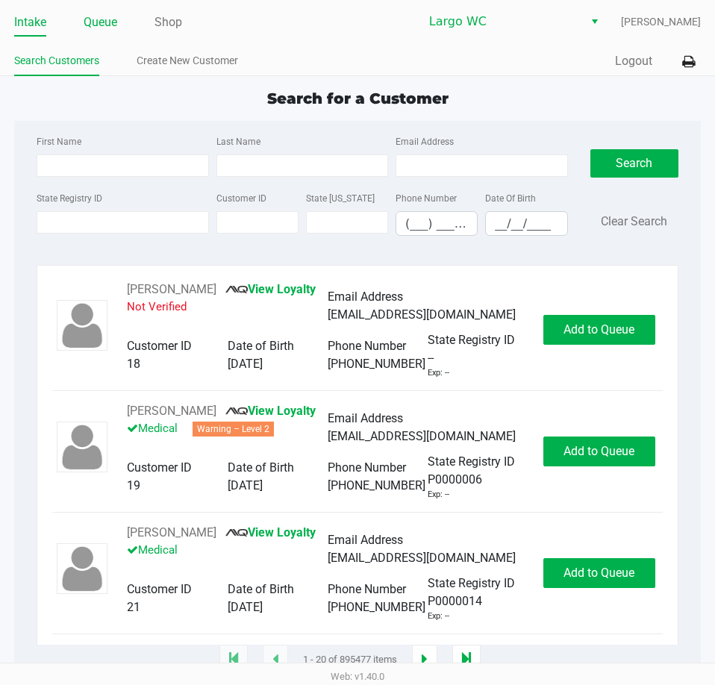
click at [81, 19] on ul "Intake Queue Shop" at bounding box center [185, 22] width 343 height 25
click at [85, 19] on link "Queue" at bounding box center [101, 22] width 34 height 21
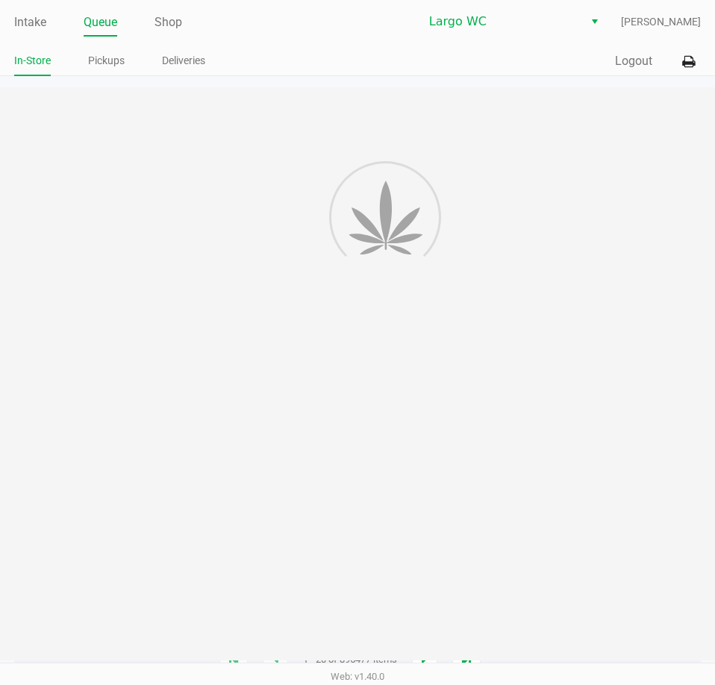
click at [89, 20] on link "Queue" at bounding box center [101, 22] width 34 height 21
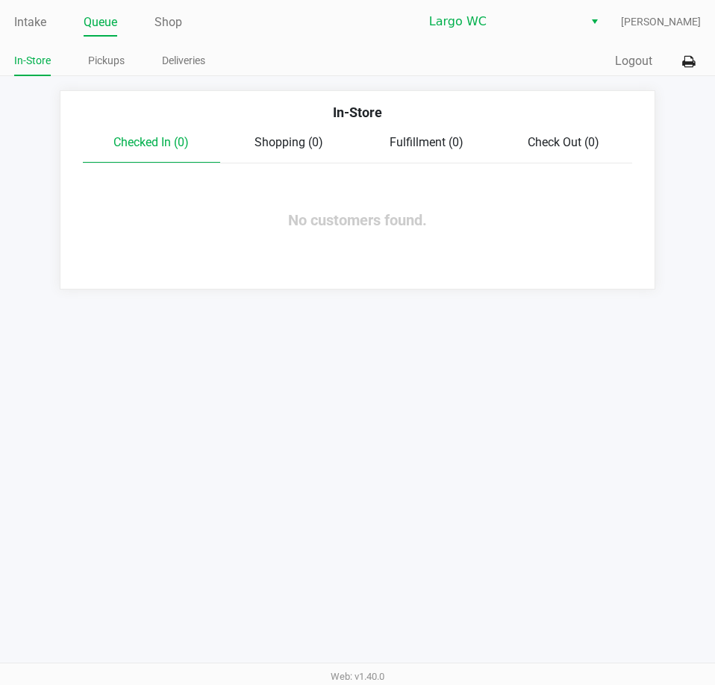
click at [123, 76] on app-point-of-sale "Intake Queue Shop Largo WC Jaxon Sullivan In-Store Pickups Deliveries Quick Sal…" at bounding box center [357, 145] width 715 height 290
click at [113, 71] on li "Pickups" at bounding box center [106, 63] width 37 height 26
click at [113, 65] on link "Pickups" at bounding box center [106, 61] width 37 height 19
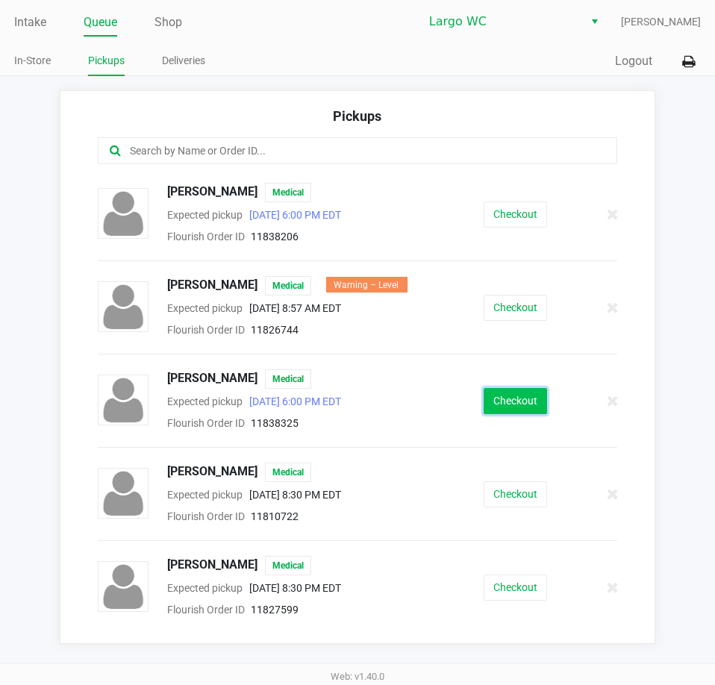
click at [523, 395] on button "Checkout" at bounding box center [515, 401] width 63 height 26
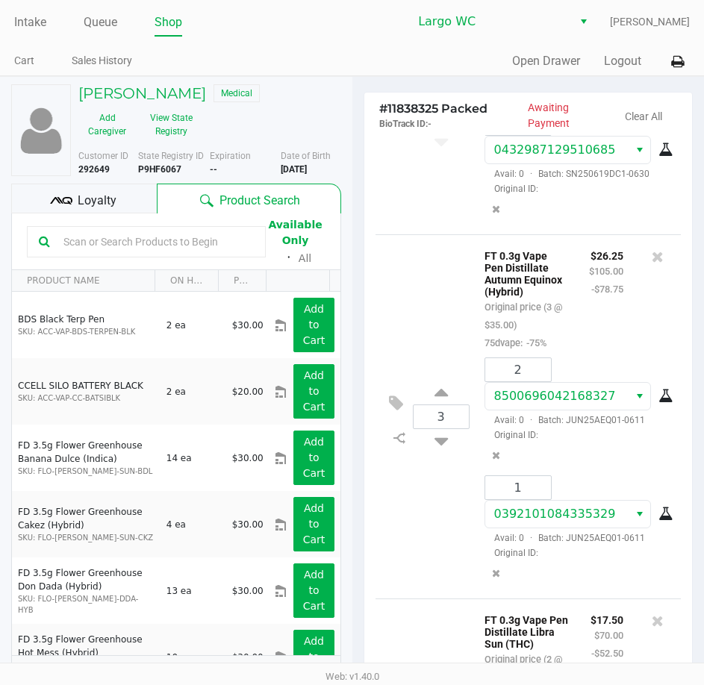
scroll to position [331, 0]
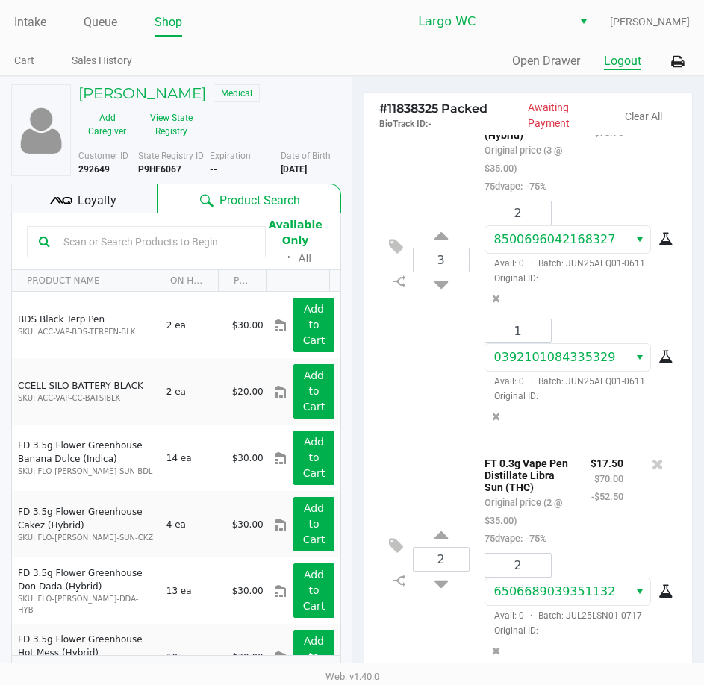
click at [626, 54] on button "Logout" at bounding box center [622, 61] width 37 height 18
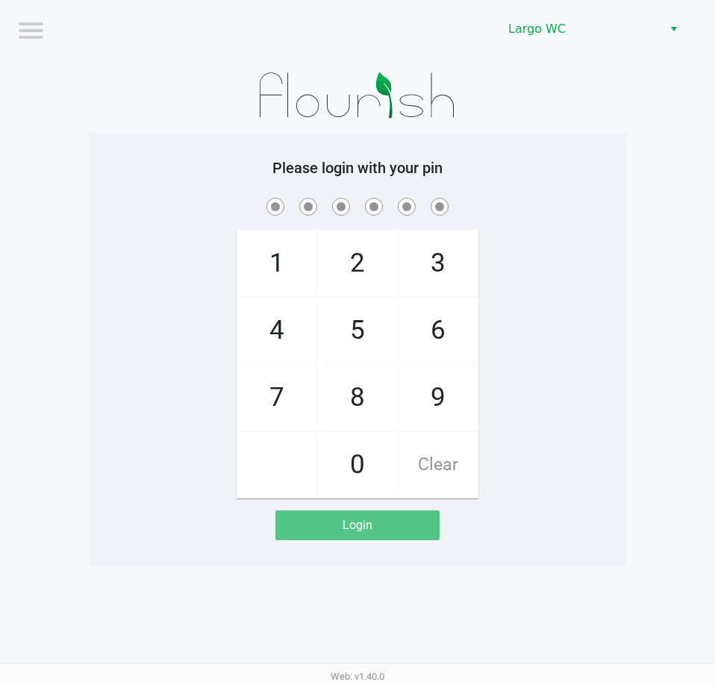
click at [264, 186] on div "Please login with your pin 1 4 7 2 5 8 0 3 6 9 Clear Login" at bounding box center [357, 349] width 537 height 381
click at [166, 243] on div "1 4 7 2 5 8 0 3 6 9 Clear" at bounding box center [357, 347] width 537 height 304
checkbox input "true"
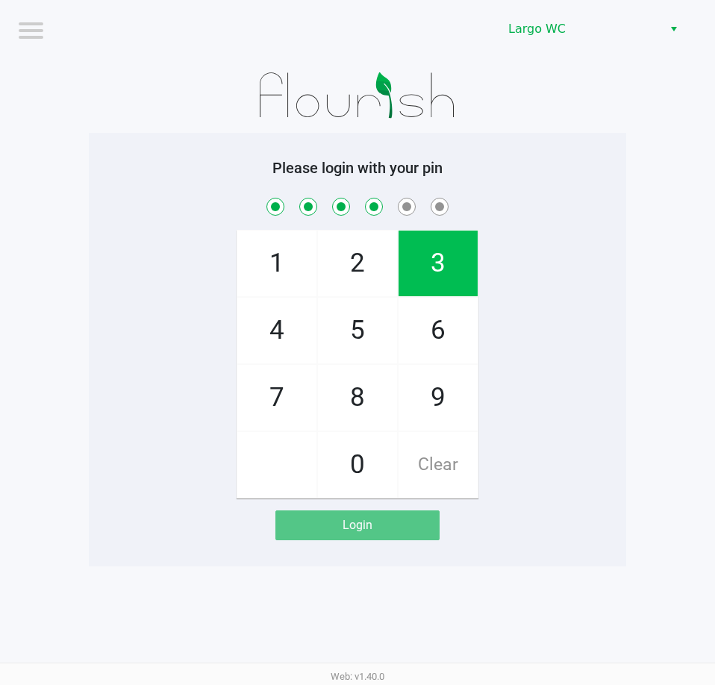
checkbox input "true"
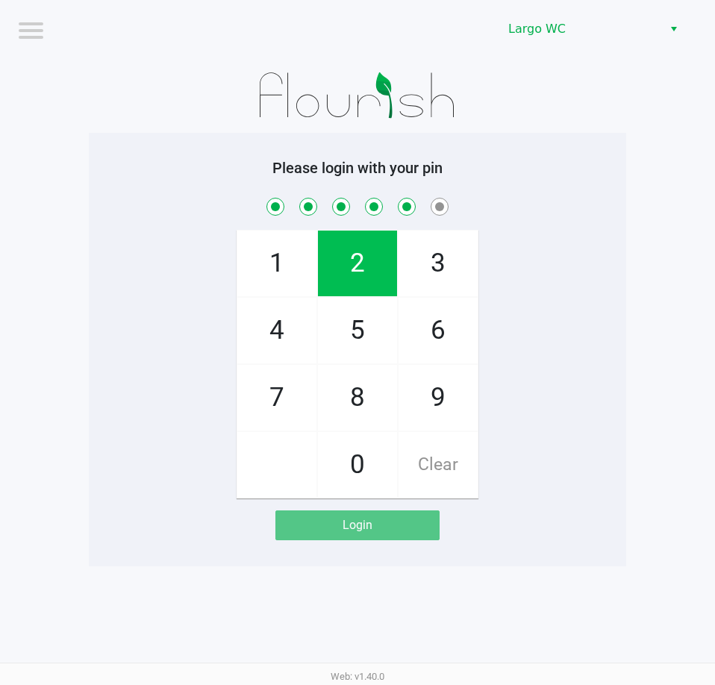
checkbox input "true"
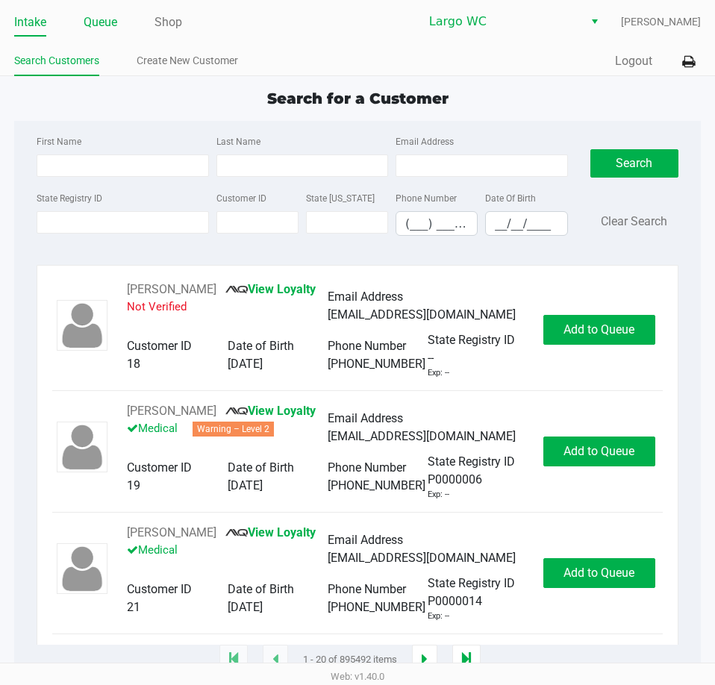
click at [105, 23] on link "Queue" at bounding box center [101, 22] width 34 height 21
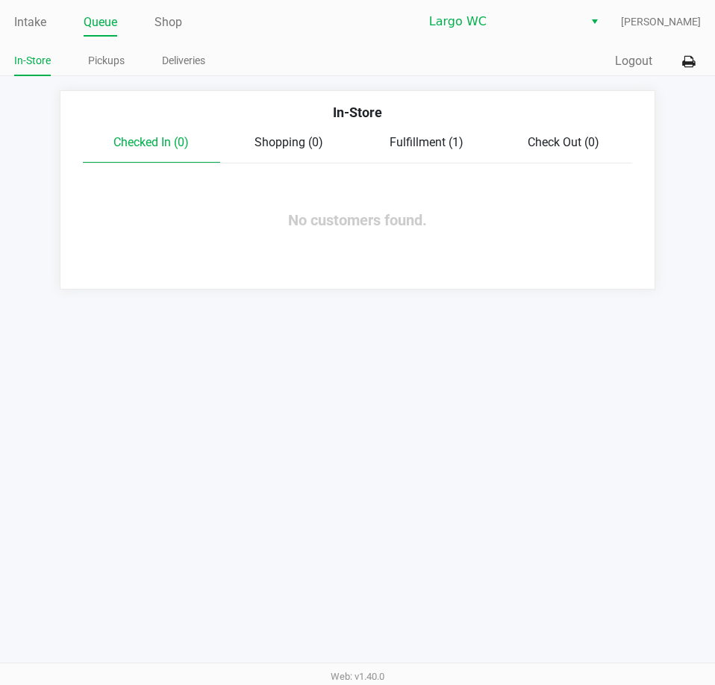
click at [391, 129] on div "In-Store" at bounding box center [358, 117] width 572 height 31
click at [417, 127] on div "In-Store" at bounding box center [358, 117] width 572 height 31
click at [422, 136] on span "Fulfillment (1)" at bounding box center [427, 142] width 74 height 14
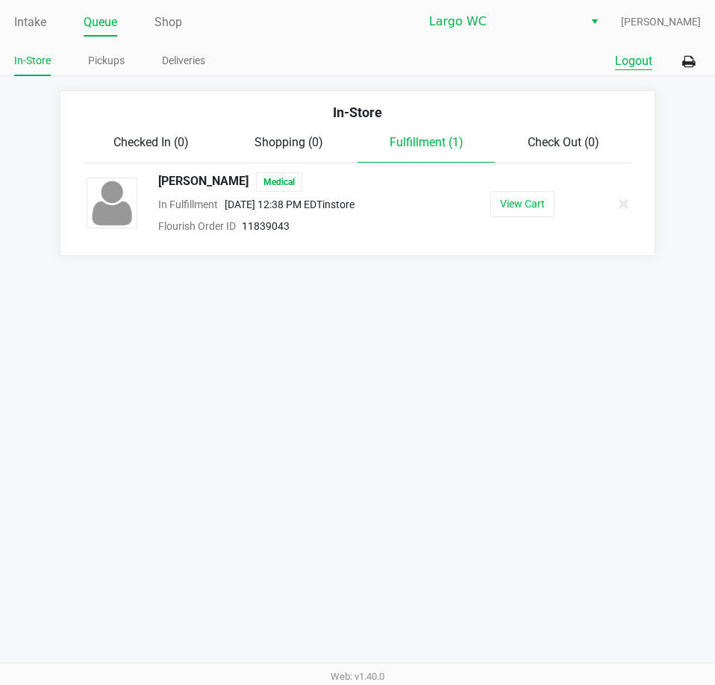
click at [640, 65] on button "Logout" at bounding box center [633, 61] width 37 height 18
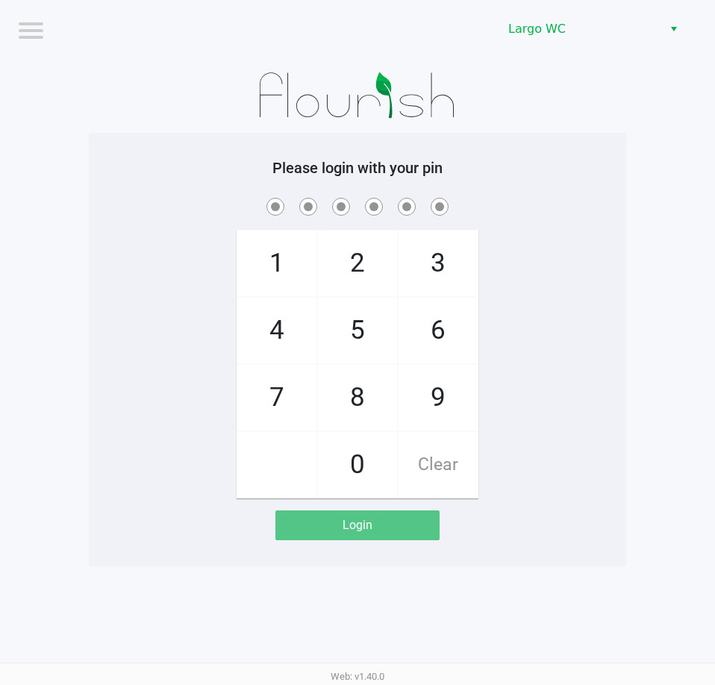
click at [284, 325] on span "4" at bounding box center [276, 331] width 79 height 66
checkbox input "true"
click at [371, 261] on span "2" at bounding box center [357, 264] width 79 height 66
checkbox input "true"
click at [439, 262] on span "3" at bounding box center [438, 264] width 79 height 66
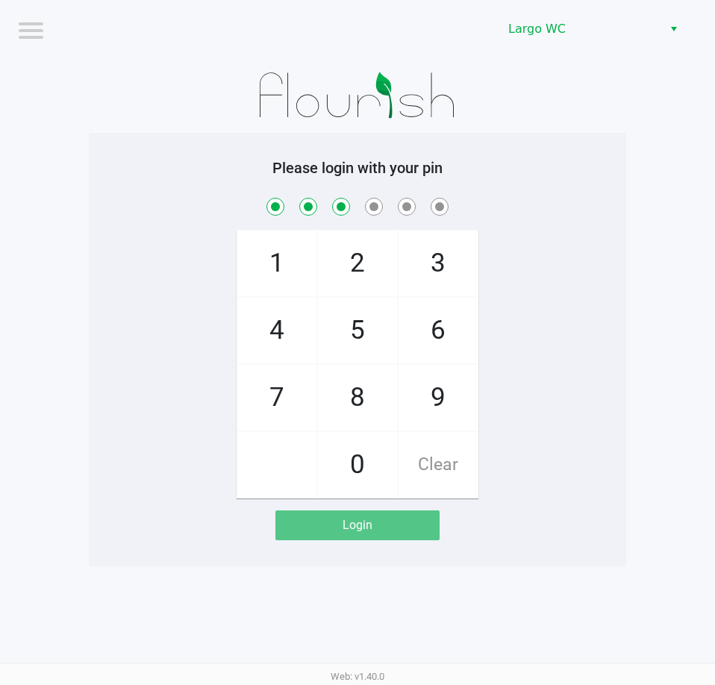
checkbox input "true"
click at [394, 261] on span "2" at bounding box center [357, 264] width 79 height 66
checkbox input "true"
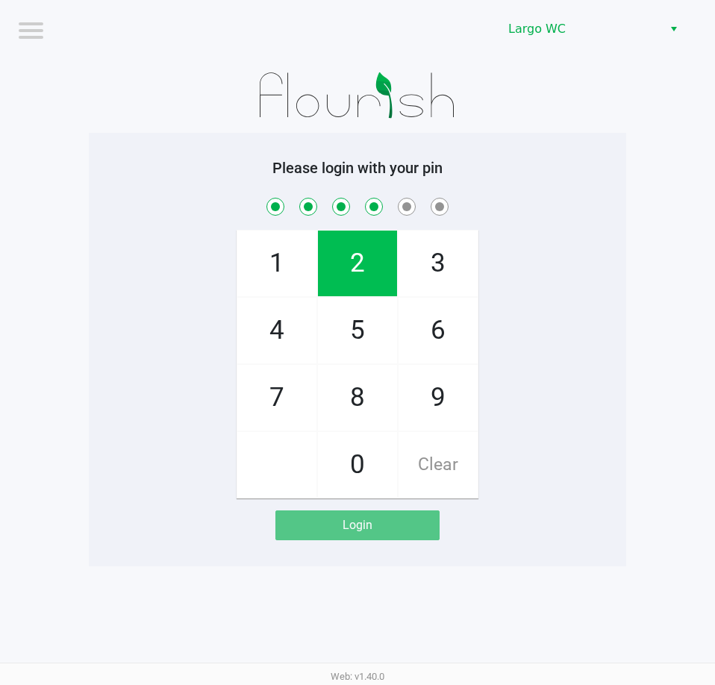
click at [394, 261] on span "2" at bounding box center [357, 264] width 79 height 66
checkbox input "true"
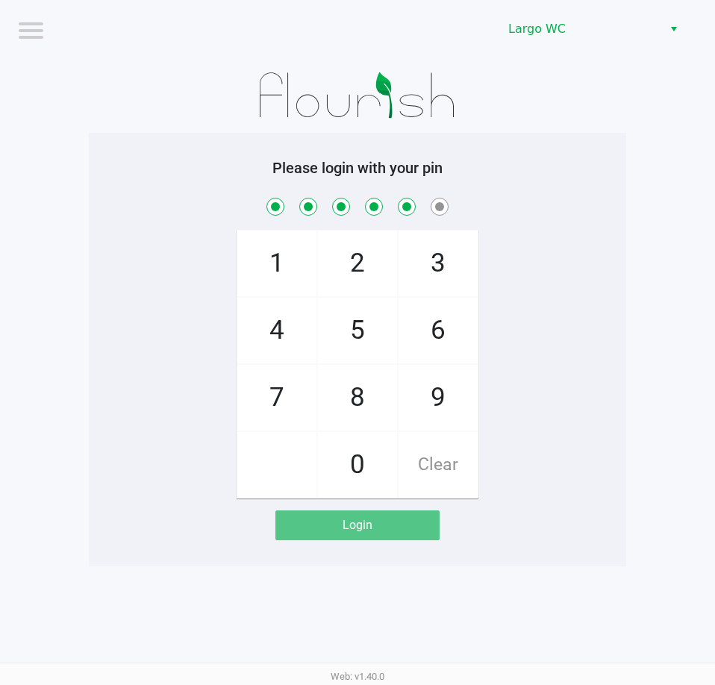
click at [378, 459] on span "0" at bounding box center [357, 465] width 79 height 66
checkbox input "true"
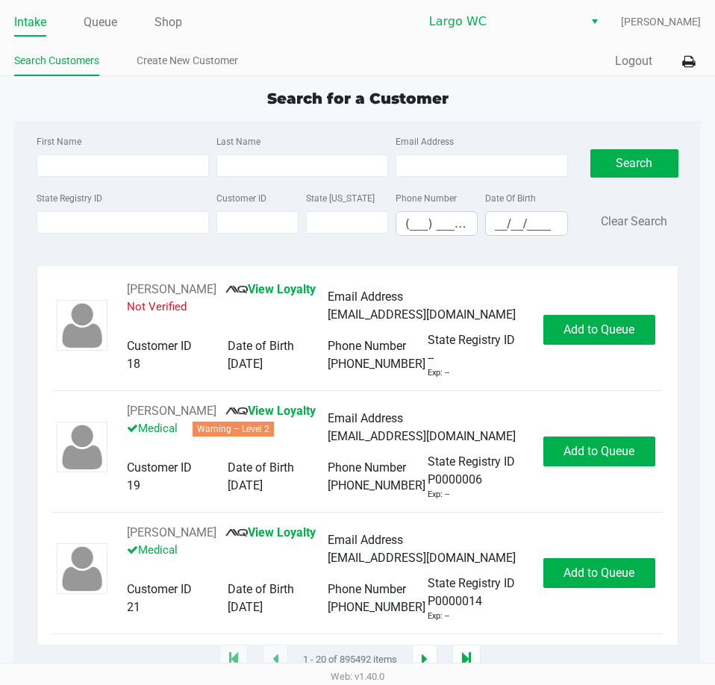
click at [69, 235] on div "State Registry ID" at bounding box center [122, 212] width 179 height 47
click at [57, 225] on input "State Registry ID" at bounding box center [123, 222] width 172 height 22
click at [131, 162] on input "First Name" at bounding box center [123, 166] width 172 height 22
type input "casey"
click at [283, 172] on input "Last Name" at bounding box center [302, 166] width 172 height 22
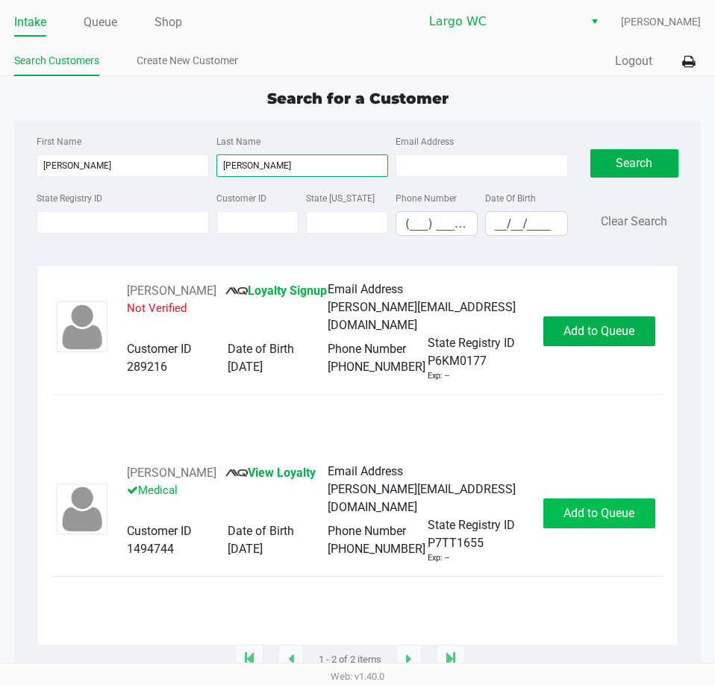
type input "sebastian"
click at [604, 520] on span "Add to Queue" at bounding box center [599, 513] width 71 height 14
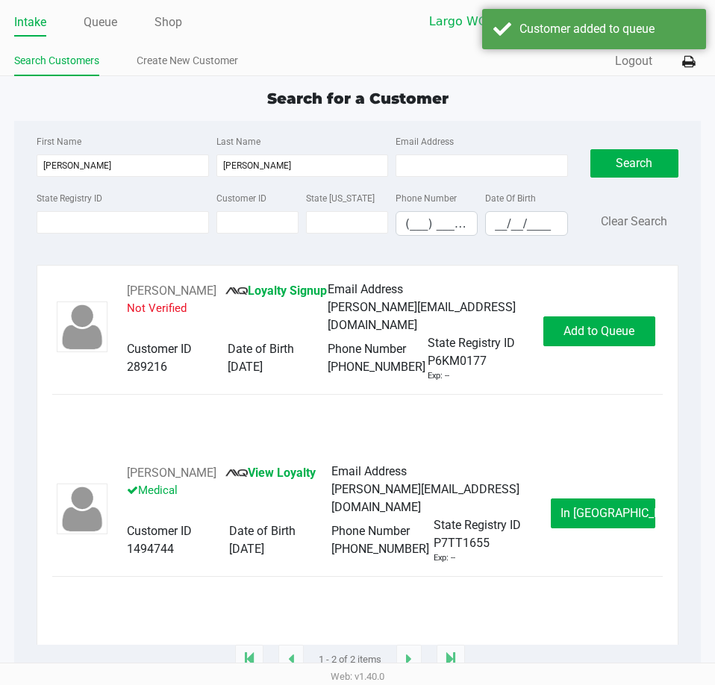
click at [604, 520] on span "In Queue" at bounding box center [623, 513] width 125 height 14
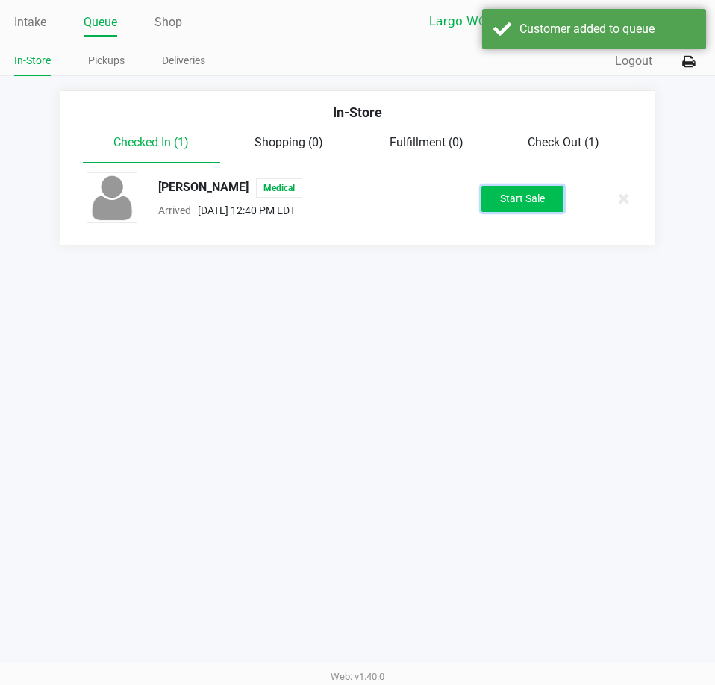
click at [536, 190] on button "Start Sale" at bounding box center [522, 199] width 82 height 26
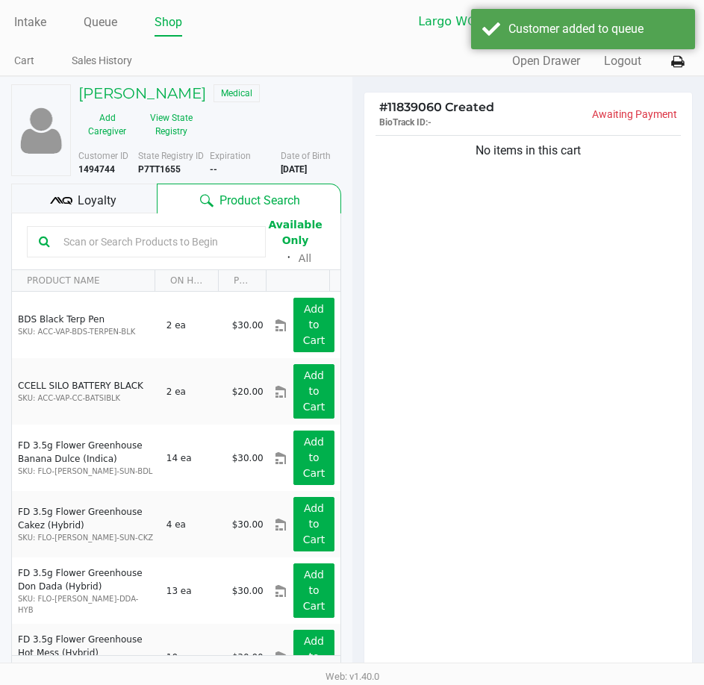
drag, startPoint x: 137, startPoint y: 281, endPoint x: 128, endPoint y: 255, distance: 27.4
click at [131, 273] on th "PRODUCT NAME" at bounding box center [83, 281] width 143 height 22
click at [128, 254] on div at bounding box center [146, 241] width 239 height 31
click at [129, 249] on input "text" at bounding box center [155, 242] width 196 height 22
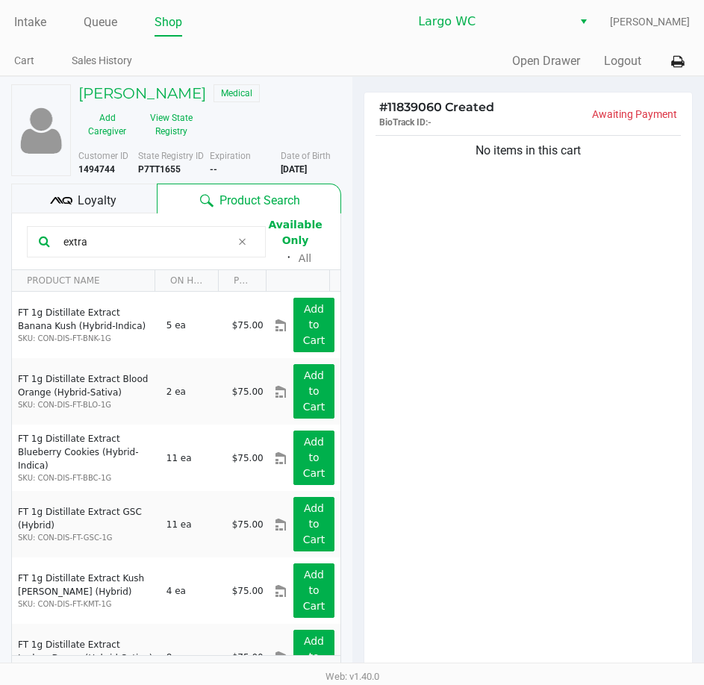
click at [100, 239] on input "extra" at bounding box center [144, 242] width 174 height 22
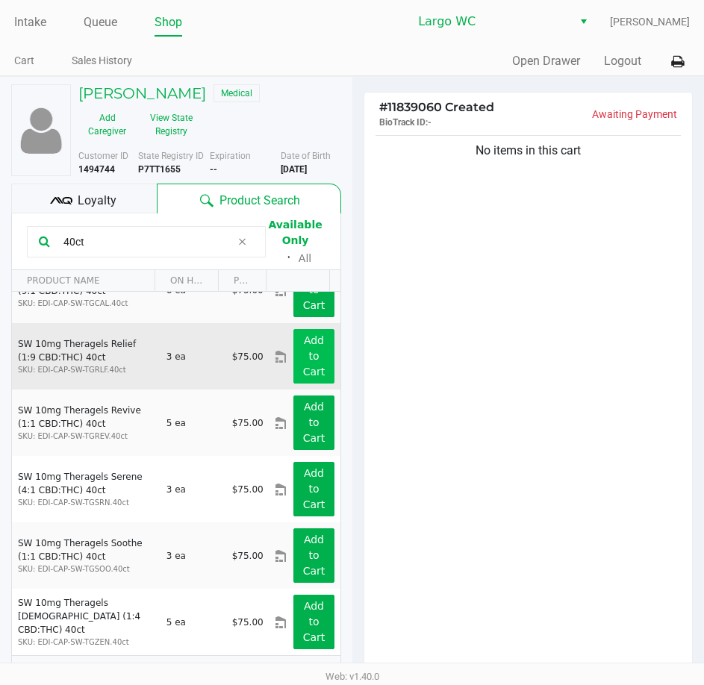
type input "40ct"
click at [313, 367] on app-button-loader "Add to Cart" at bounding box center [314, 355] width 22 height 43
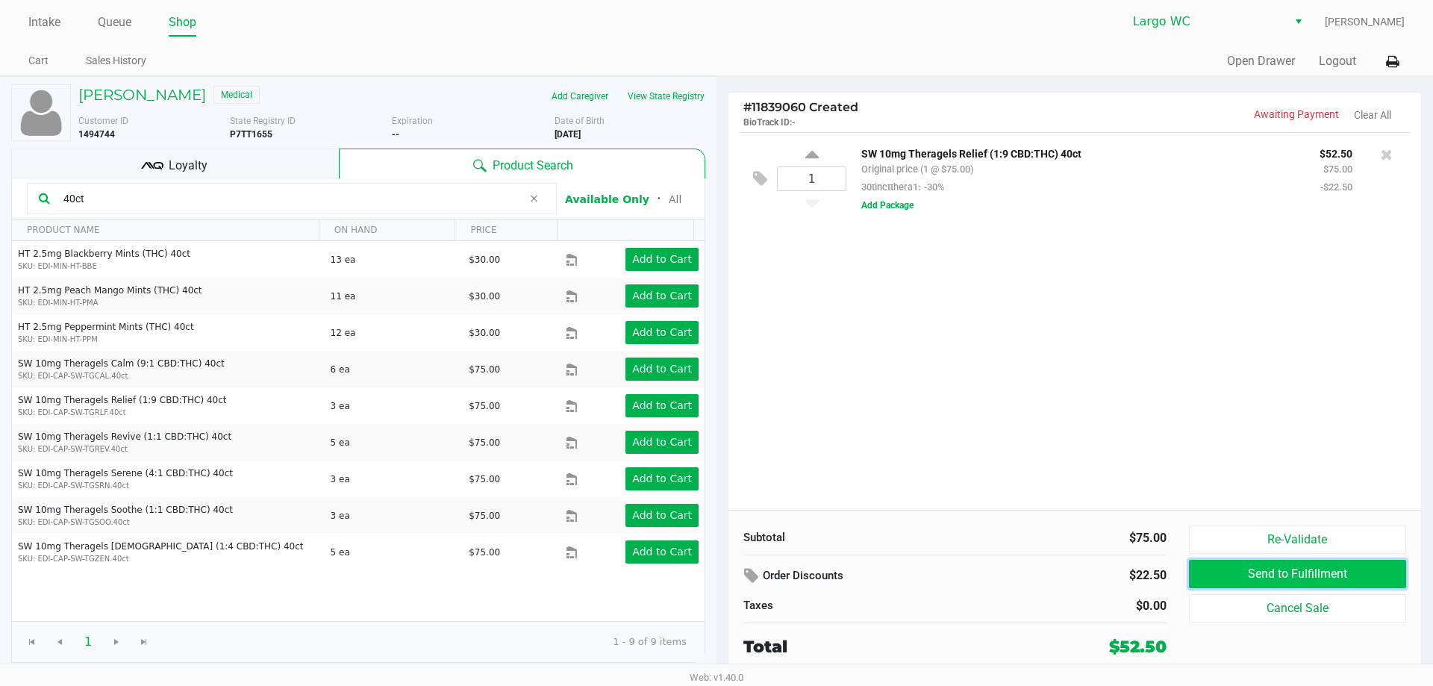
click at [1279, 574] on button "Send to Fulfillment" at bounding box center [1297, 574] width 217 height 28
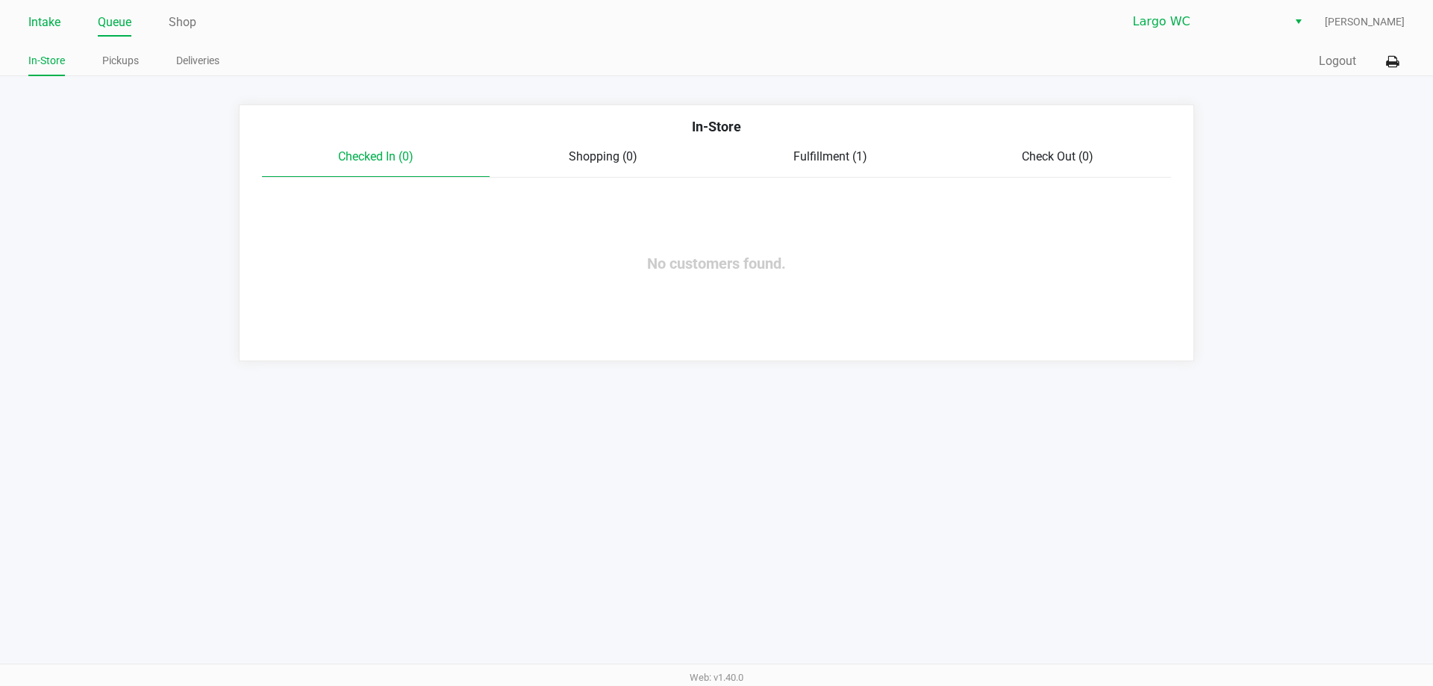
click at [46, 18] on link "Intake" at bounding box center [44, 22] width 32 height 21
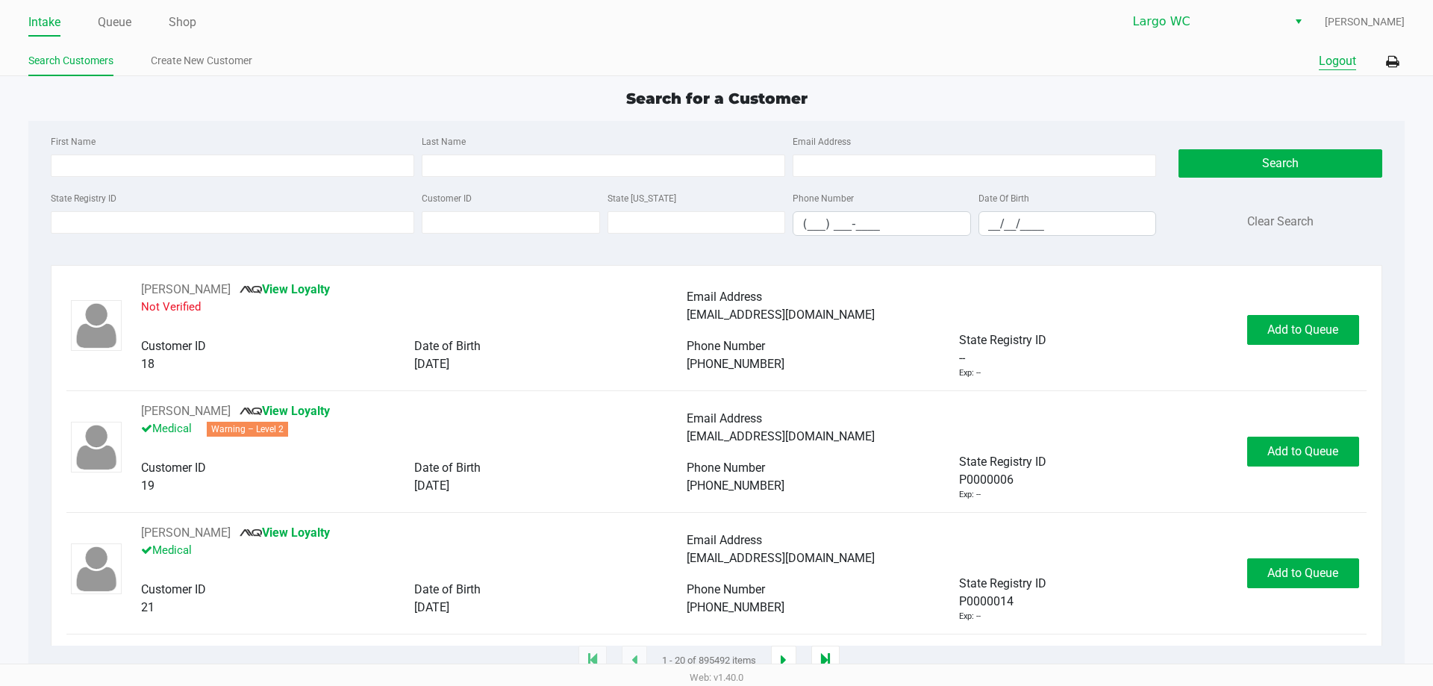
click at [1323, 65] on button "Logout" at bounding box center [1337, 61] width 37 height 18
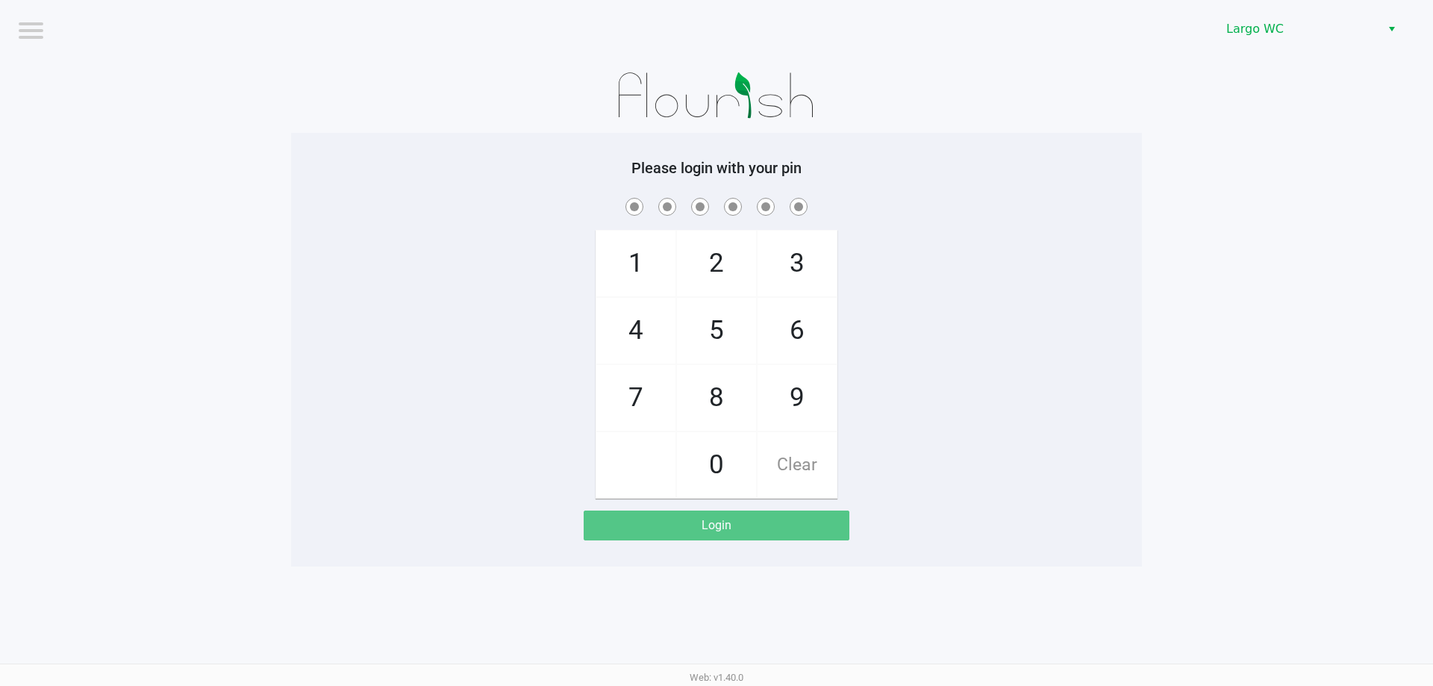
click at [686, 145] on div "Please login with your pin 1 4 7 2 5 8 0 3 6 9 Clear Login" at bounding box center [716, 350] width 851 height 434
click at [696, 165] on h5 "Please login with your pin" at bounding box center [716, 168] width 829 height 18
click at [614, 169] on h5 "Please login with your pin" at bounding box center [716, 168] width 829 height 18
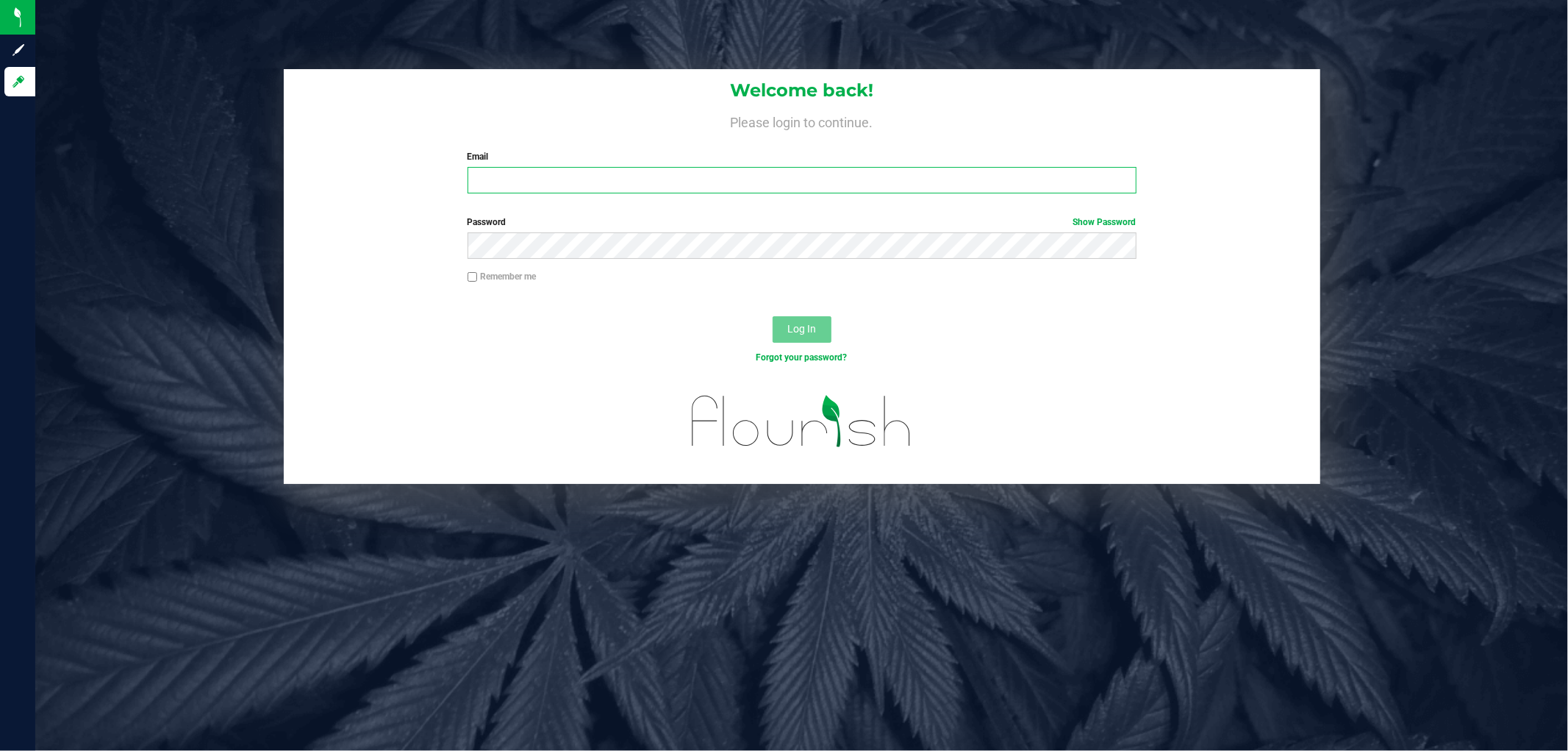
click at [517, 173] on input "Email" at bounding box center [802, 179] width 669 height 27
type input "[EMAIL_ADDRESS][DOMAIN_NAME]"
click at [773, 316] on button "Log In" at bounding box center [803, 329] width 59 height 27
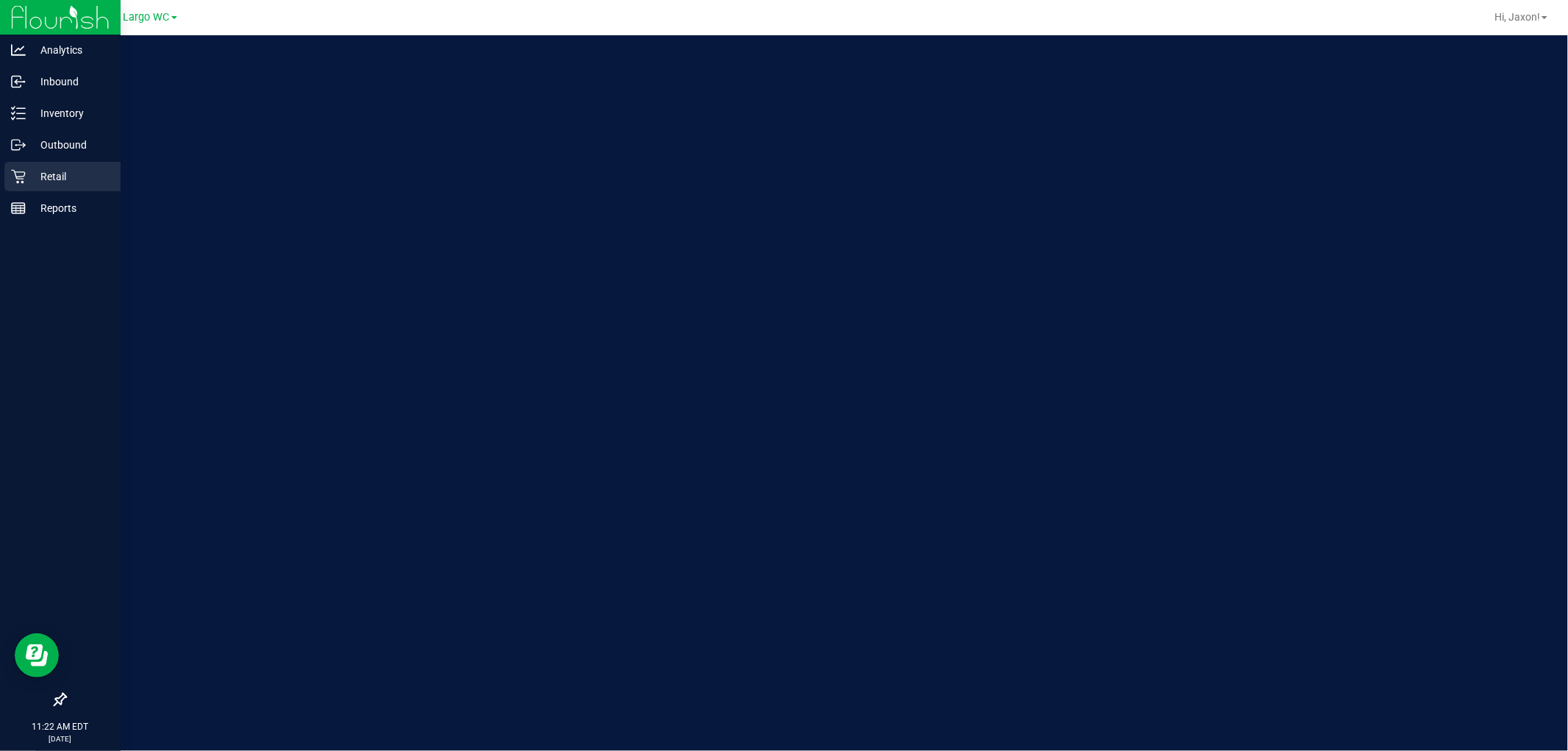
click at [70, 162] on div "Retail" at bounding box center [62, 176] width 116 height 30
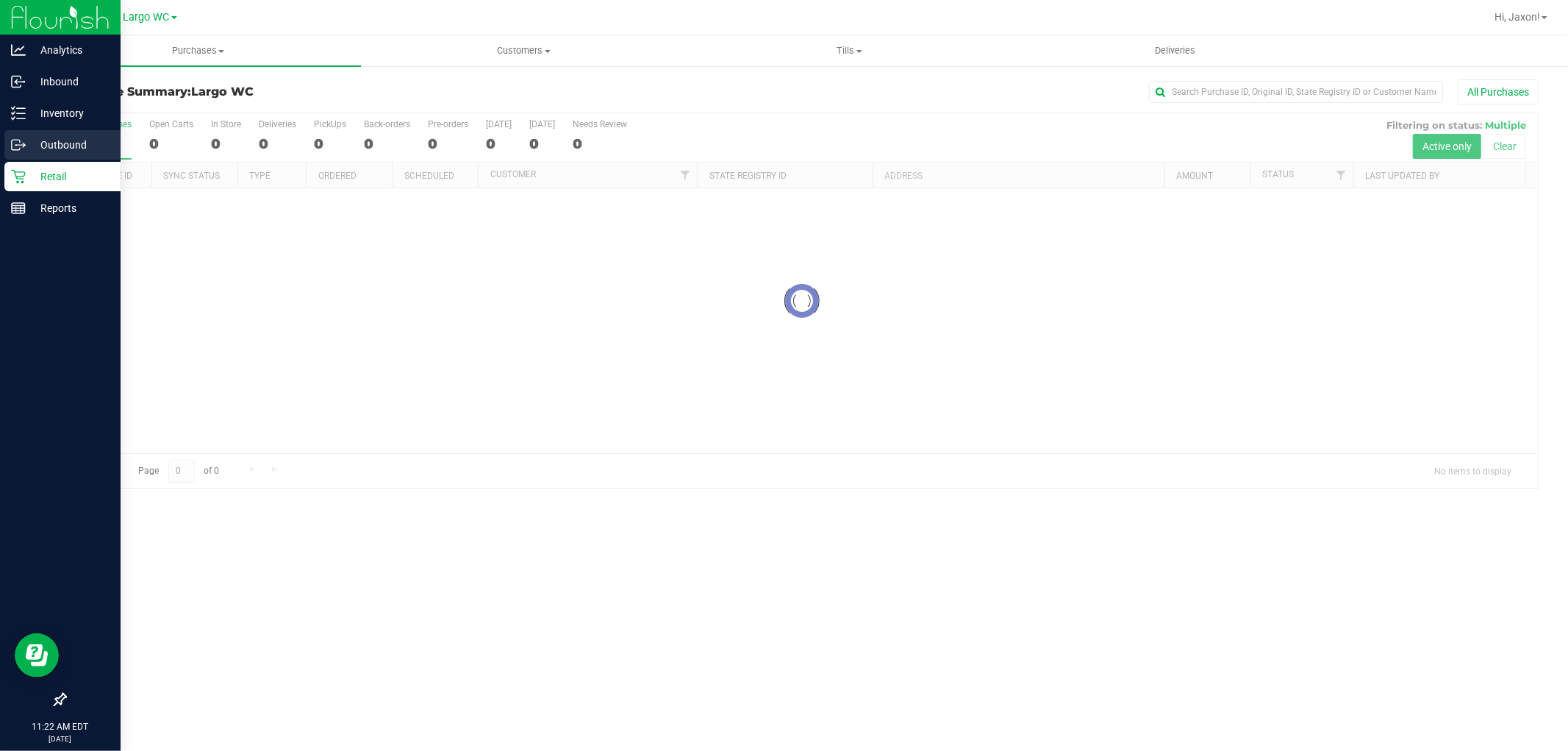
click at [75, 141] on p "Outbound" at bounding box center [70, 145] width 89 height 18
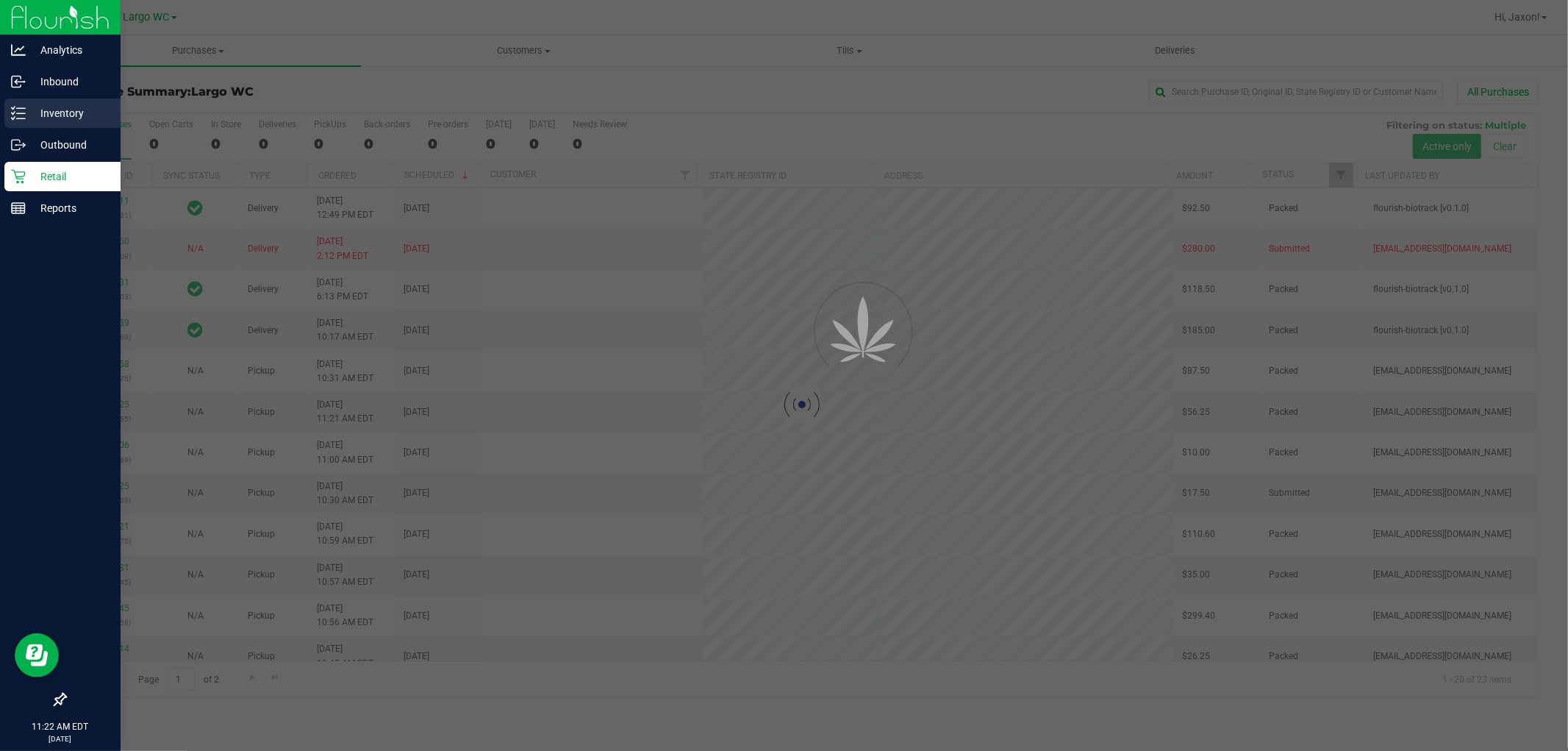
click at [69, 117] on p "Inventory" at bounding box center [70, 113] width 89 height 18
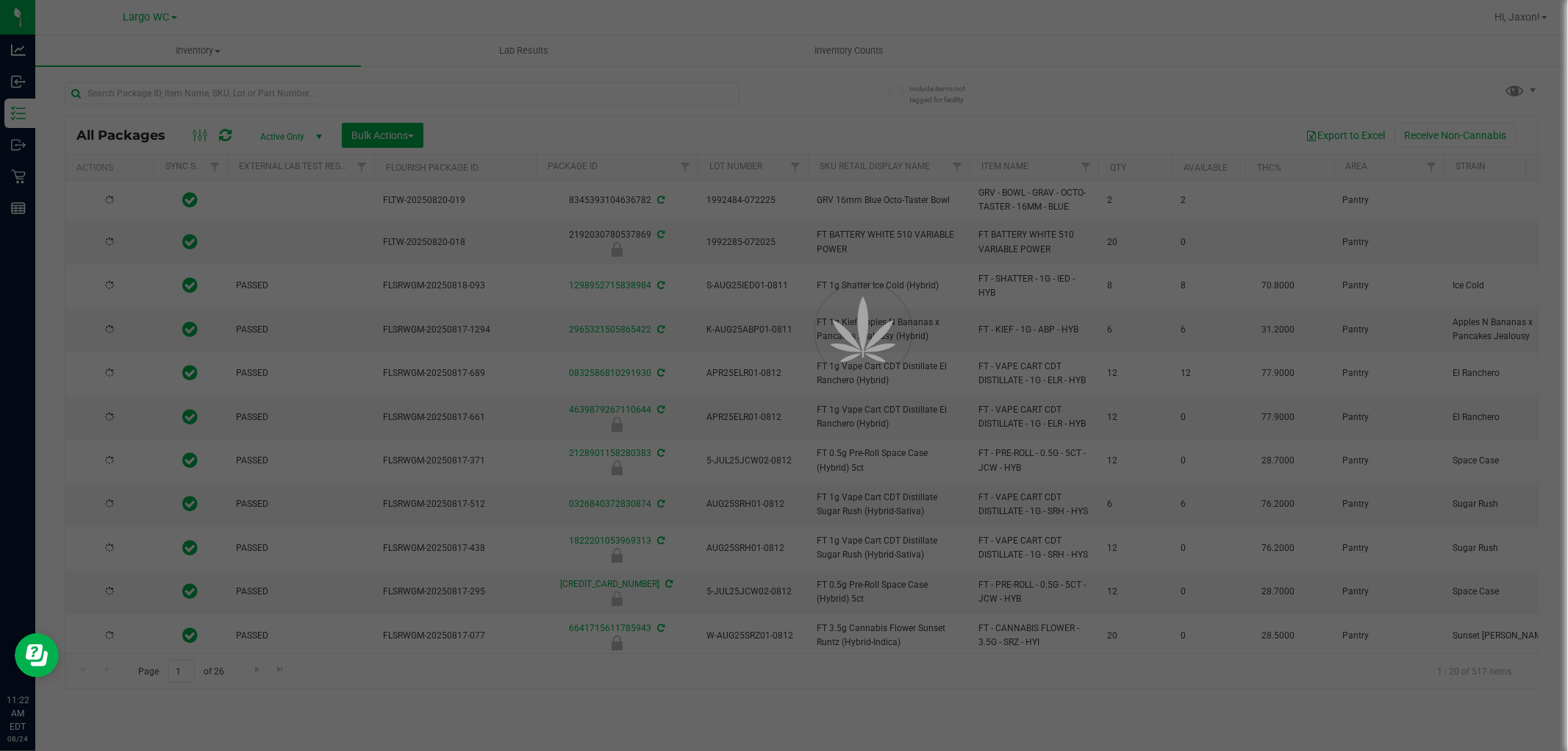
click at [218, 95] on div at bounding box center [784, 376] width 1568 height 751
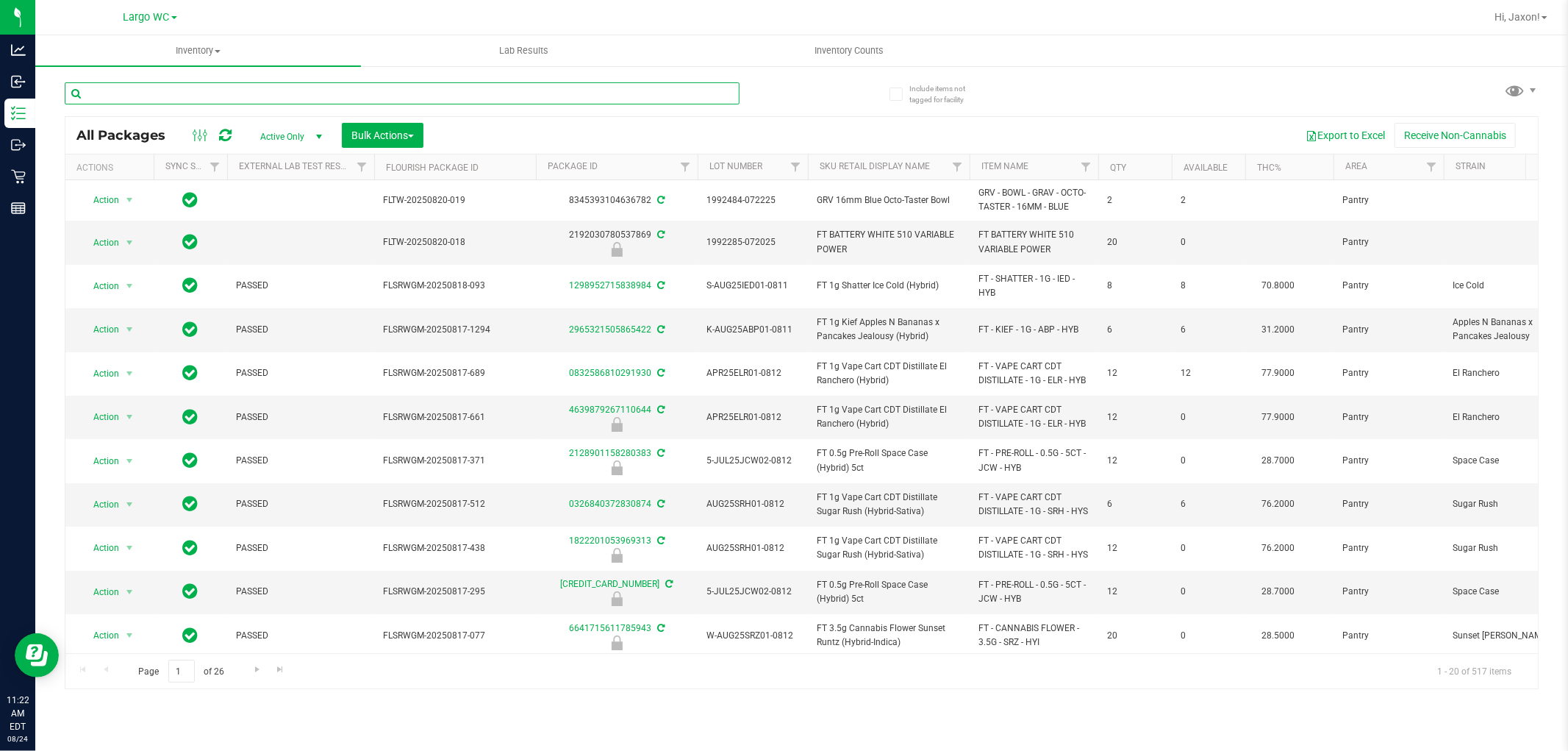
click at [218, 95] on input "text" at bounding box center [402, 94] width 675 height 22
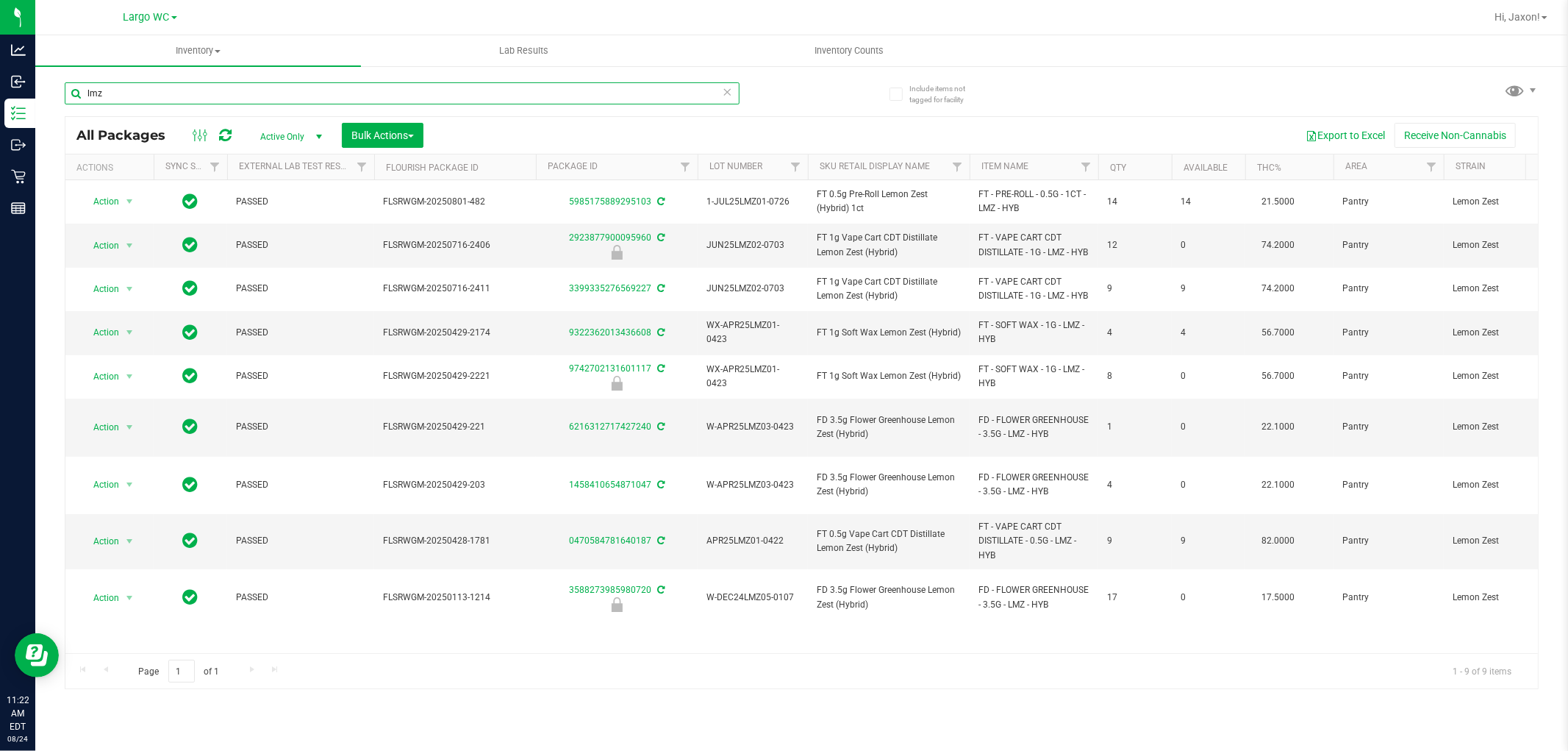
type input "lmz"
